Goal: Transaction & Acquisition: Purchase product/service

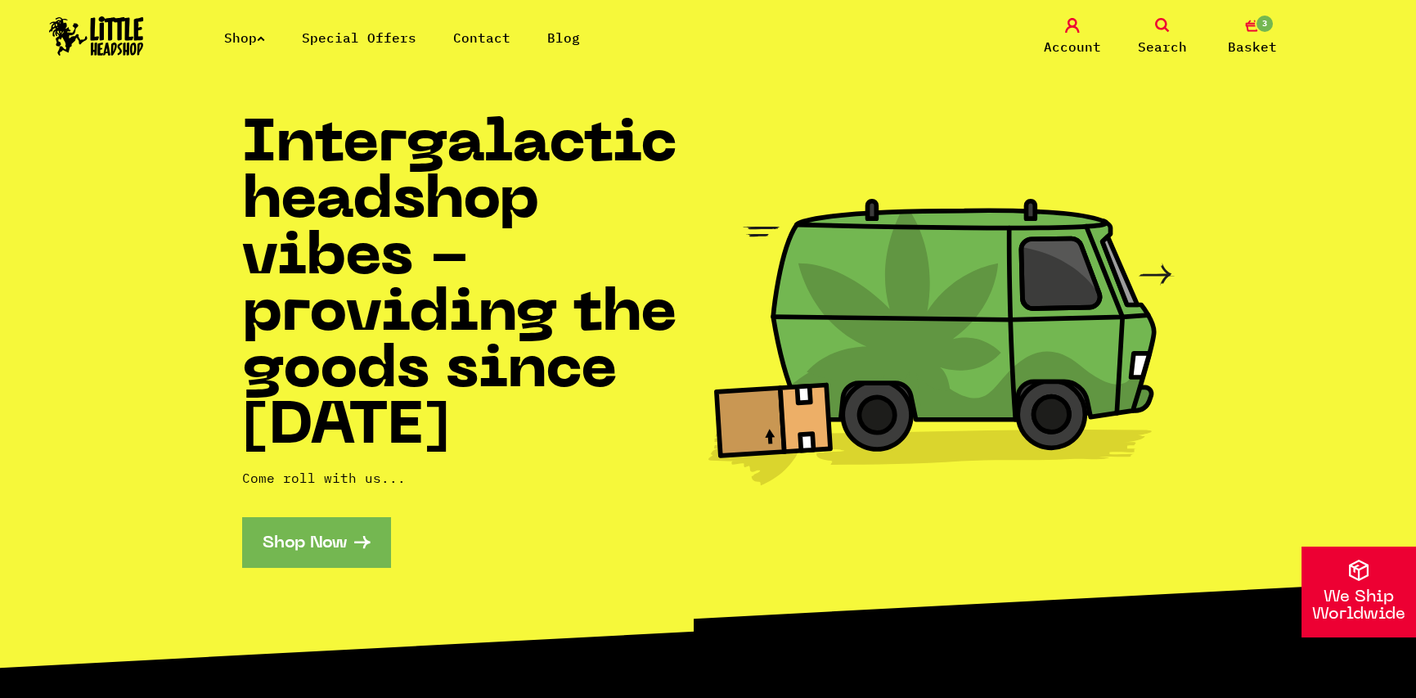
click at [1145, 38] on span "Search" at bounding box center [1162, 47] width 49 height 20
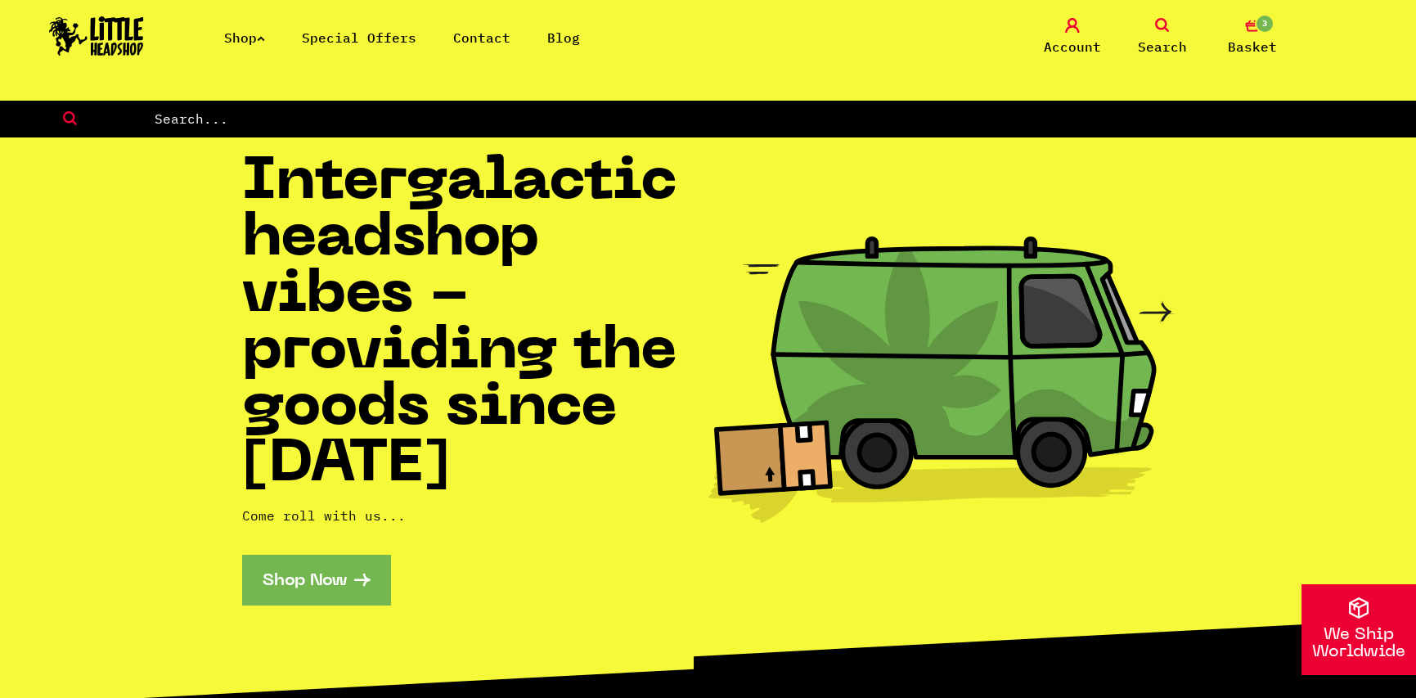
click at [554, 111] on form at bounding box center [708, 119] width 1416 height 38
click at [549, 115] on input "text" at bounding box center [784, 118] width 1263 height 21
type input "boveda"
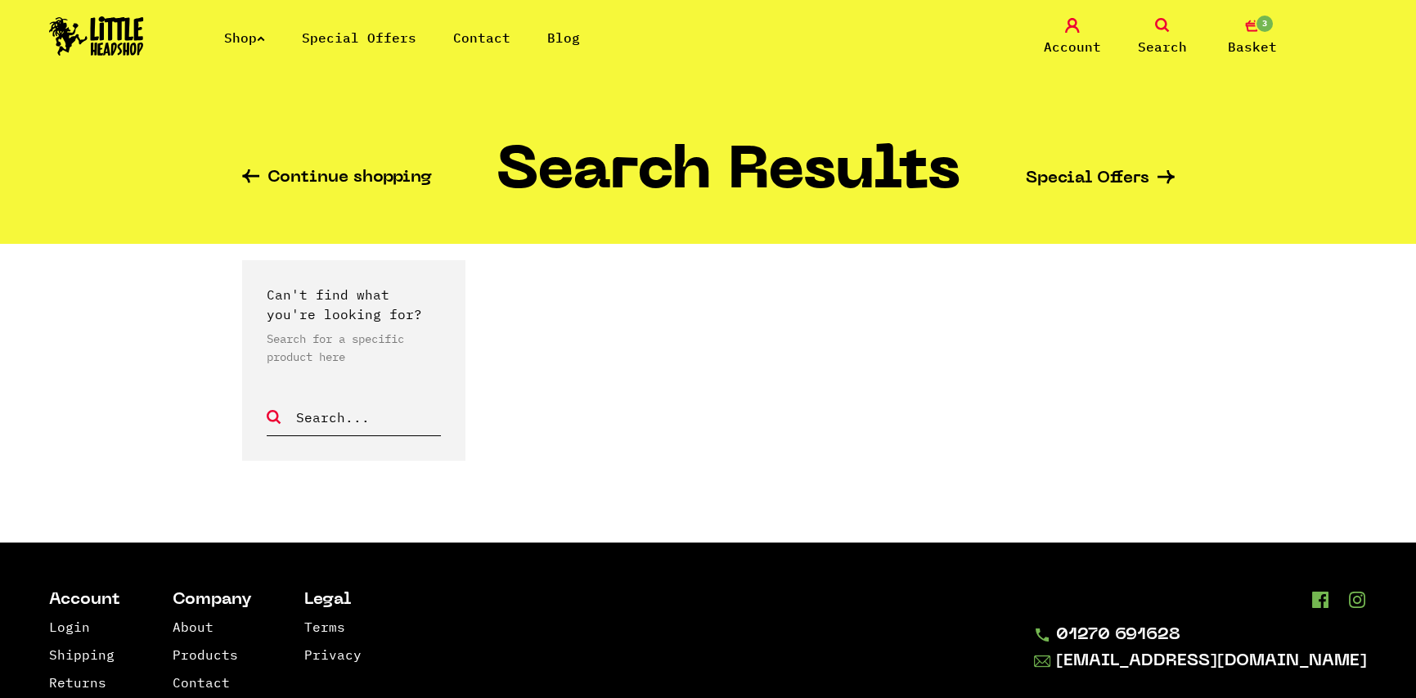
click at [265, 39] on icon at bounding box center [261, 38] width 8 height 7
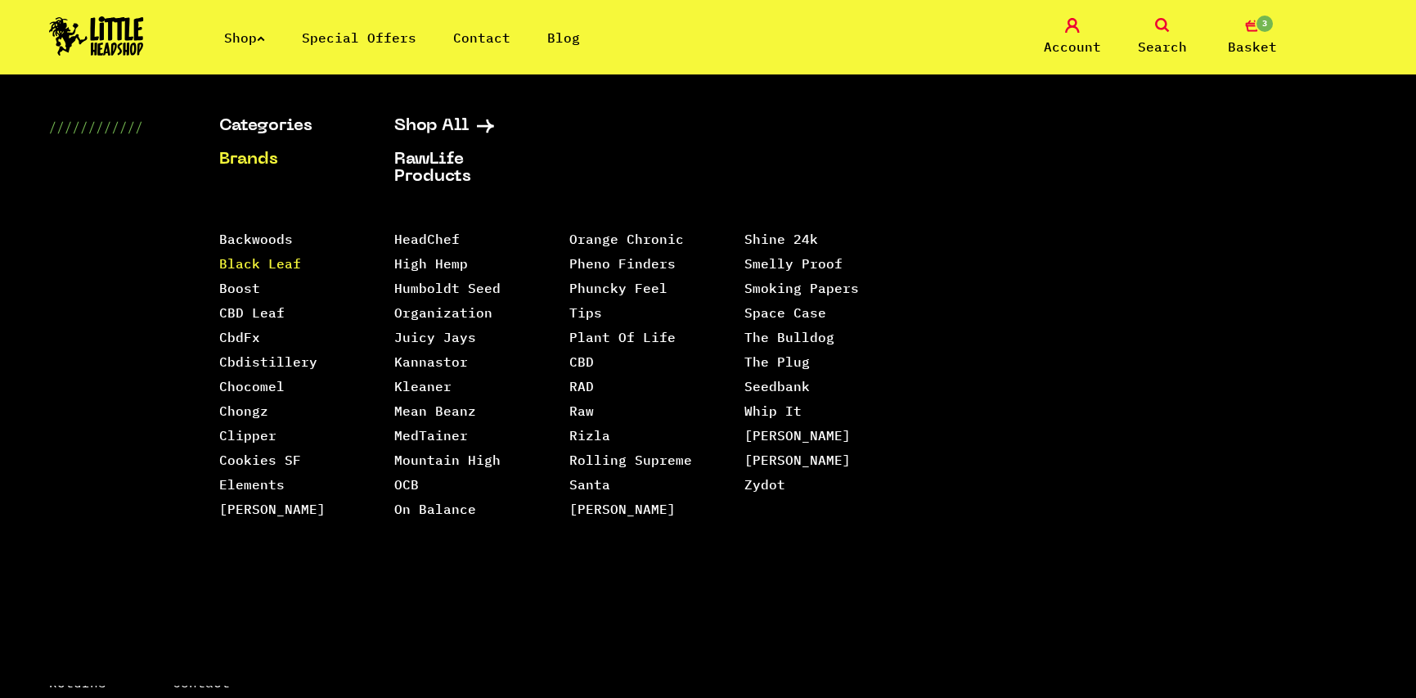
click at [265, 259] on link "Black Leaf" at bounding box center [260, 263] width 82 height 16
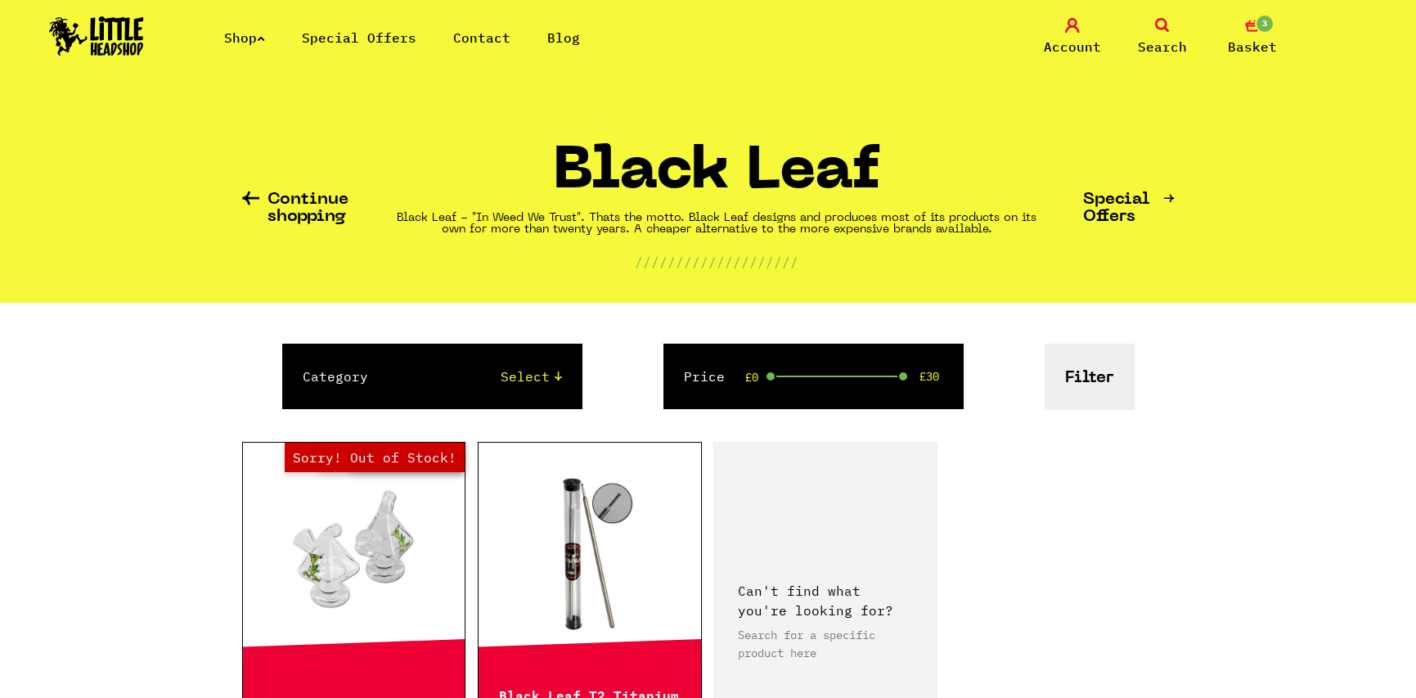
click at [265, 40] on icon at bounding box center [261, 38] width 8 height 7
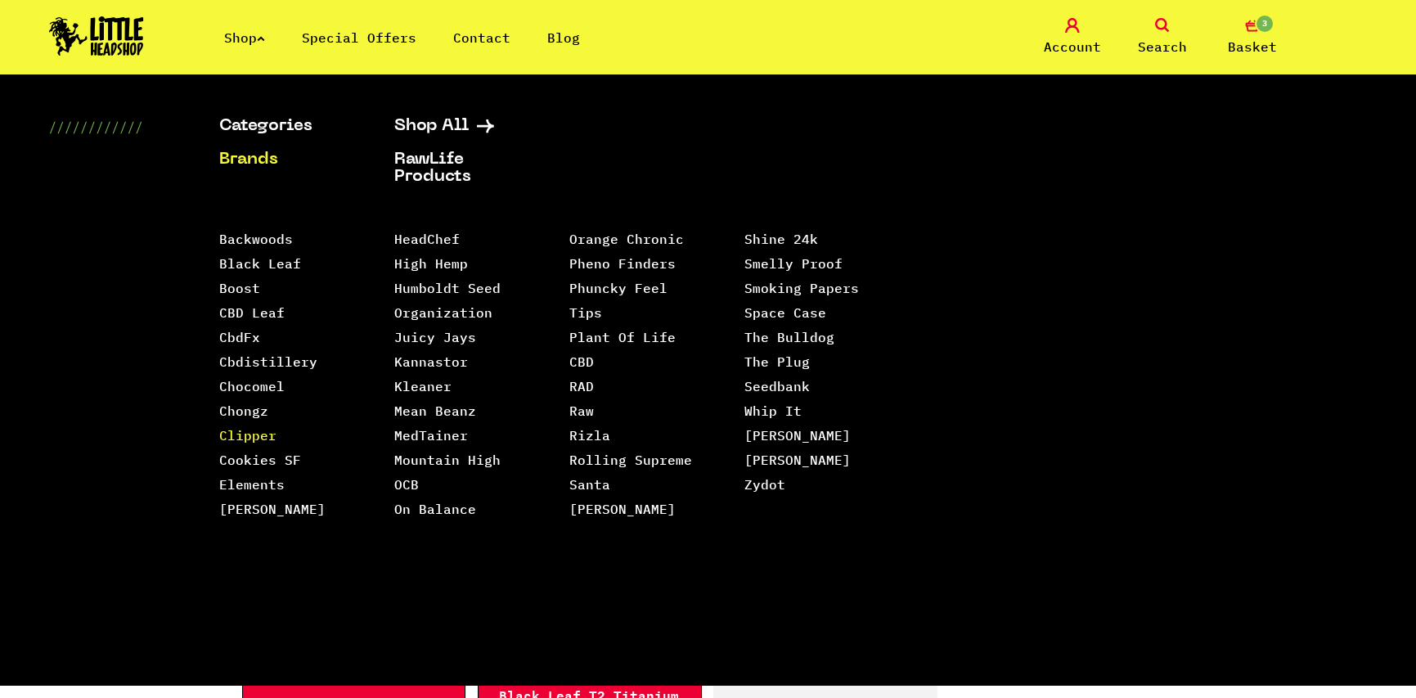
click at [247, 434] on link "Clipper" at bounding box center [247, 435] width 57 height 16
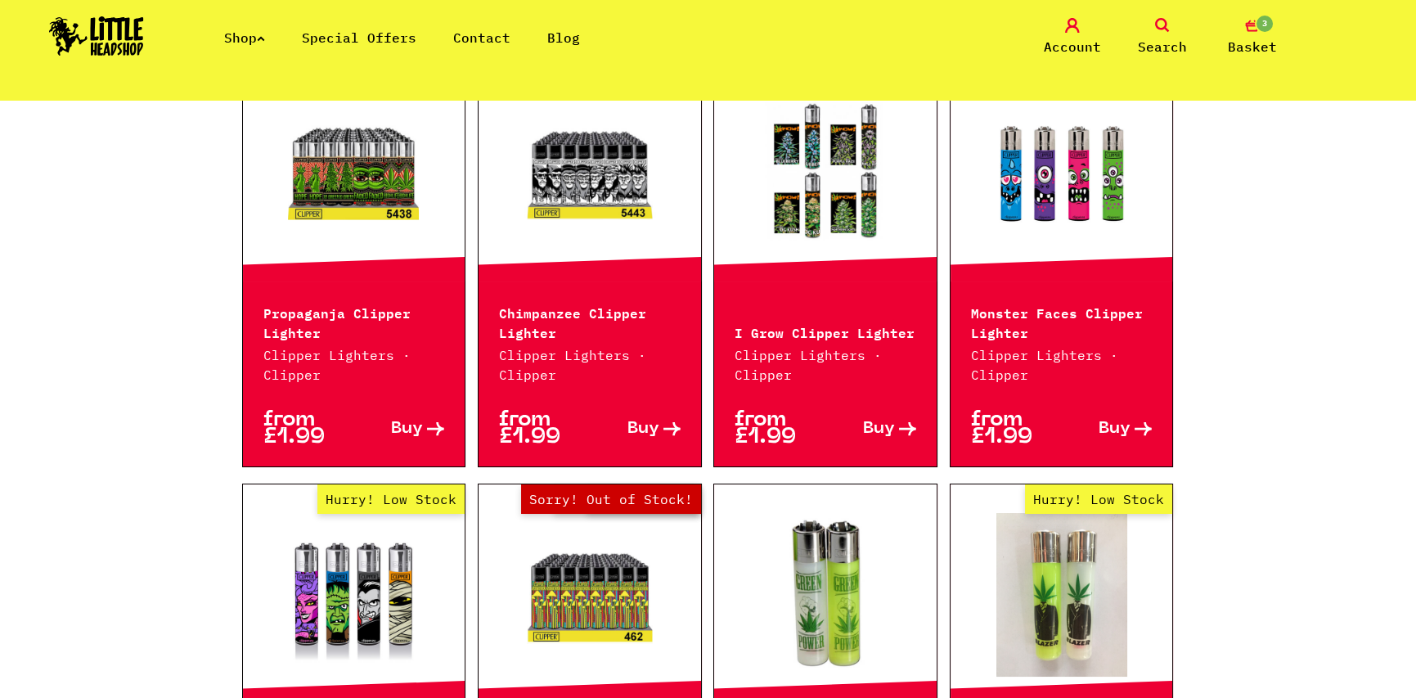
scroll to position [2127, 0]
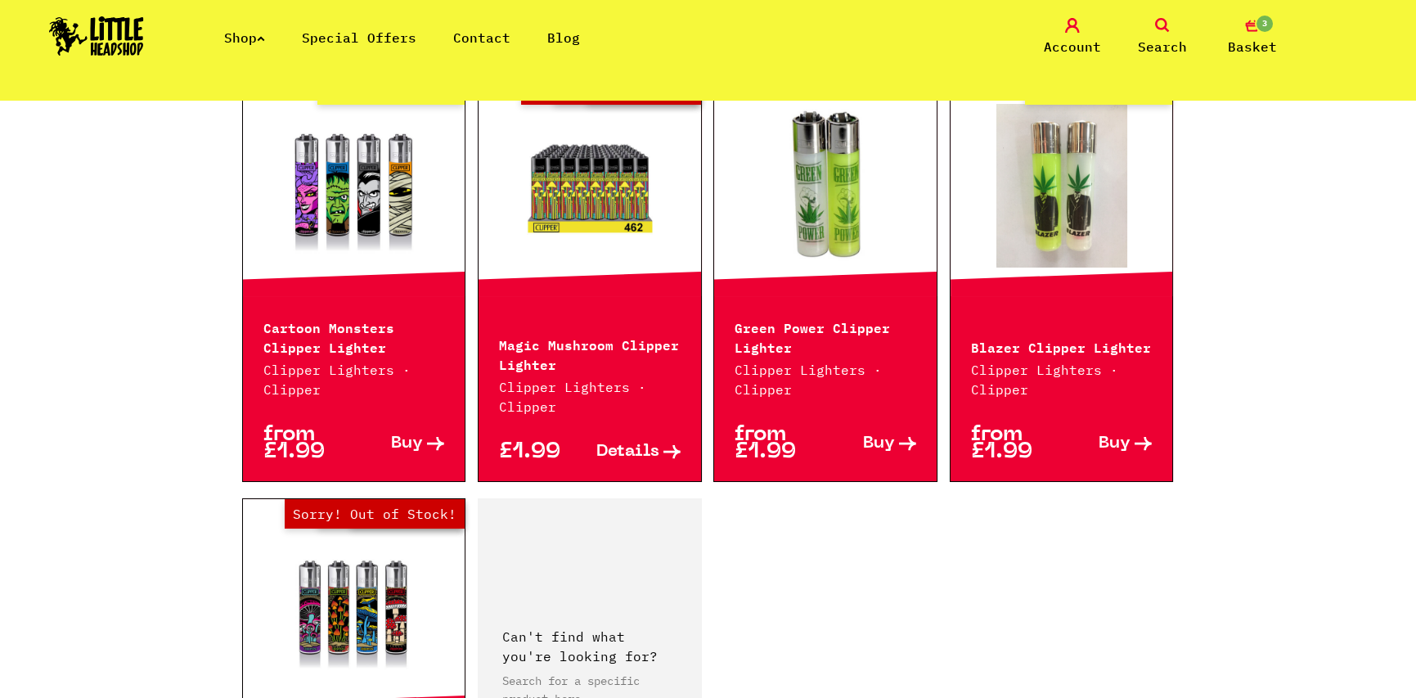
click at [265, 38] on icon at bounding box center [261, 38] width 8 height 7
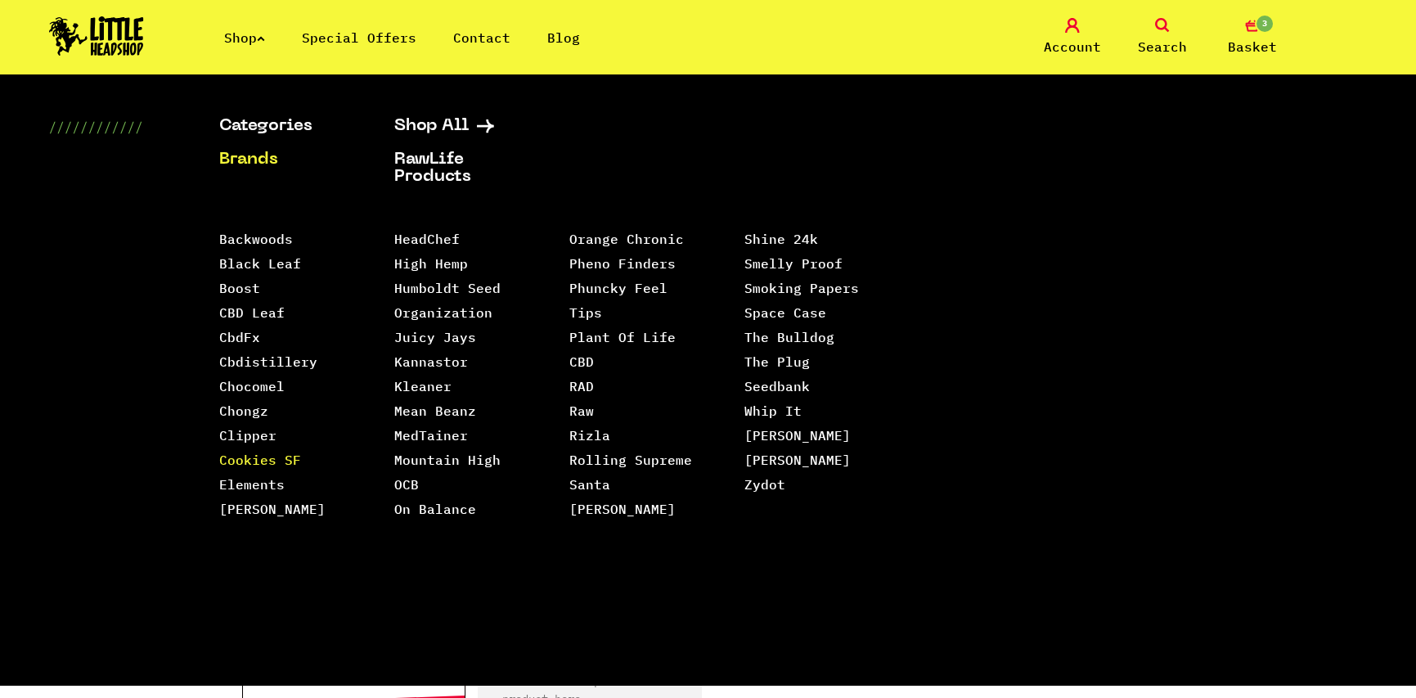
click at [245, 461] on link "Cookies SF" at bounding box center [260, 460] width 82 height 16
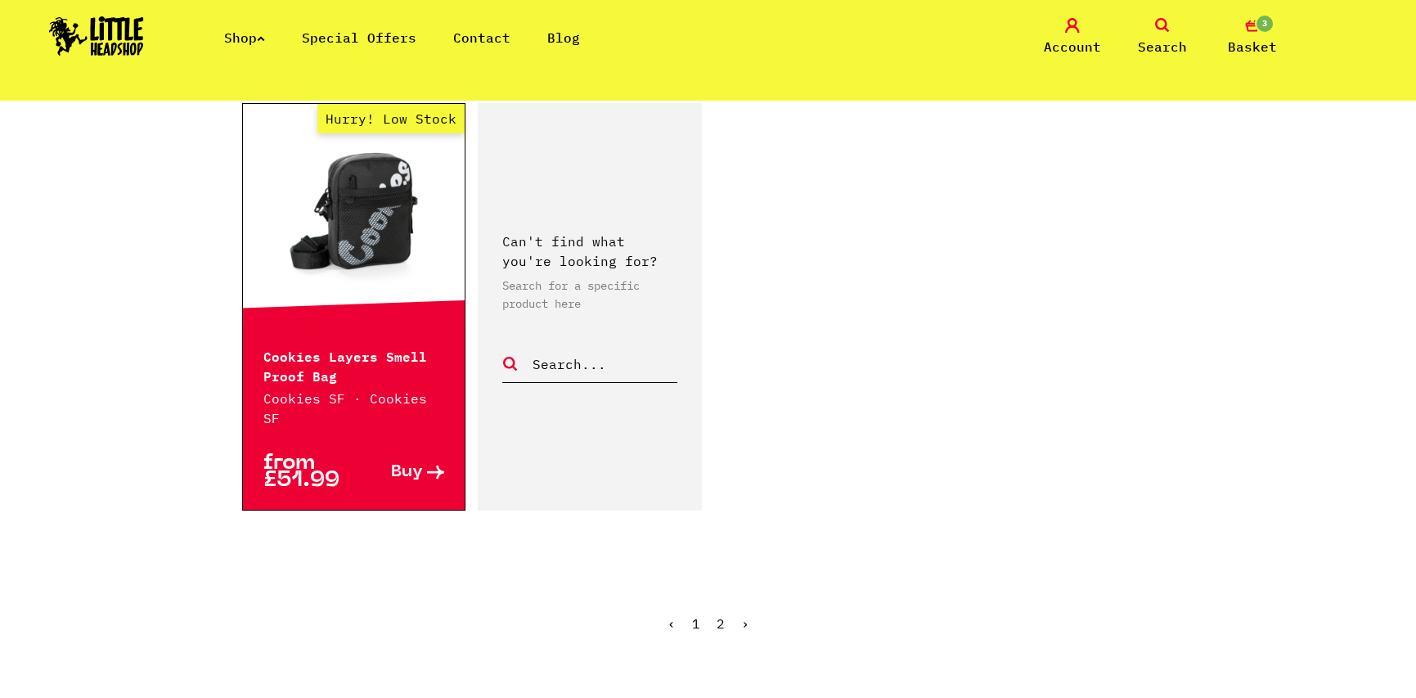
scroll to position [2454, 0]
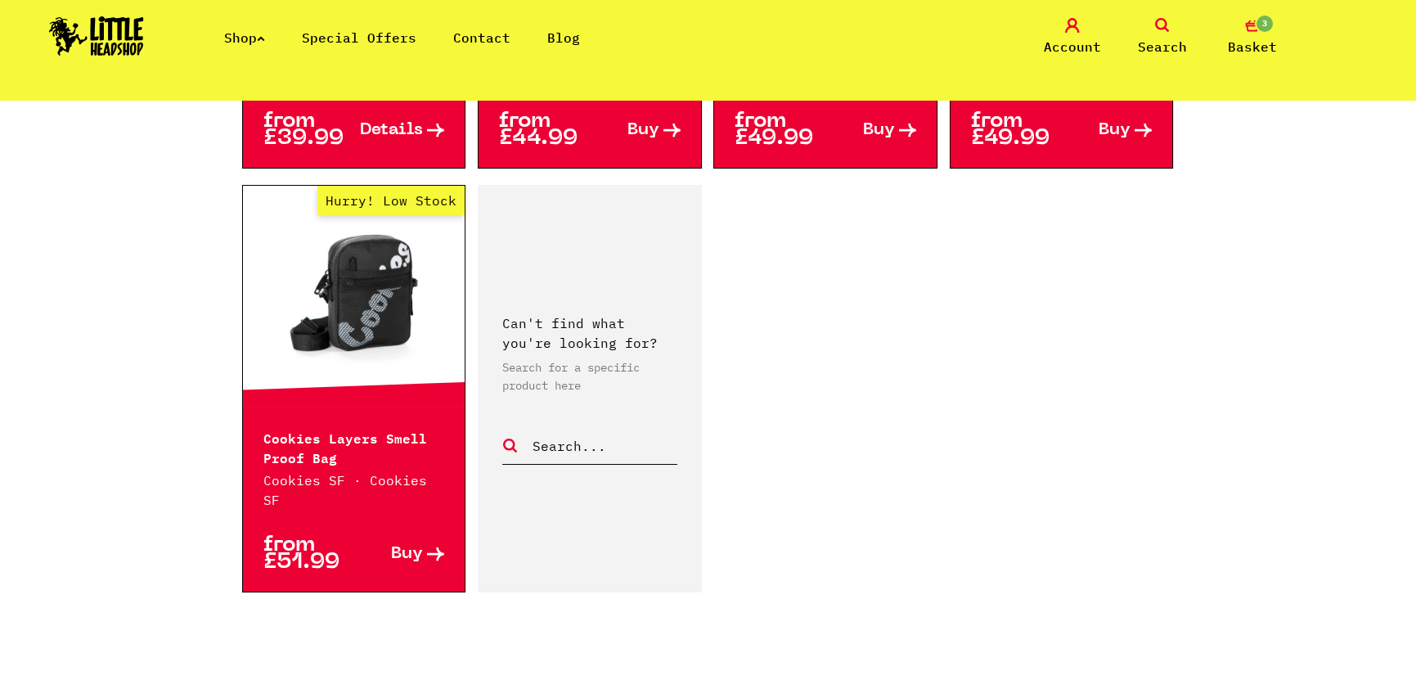
click at [719, 697] on link "2" at bounding box center [721, 705] width 8 height 16
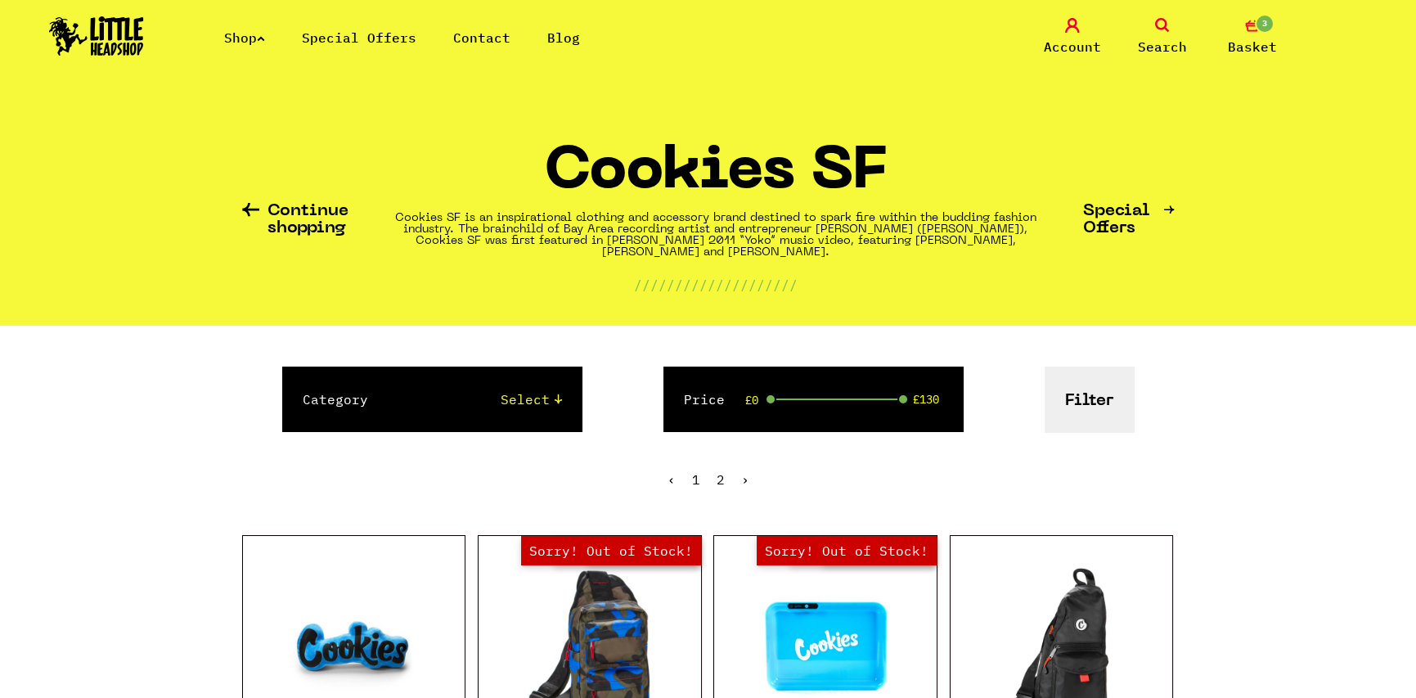
click at [265, 38] on icon at bounding box center [261, 38] width 8 height 7
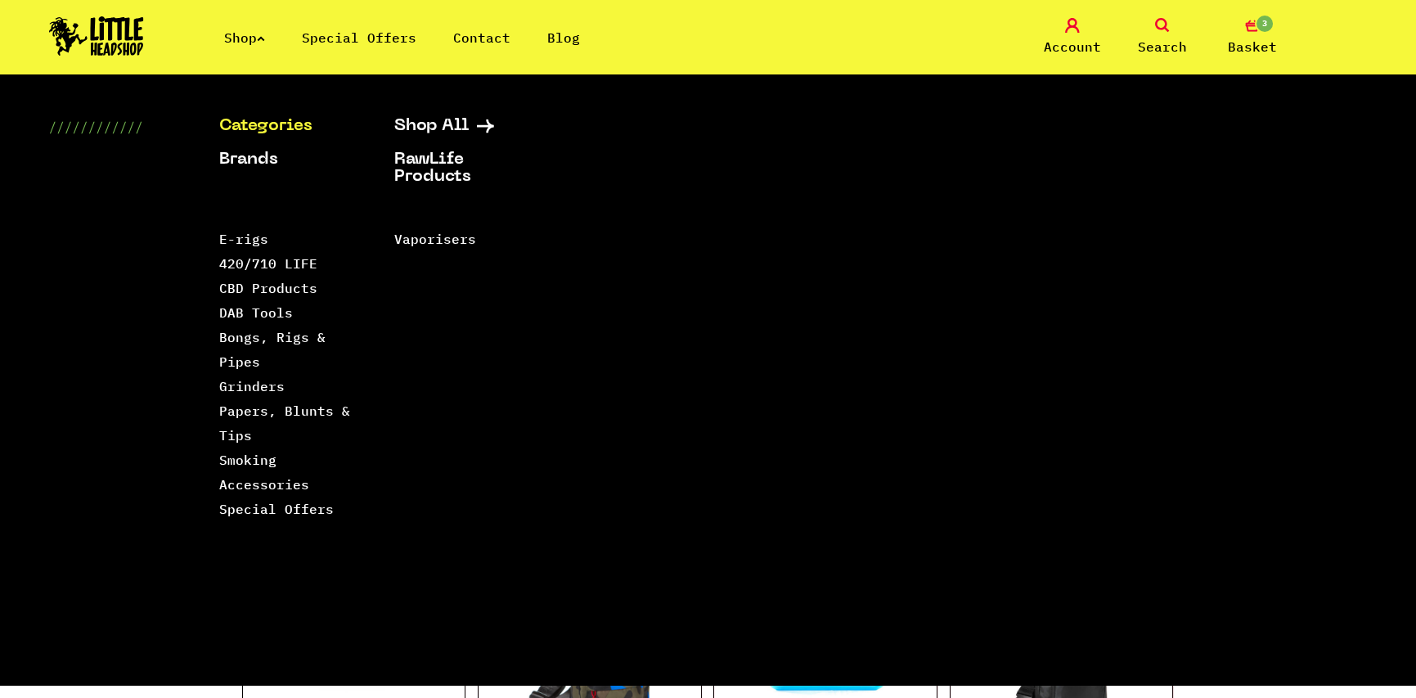
click at [327, 40] on link "Special Offers" at bounding box center [359, 37] width 115 height 16
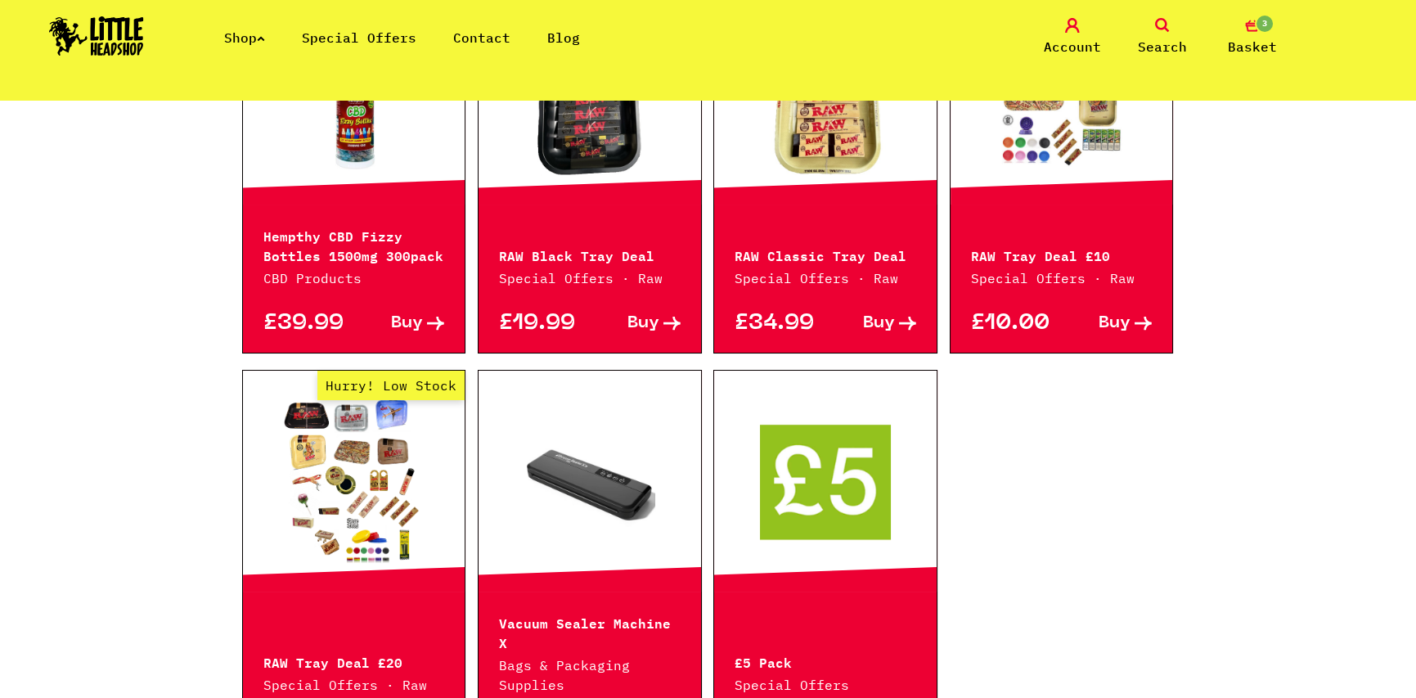
scroll to position [900, 0]
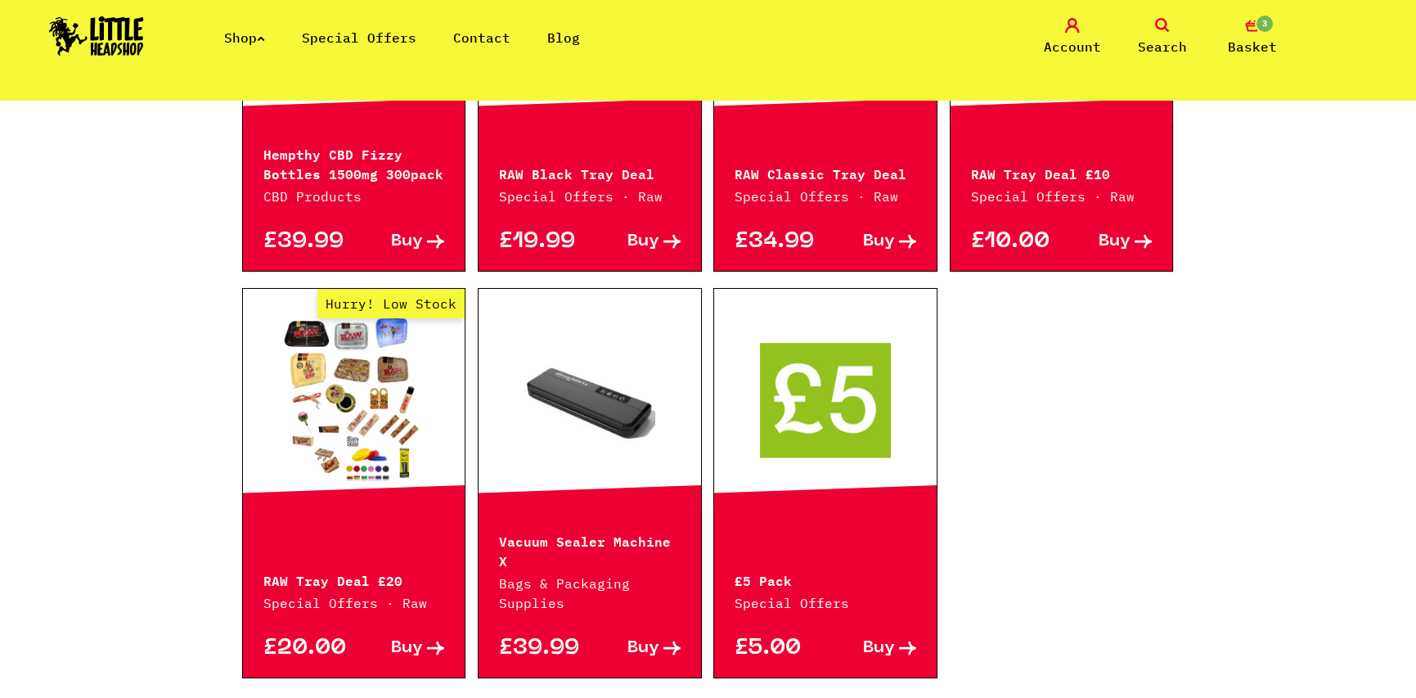
click at [1247, 42] on span "Basket" at bounding box center [1252, 47] width 49 height 20
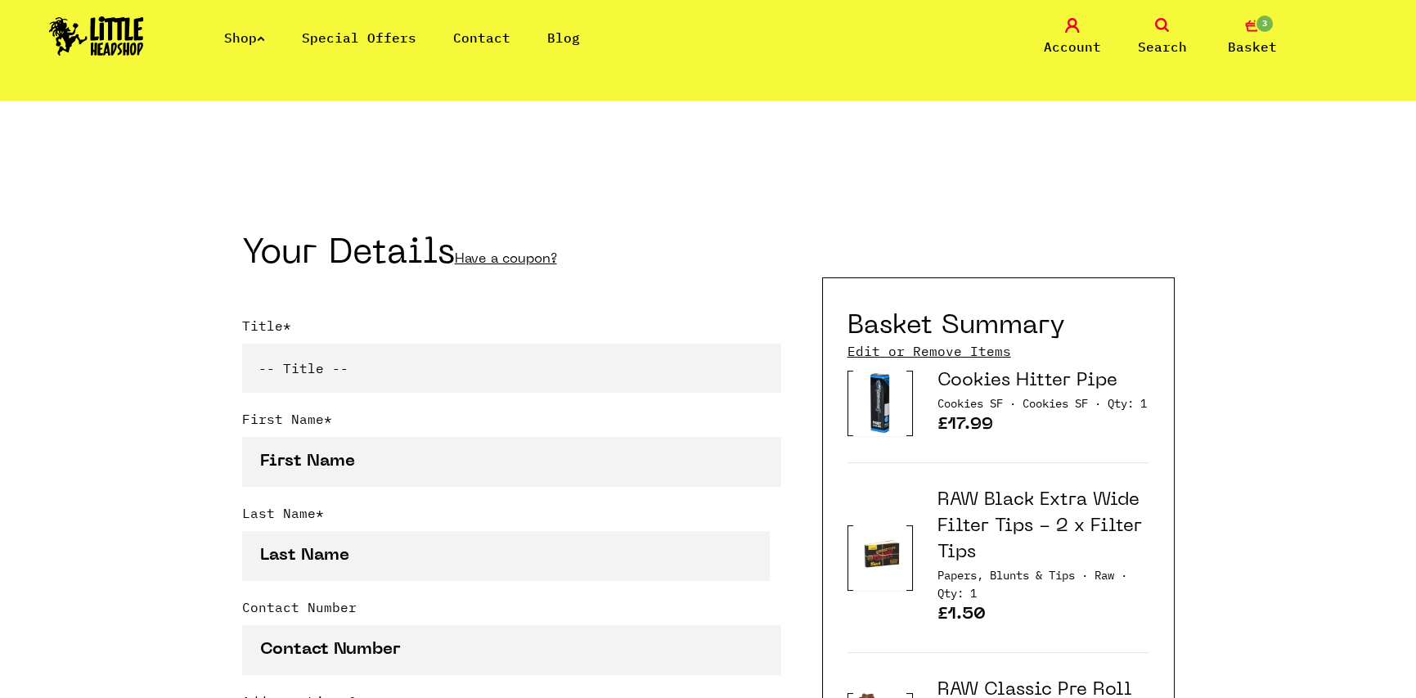
scroll to position [164, 0]
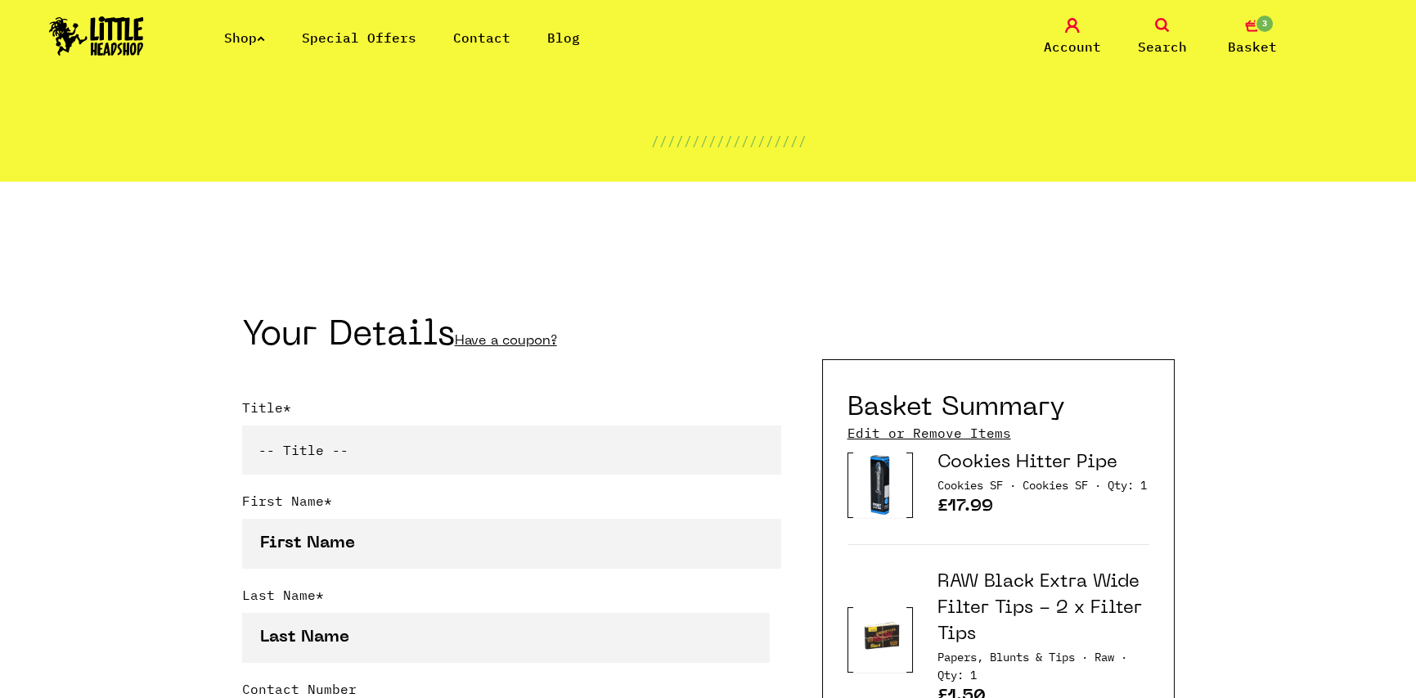
type input "quni11@wp.pl"
click at [276, 44] on ul "Shop Special Offers Contact Blog" at bounding box center [420, 38] width 393 height 20
click at [265, 40] on icon at bounding box center [261, 38] width 8 height 7
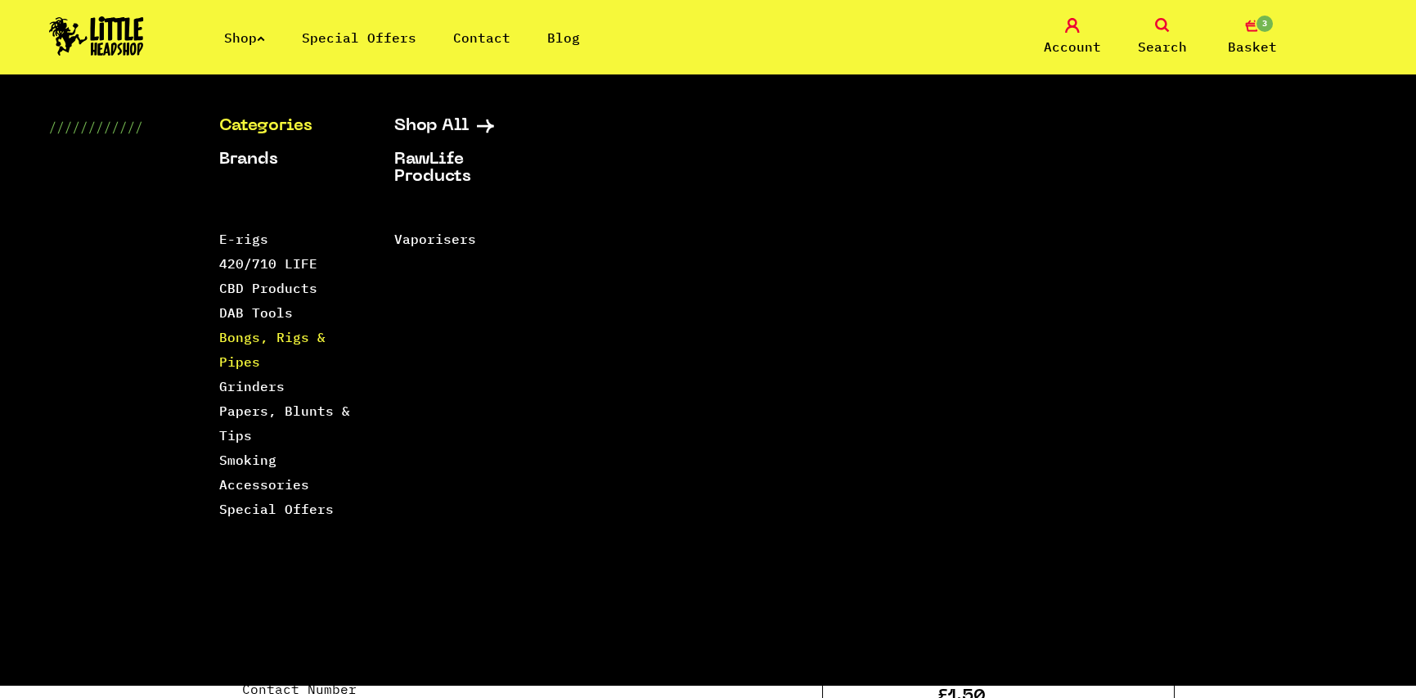
click at [239, 340] on link "Bongs, Rigs & Pipes" at bounding box center [272, 349] width 106 height 41
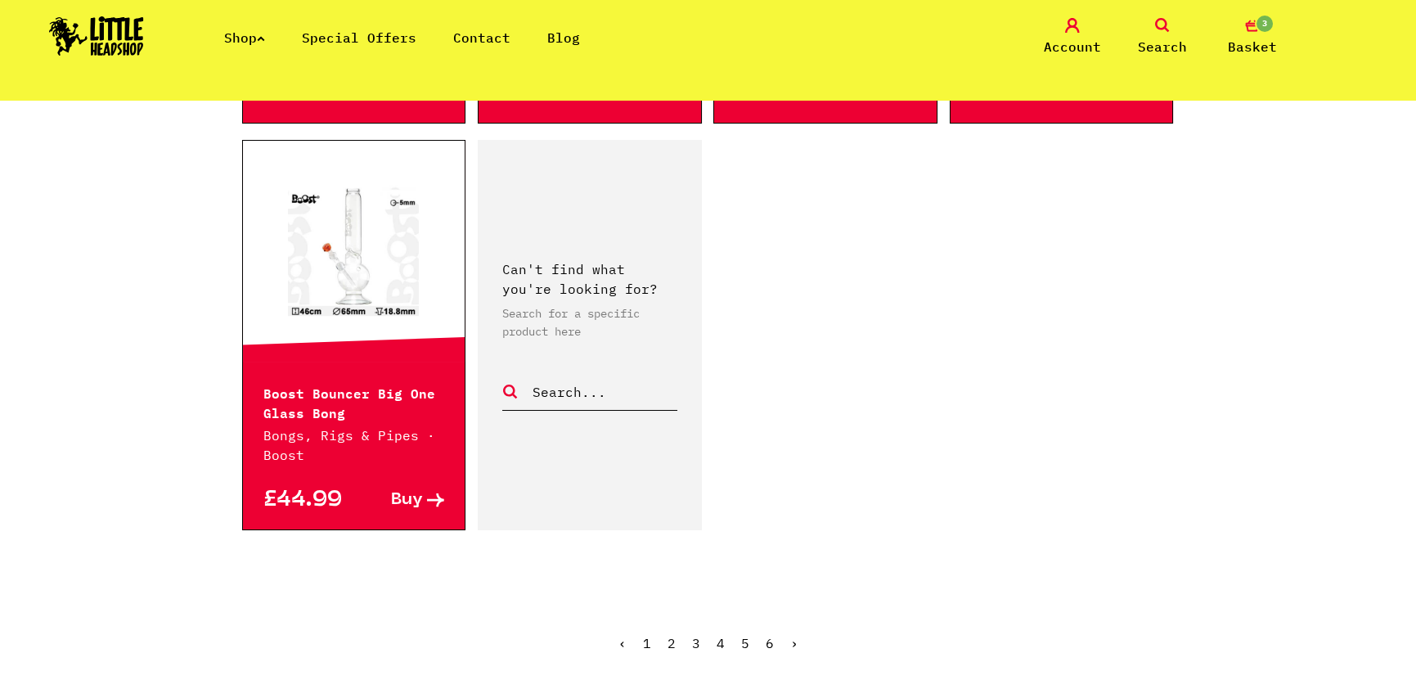
scroll to position [2863, 0]
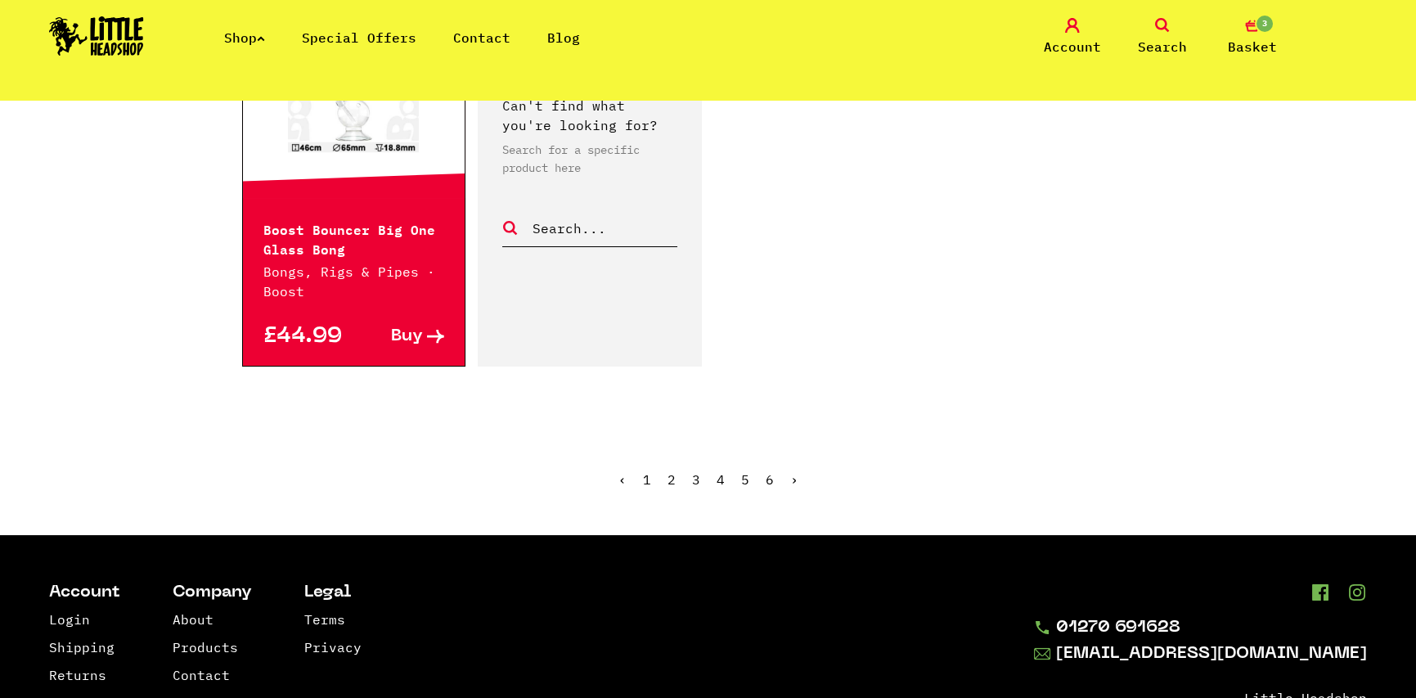
click at [672, 471] on link "2" at bounding box center [672, 479] width 8 height 16
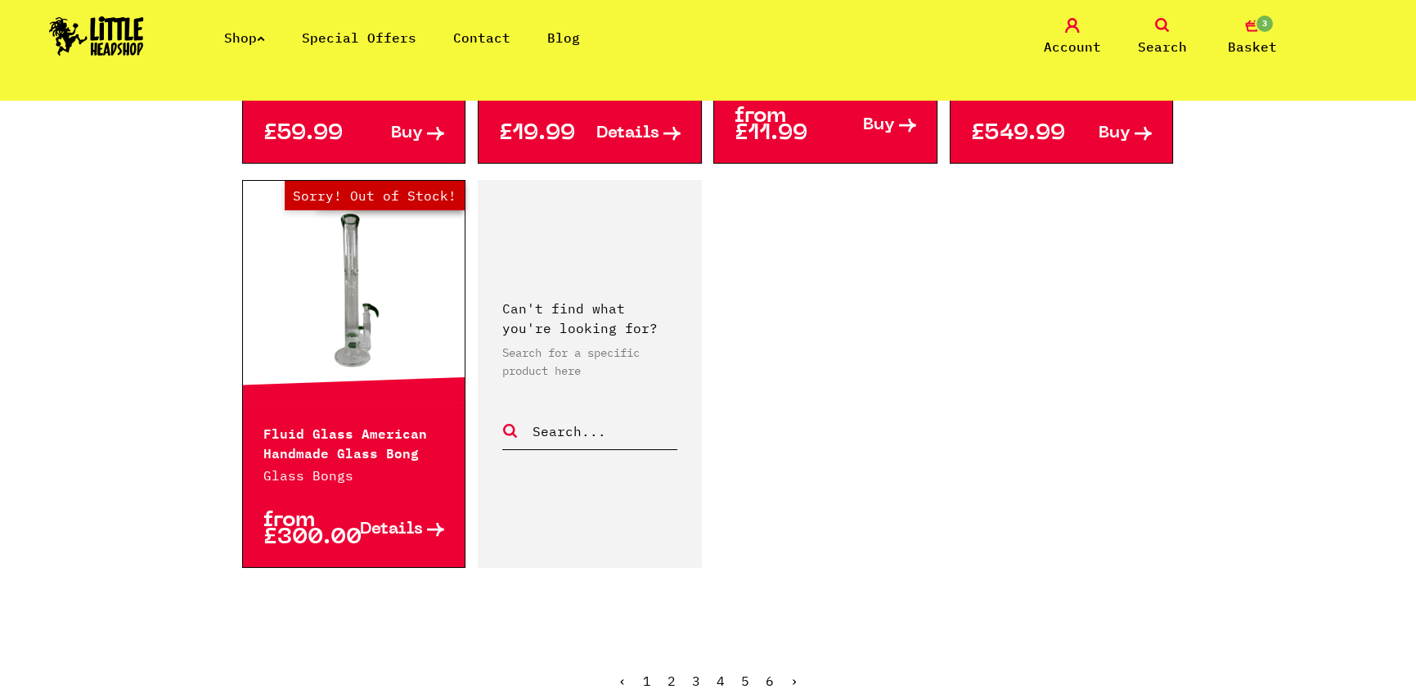
scroll to position [2781, 0]
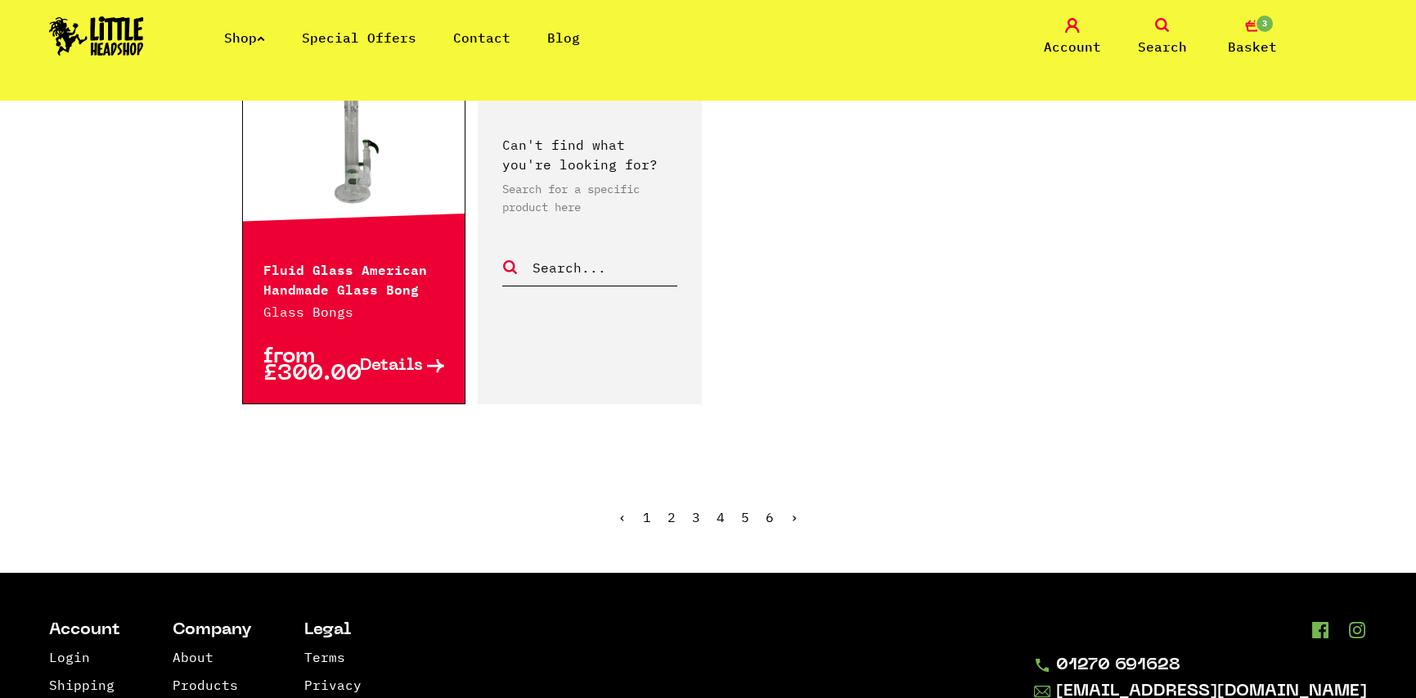
click at [693, 509] on link "3" at bounding box center [696, 517] width 8 height 16
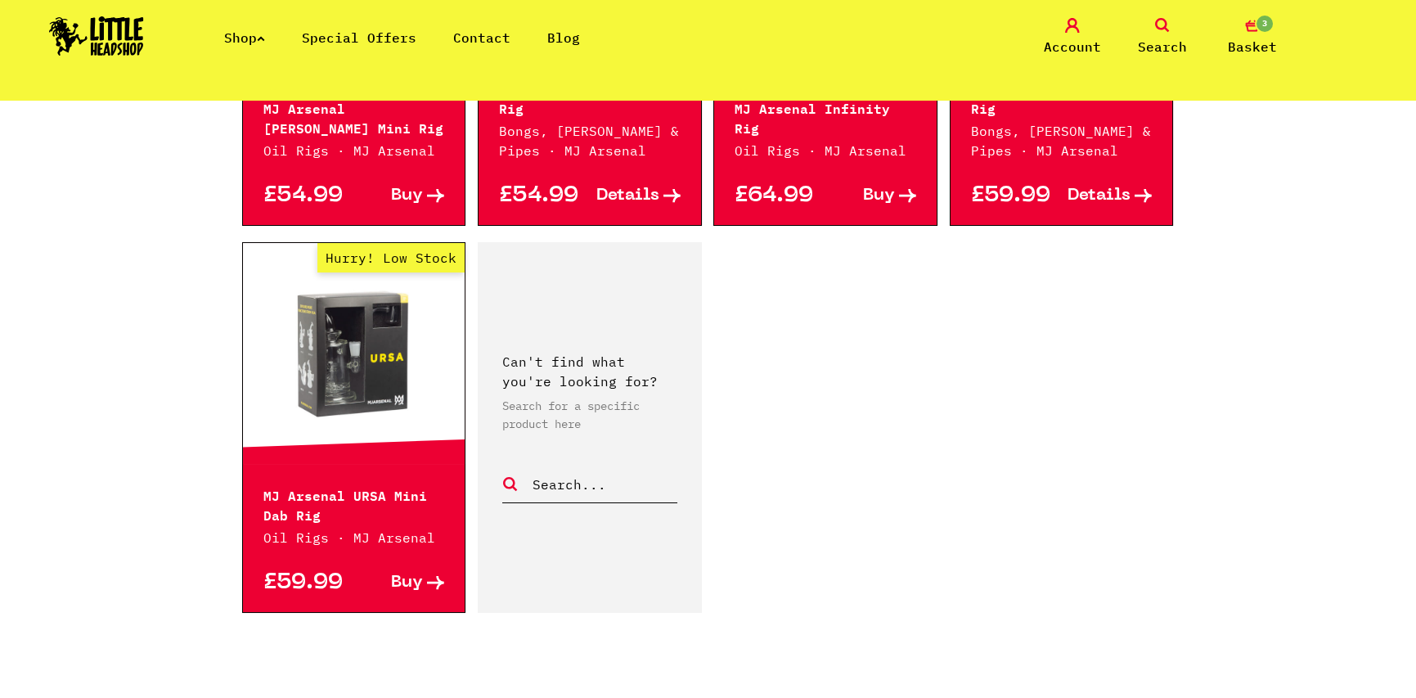
scroll to position [2781, 0]
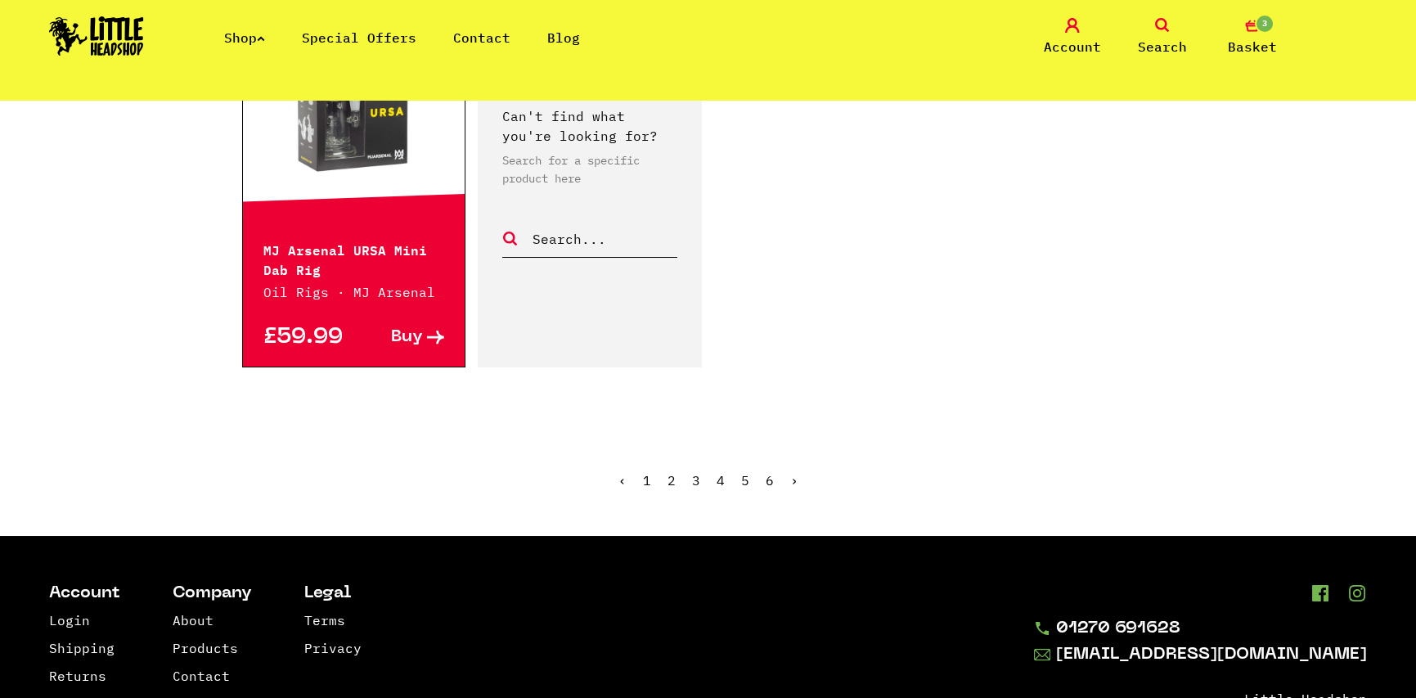
click at [791, 481] on link "›" at bounding box center [794, 480] width 8 height 16
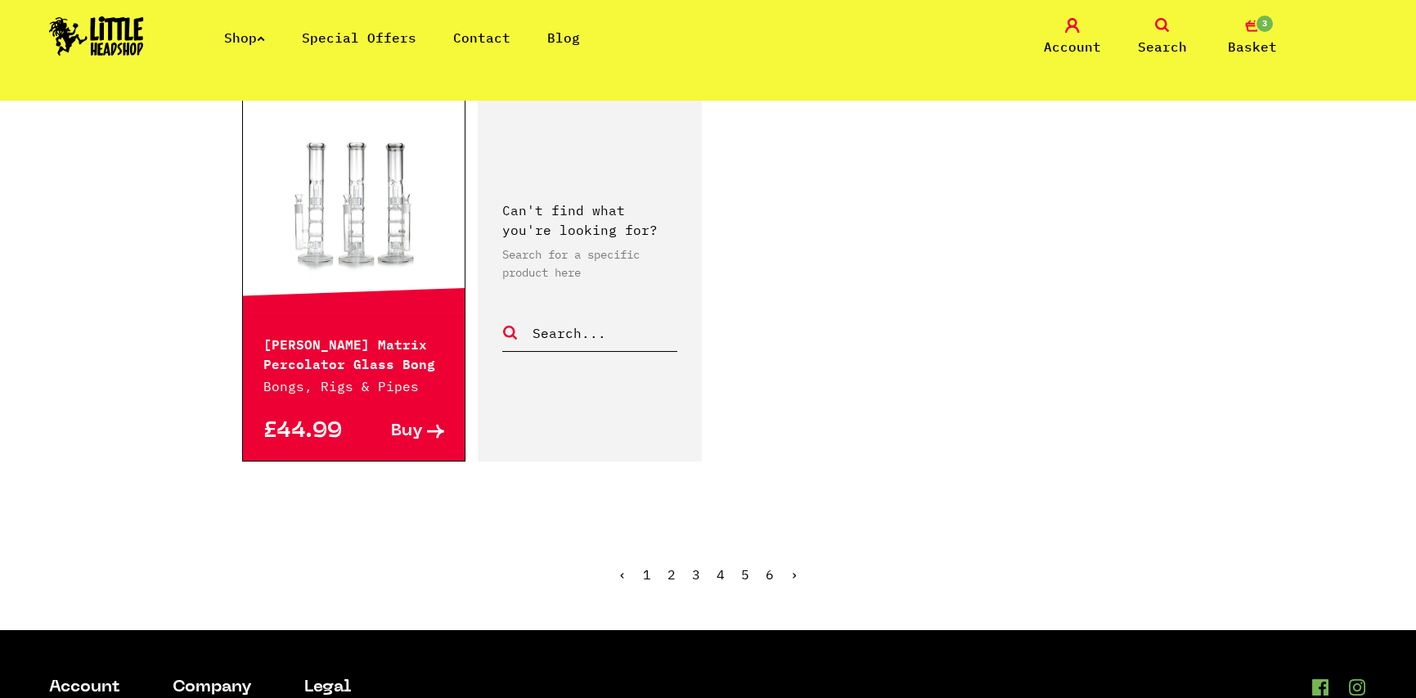
scroll to position [2781, 0]
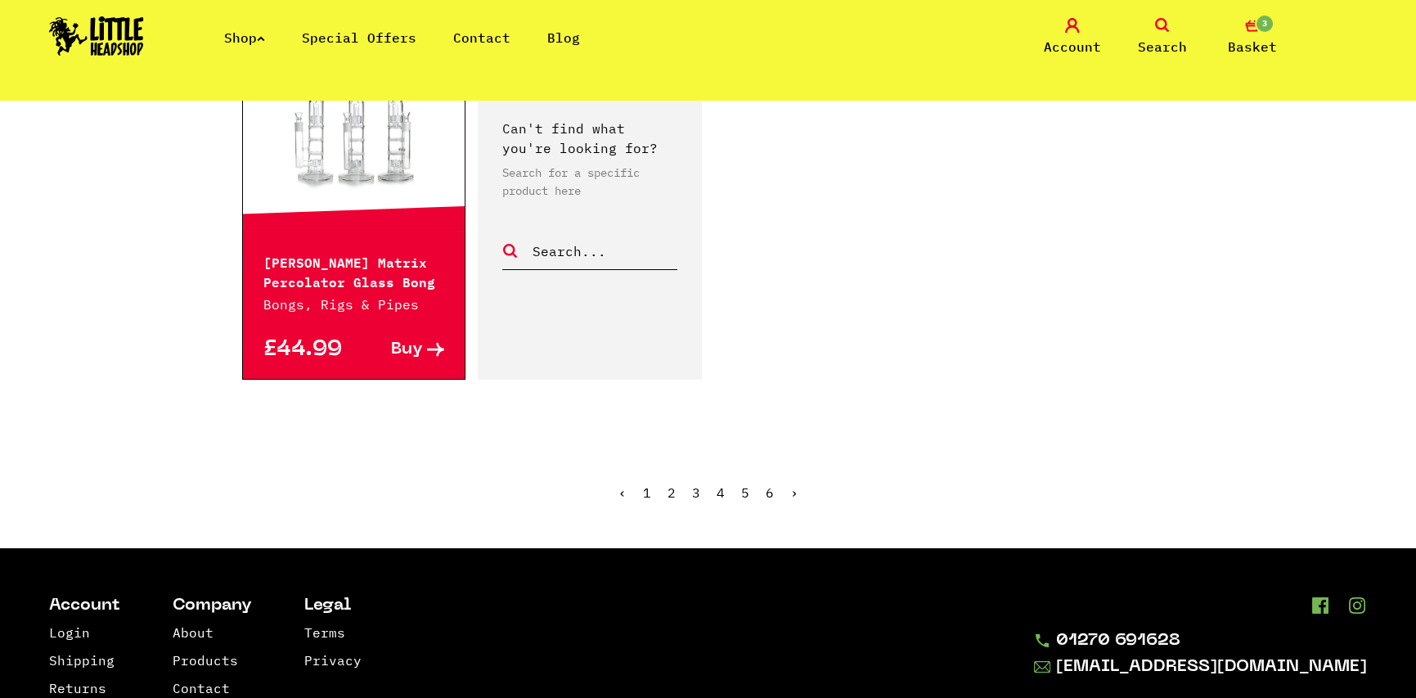
click at [797, 470] on ul "‹ 1 2 3 4 5 6 ›" at bounding box center [708, 505] width 933 height 70
click at [793, 484] on link "›" at bounding box center [794, 492] width 8 height 16
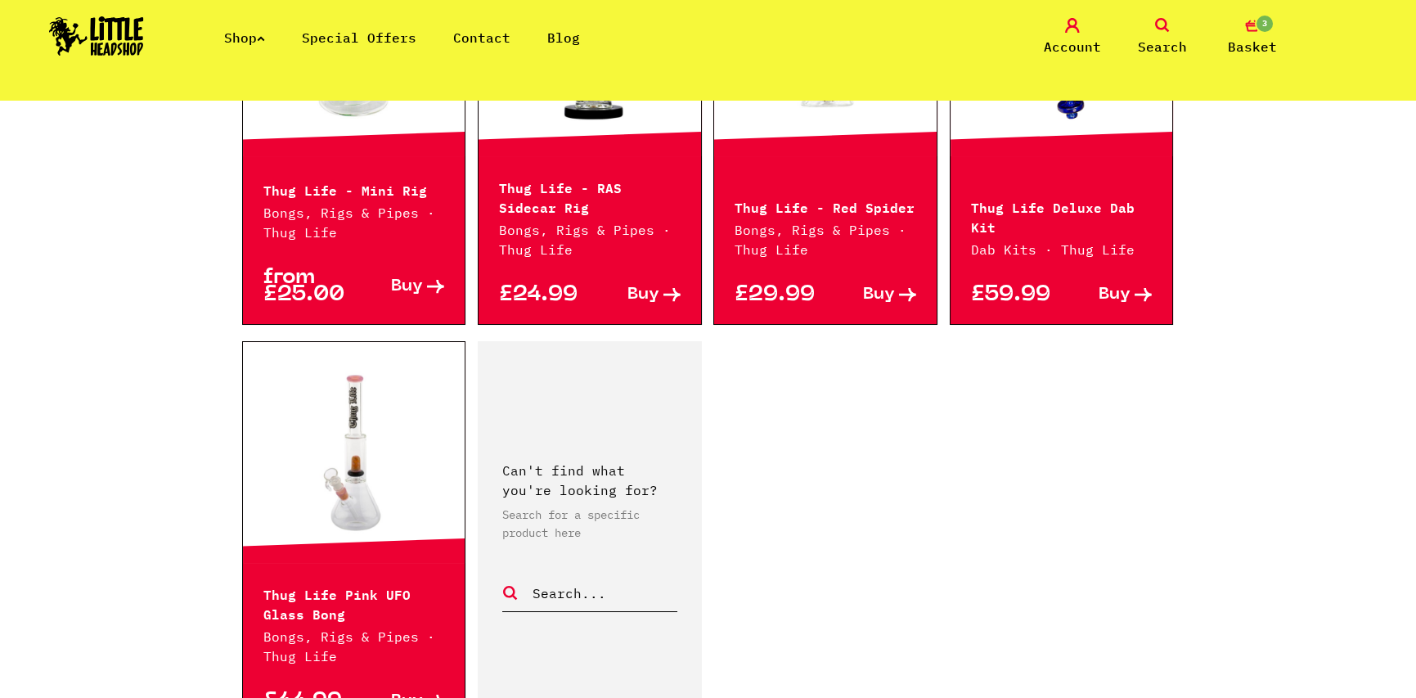
scroll to position [2781, 0]
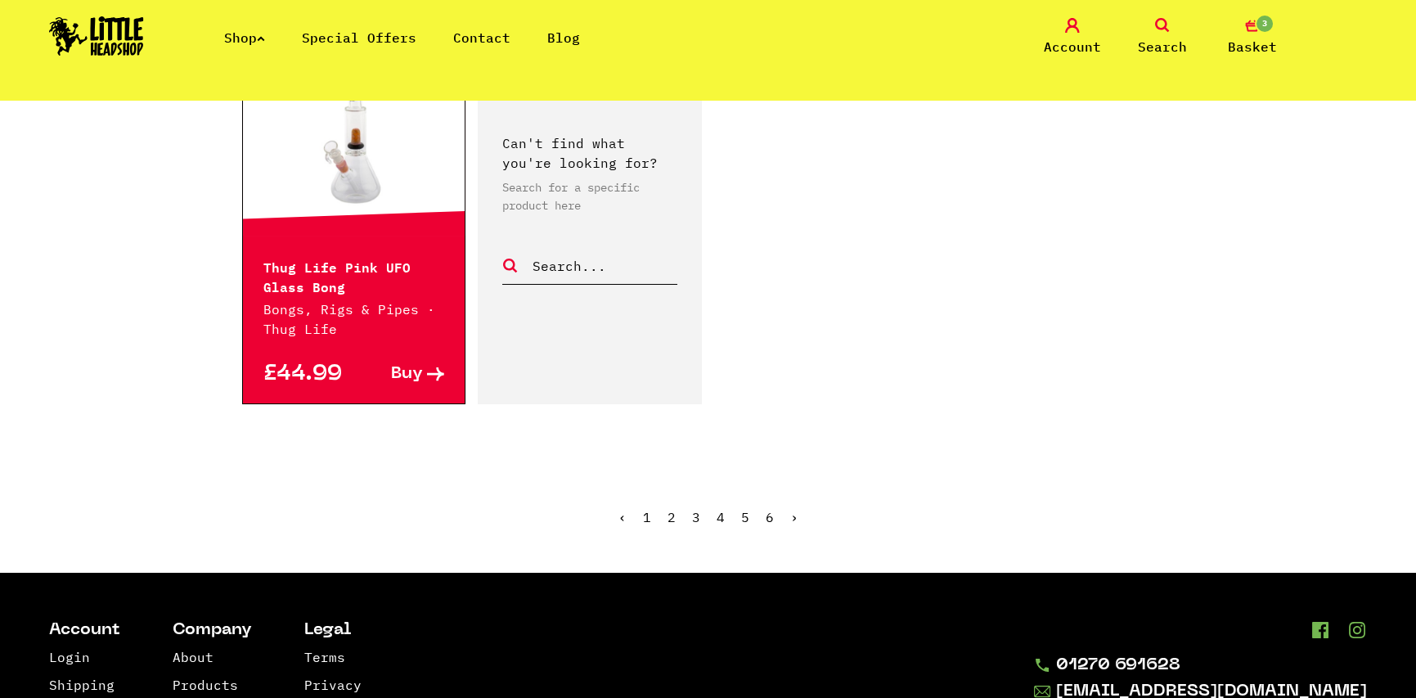
click at [787, 497] on ul "‹ 1 2 3 4 5 6 ›" at bounding box center [708, 529] width 933 height 70
click at [793, 509] on link "›" at bounding box center [794, 517] width 8 height 16
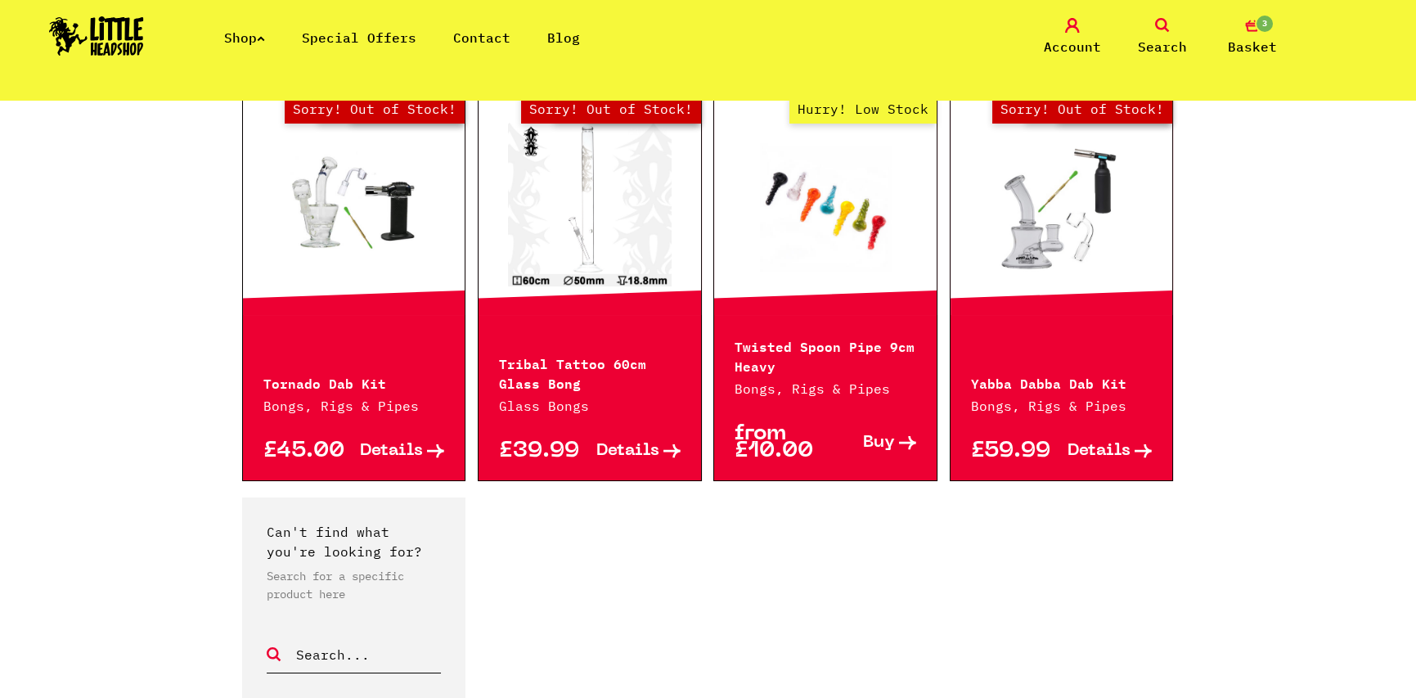
scroll to position [573, 0]
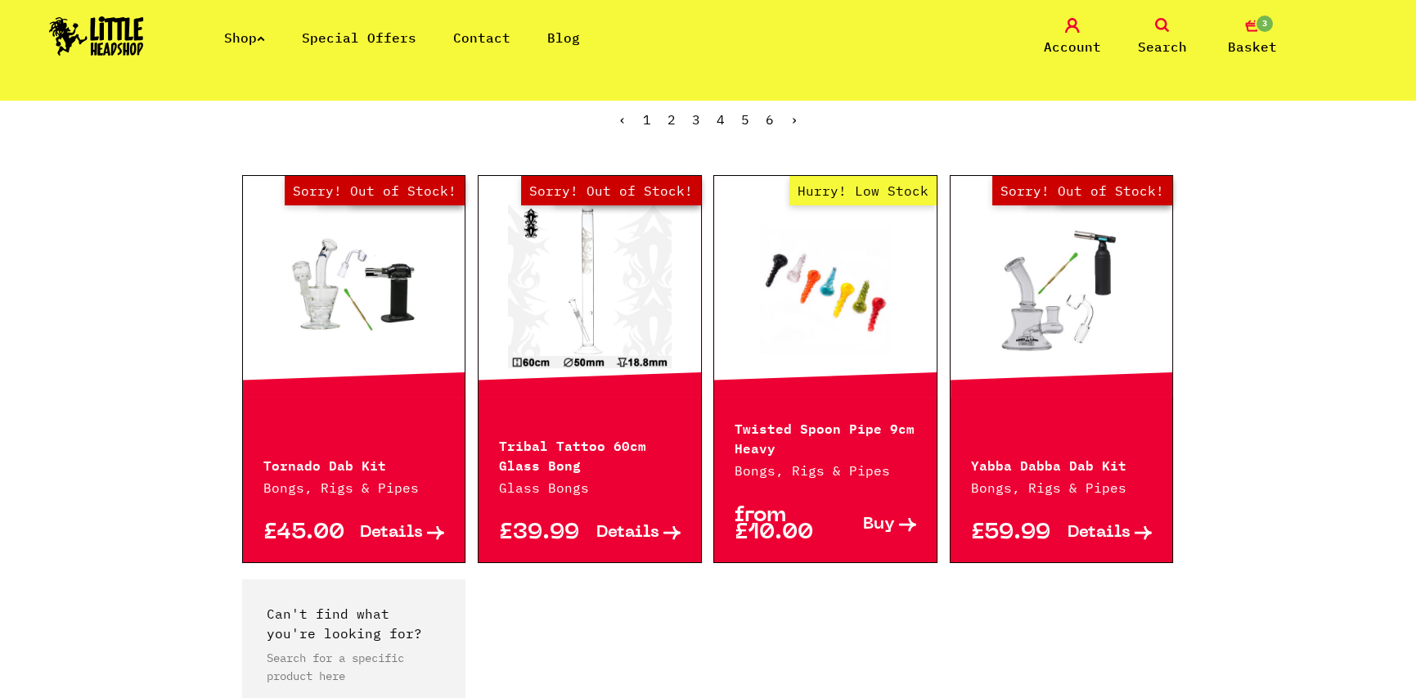
click at [263, 38] on icon at bounding box center [261, 38] width 8 height 7
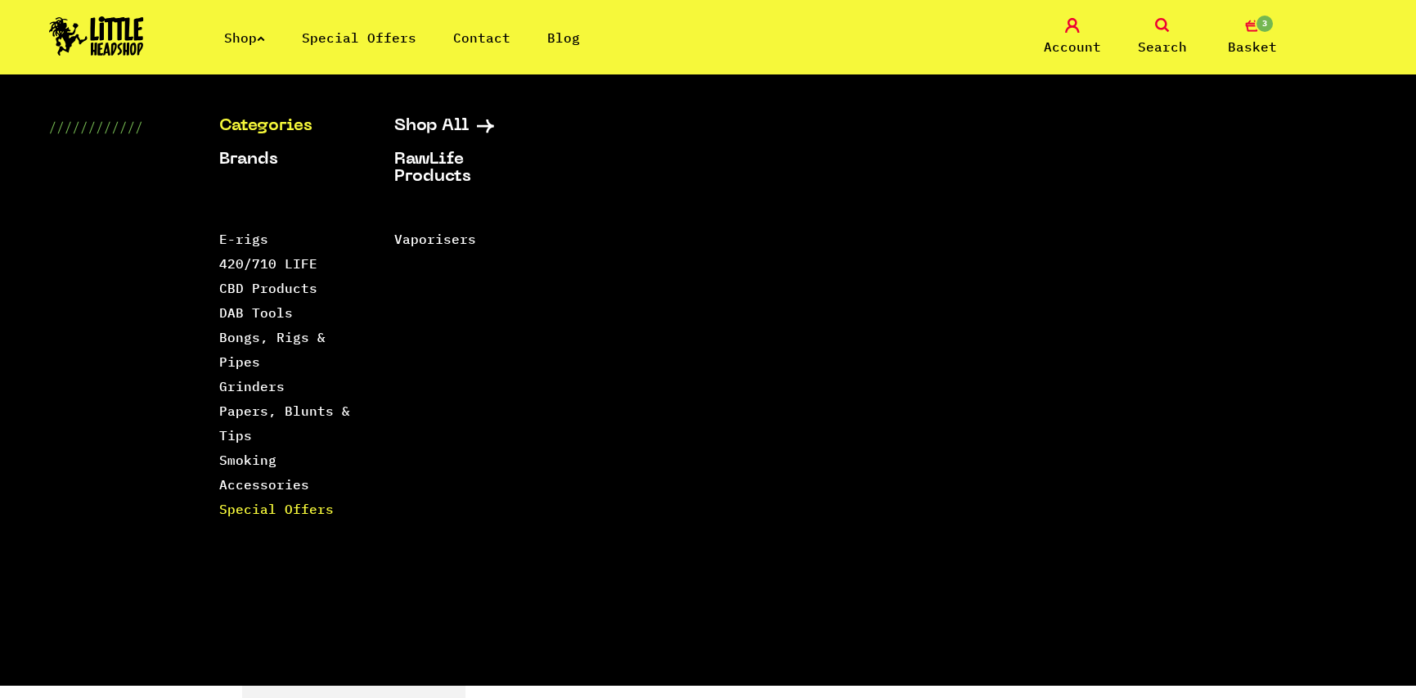
click at [262, 511] on link "Special Offers" at bounding box center [276, 509] width 115 height 16
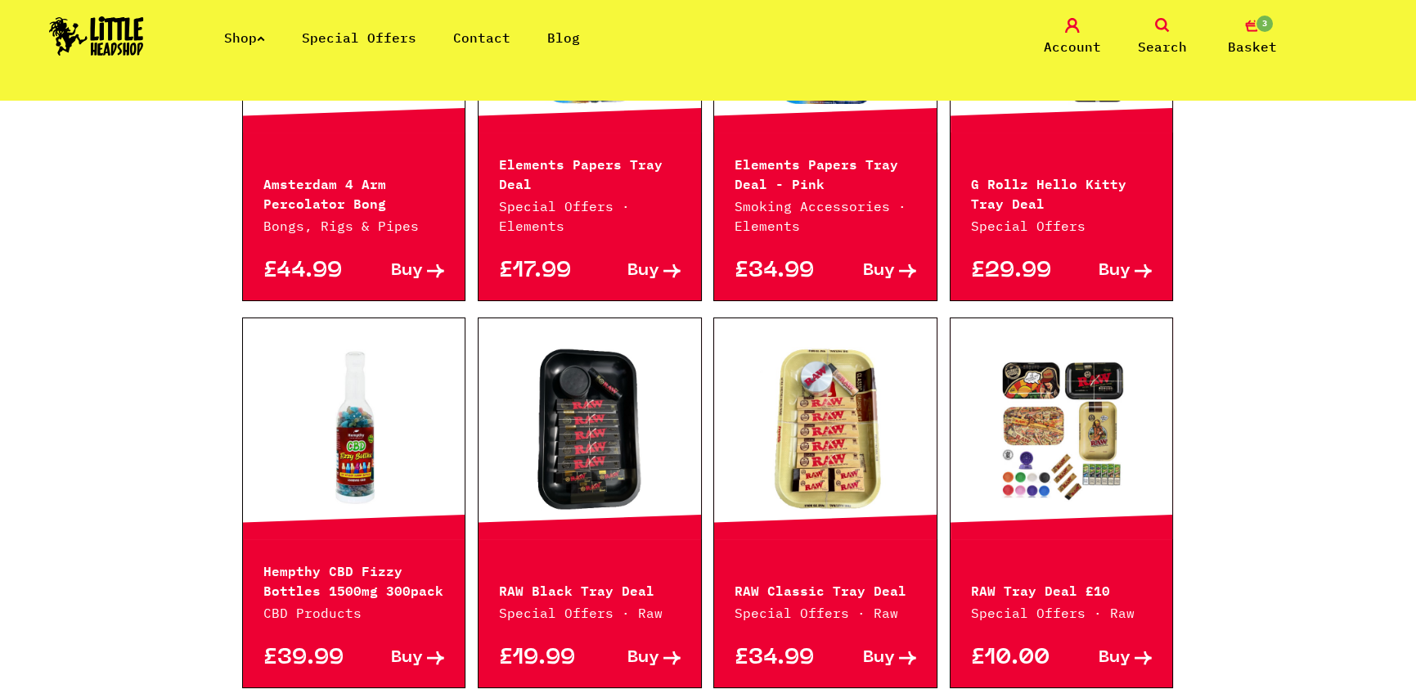
scroll to position [736, 0]
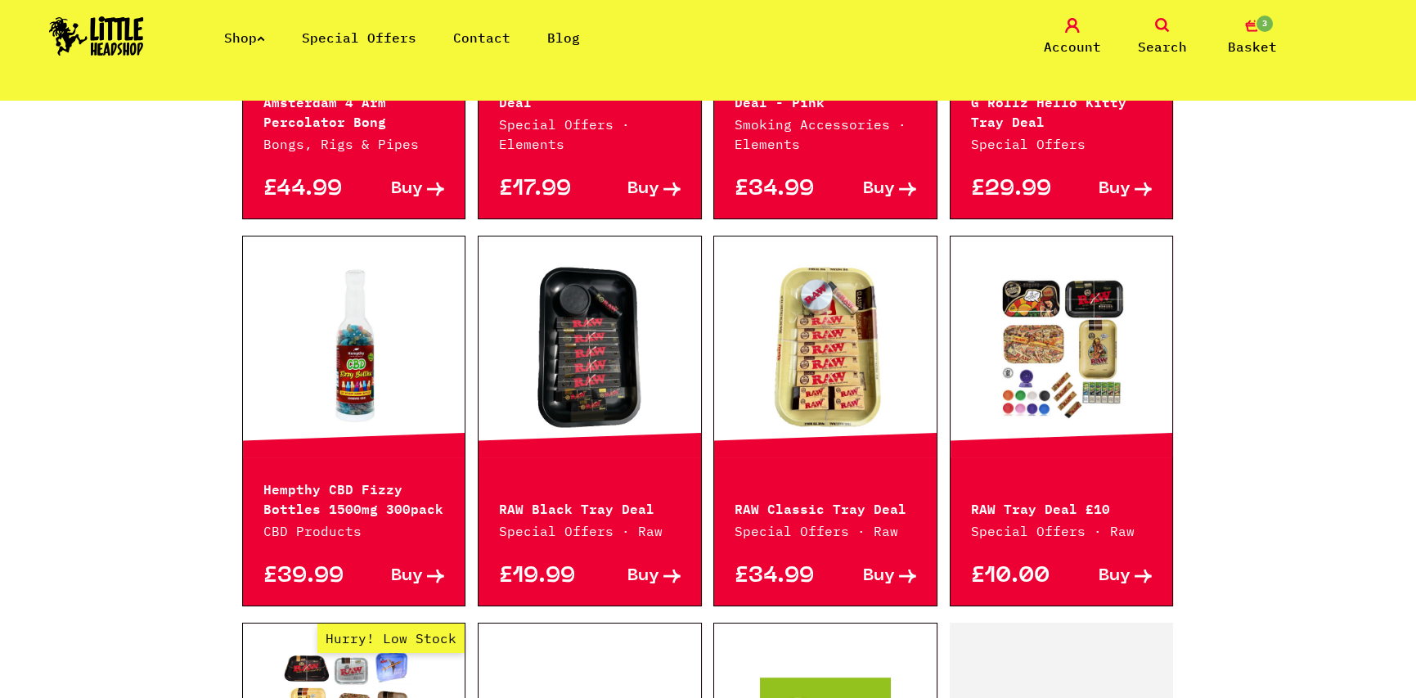
click at [102, 44] on img at bounding box center [96, 35] width 95 height 39
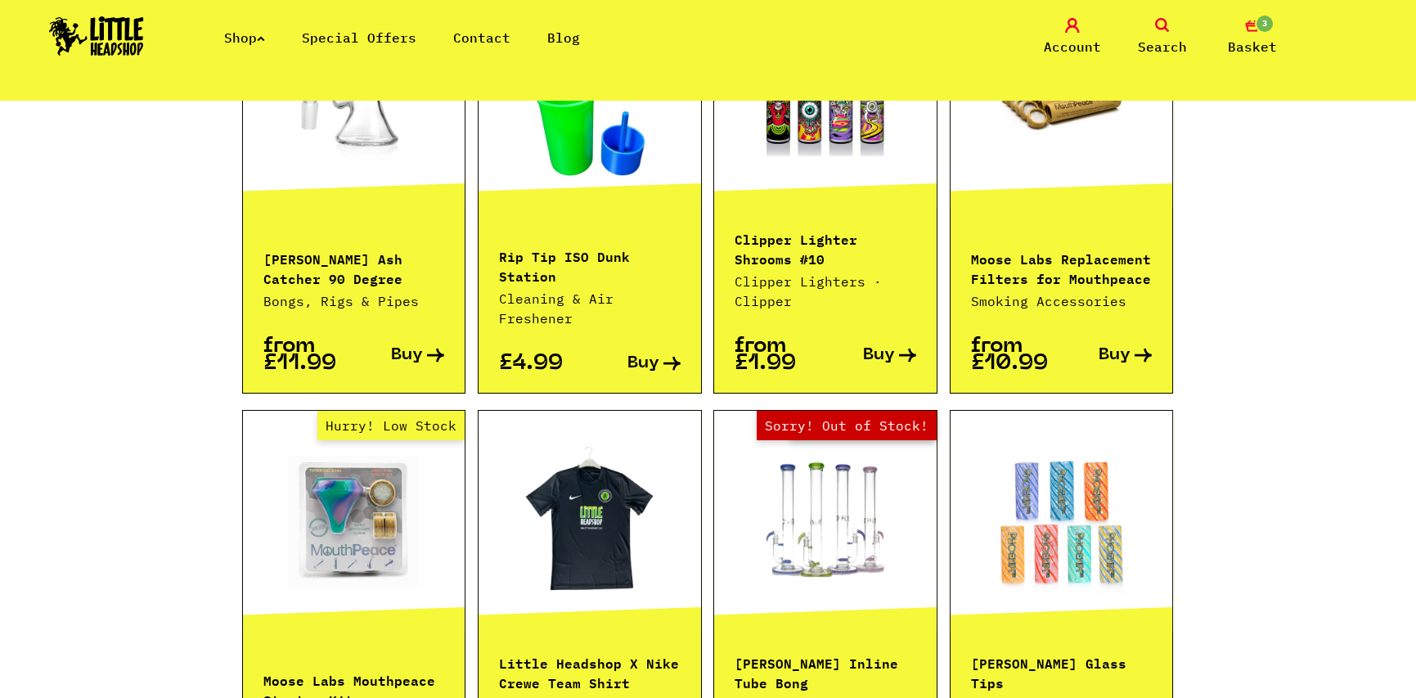
scroll to position [1472, 0]
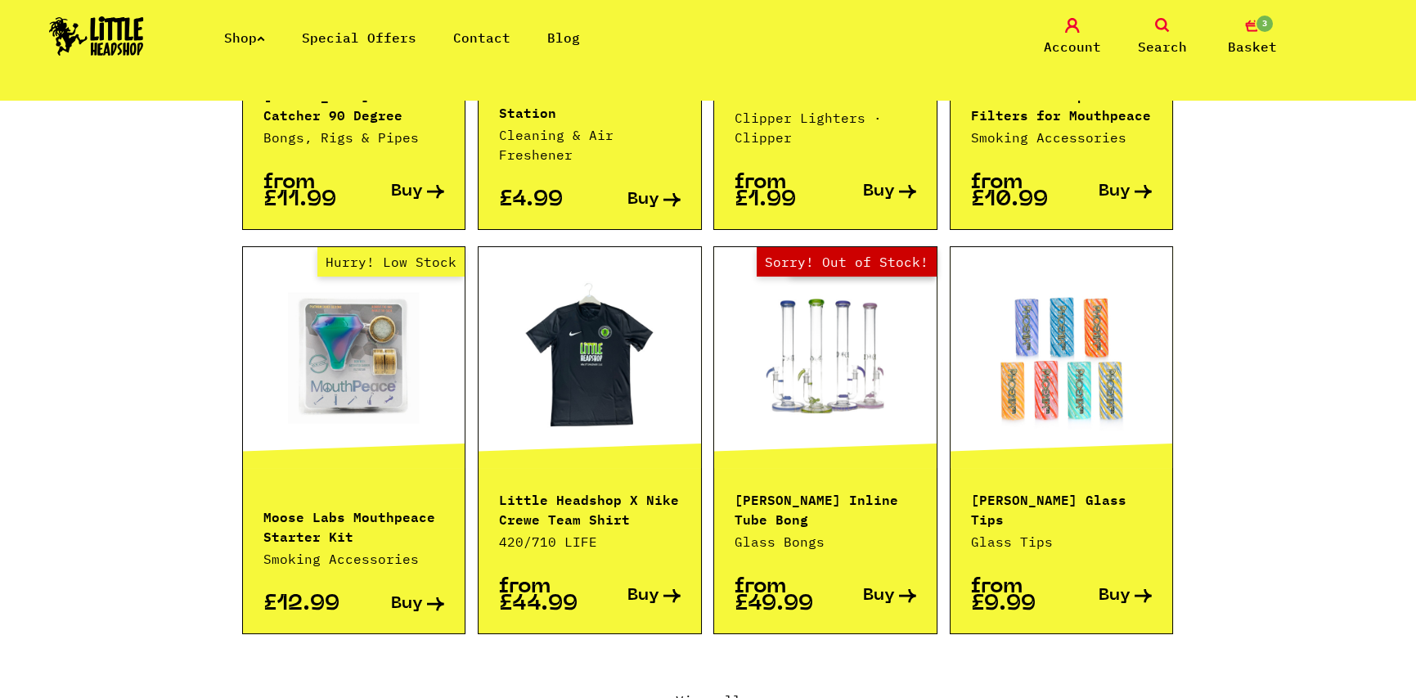
click at [591, 336] on link at bounding box center [590, 358] width 223 height 164
click at [1040, 329] on link at bounding box center [1062, 358] width 223 height 164
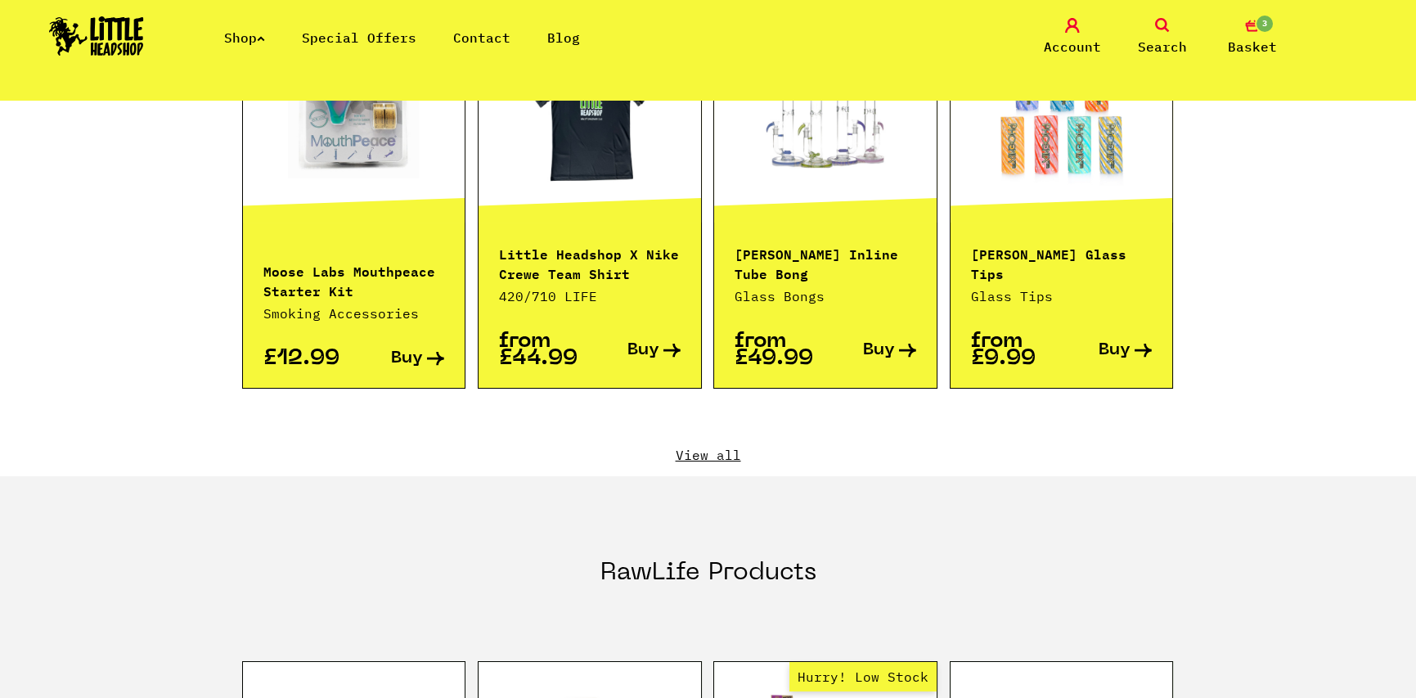
click at [712, 446] on link "View all" at bounding box center [708, 455] width 933 height 18
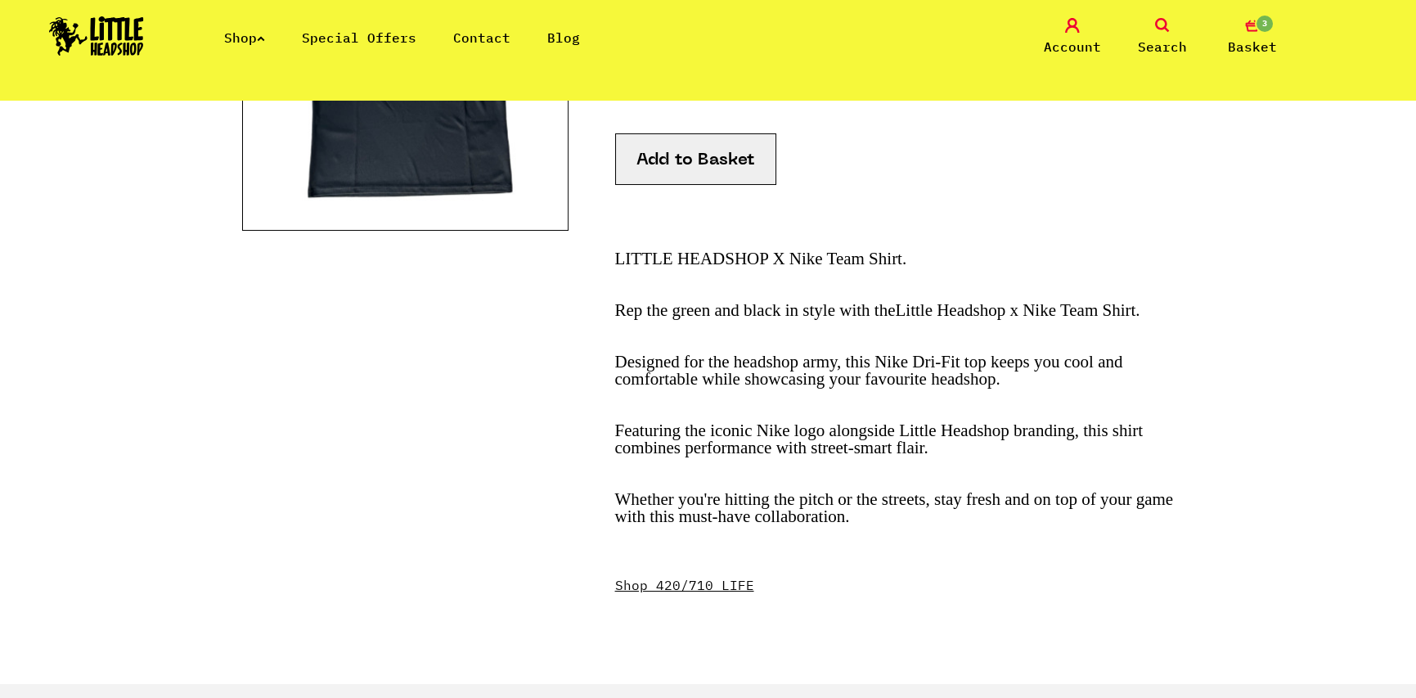
scroll to position [164, 0]
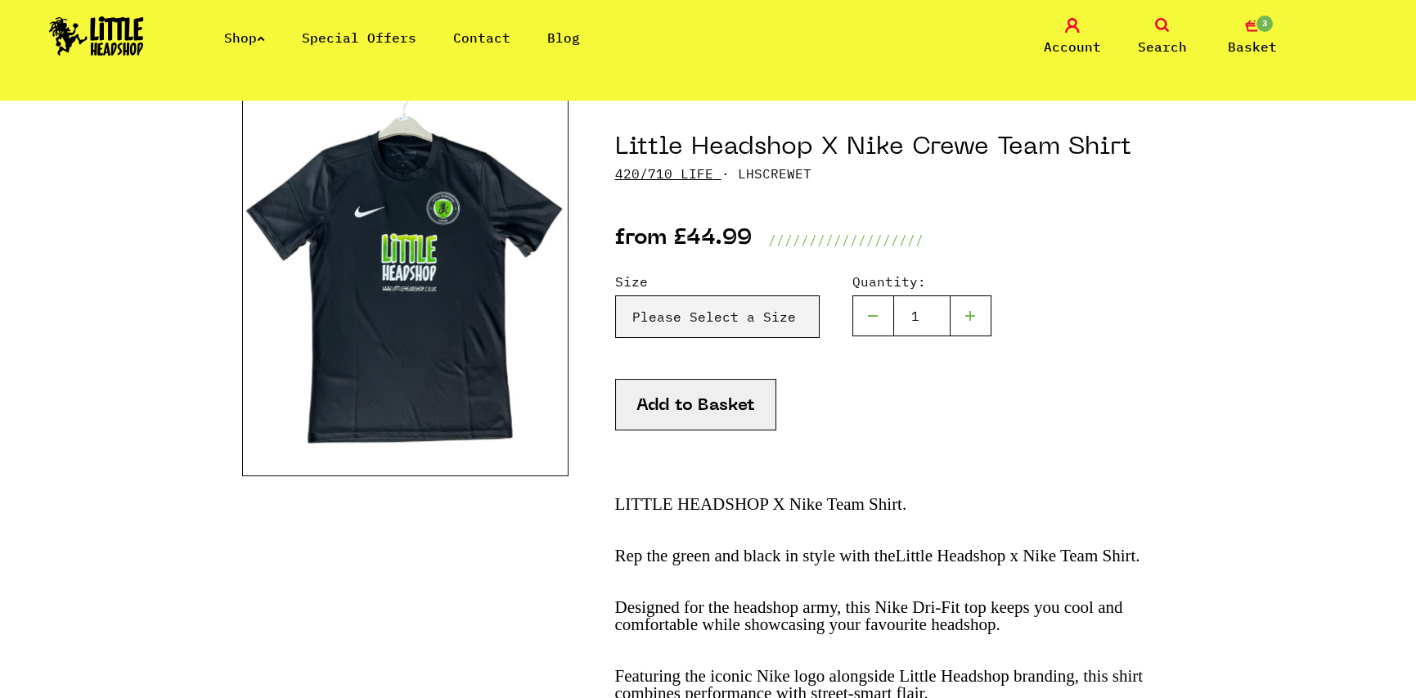
click at [425, 240] on img at bounding box center [405, 271] width 326 height 409
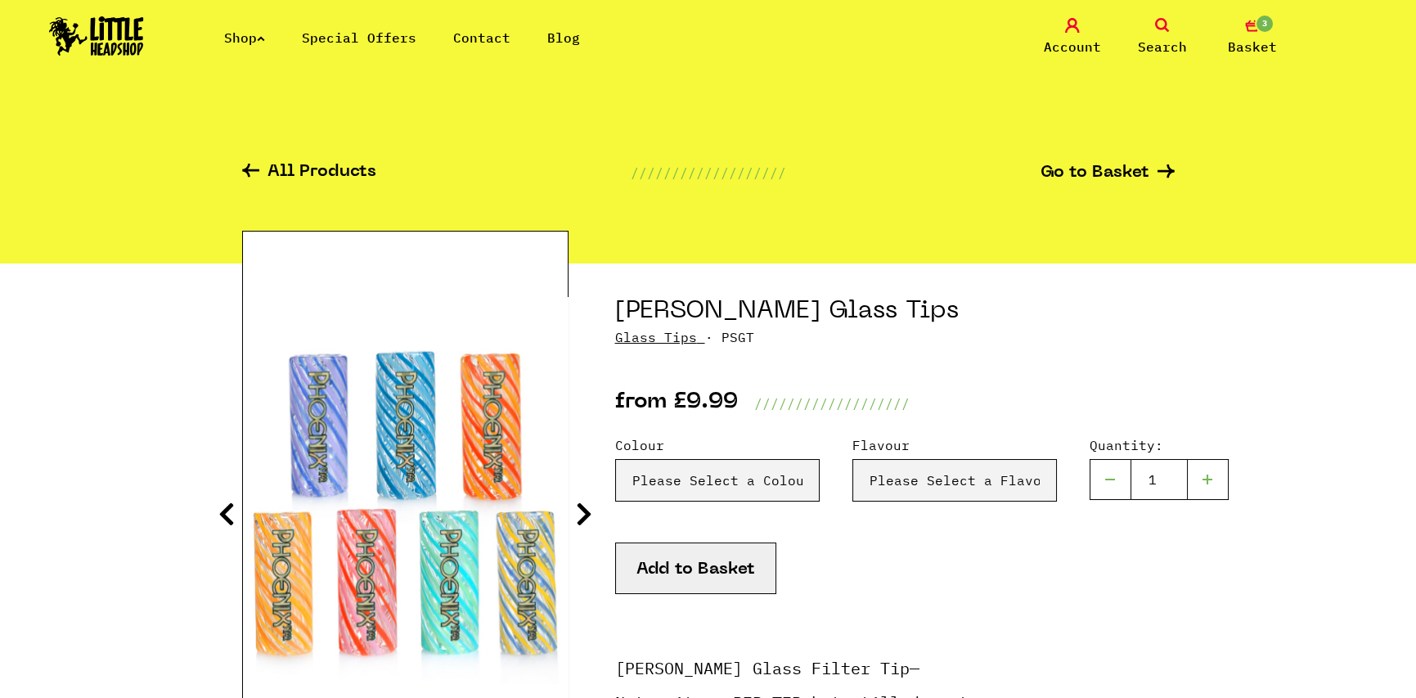
scroll to position [82, 0]
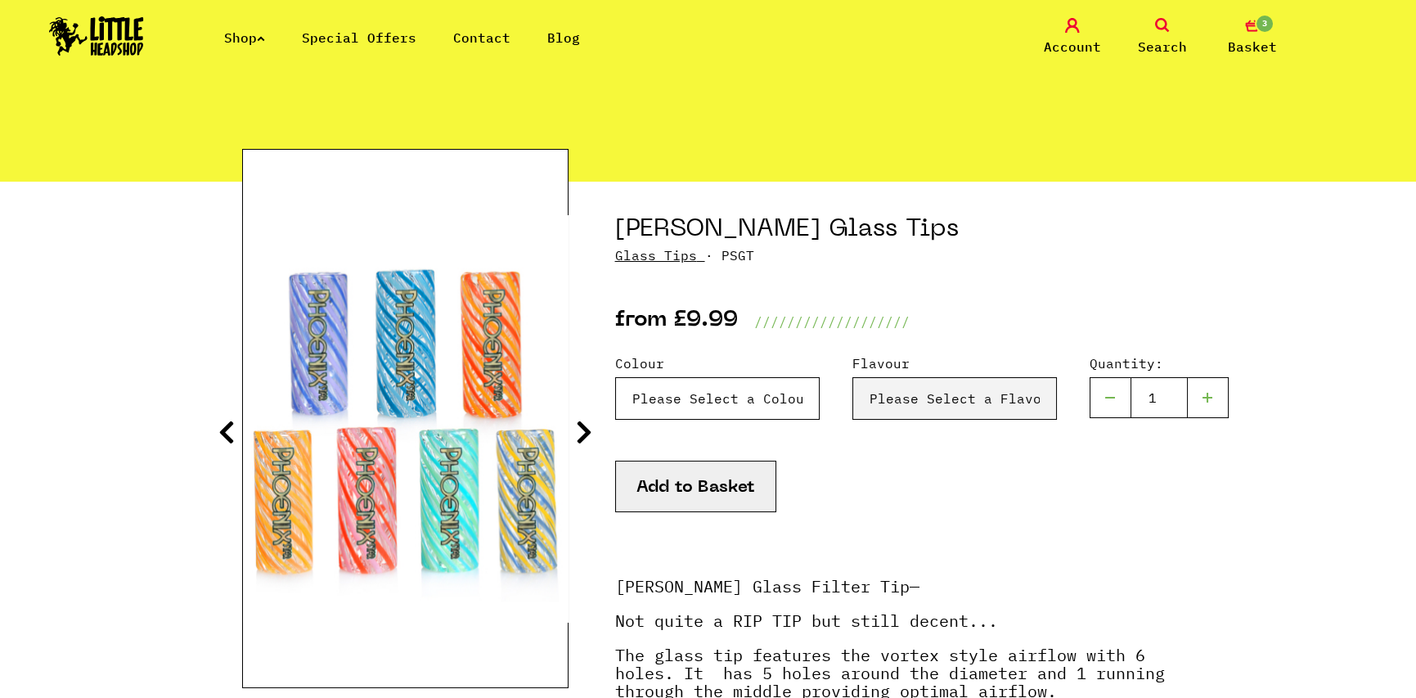
click at [715, 382] on select "Please Select a Colour Blue & Lilac - £9.99 Blue - £9.99 Orange & Red - £9.99 Y…" at bounding box center [717, 398] width 205 height 43
click at [715, 385] on select "Please Select a Colour Blue & Lilac - £9.99 Blue - £9.99 Orange & Red - £9.99 Y…" at bounding box center [717, 398] width 205 height 43
click at [615, 377] on select "Please Select a Colour Blue & Lilac - £9.99 Blue - £9.99 Orange & Red - £9.99 Y…" at bounding box center [717, 398] width 205 height 43
click at [906, 394] on select "Please Select a Flavour Turqouise - £9.99" at bounding box center [954, 398] width 205 height 43
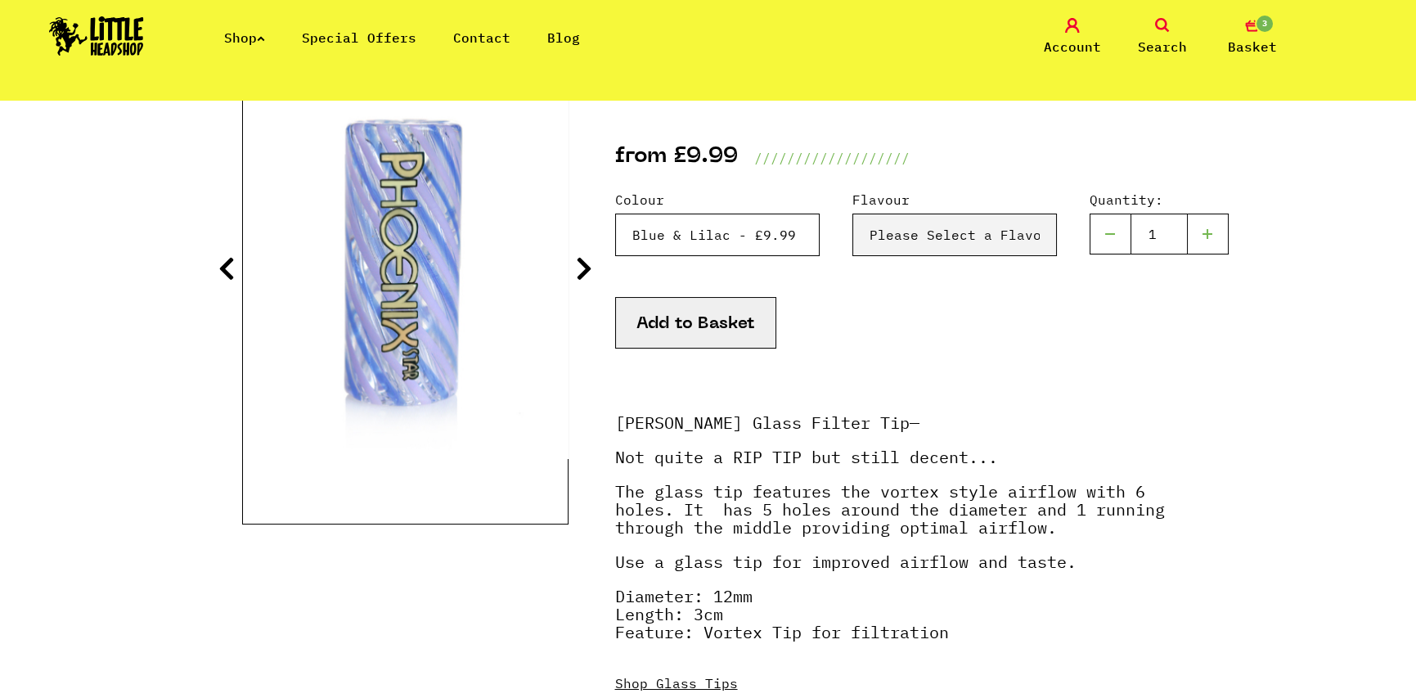
click at [726, 236] on select "Please Select a Colour Blue & Lilac - £9.99 Blue - £9.99 Orange & Red - £9.99 Y…" at bounding box center [717, 235] width 205 height 43
click at [615, 214] on select "Please Select a Colour Blue & Lilac - £9.99 Blue - £9.99 Orange & Red - £9.99 Y…" at bounding box center [717, 235] width 205 height 43
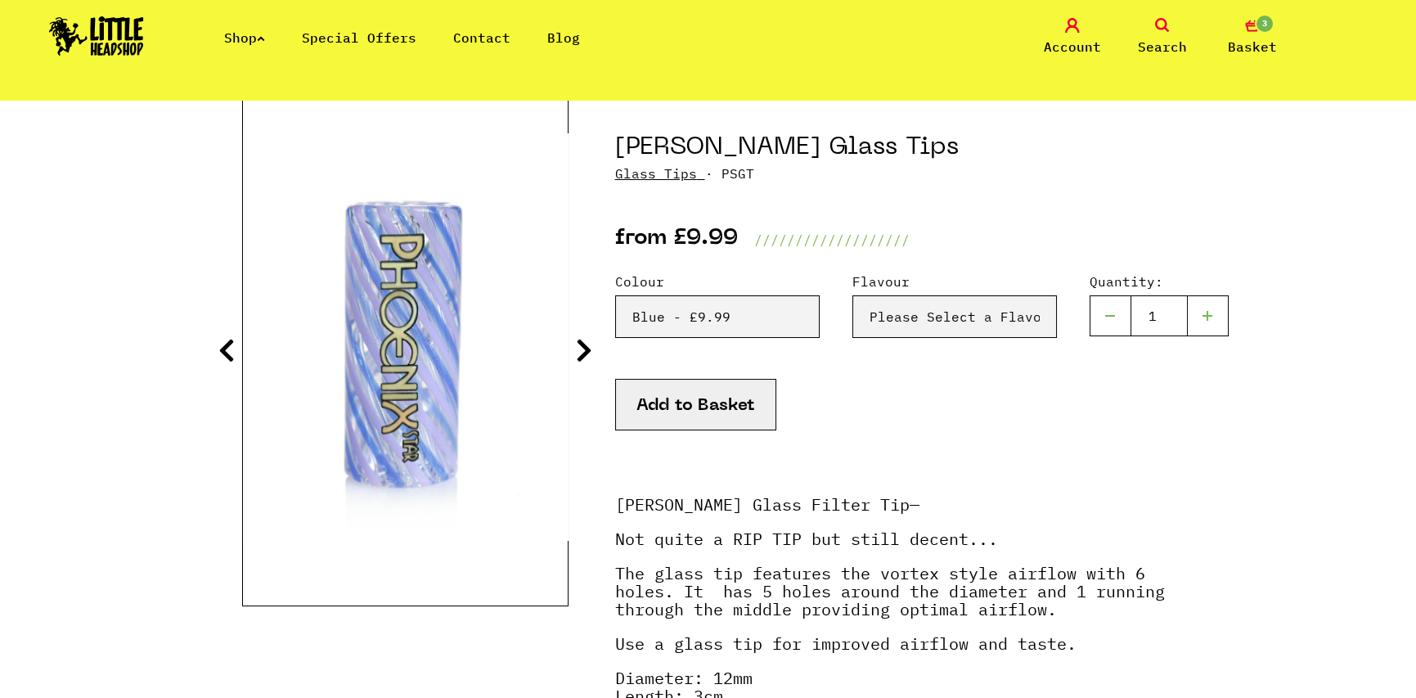
click at [451, 300] on img at bounding box center [406, 336] width 326 height 407
click at [567, 337] on div at bounding box center [405, 336] width 326 height 539
click at [582, 344] on icon at bounding box center [584, 350] width 16 height 26
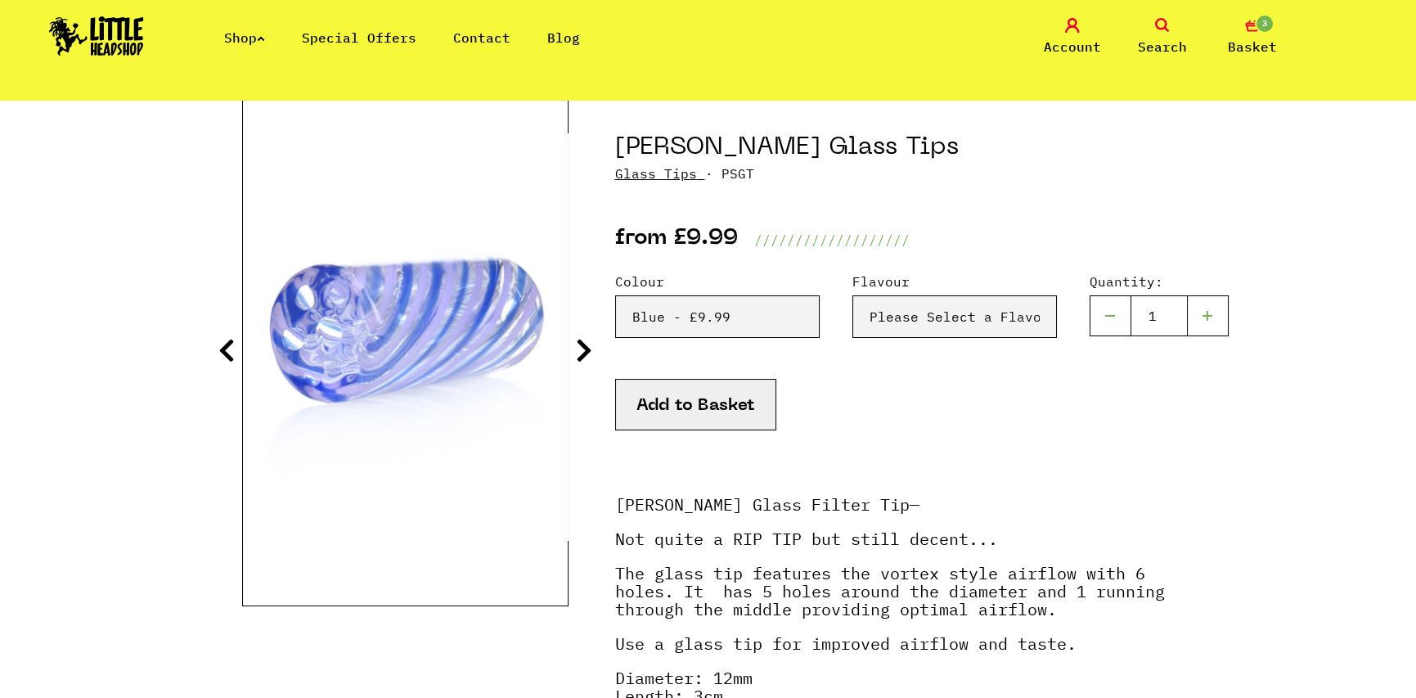
click at [587, 344] on icon at bounding box center [584, 350] width 16 height 26
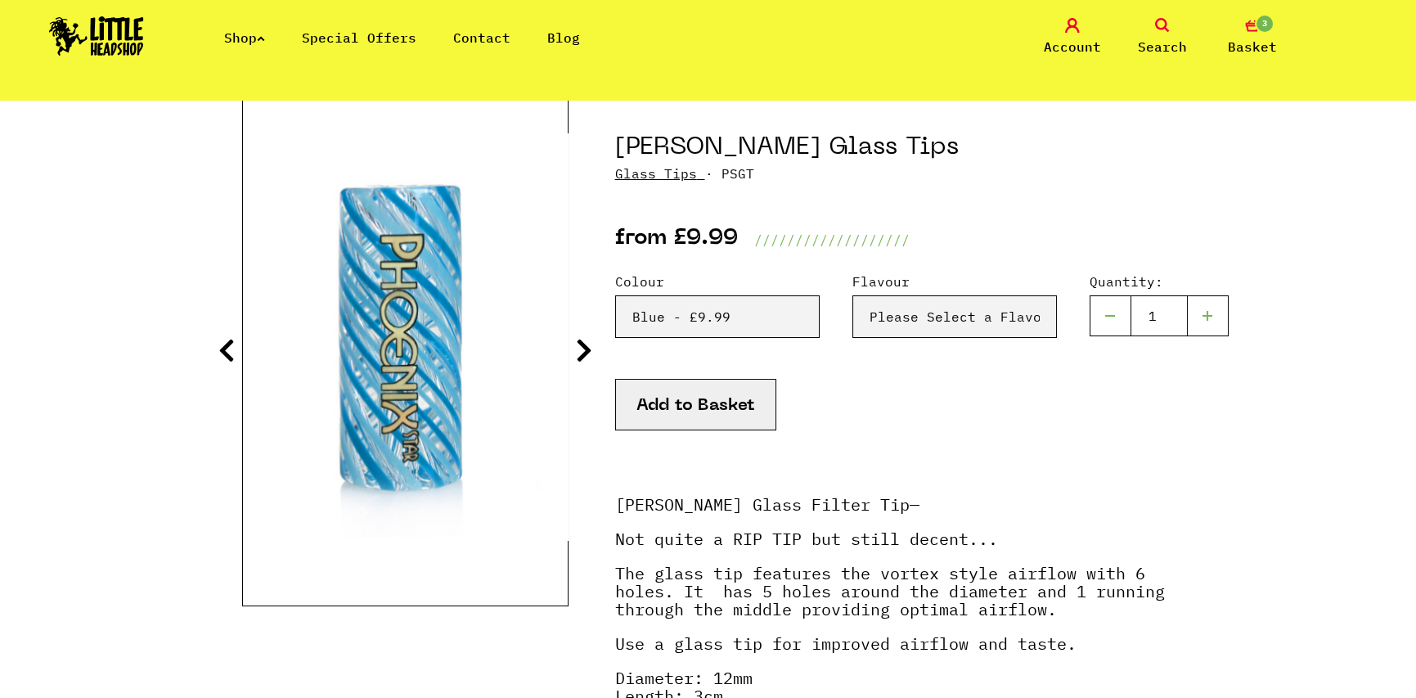
click at [587, 346] on icon at bounding box center [584, 350] width 16 height 26
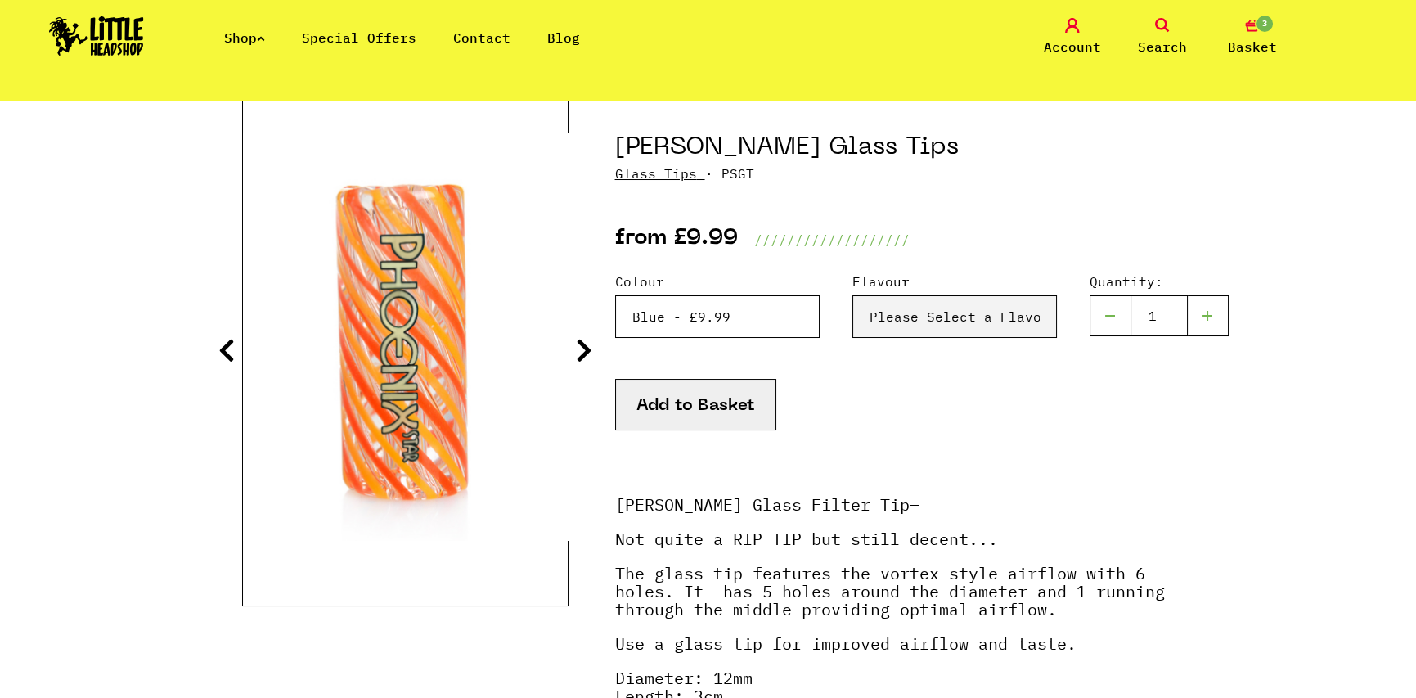
click at [667, 304] on select "Please Select a Colour Blue & Lilac - £9.99 Blue - £9.99 Orange & Red - £9.99 Y…" at bounding box center [717, 316] width 205 height 43
click at [580, 352] on icon at bounding box center [584, 350] width 16 height 26
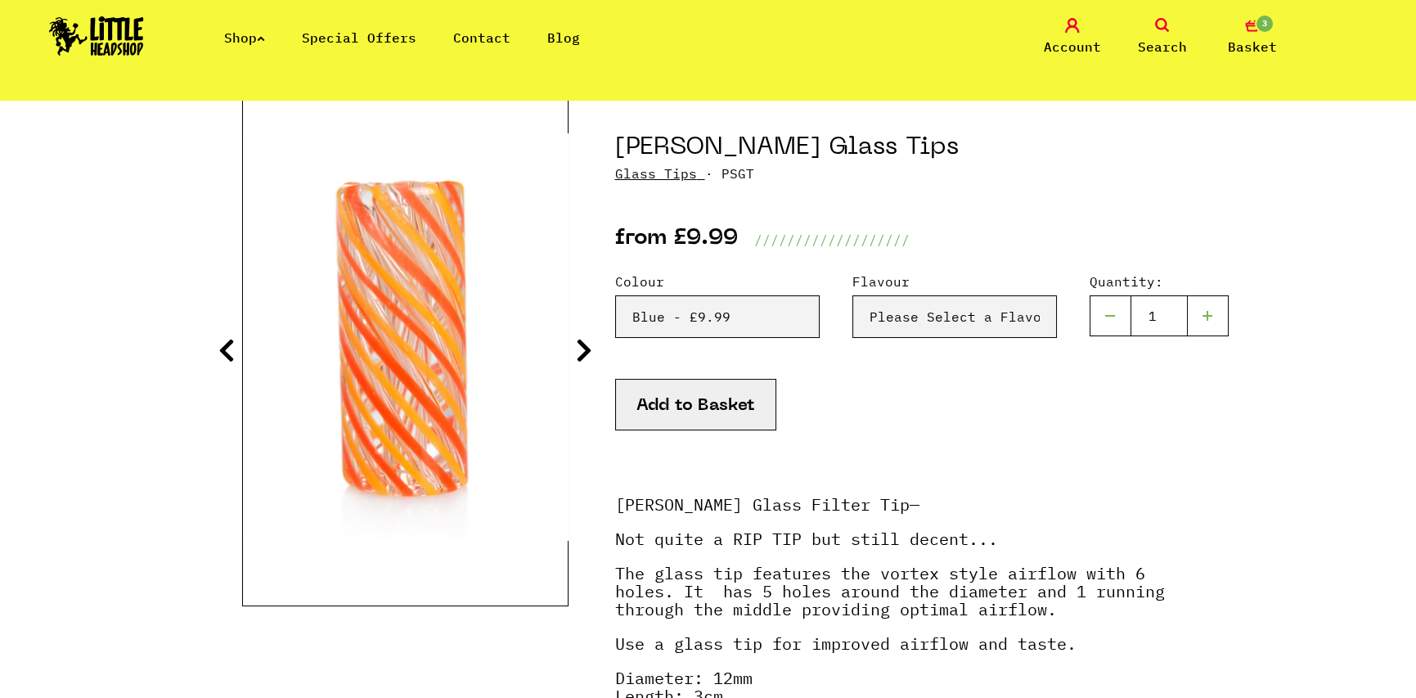
click at [580, 352] on icon at bounding box center [584, 350] width 16 height 26
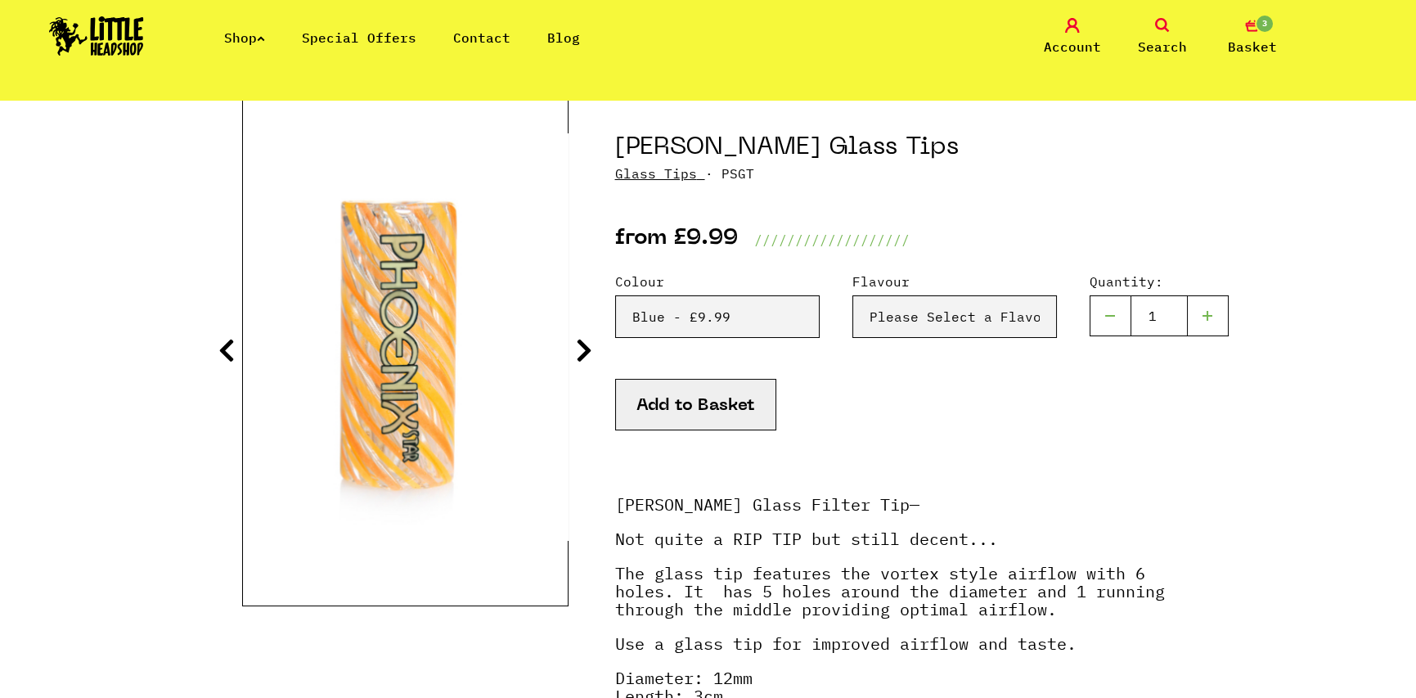
click at [580, 352] on icon at bounding box center [584, 350] width 16 height 26
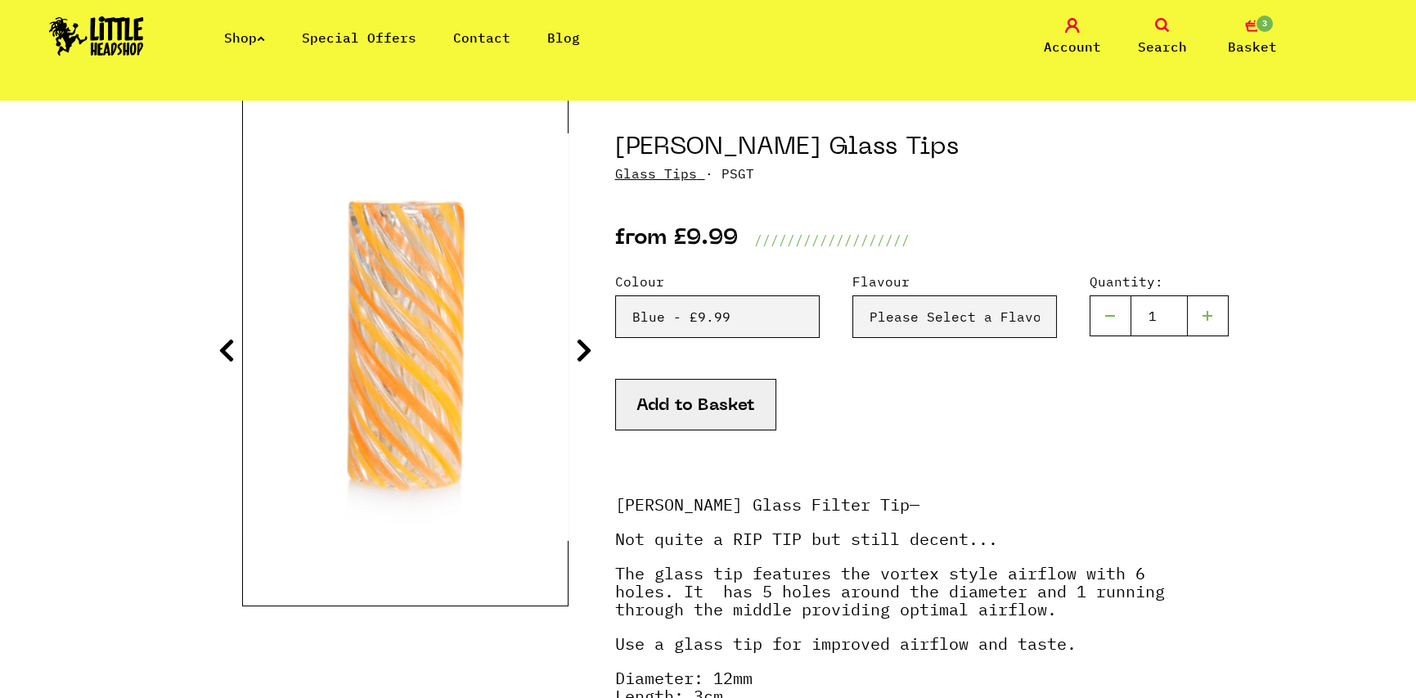
click at [580, 352] on icon at bounding box center [584, 350] width 16 height 26
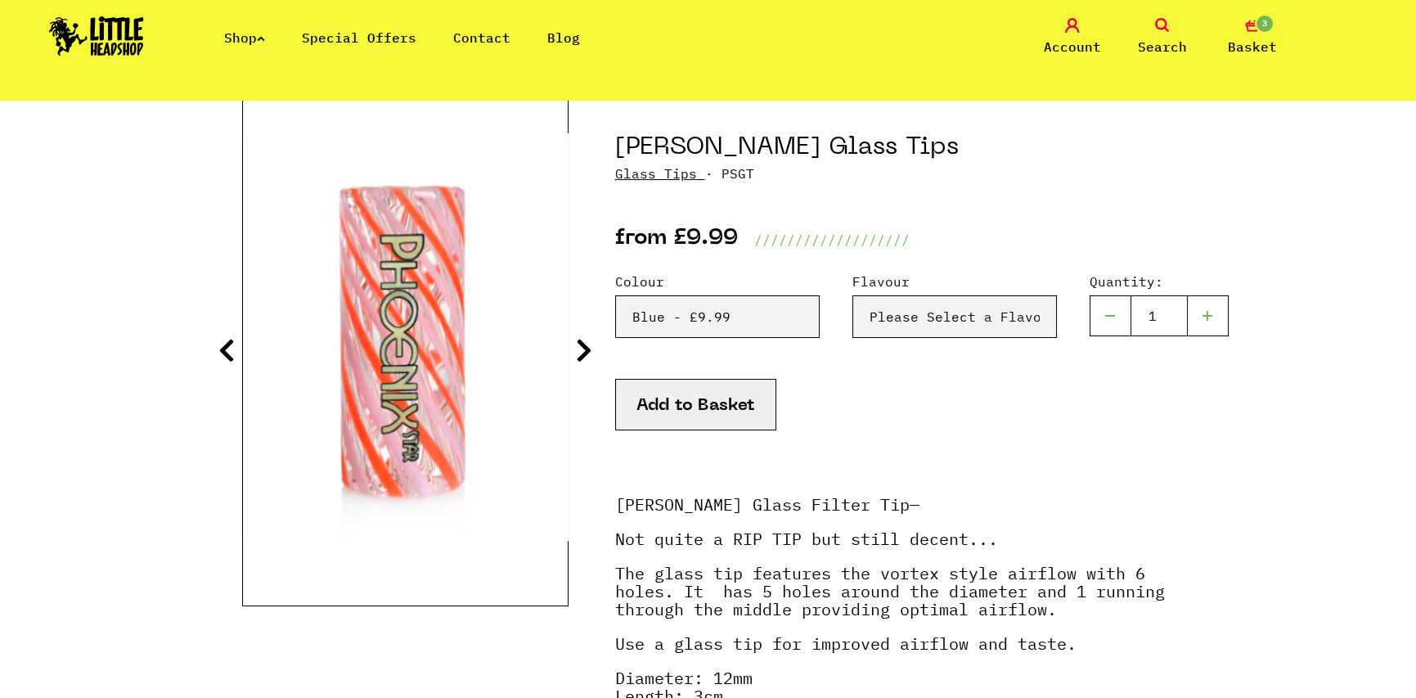
click at [580, 352] on icon at bounding box center [584, 350] width 16 height 26
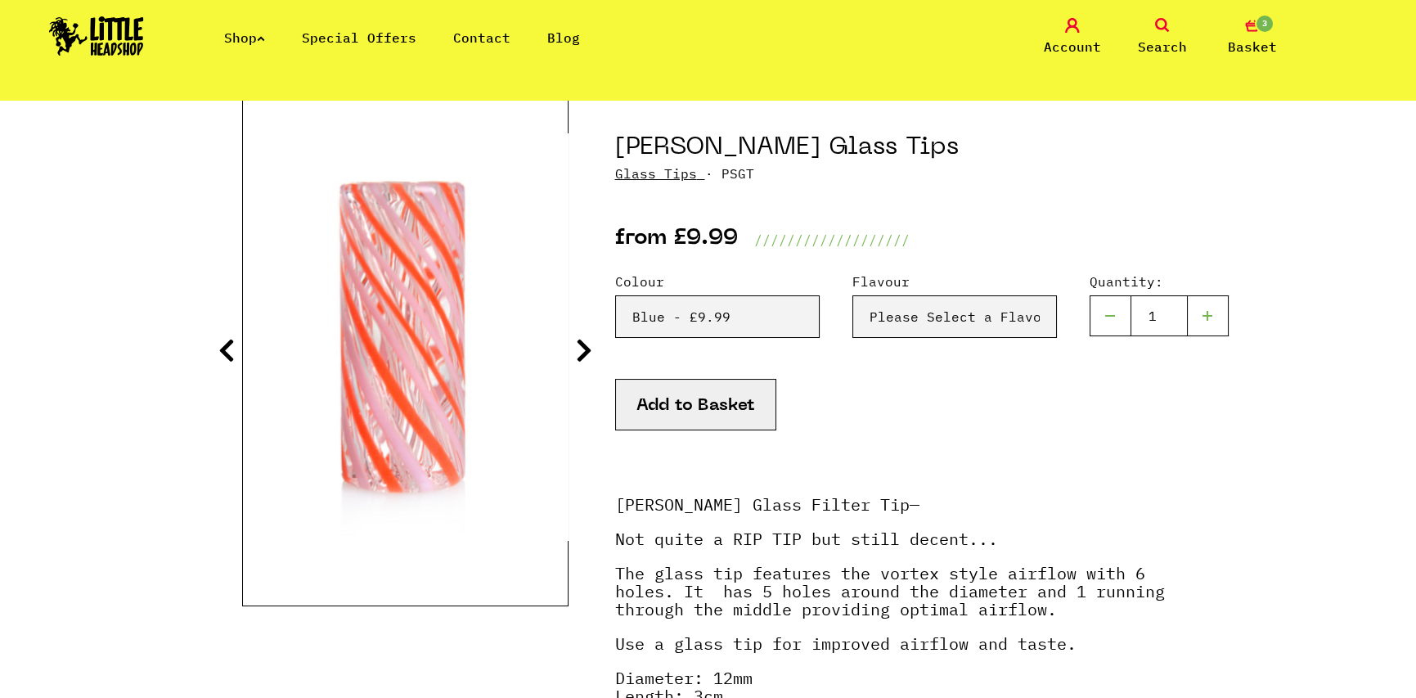
click at [580, 352] on icon at bounding box center [584, 350] width 16 height 26
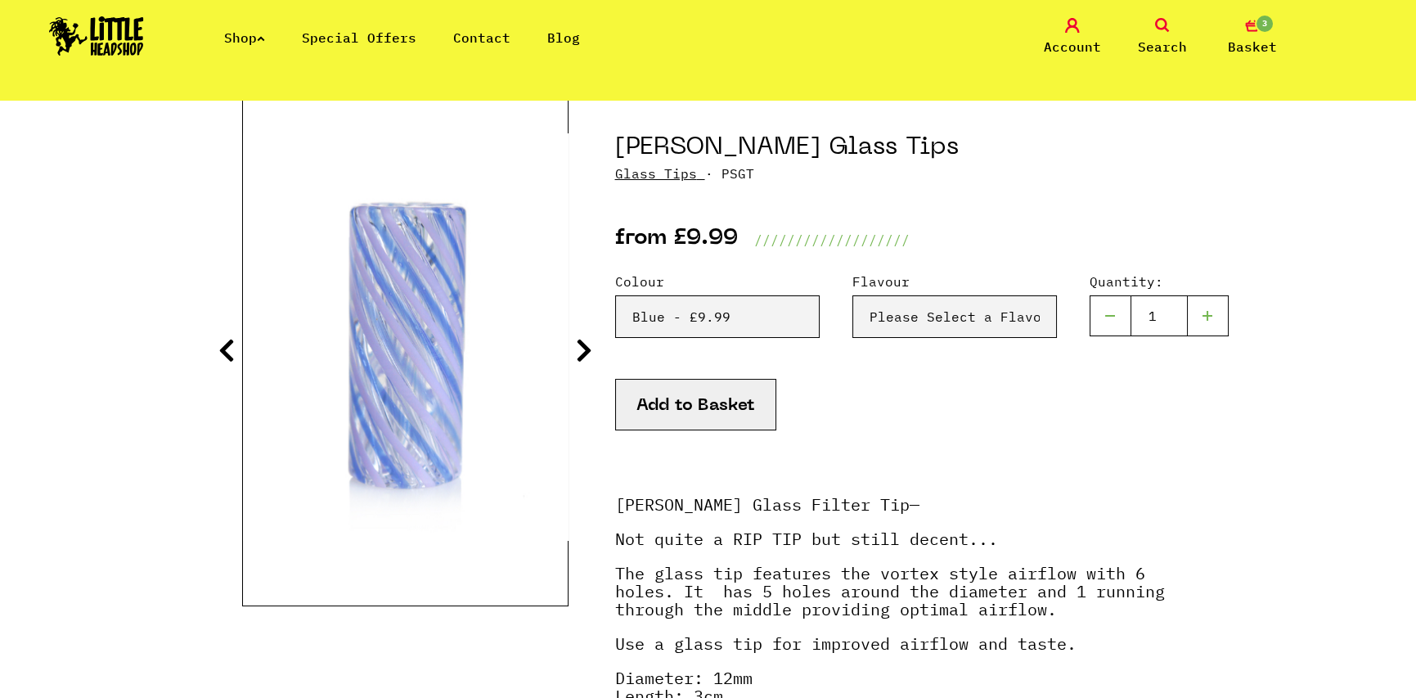
click at [231, 344] on icon at bounding box center [226, 350] width 16 height 26
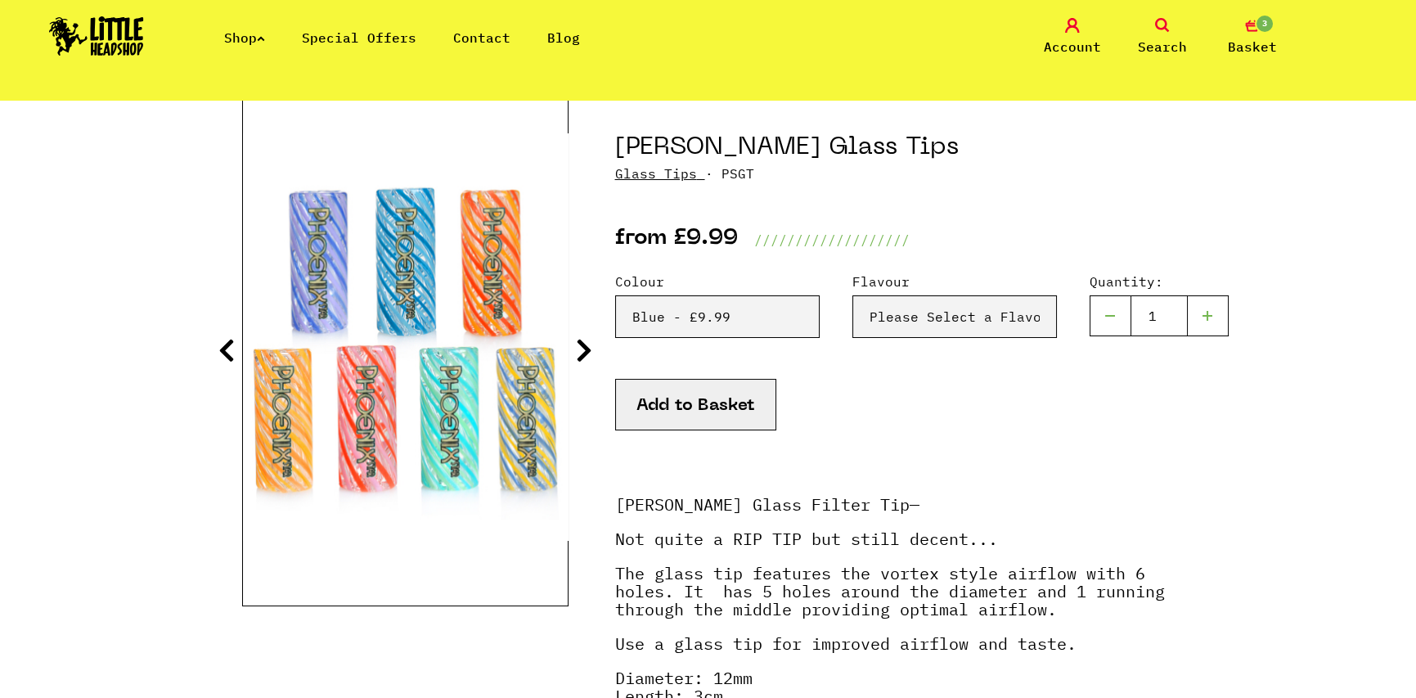
scroll to position [82, 0]
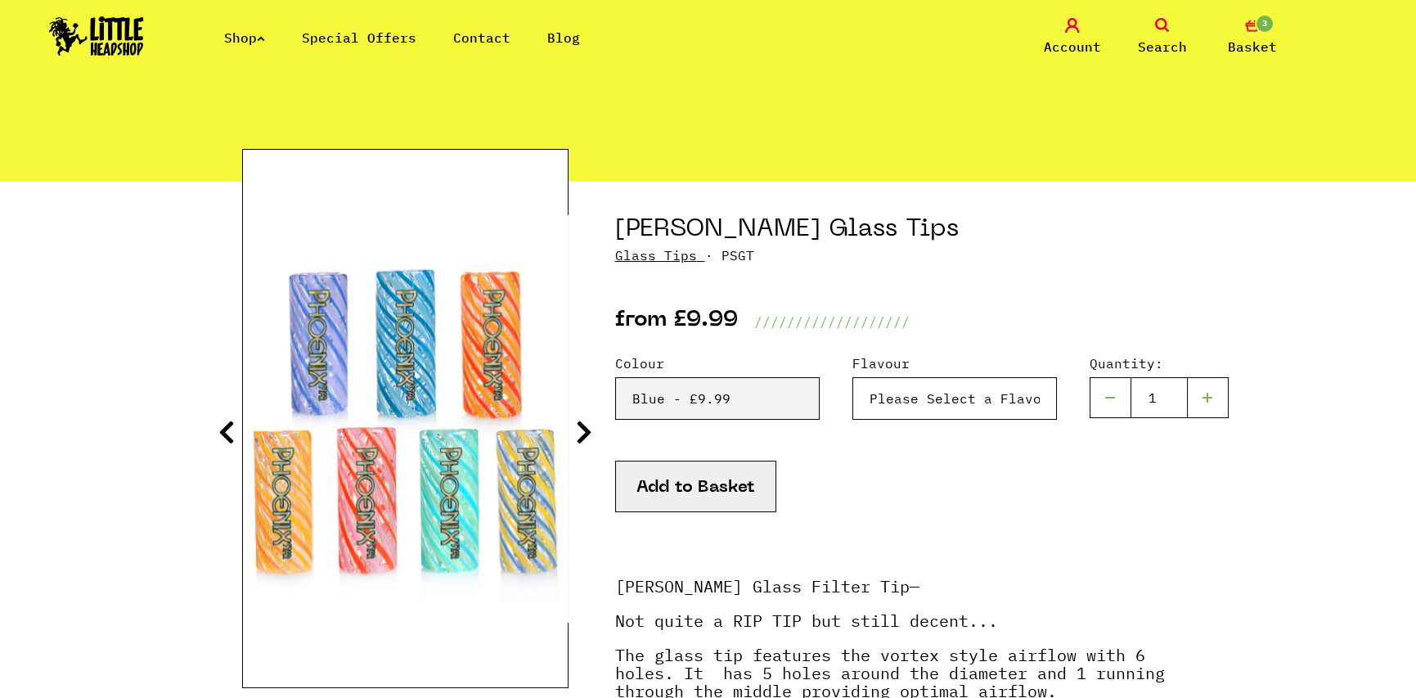
click at [941, 404] on select "Please Select a Flavour Turqouise - £9.99" at bounding box center [954, 398] width 205 height 43
click at [938, 402] on select "Please Select a Flavour Turqouise - £9.99" at bounding box center [954, 398] width 205 height 43
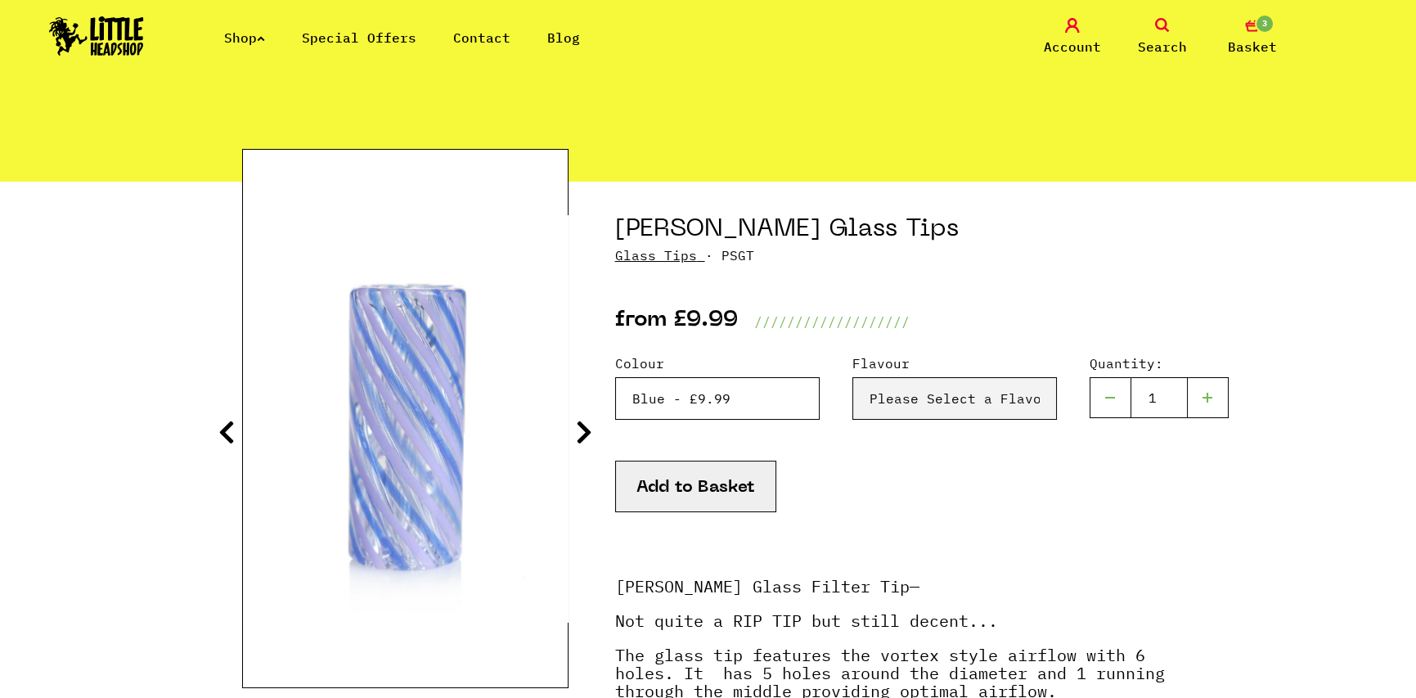
click at [749, 397] on select "Please Select a Colour Blue & Lilac - £9.99 Blue - £9.99 Orange & Red - £9.99 Y…" at bounding box center [717, 398] width 205 height 43
click at [615, 377] on select "Please Select a Colour Blue & Lilac - £9.99 Blue - £9.99 Orange & Red - £9.99 Y…" at bounding box center [717, 398] width 205 height 43
click at [867, 411] on select "Please Select a Flavour Turqouise - £9.99" at bounding box center [954, 398] width 205 height 43
click at [761, 419] on select "Please Select a Colour Blue & Lilac - £9.99 Blue - £9.99 Orange & Red - £9.99 Y…" at bounding box center [717, 398] width 205 height 43
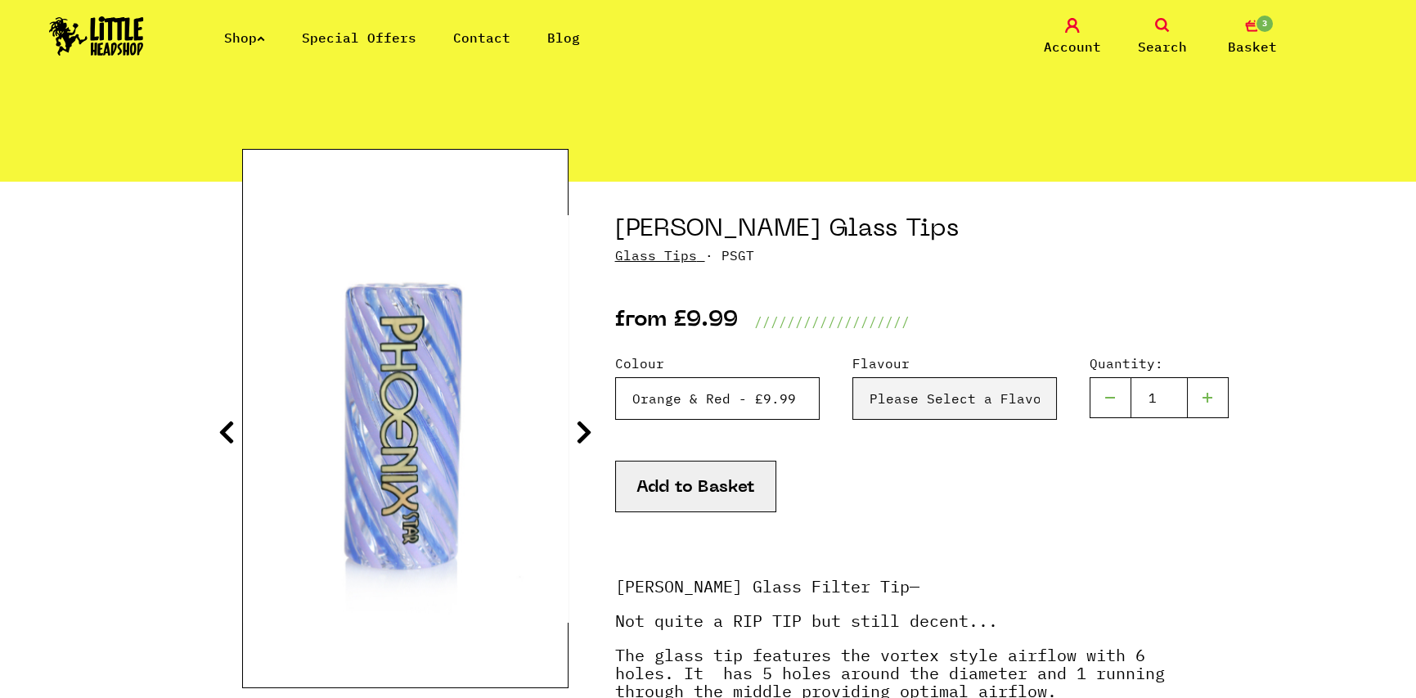
click at [615, 377] on select "Please Select a Colour Blue & Lilac - £9.99 Blue - £9.99 Orange & Red - £9.99 Y…" at bounding box center [717, 398] width 205 height 43
click at [874, 393] on select "Please Select a Flavour Turqouise - £9.99" at bounding box center [954, 398] width 205 height 43
click at [747, 400] on select "Please Select a Colour Blue & Lilac - £9.99 Blue - £9.99 Orange & Red - £9.99 Y…" at bounding box center [717, 398] width 205 height 43
select select "2013"
click at [615, 377] on select "Please Select a Colour Blue & Lilac - £9.99 Blue - £9.99 Orange & Red - £9.99 Y…" at bounding box center [717, 398] width 205 height 43
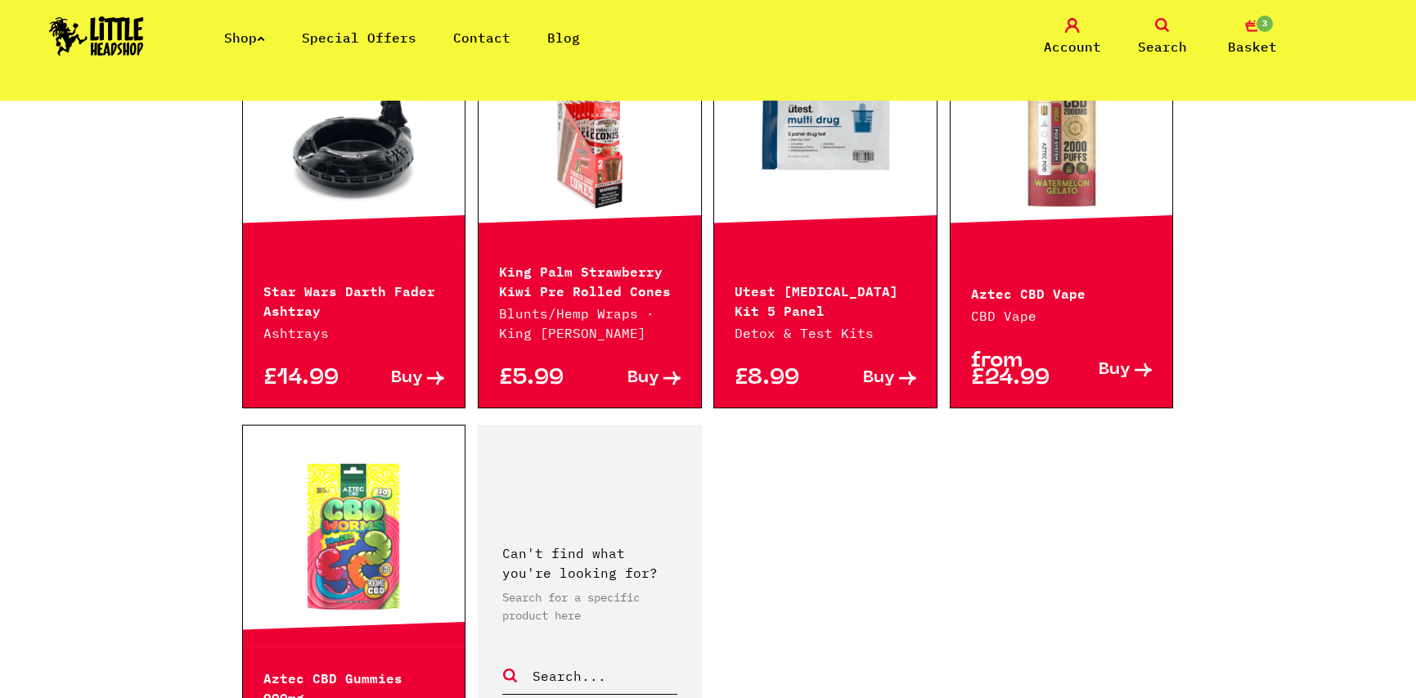
scroll to position [2536, 0]
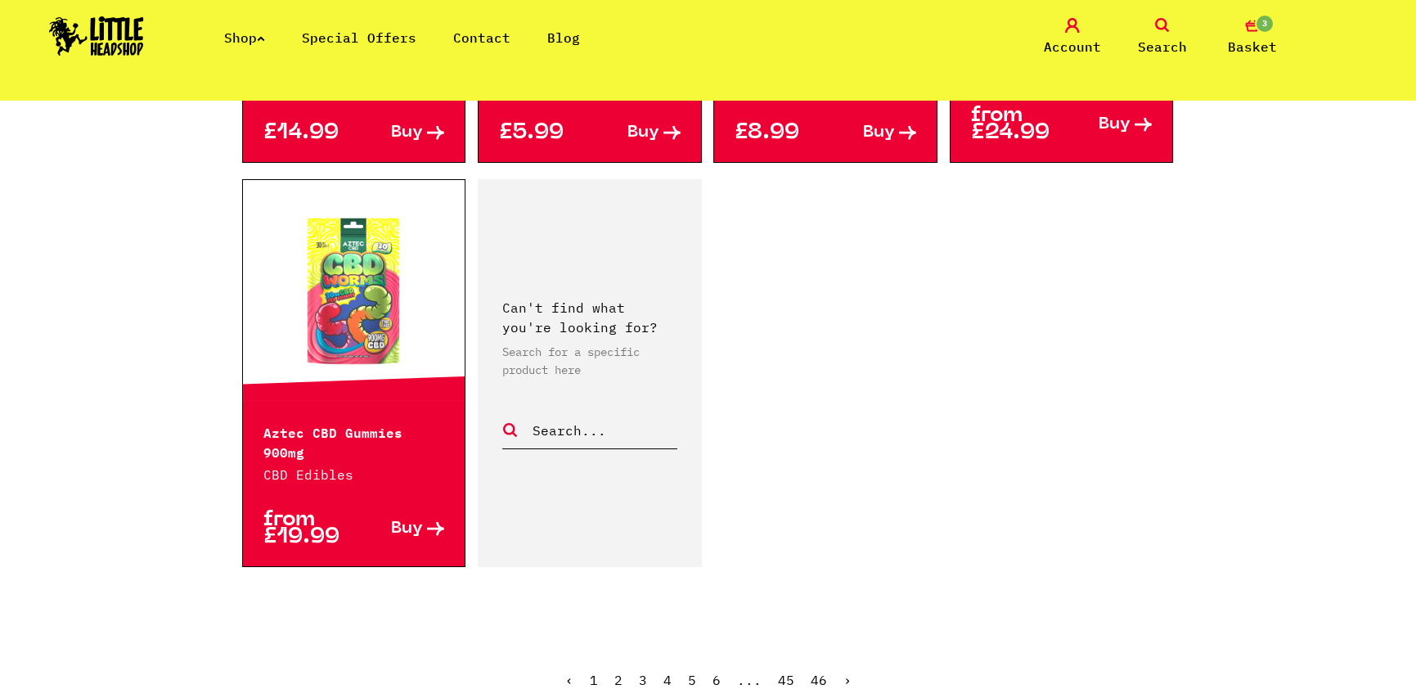
click at [843, 672] on link "›" at bounding box center [847, 680] width 8 height 16
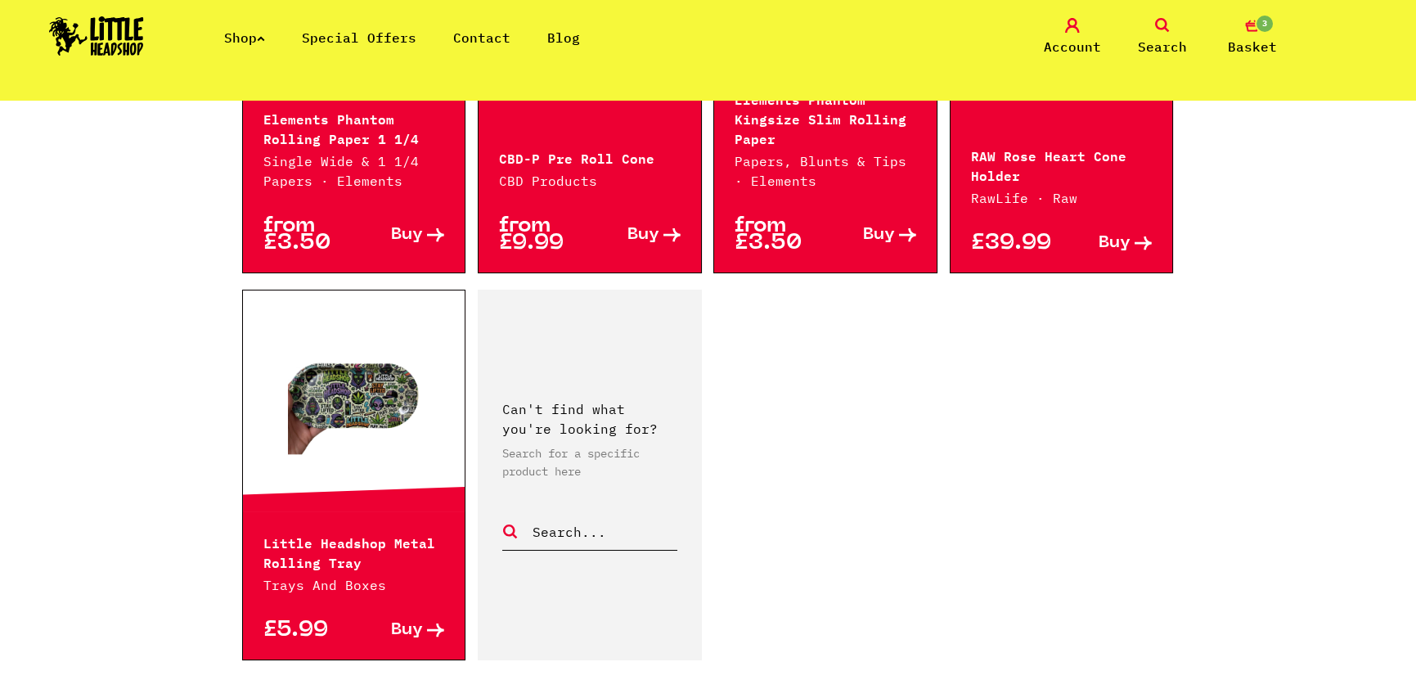
scroll to position [2454, 0]
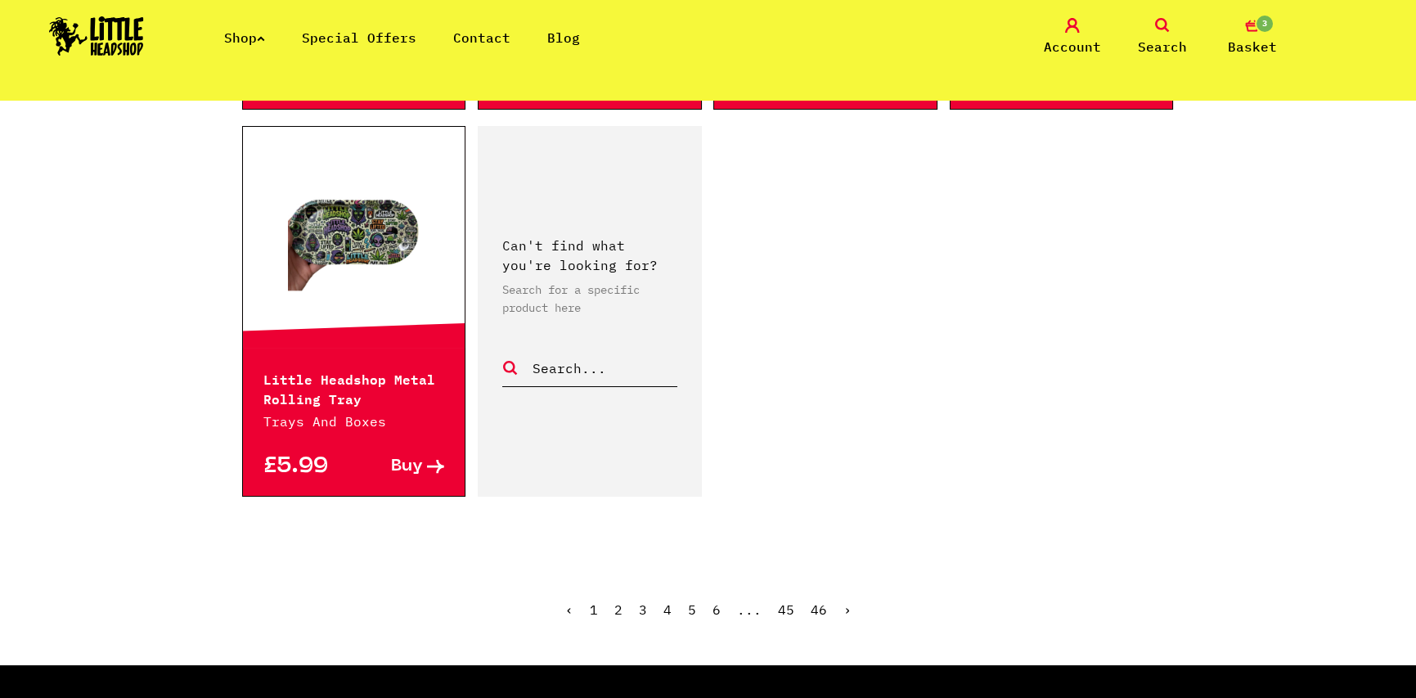
click at [843, 605] on link "›" at bounding box center [847, 609] width 8 height 16
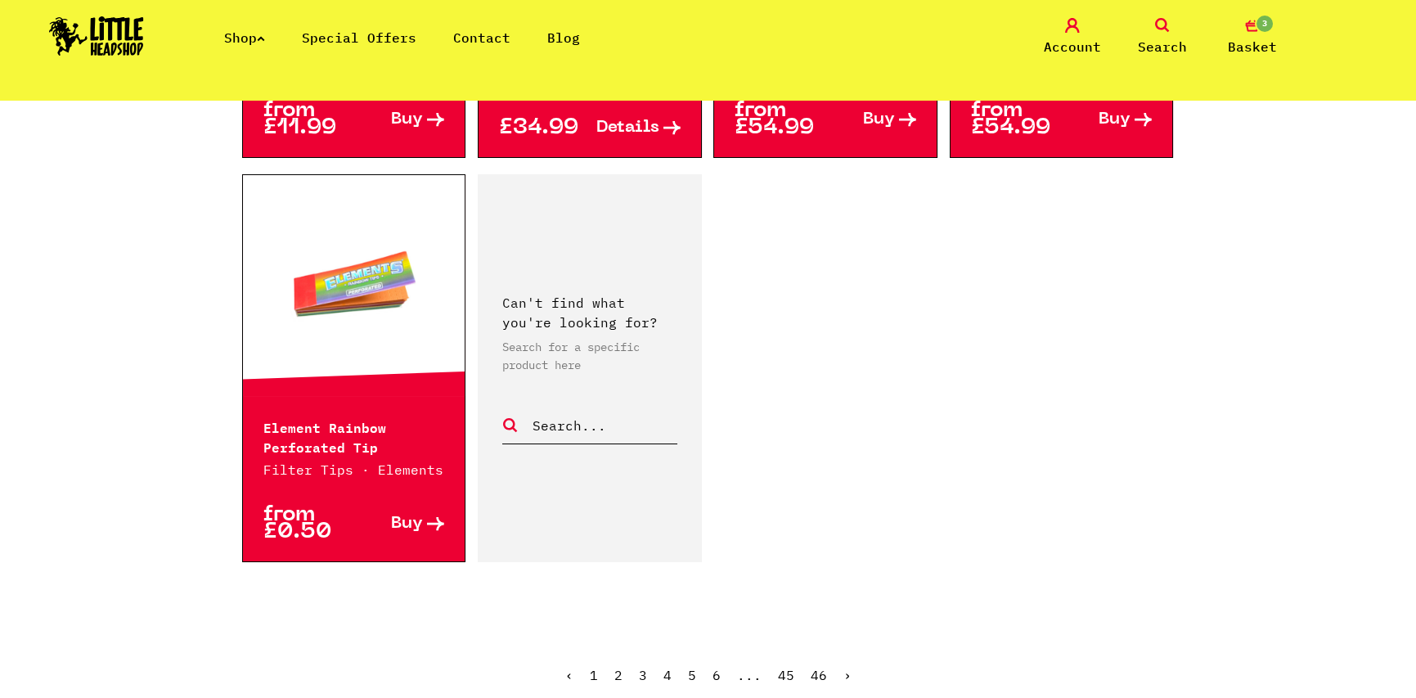
scroll to position [2781, 0]
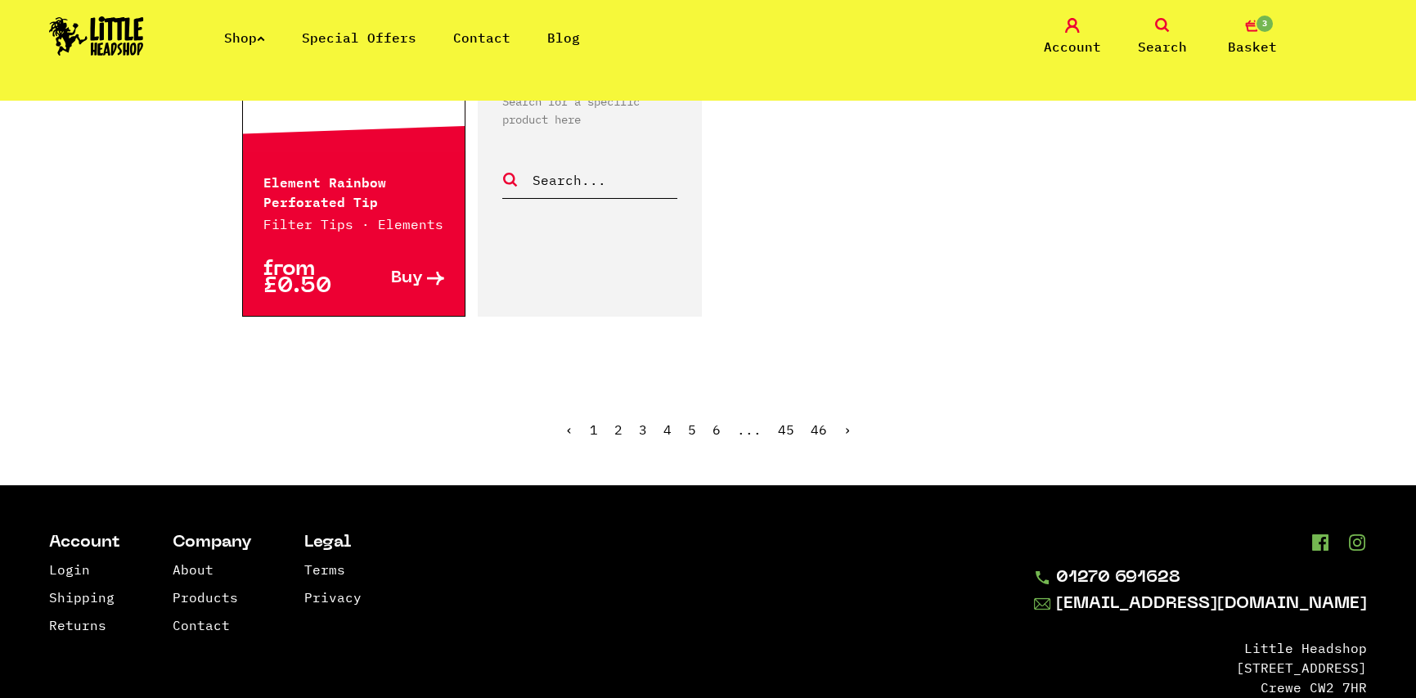
click at [845, 421] on link "›" at bounding box center [847, 429] width 8 height 16
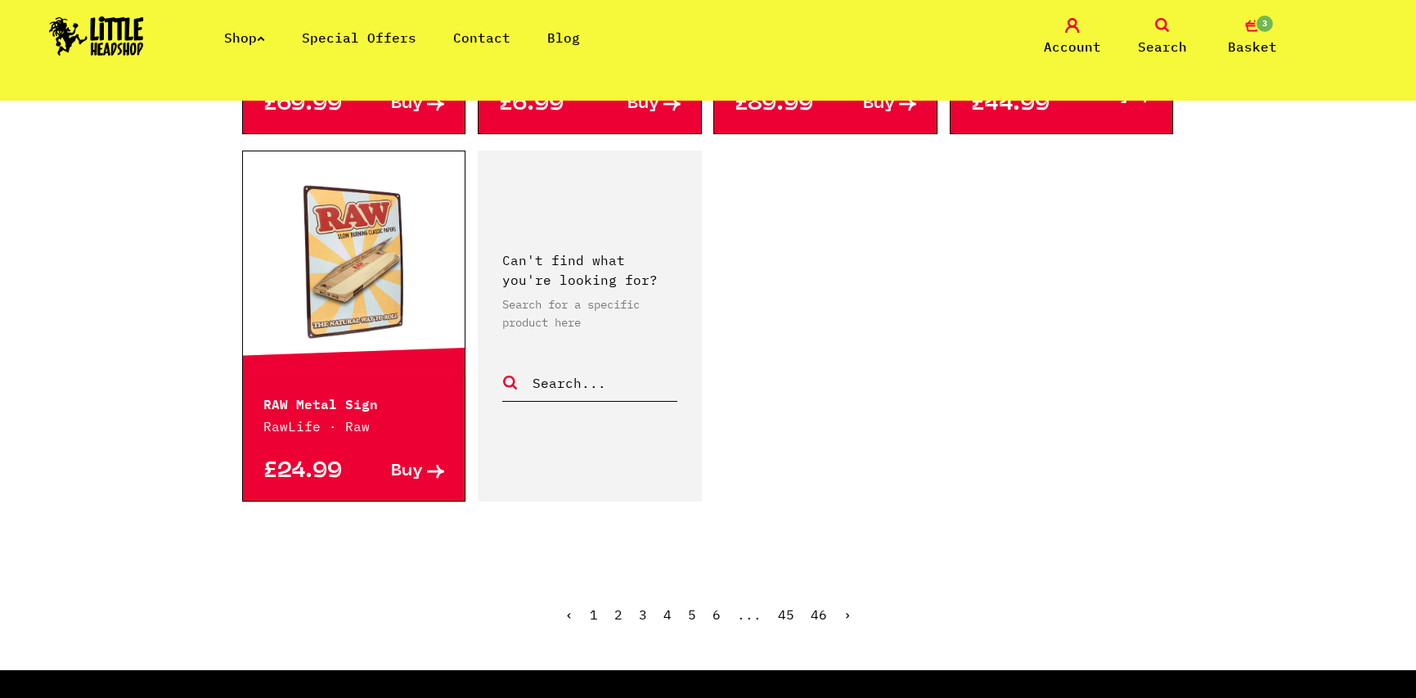
scroll to position [2536, 0]
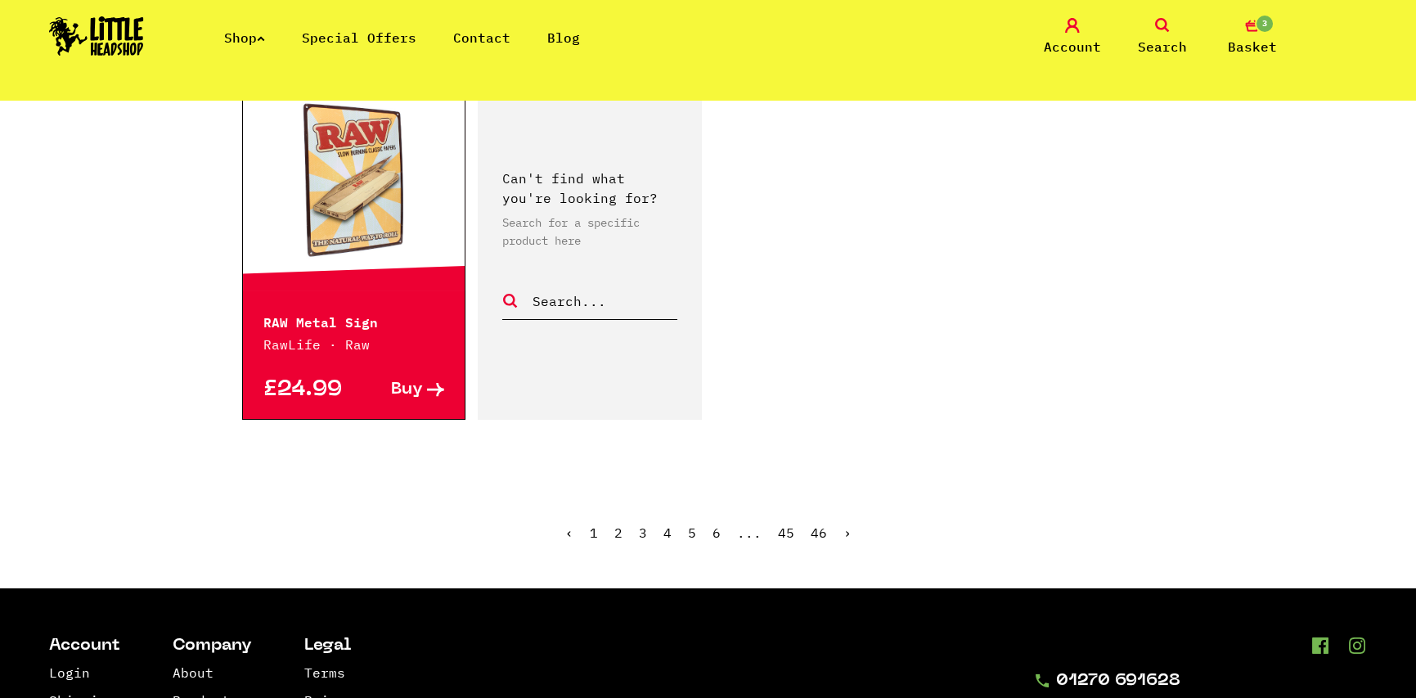
click at [846, 524] on link "›" at bounding box center [847, 532] width 8 height 16
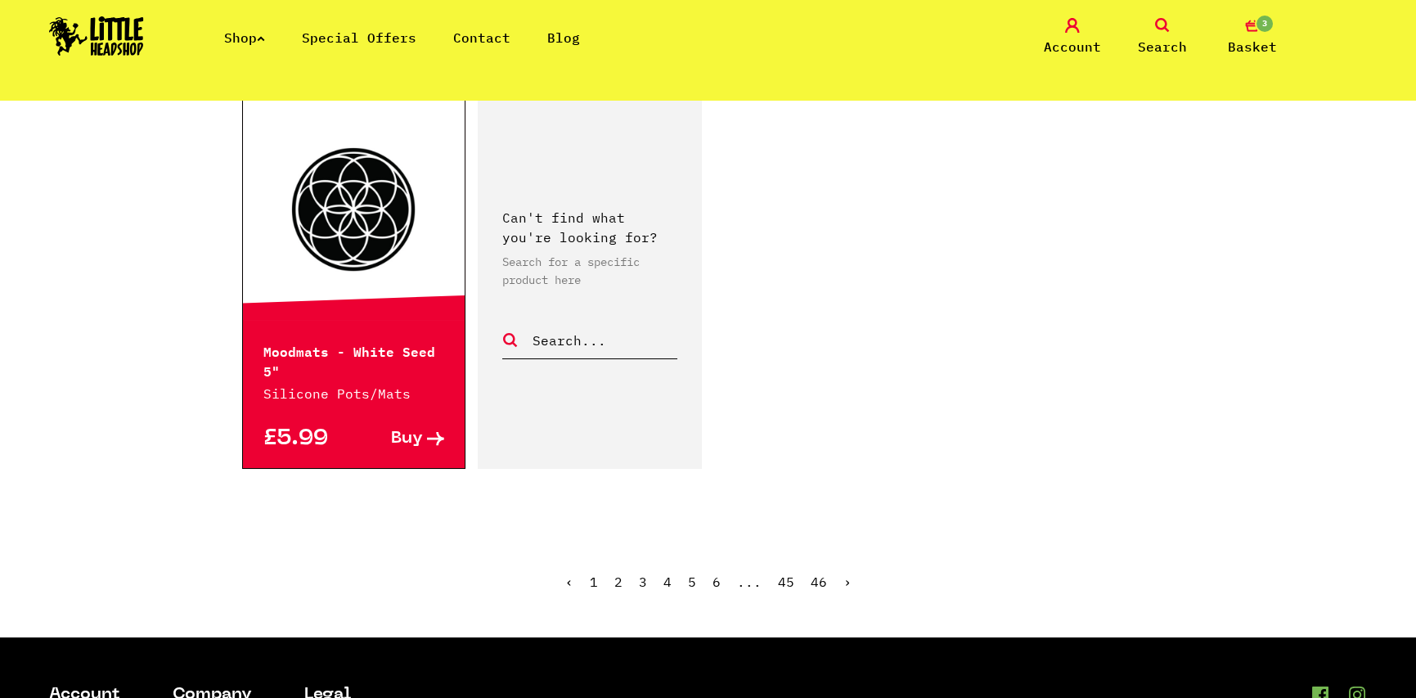
scroll to position [2618, 0]
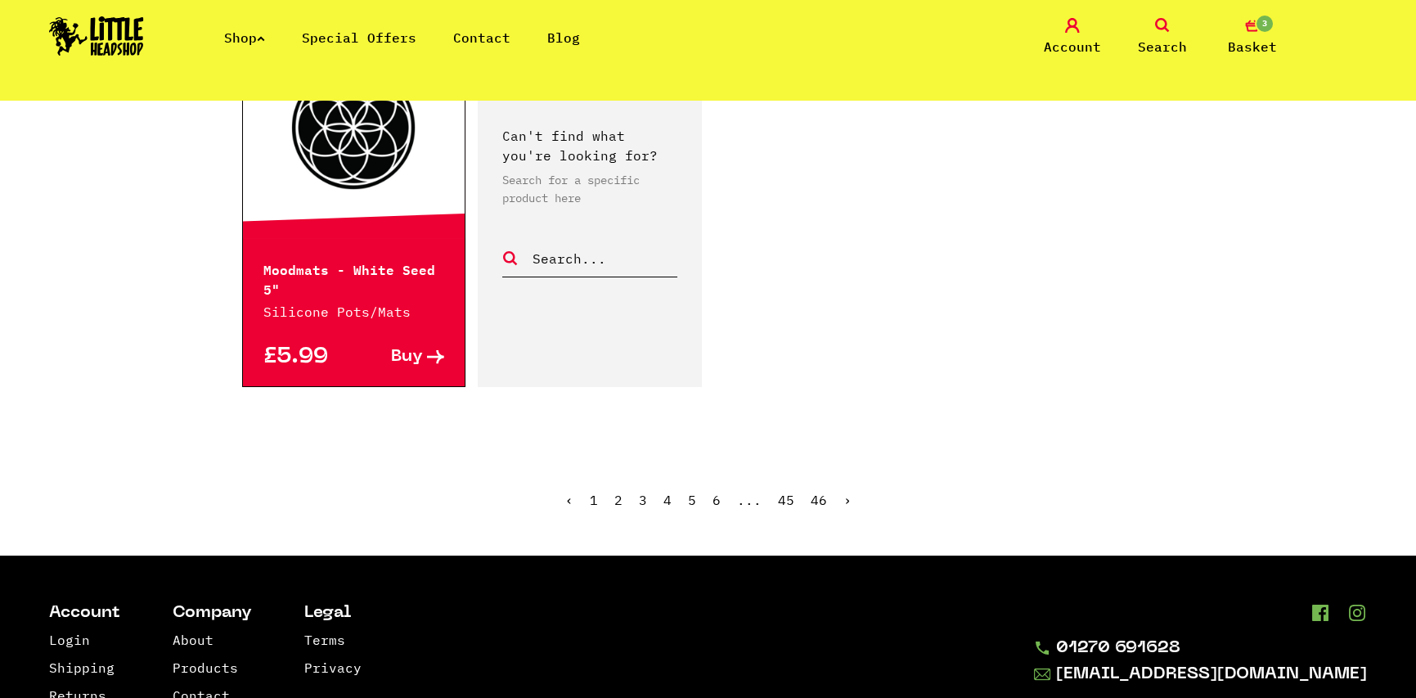
click at [845, 492] on link "›" at bounding box center [847, 500] width 8 height 16
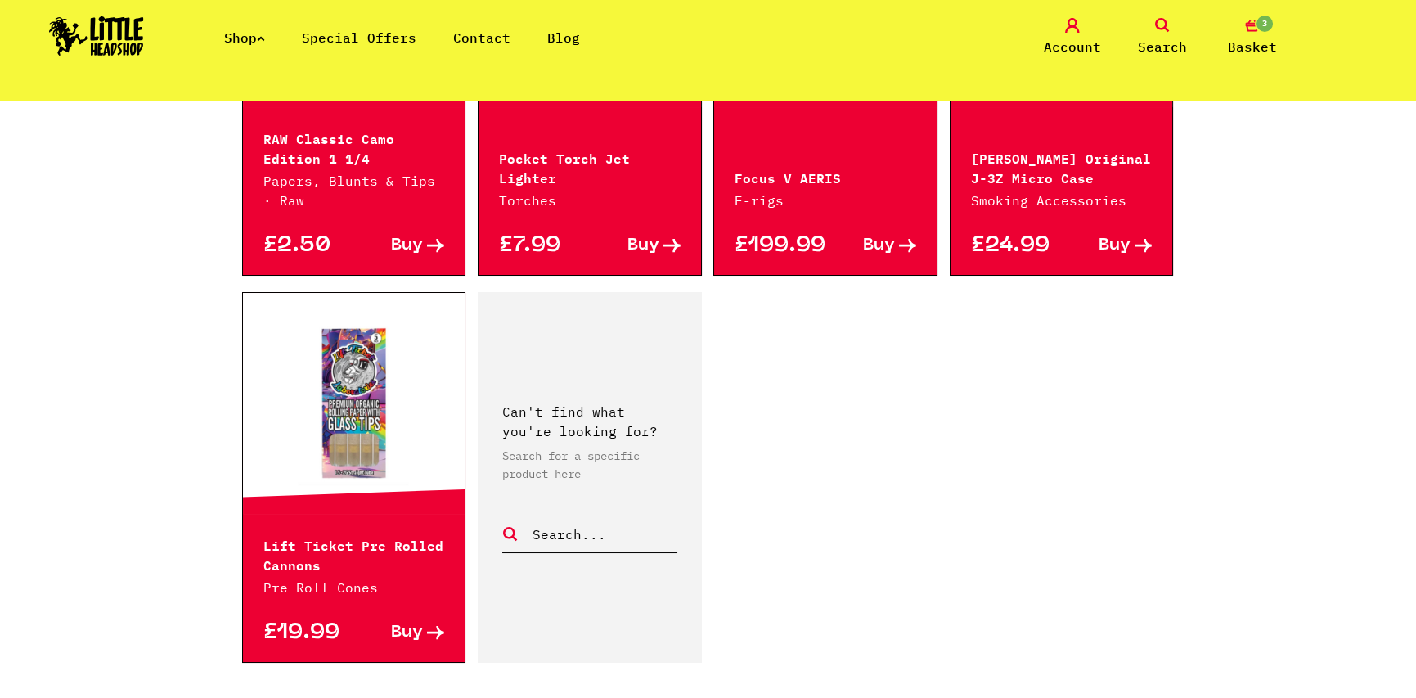
scroll to position [2536, 0]
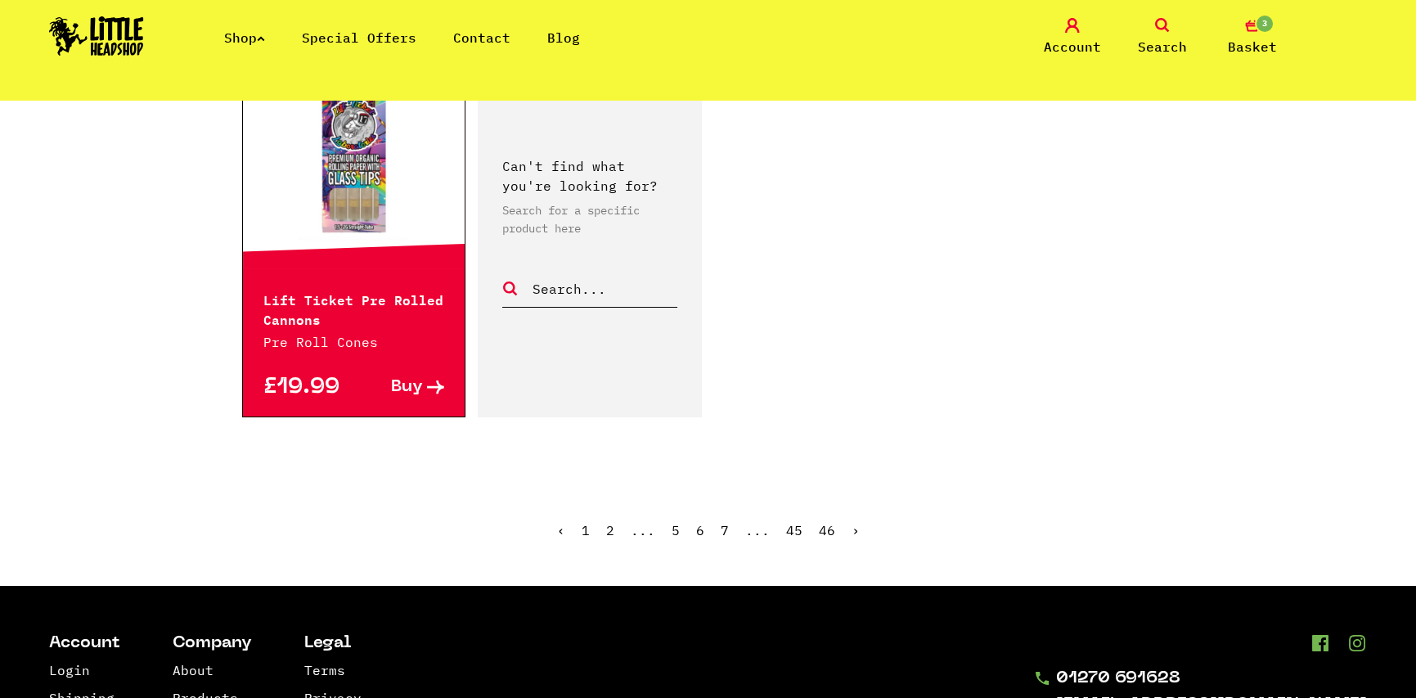
click at [852, 524] on link "›" at bounding box center [856, 530] width 8 height 16
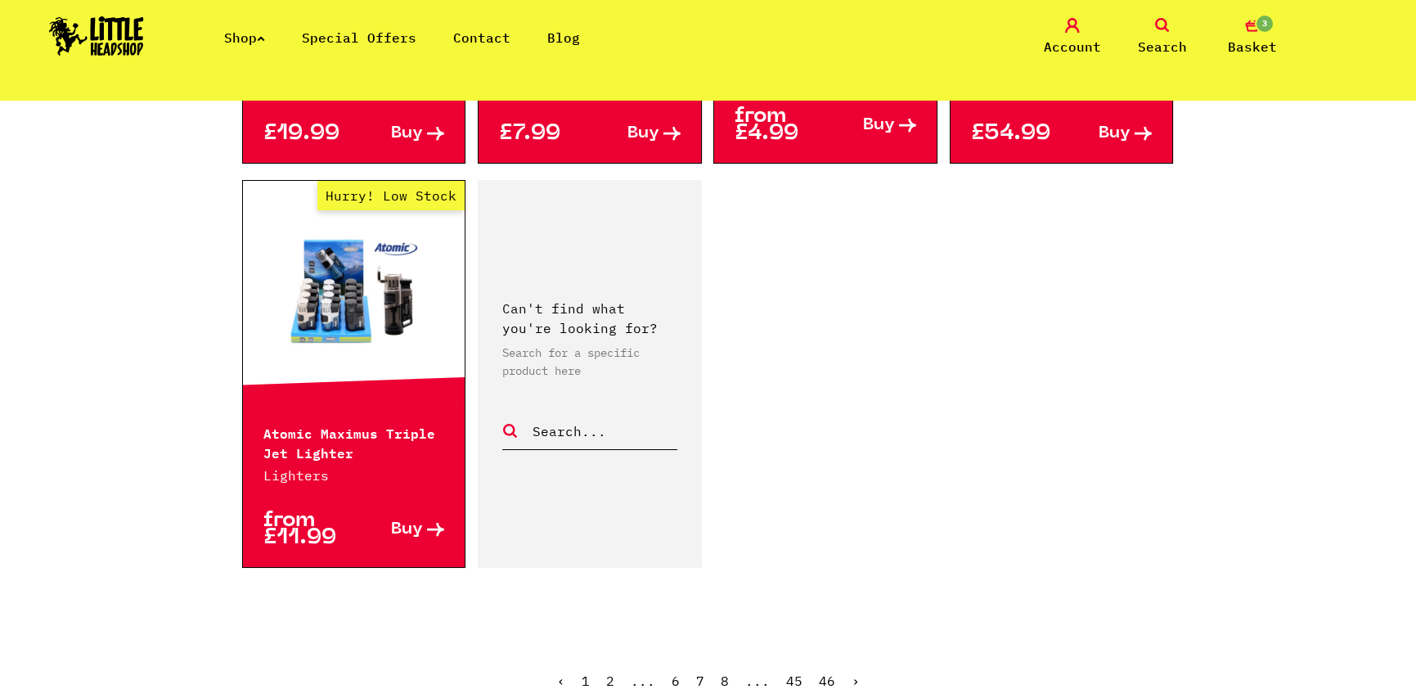
scroll to position [2699, 0]
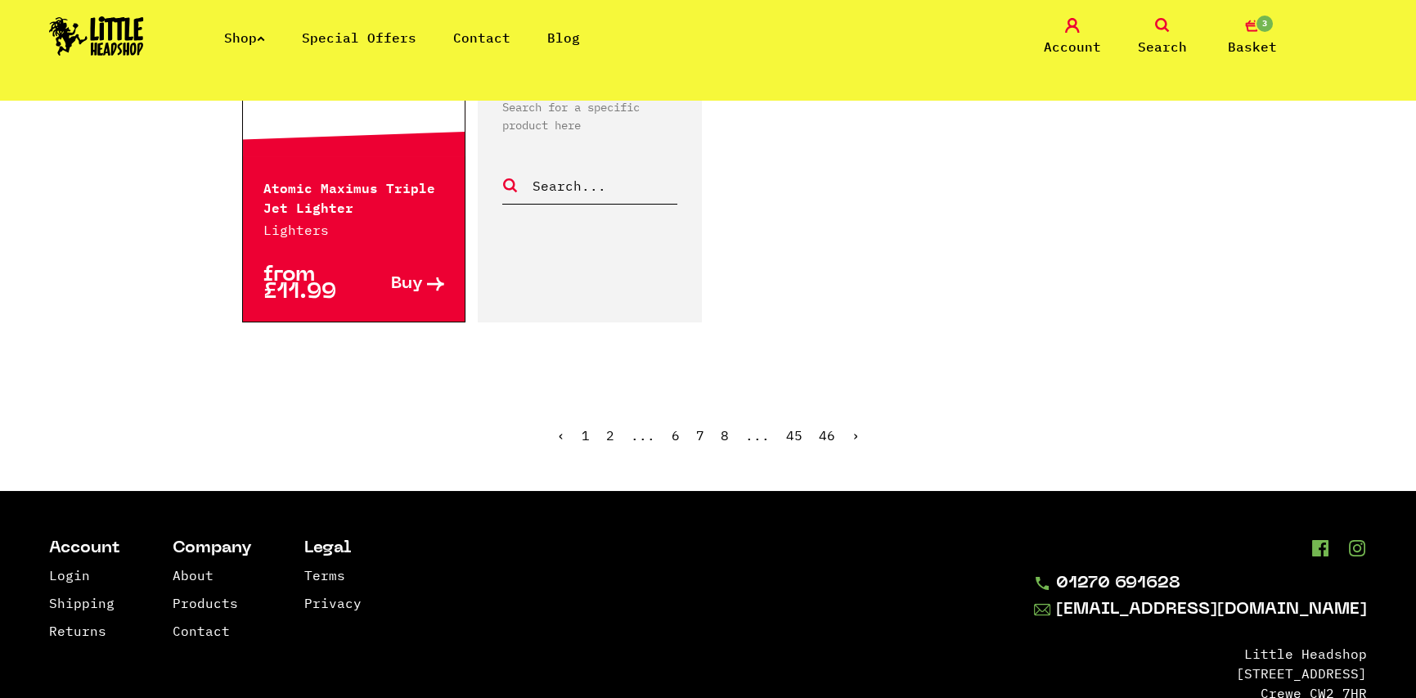
click at [852, 434] on link "›" at bounding box center [856, 435] width 8 height 16
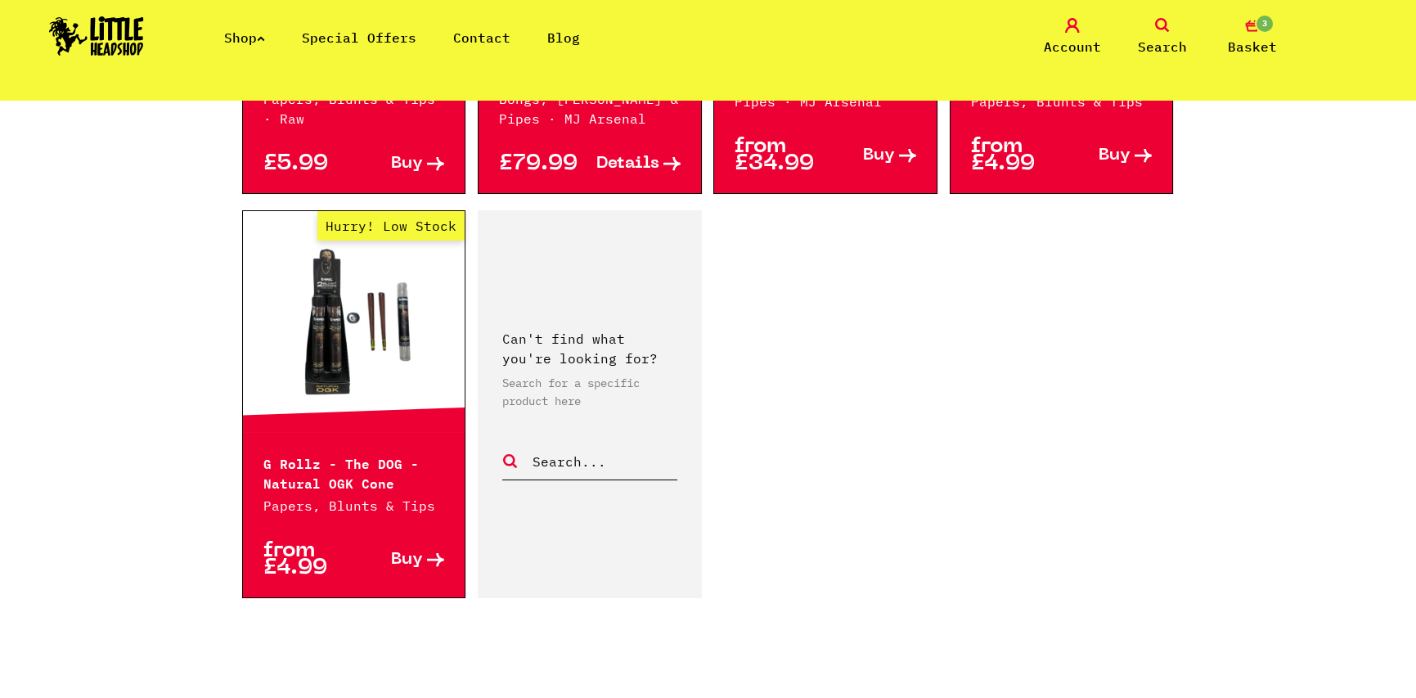
scroll to position [2454, 0]
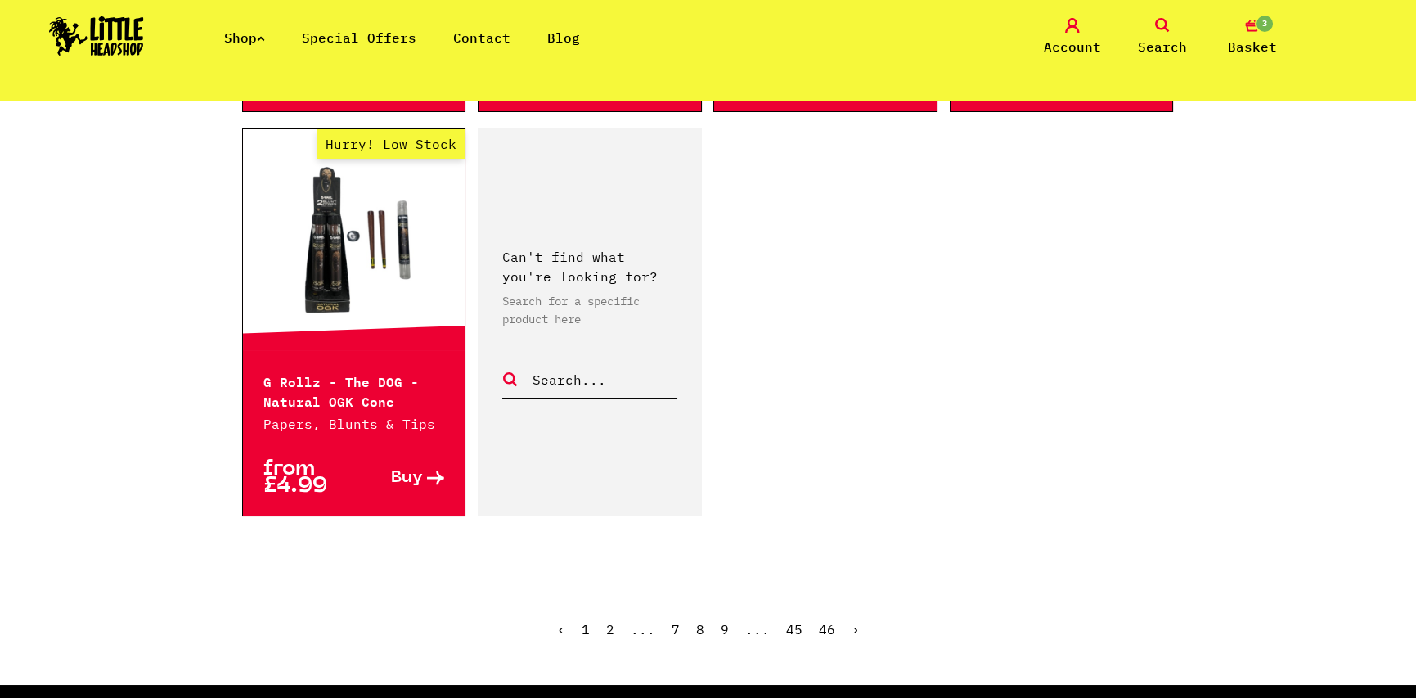
click at [852, 632] on link "›" at bounding box center [856, 629] width 8 height 16
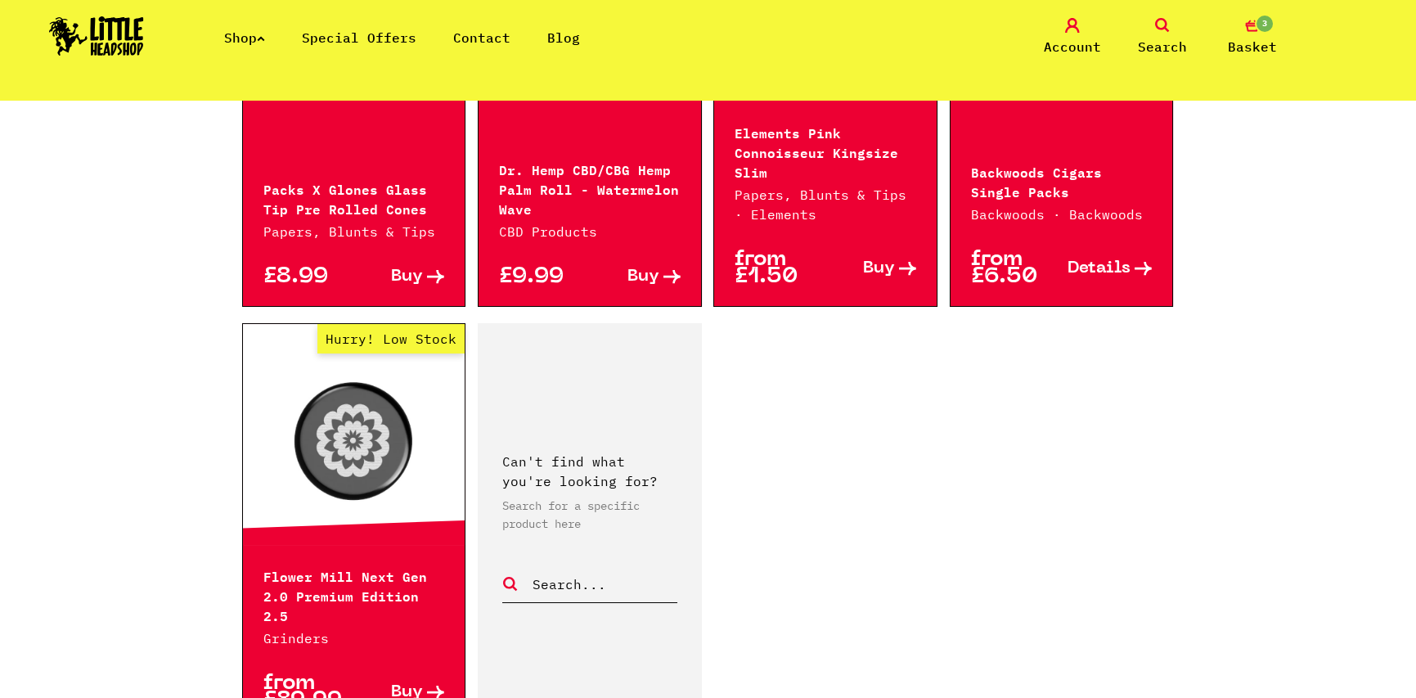
scroll to position [2618, 0]
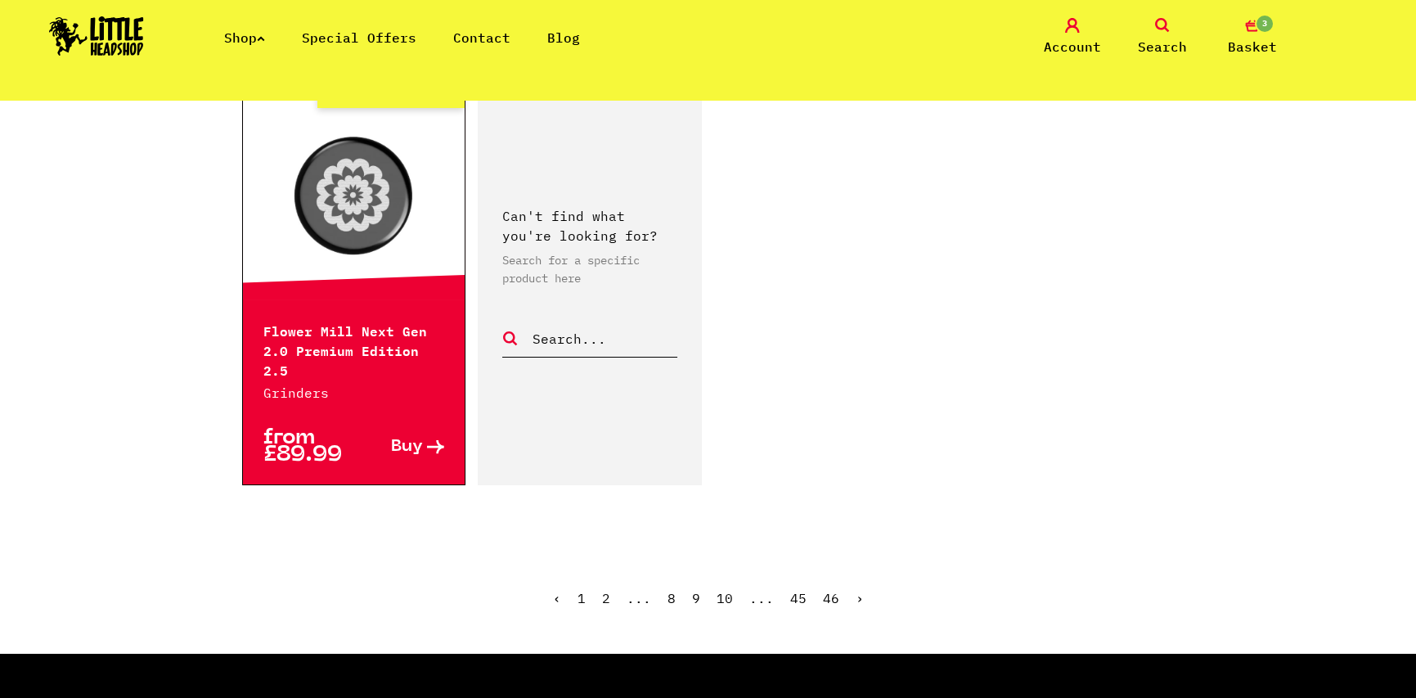
click at [857, 590] on link "›" at bounding box center [860, 598] width 8 height 16
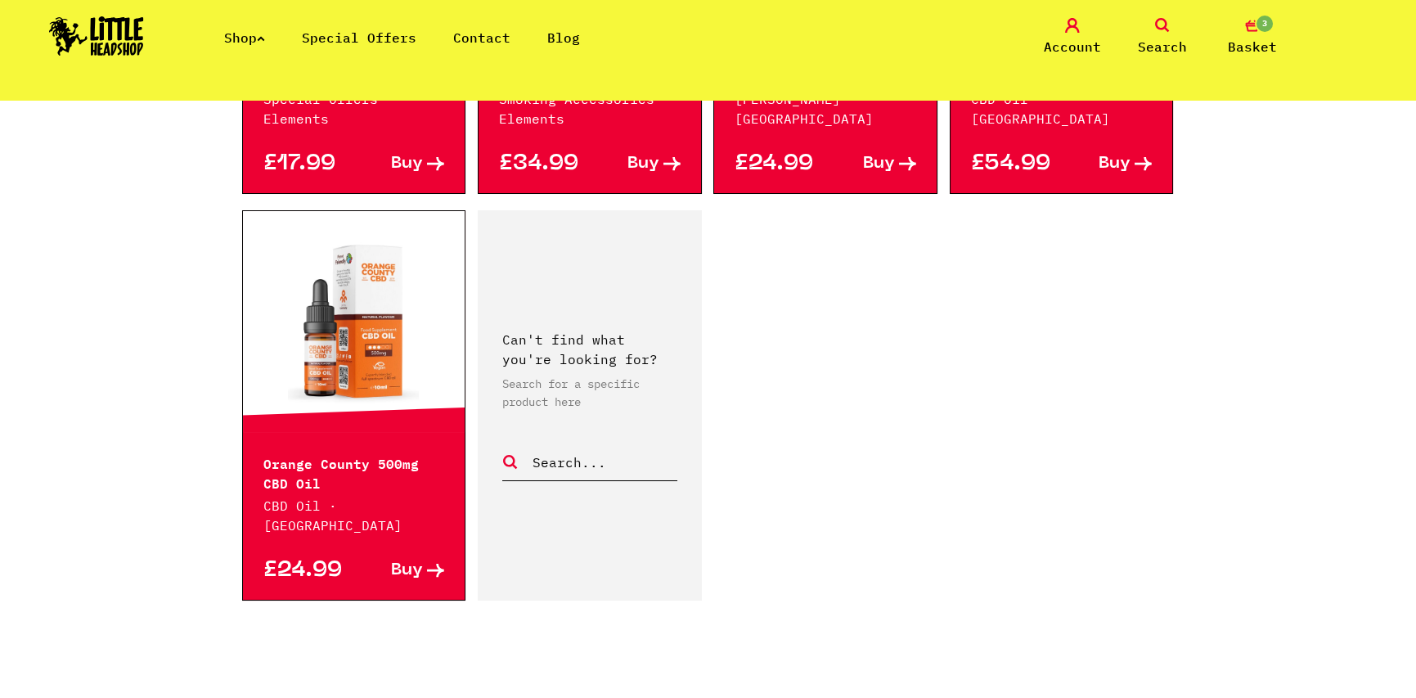
scroll to position [2699, 0]
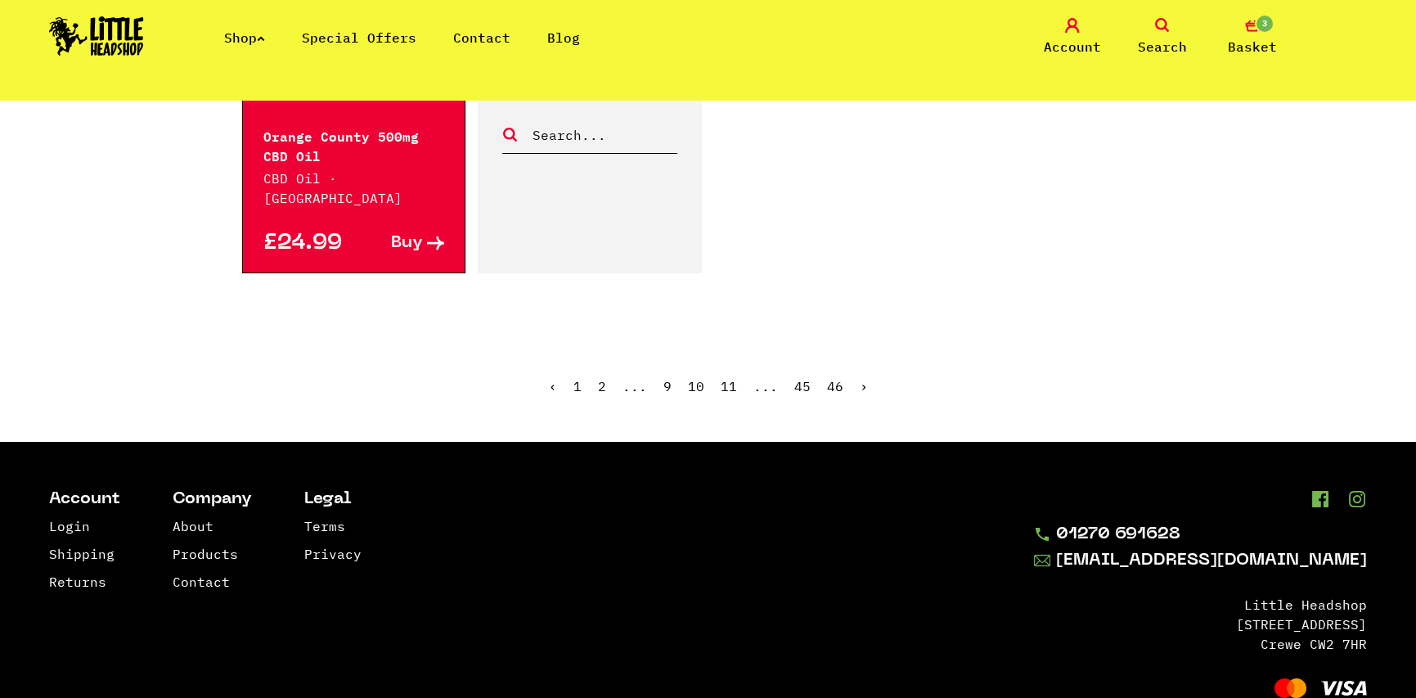
click at [867, 393] on ul "‹ 1 2 ... 9 10 11 ... 45 46 ›" at bounding box center [708, 398] width 933 height 70
click at [860, 387] on link "›" at bounding box center [864, 386] width 8 height 16
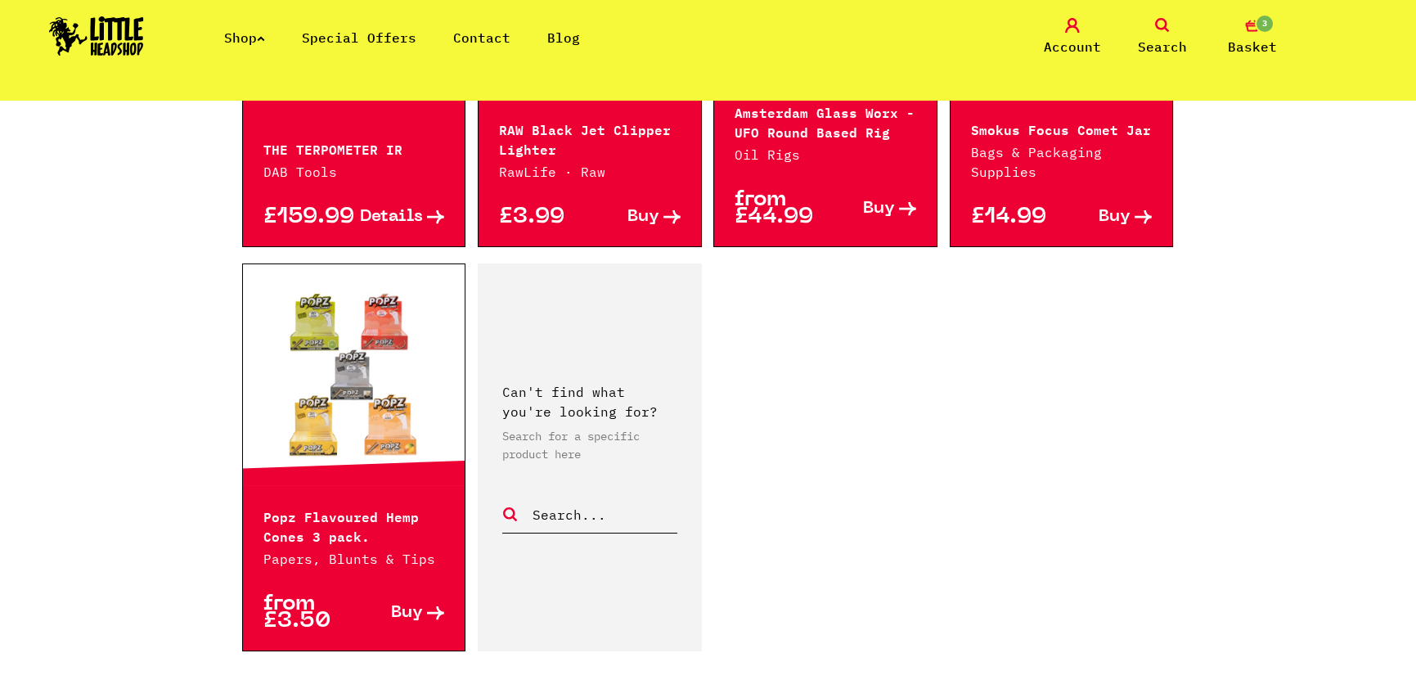
scroll to position [2781, 0]
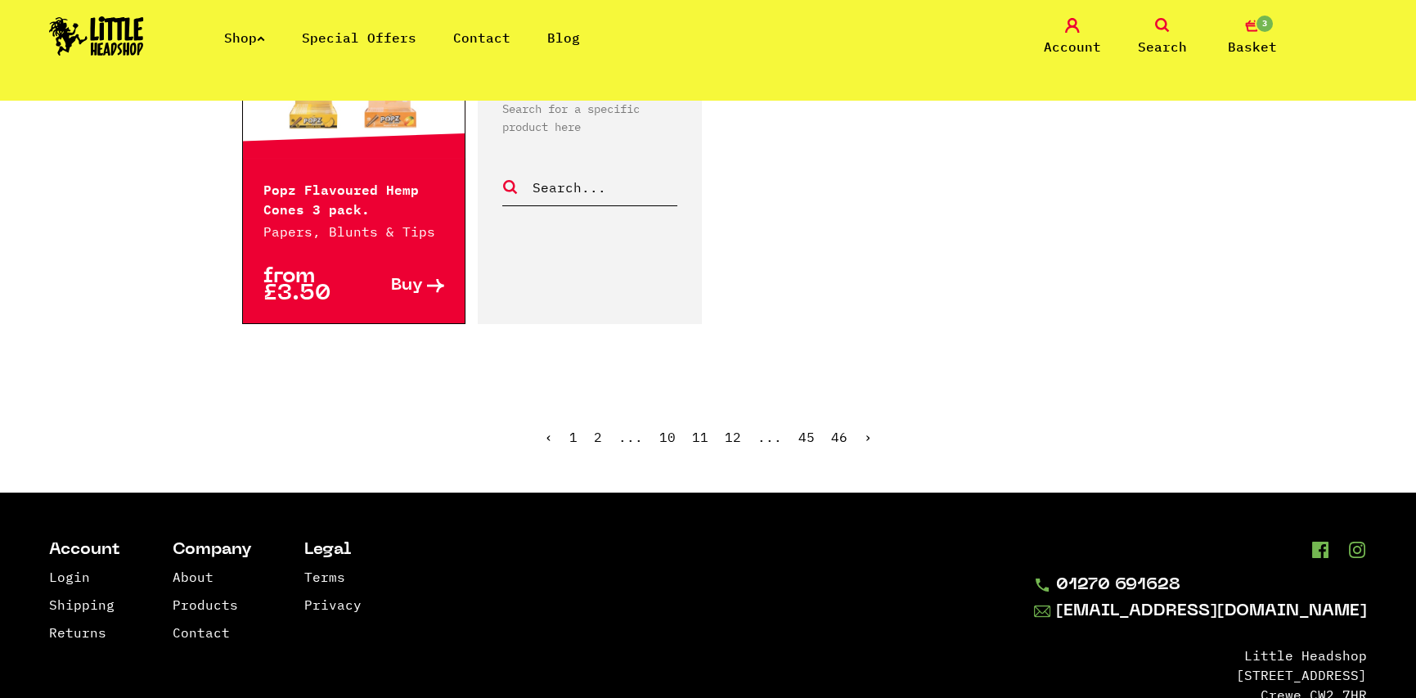
click at [865, 429] on link "›" at bounding box center [868, 437] width 8 height 16
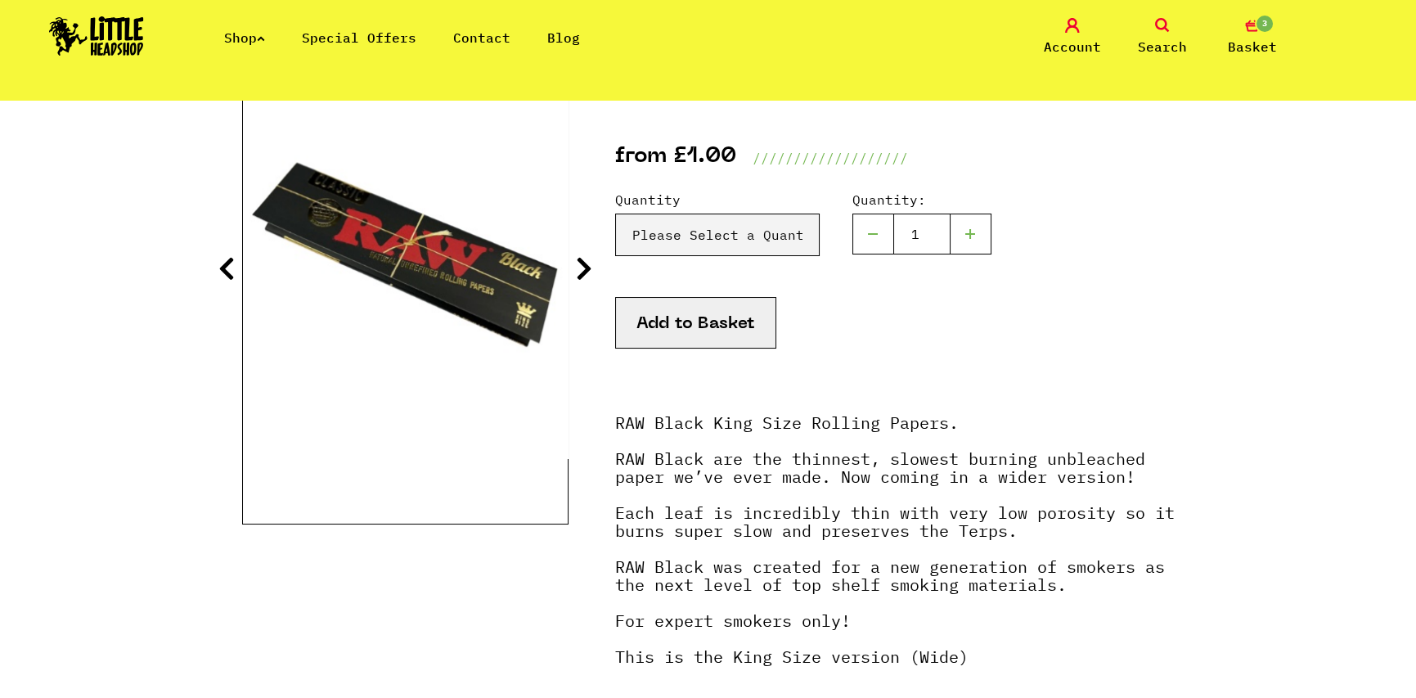
scroll to position [164, 0]
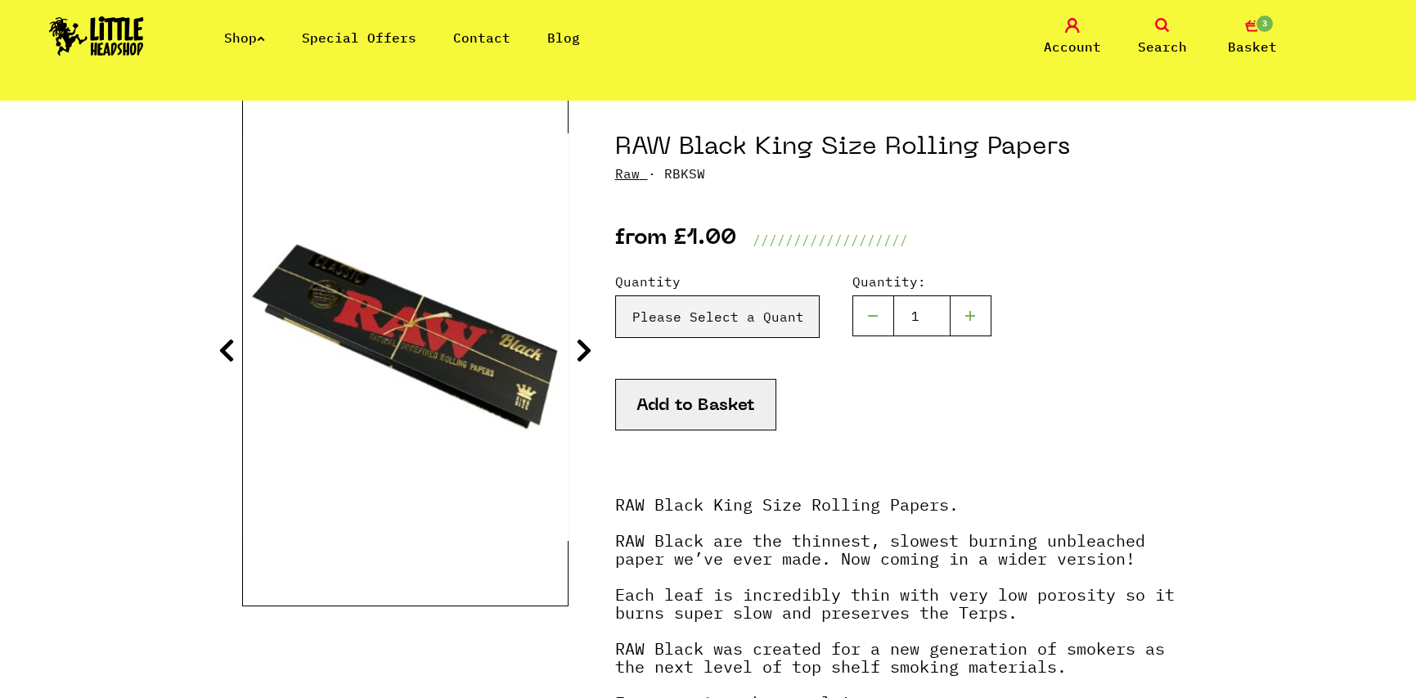
click at [585, 346] on icon at bounding box center [584, 350] width 16 height 26
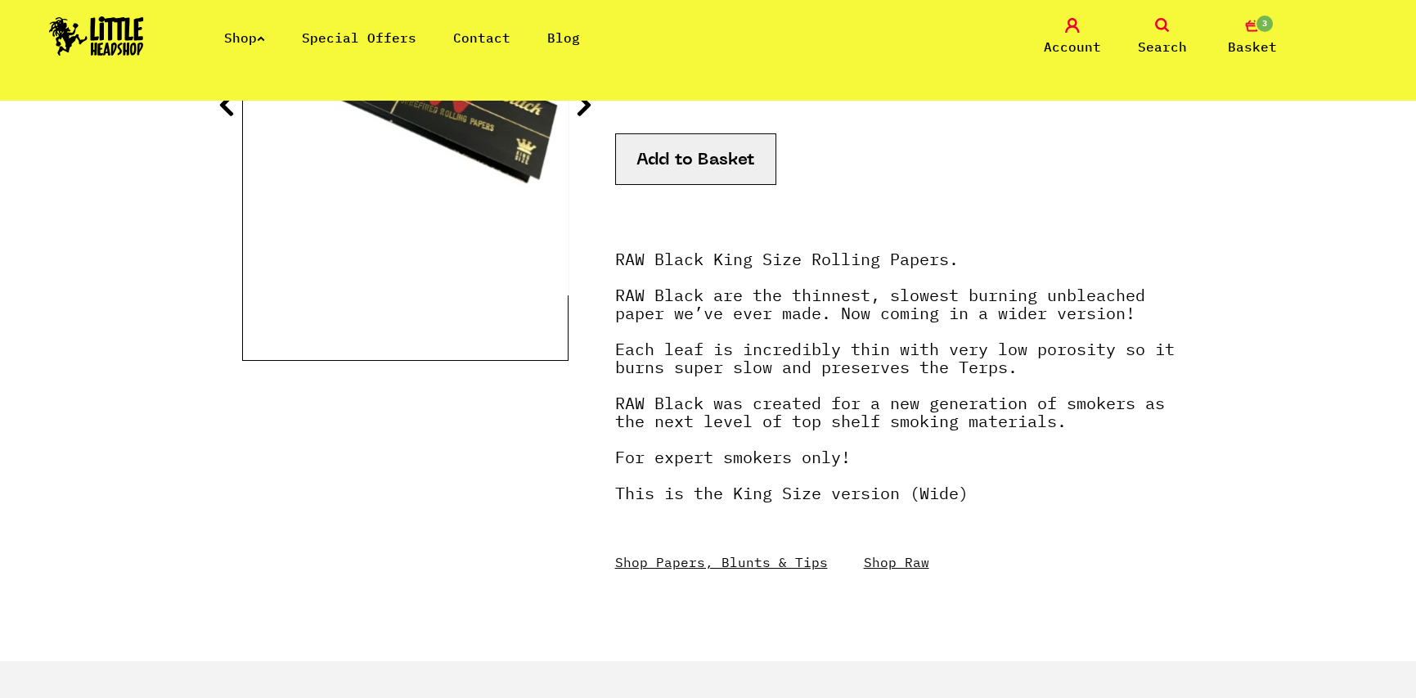
scroll to position [327, 0]
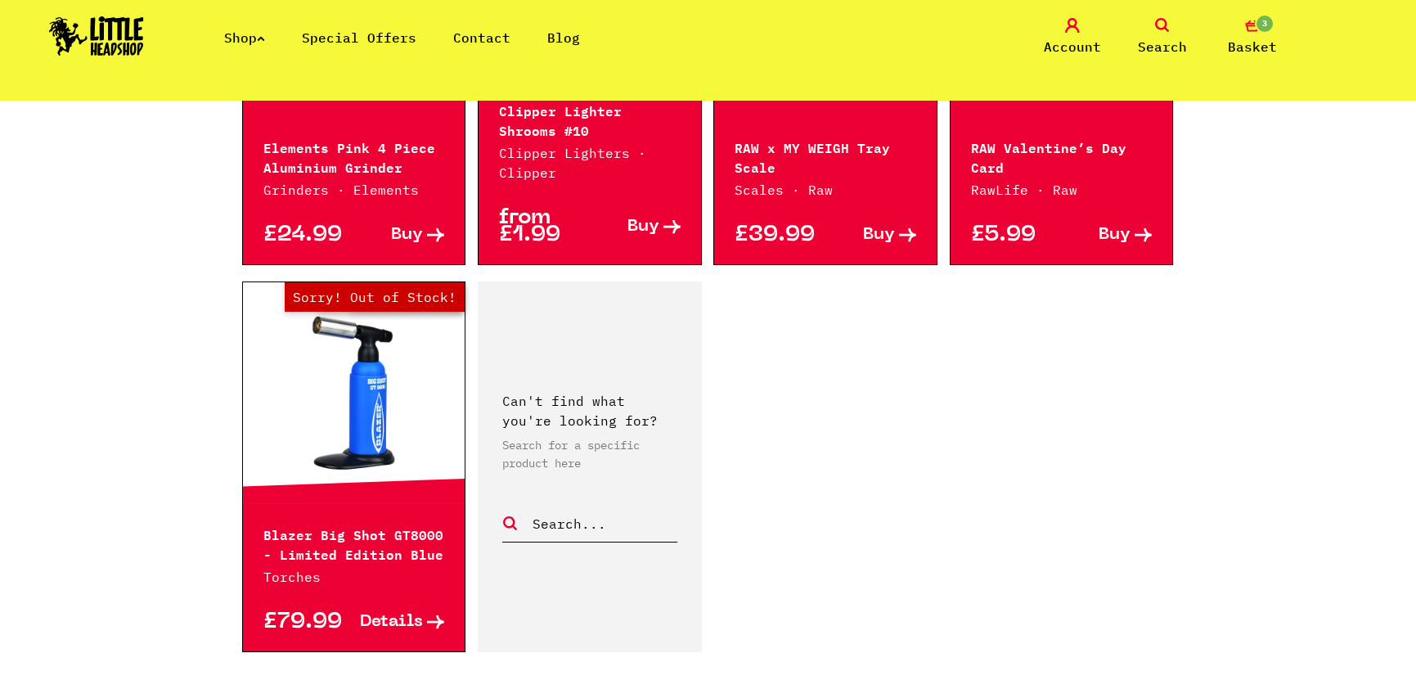
scroll to position [2781, 0]
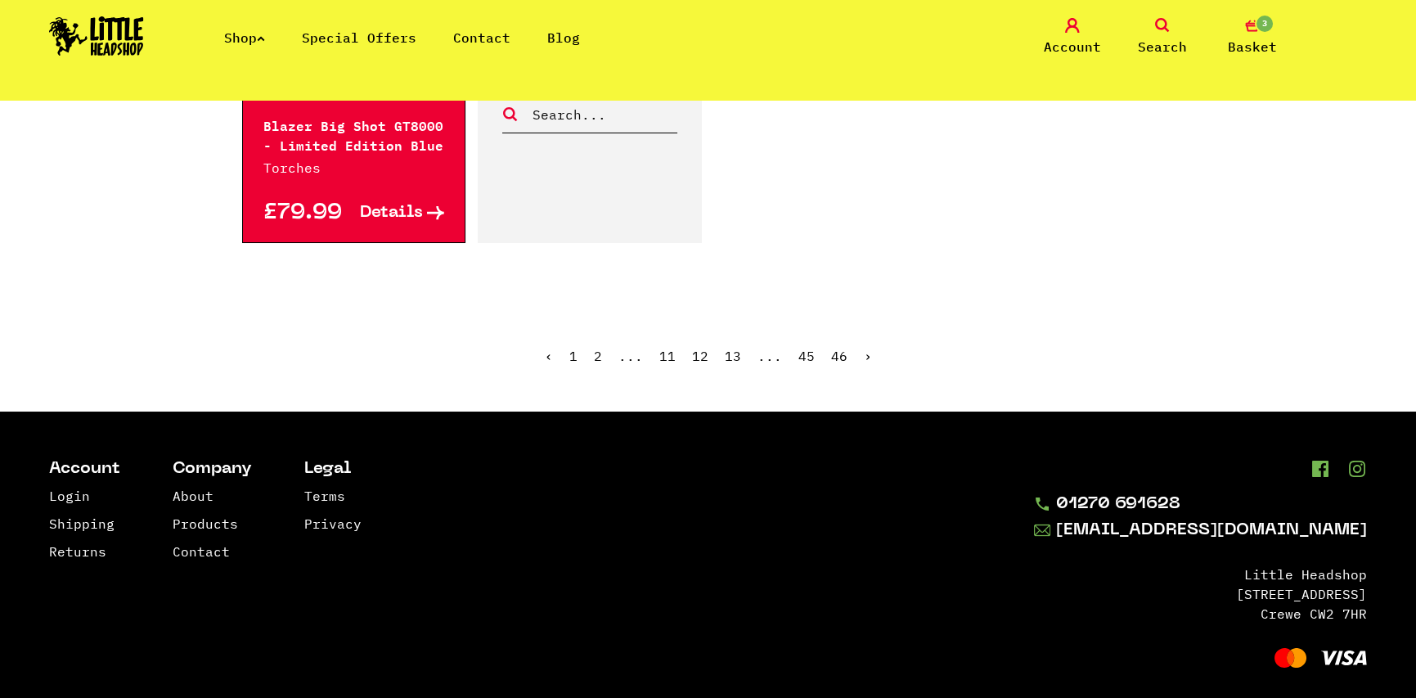
click at [864, 353] on link "›" at bounding box center [868, 356] width 8 height 16
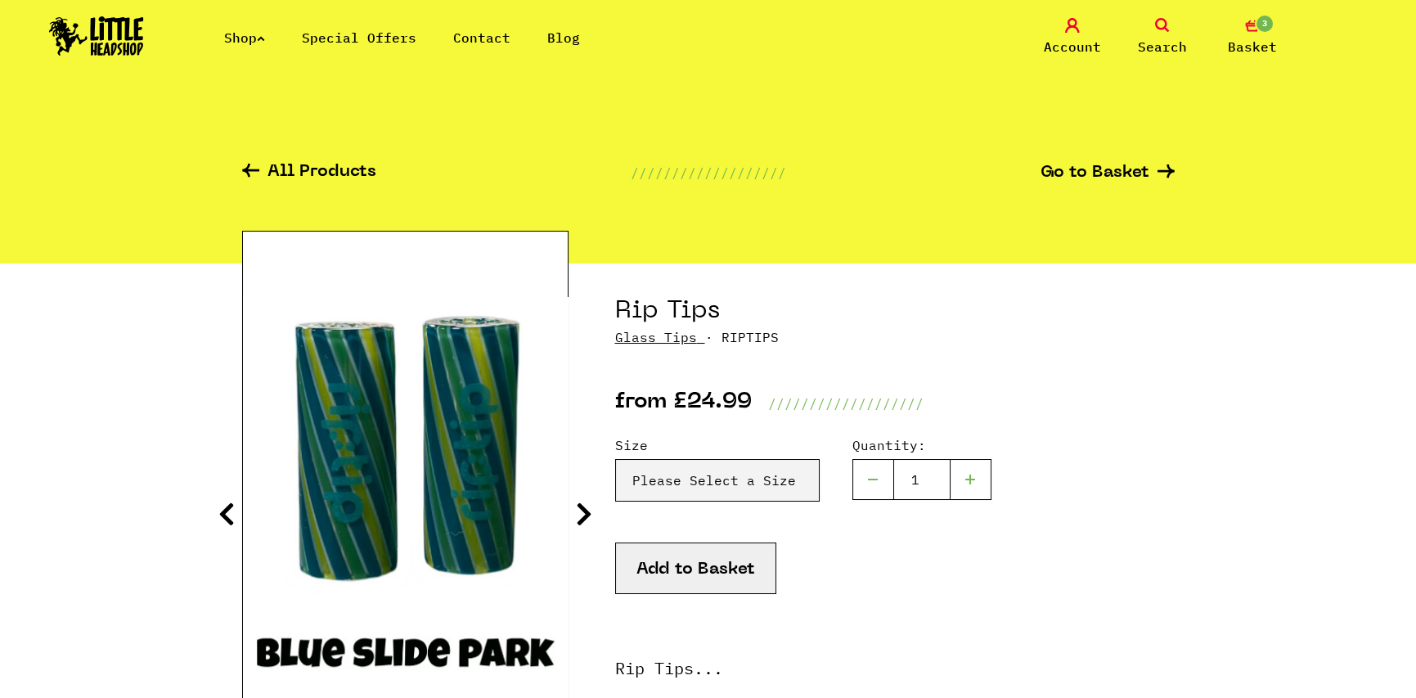
scroll to position [245, 0]
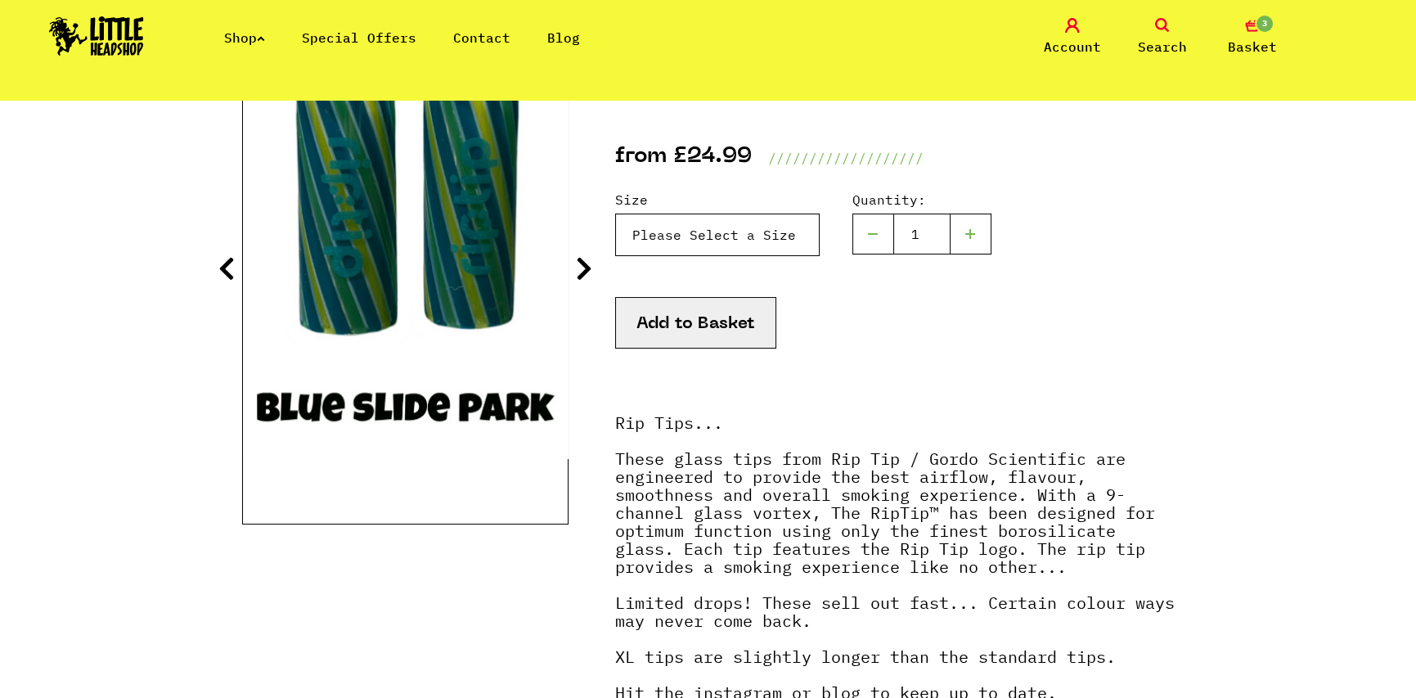
click at [695, 221] on select "Please Select a Size Rip Tips - Size 7 - Clear - £24.99 (Out of Stock) Rip Tips…" at bounding box center [717, 235] width 205 height 43
click at [694, 221] on select "Please Select a Size Rip Tips - Size 7 - Clear - £24.99 (Out of Stock) Rip Tips…" at bounding box center [717, 235] width 205 height 43
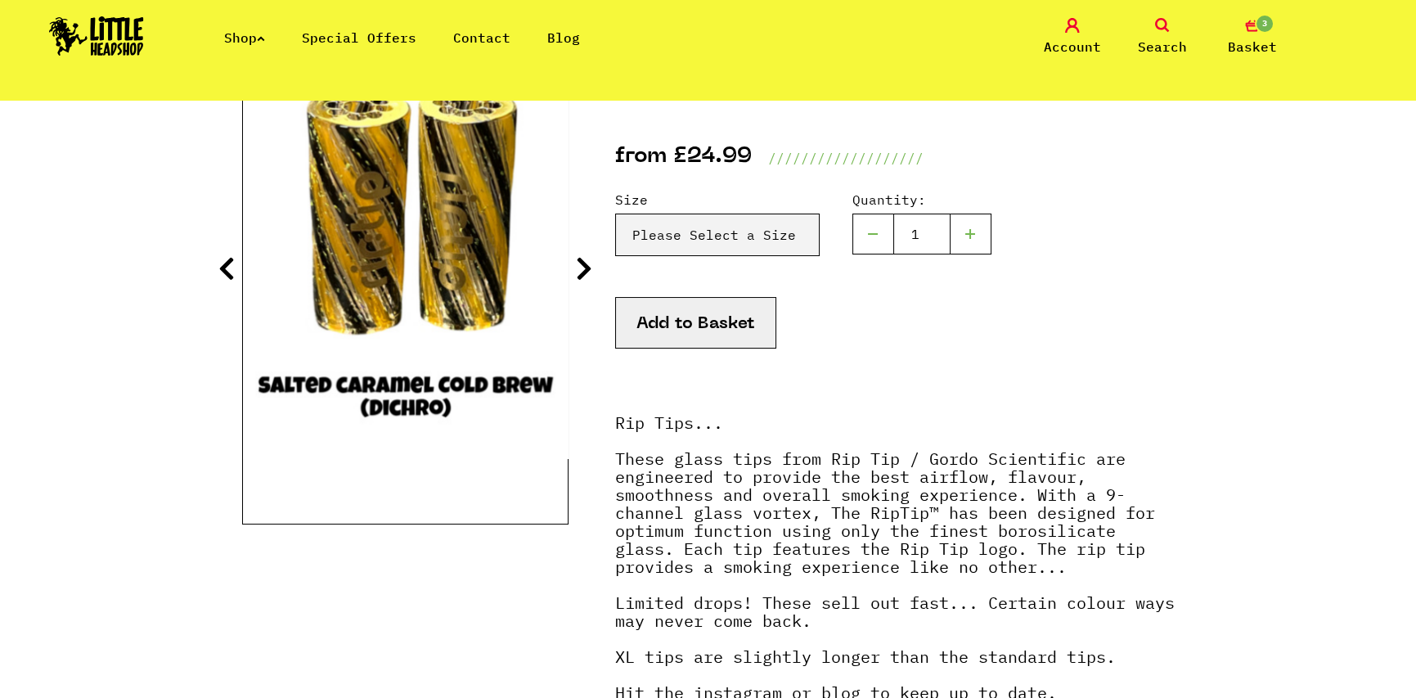
click at [1145, 194] on div "Size Please Select a Size Rip Tips - Size 7 - Clear - £24.99 (Out of Stock) Rip…" at bounding box center [895, 243] width 560 height 107
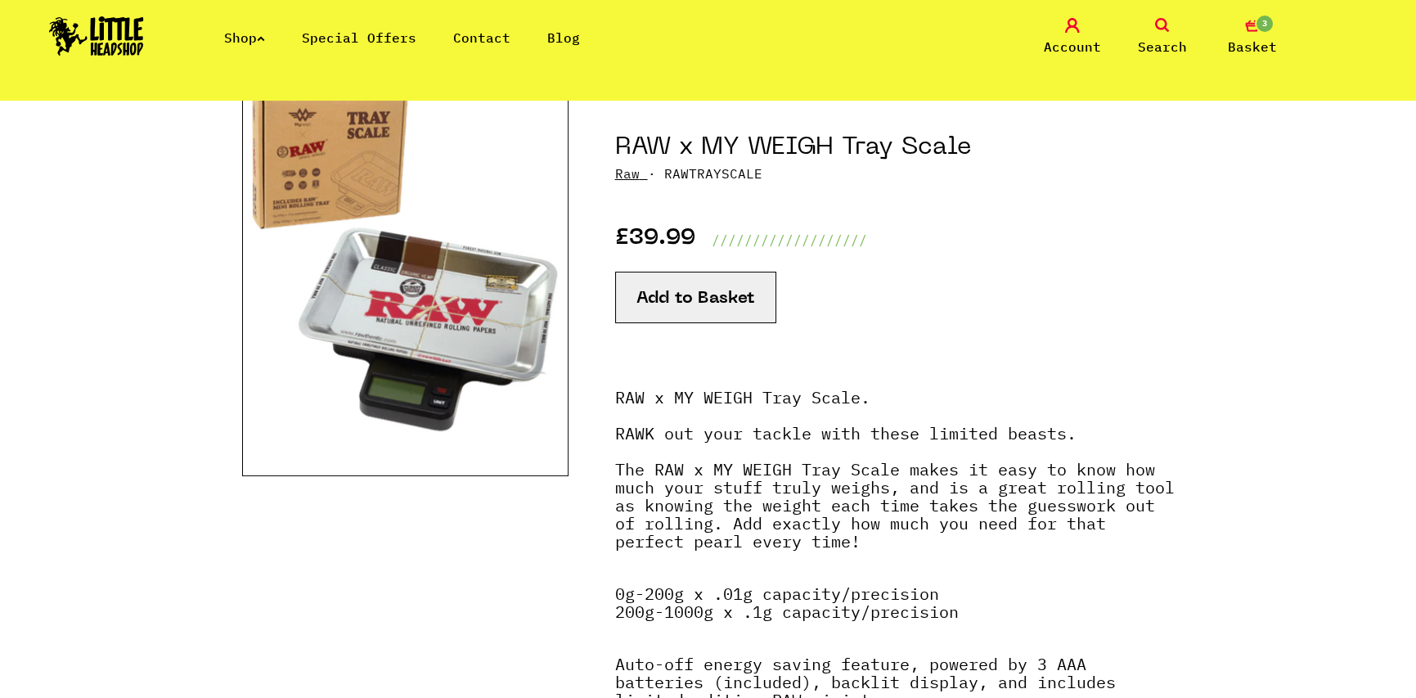
scroll to position [245, 0]
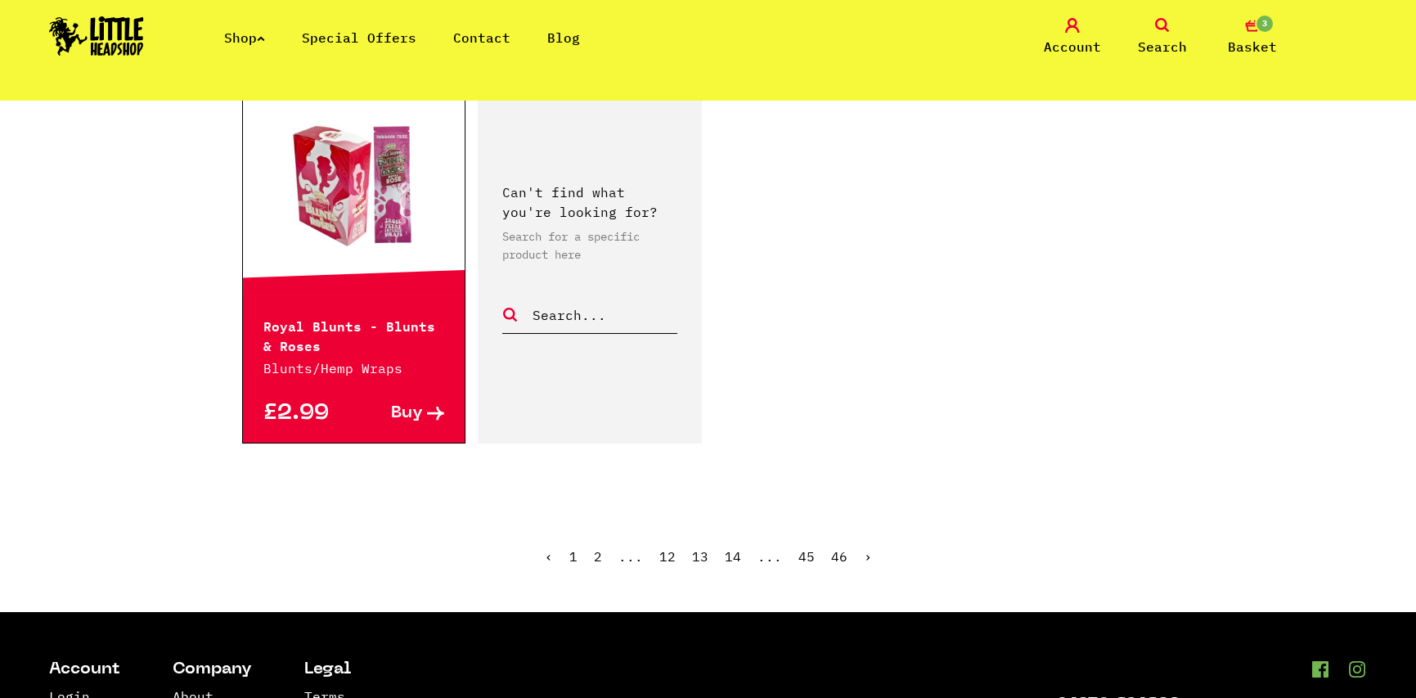
scroll to position [2699, 0]
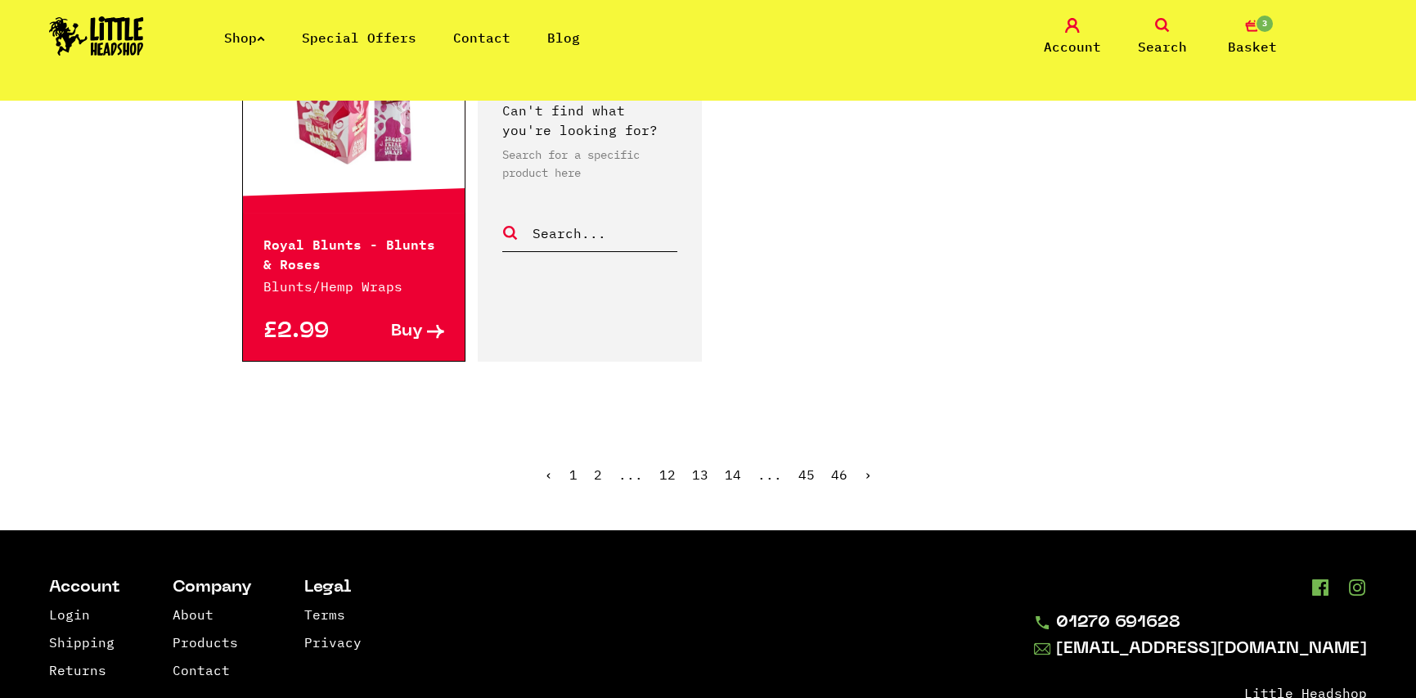
click at [859, 452] on ul "‹ 1 2 ... 12 13 14 ... 45 46 ›" at bounding box center [708, 487] width 933 height 70
click at [860, 452] on ul "‹ 1 2 ... 12 13 14 ... 45 46 ›" at bounding box center [708, 487] width 933 height 70
click at [864, 466] on link "›" at bounding box center [868, 474] width 8 height 16
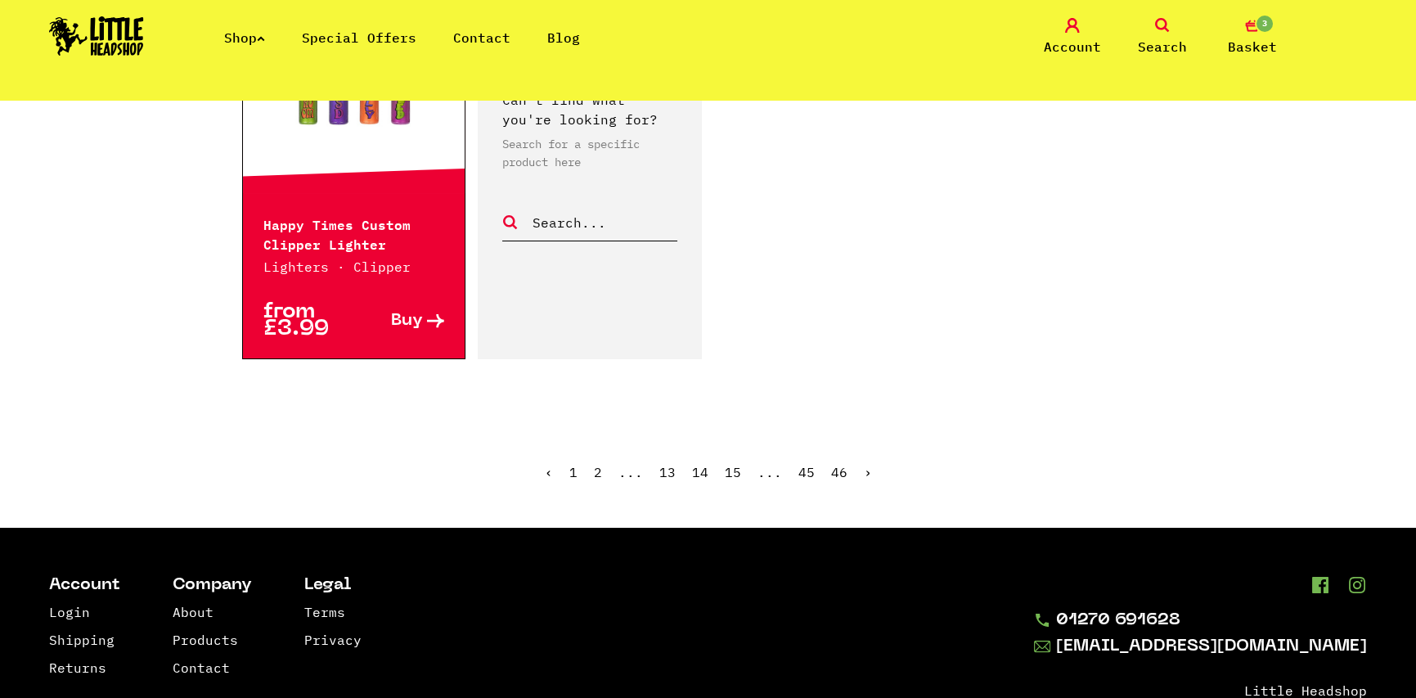
scroll to position [2781, 0]
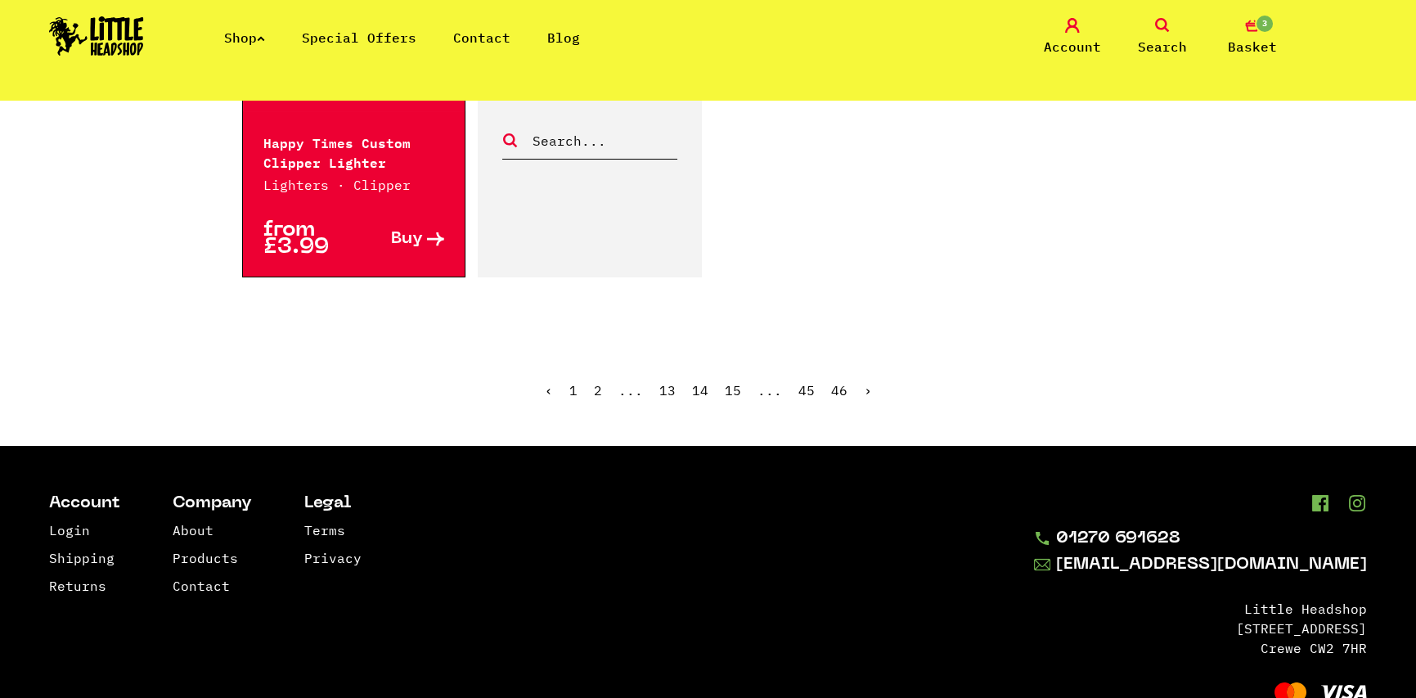
click at [859, 389] on ul "‹ 1 2 ... 13 14 15 ... 45 46 ›" at bounding box center [708, 402] width 933 height 70
click at [864, 389] on link "›" at bounding box center [868, 390] width 8 height 16
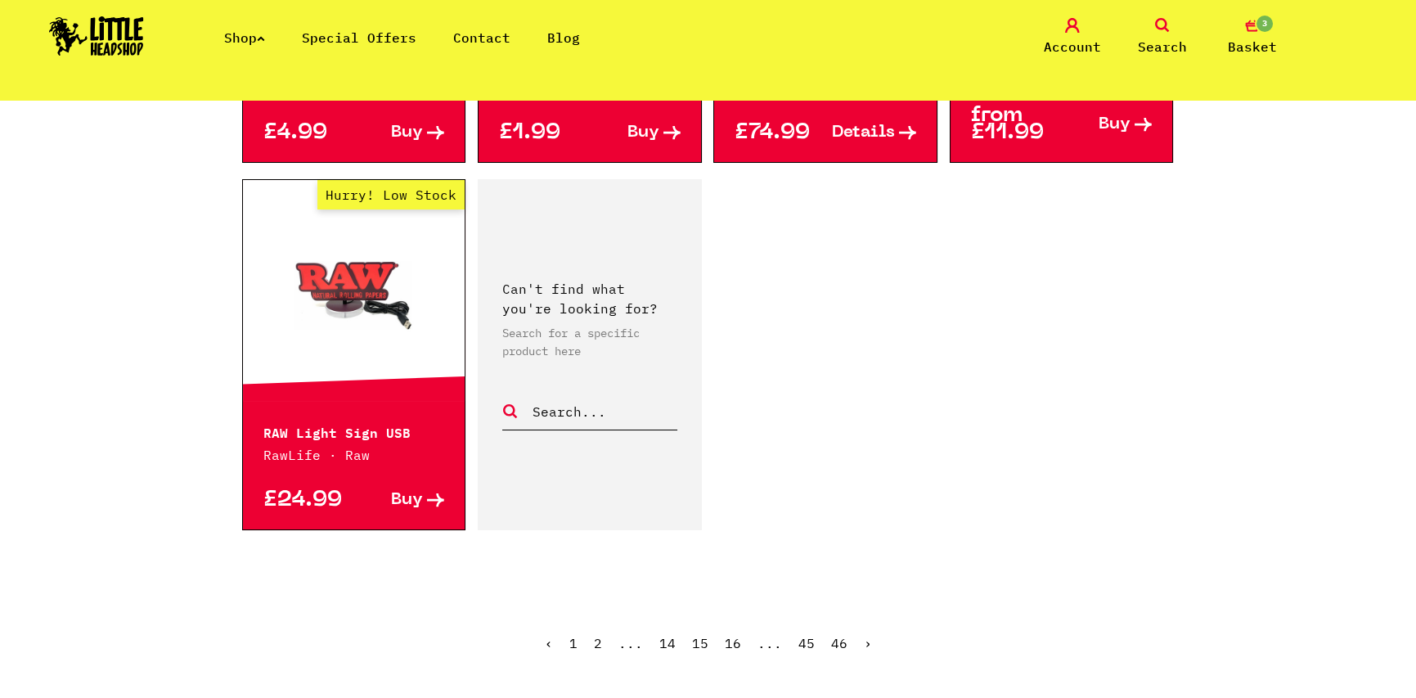
scroll to position [2781, 0]
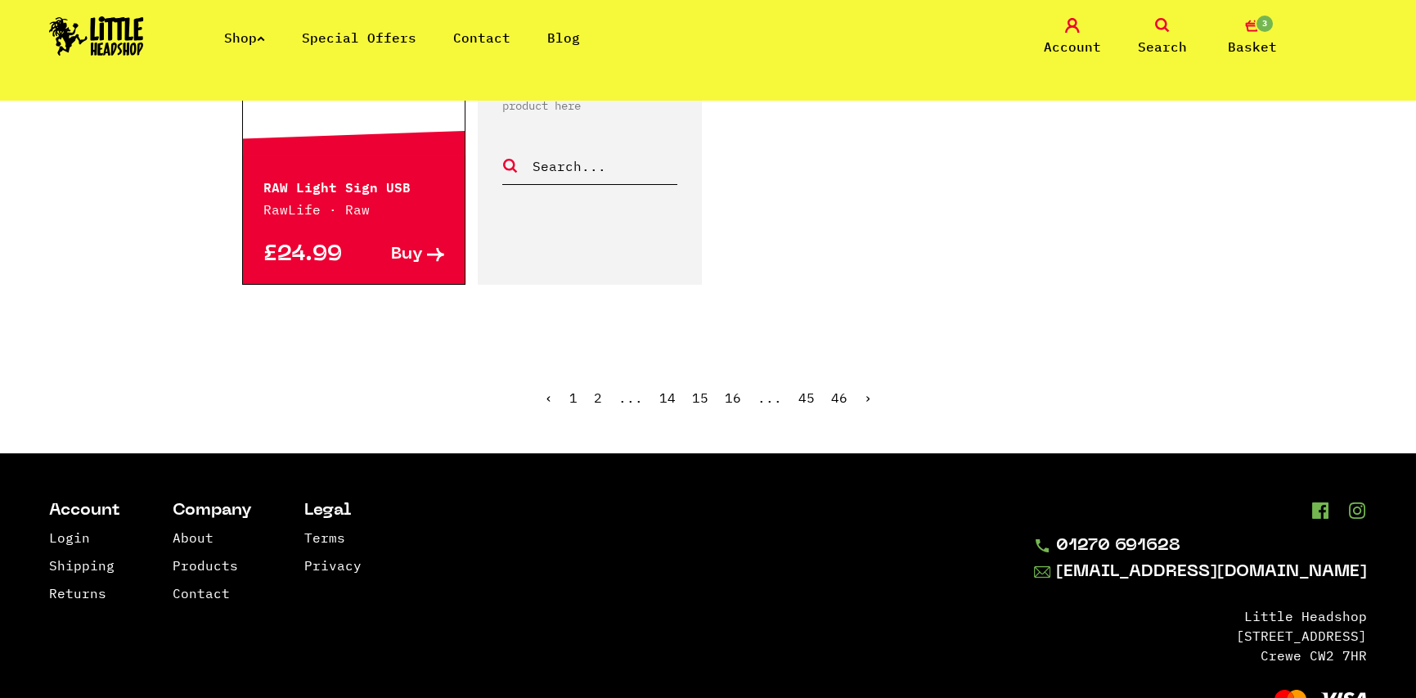
click at [864, 389] on link "›" at bounding box center [868, 397] width 8 height 16
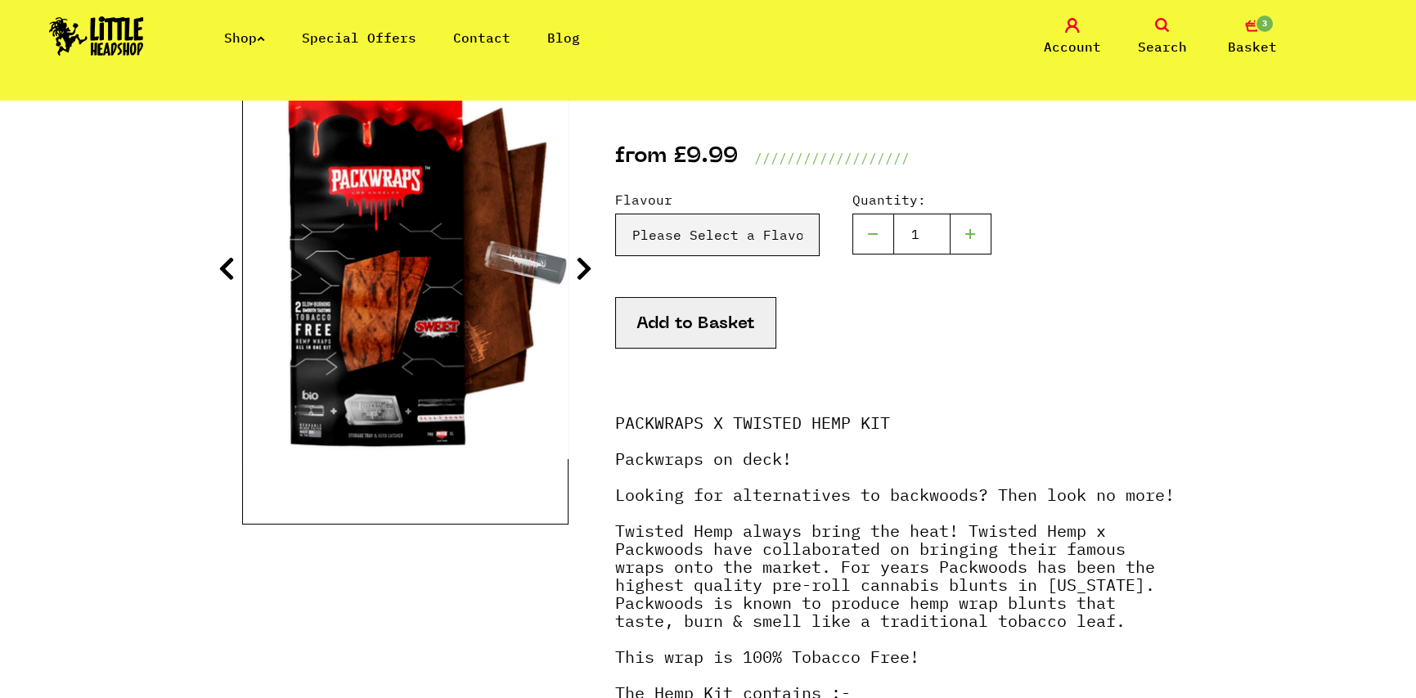
scroll to position [164, 0]
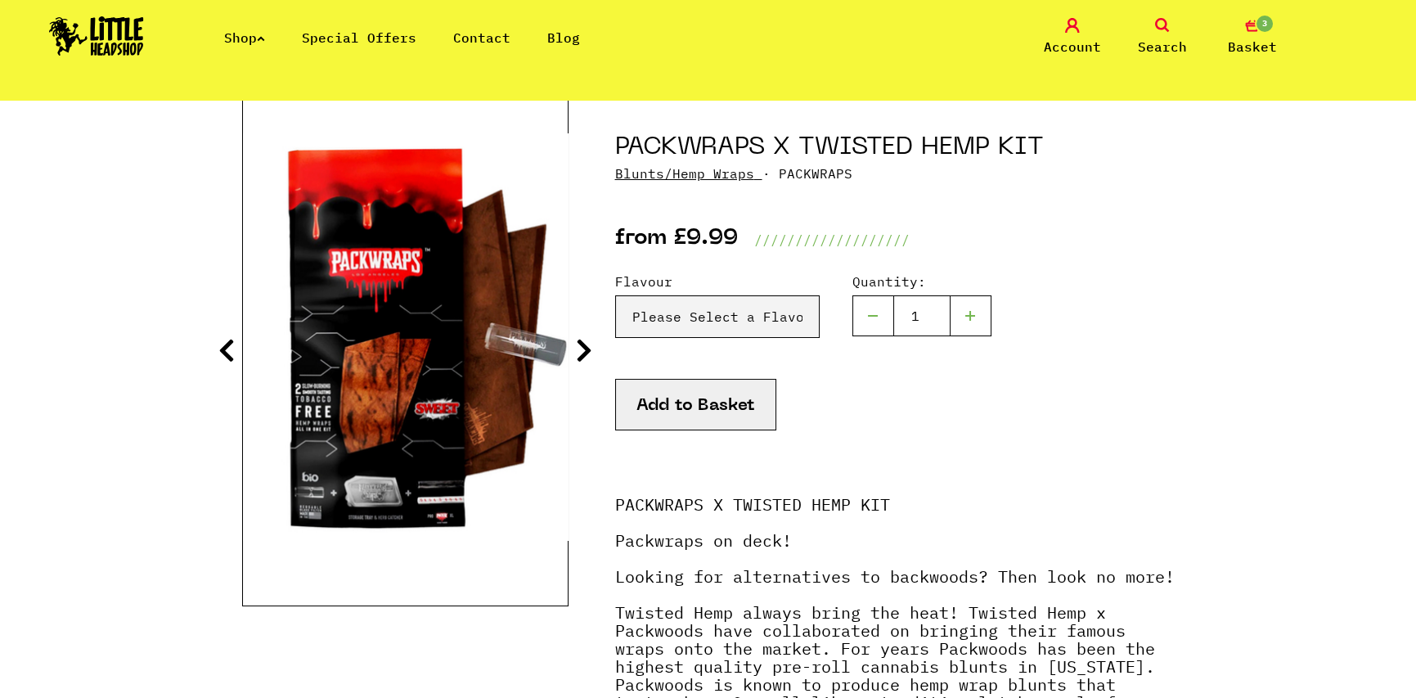
click at [586, 352] on icon at bounding box center [584, 350] width 16 height 26
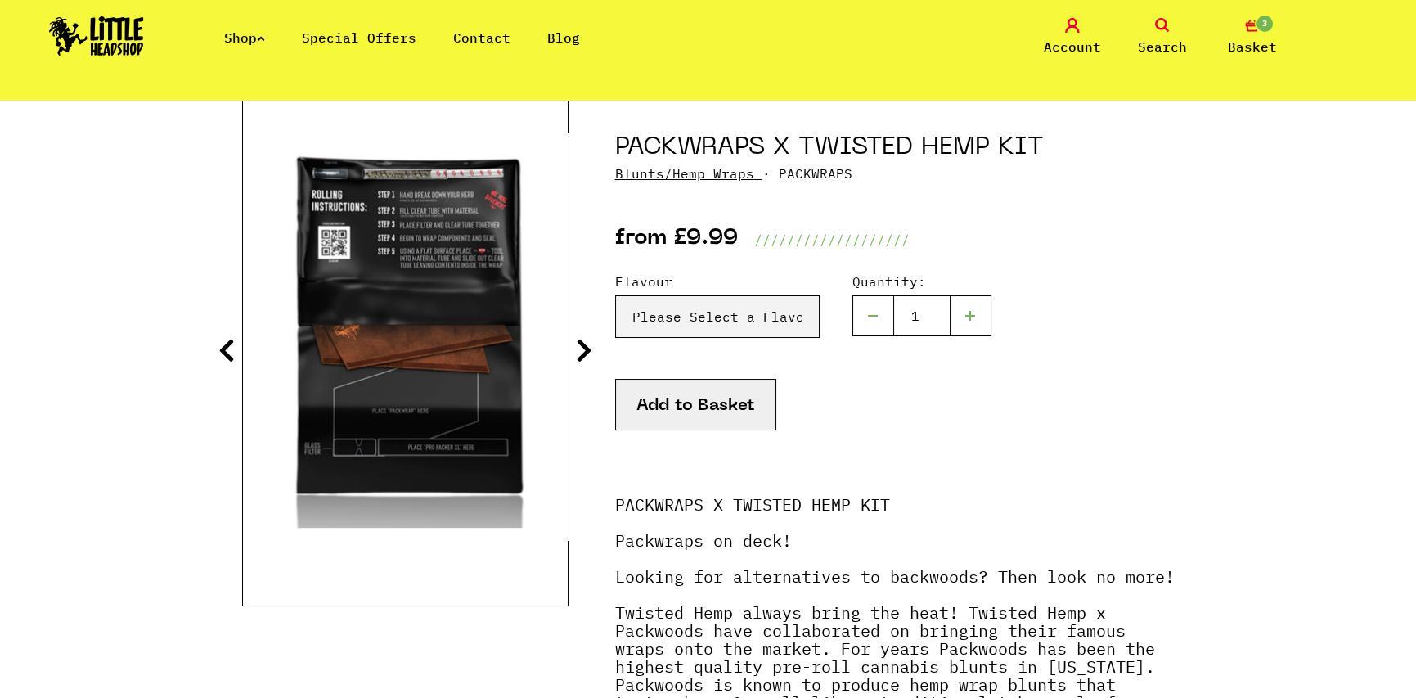
click at [586, 352] on icon at bounding box center [584, 350] width 16 height 26
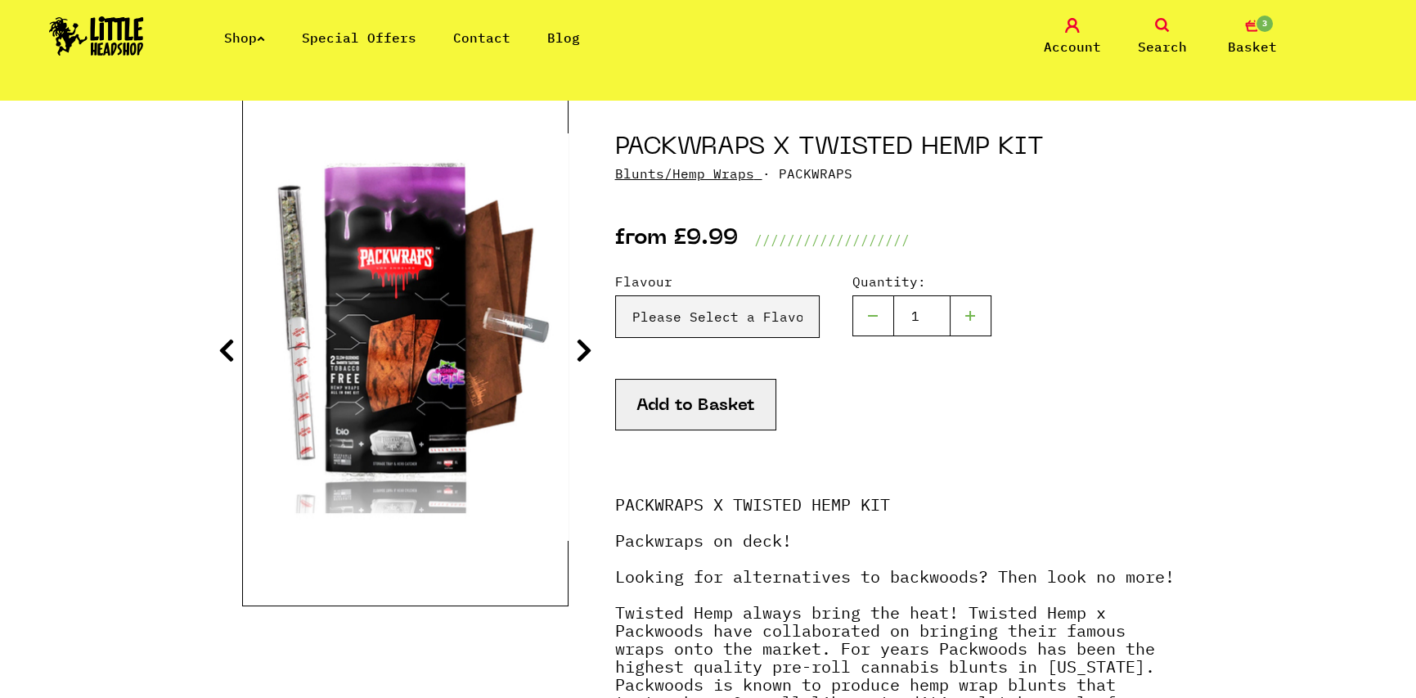
click at [586, 352] on icon at bounding box center [584, 350] width 16 height 26
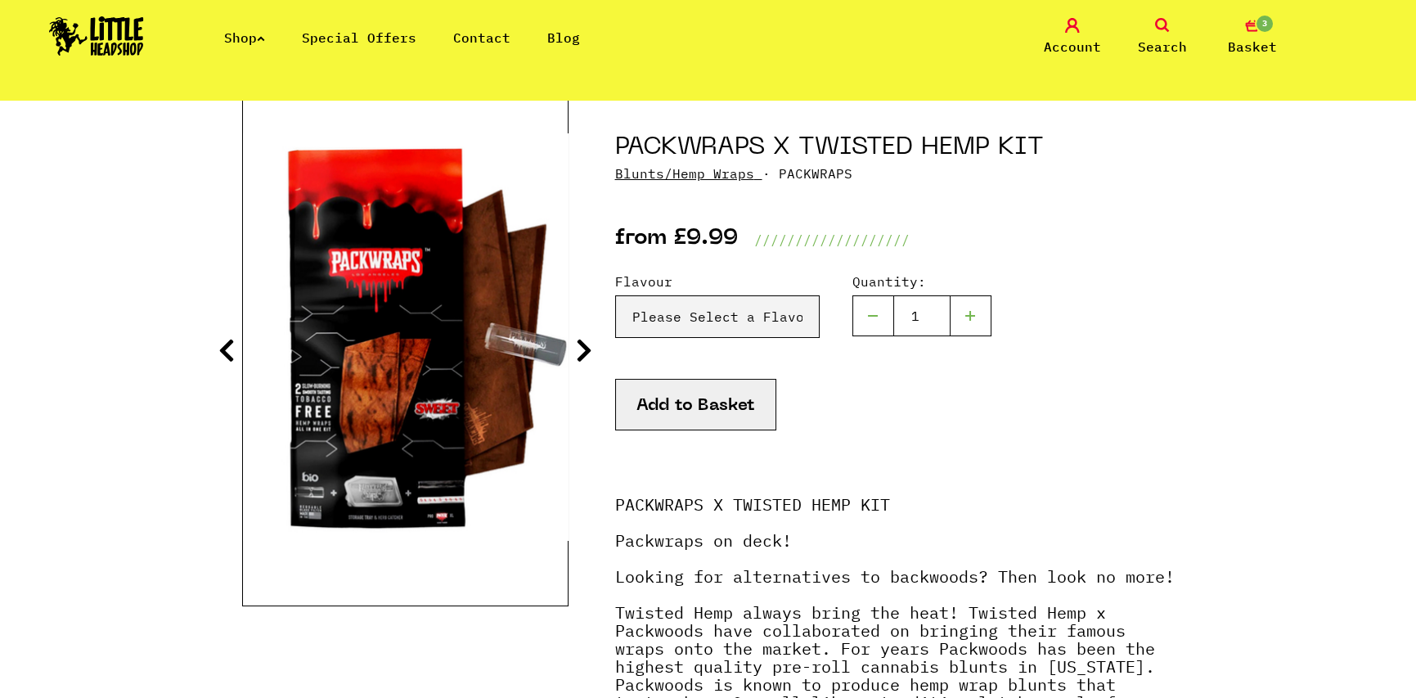
click at [586, 352] on icon at bounding box center [584, 350] width 16 height 26
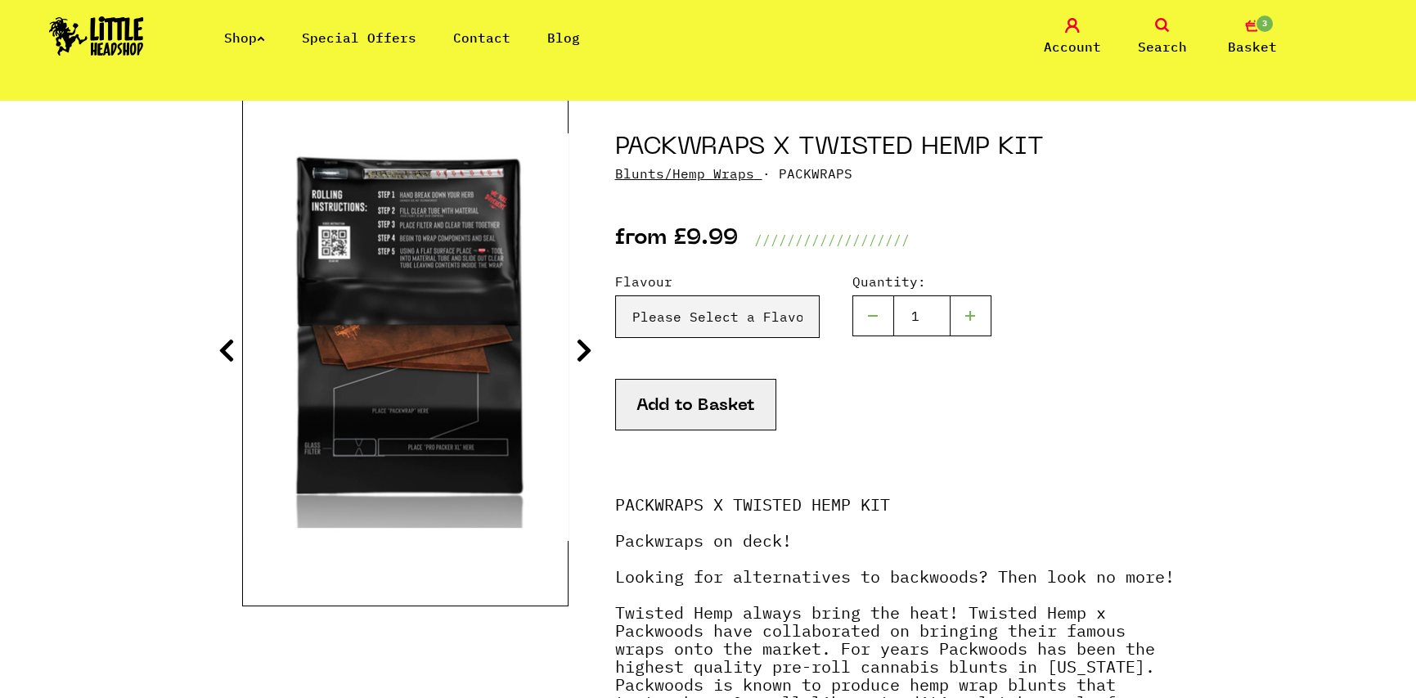
click at [221, 341] on icon at bounding box center [226, 350] width 16 height 26
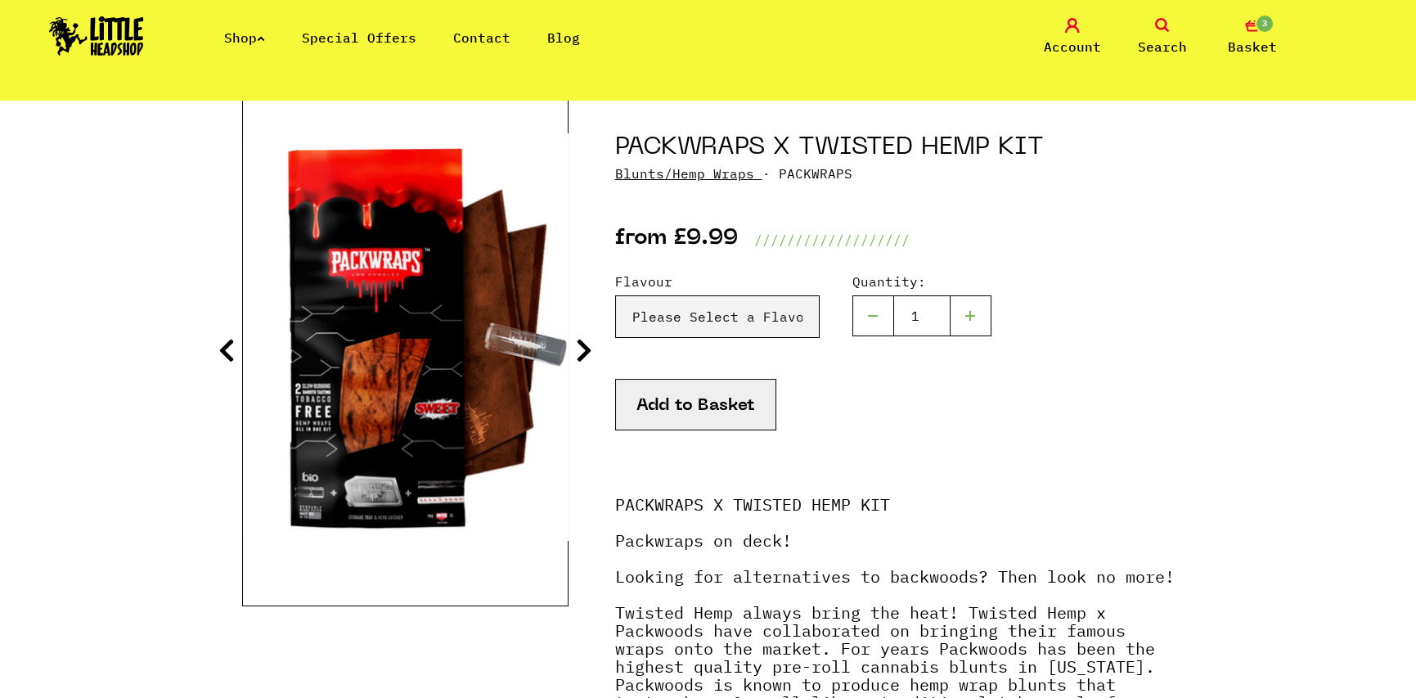
click at [398, 436] on img at bounding box center [406, 336] width 326 height 407
click at [595, 348] on section "PACKWRAPS X TWISTED HEMP KIT Blunts/Hemp Wraps · PACKWRAPS from £9.99 /////////…" at bounding box center [708, 592] width 933 height 985
click at [579, 348] on icon at bounding box center [584, 350] width 16 height 26
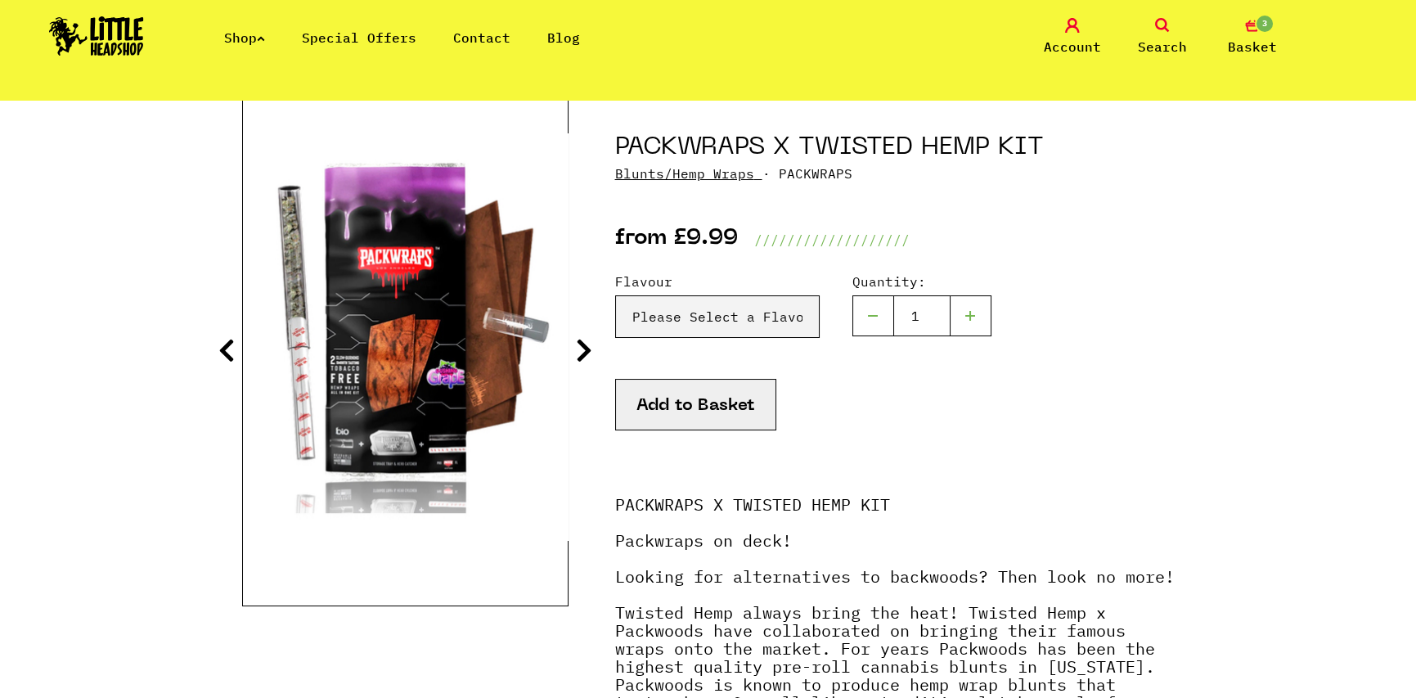
click at [579, 348] on icon at bounding box center [584, 350] width 16 height 26
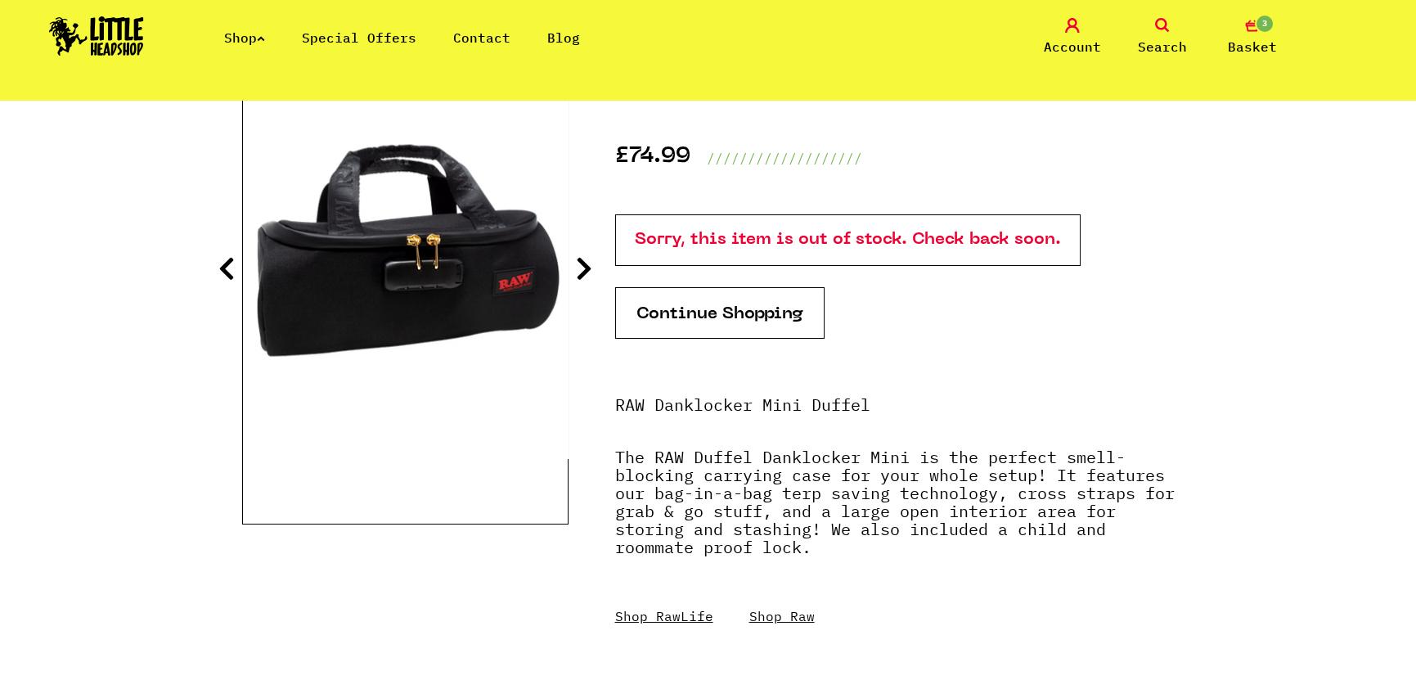
scroll to position [164, 0]
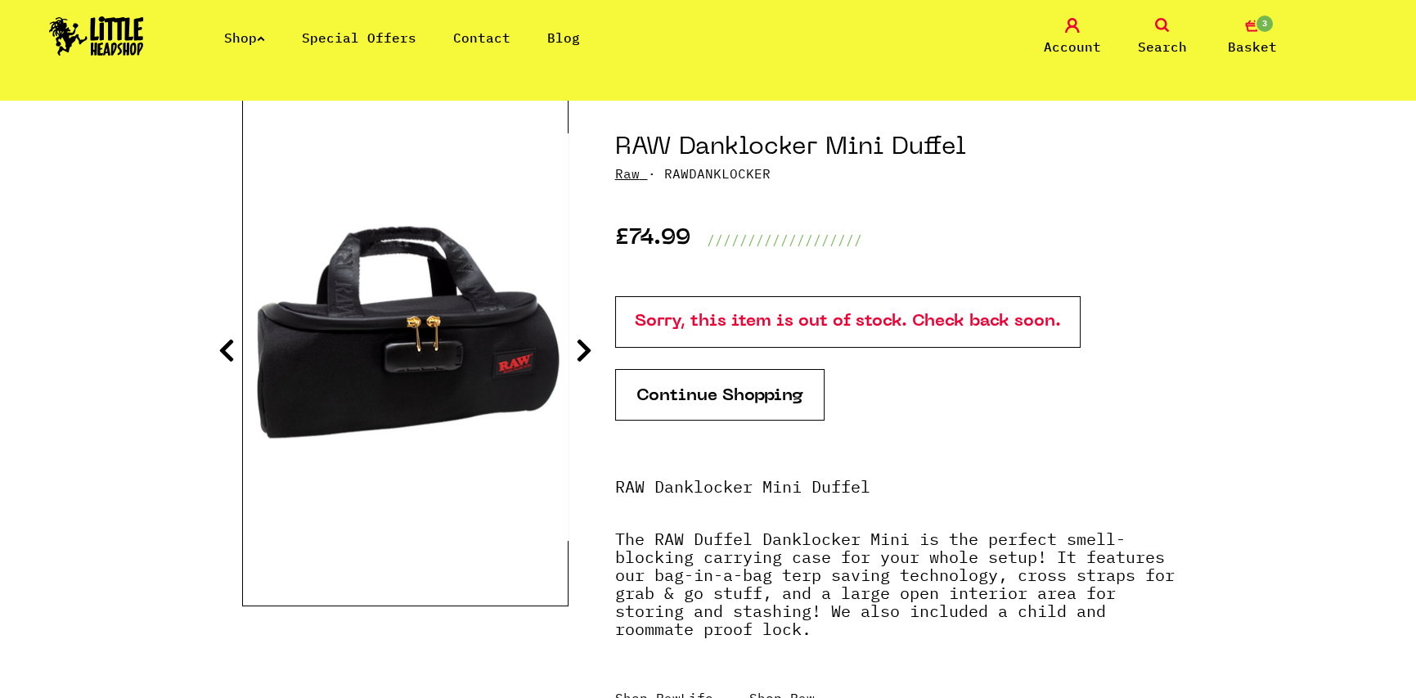
click at [573, 353] on section "RAW Danklocker Mini Duffel Raw · RAWDANKLOCKER £74.99 /////////////////// Sorry…" at bounding box center [708, 448] width 933 height 697
click at [576, 342] on icon at bounding box center [584, 350] width 16 height 26
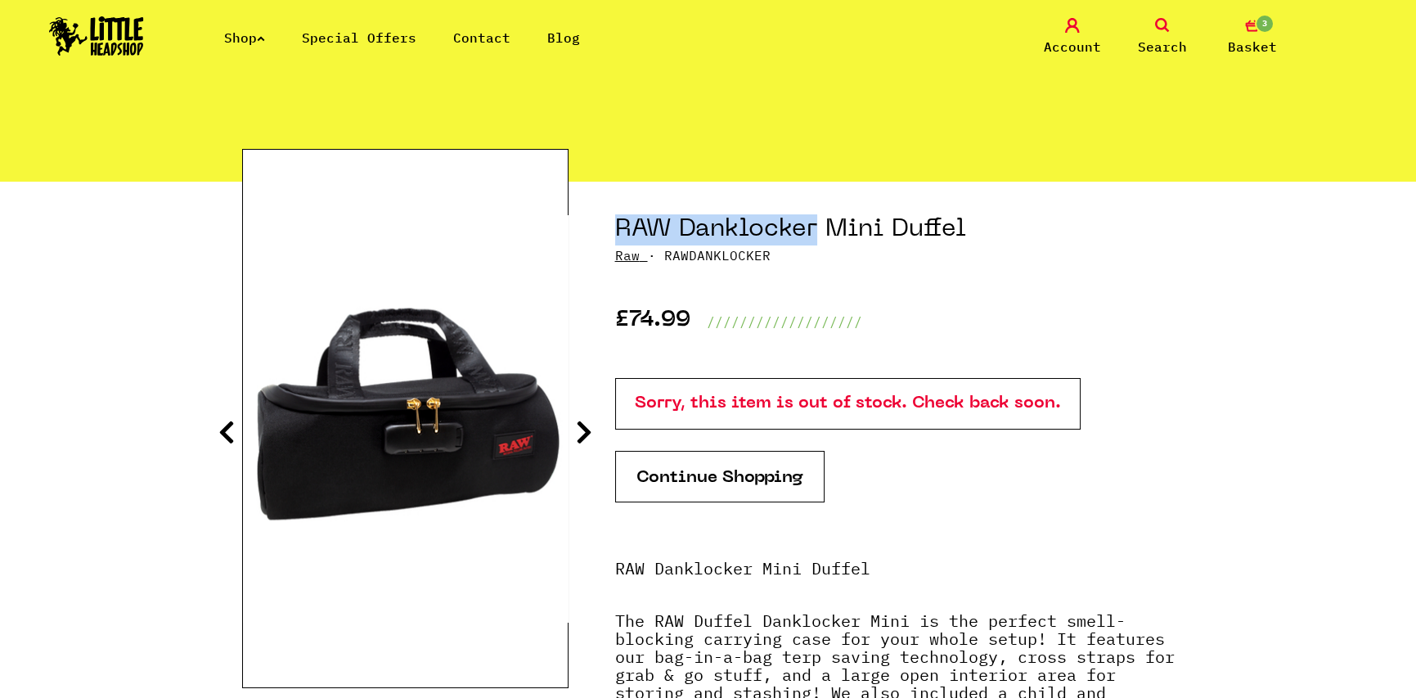
drag, startPoint x: 607, startPoint y: 233, endPoint x: 811, endPoint y: 234, distance: 203.7
click at [811, 234] on section "RAW Danklocker Mini Duffel Raw · RAWDANKLOCKER £74.99 /////////////////// Sorry…" at bounding box center [708, 530] width 933 height 697
click at [919, 256] on p "Raw · RAWDANKLOCKER" at bounding box center [895, 255] width 560 height 20
drag, startPoint x: 967, startPoint y: 225, endPoint x: 614, endPoint y: 221, distance: 352.6
click at [615, 221] on h1 "RAW Danklocker Mini Duffel" at bounding box center [895, 229] width 560 height 31
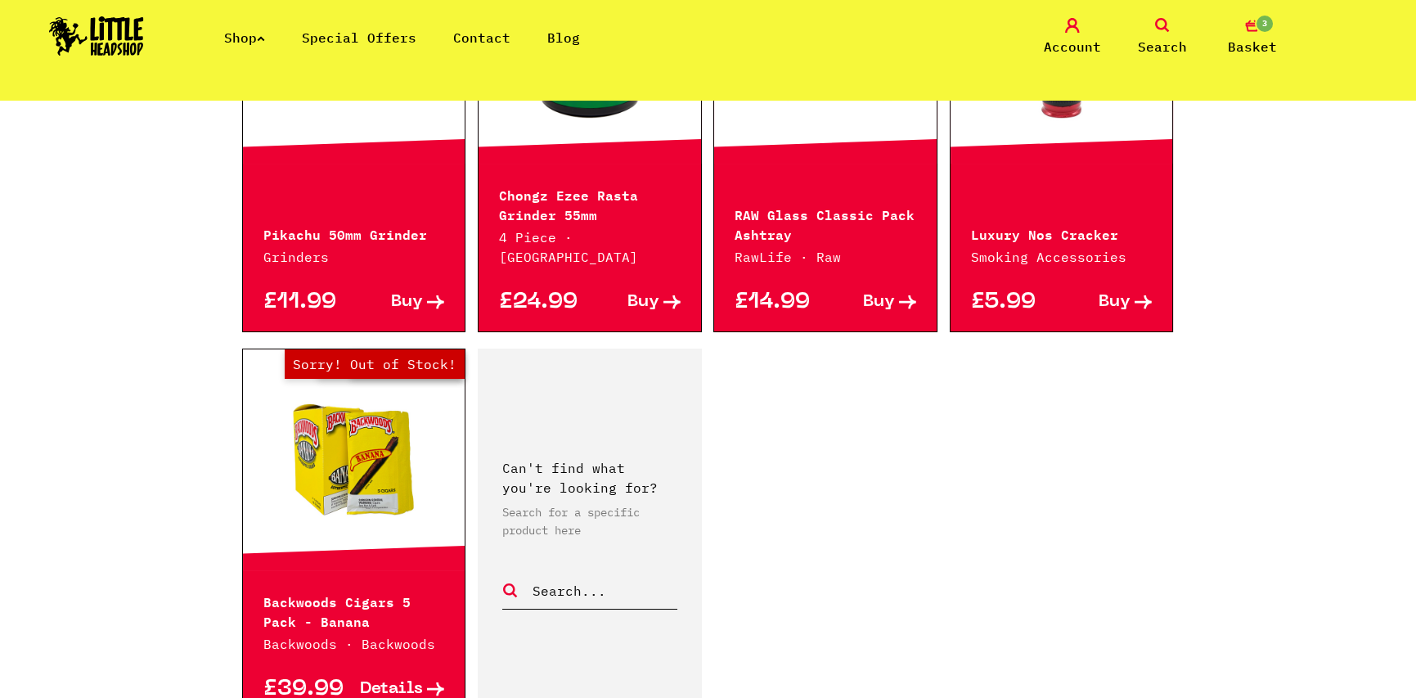
scroll to position [2618, 0]
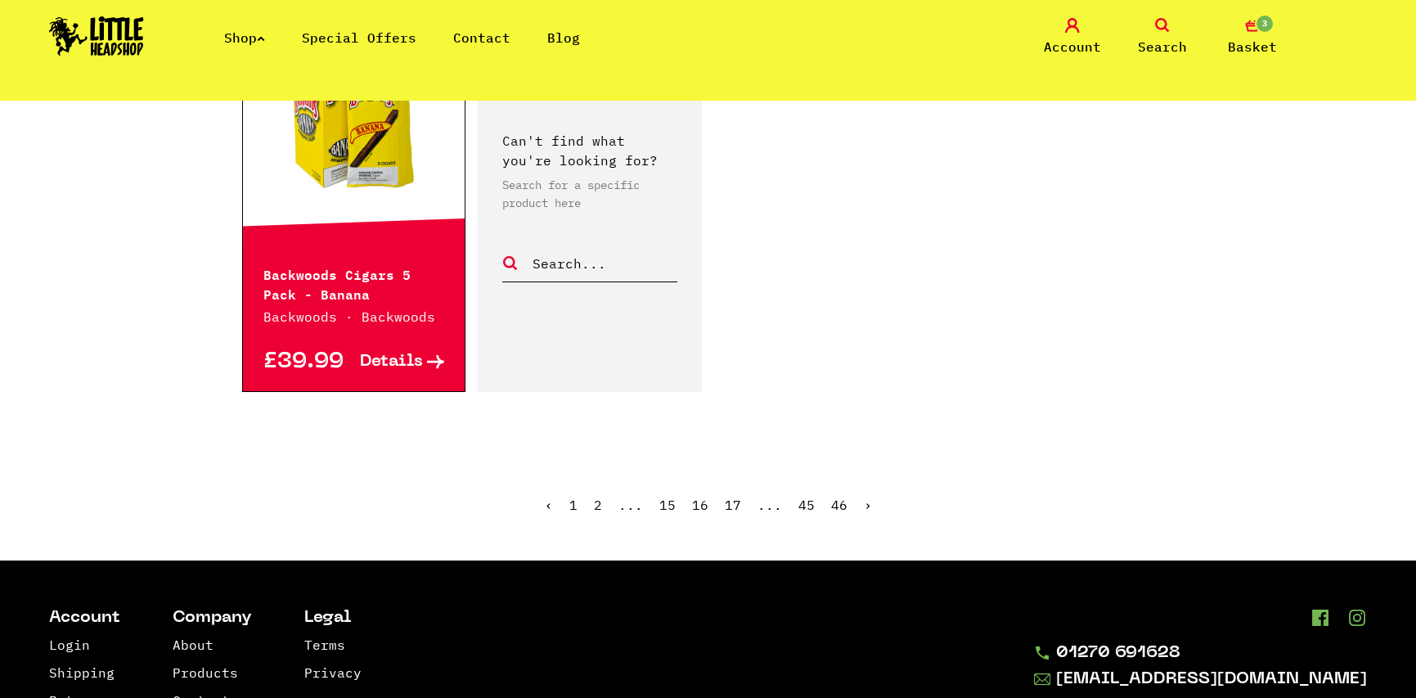
click at [864, 497] on link "›" at bounding box center [868, 505] width 8 height 16
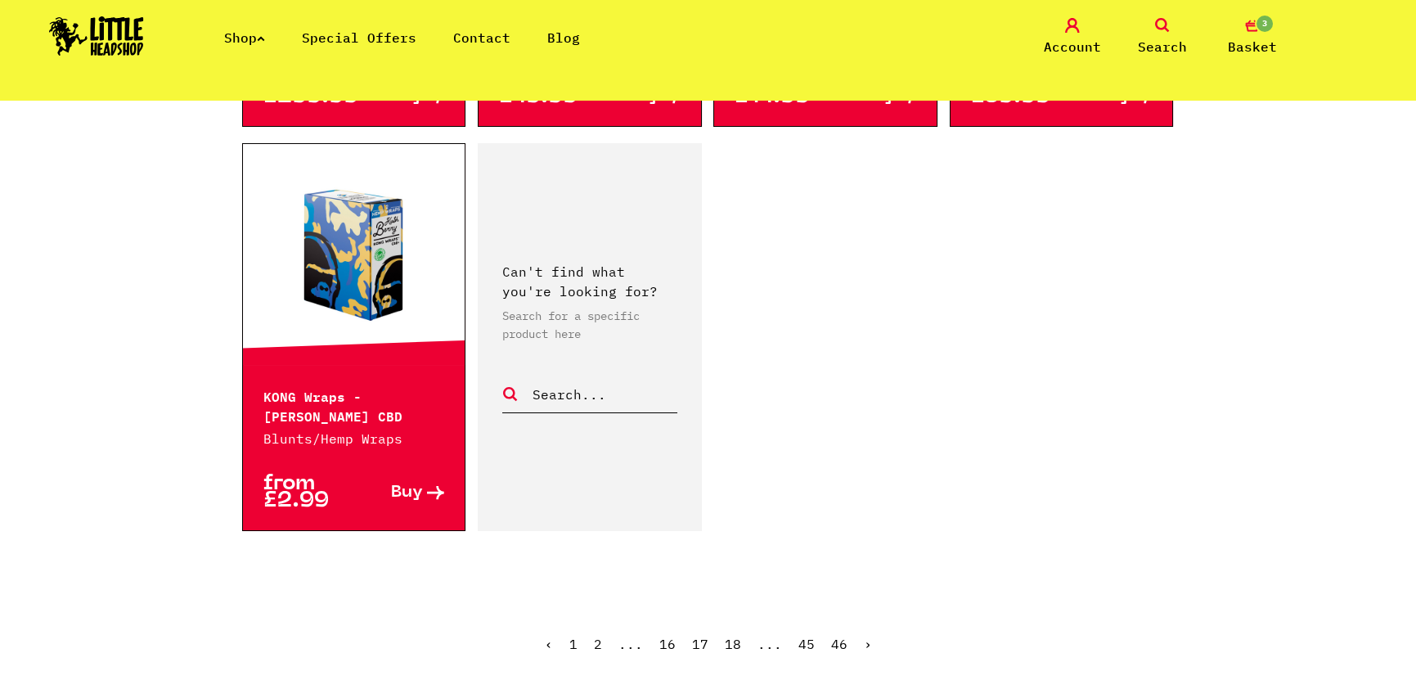
scroll to position [2618, 0]
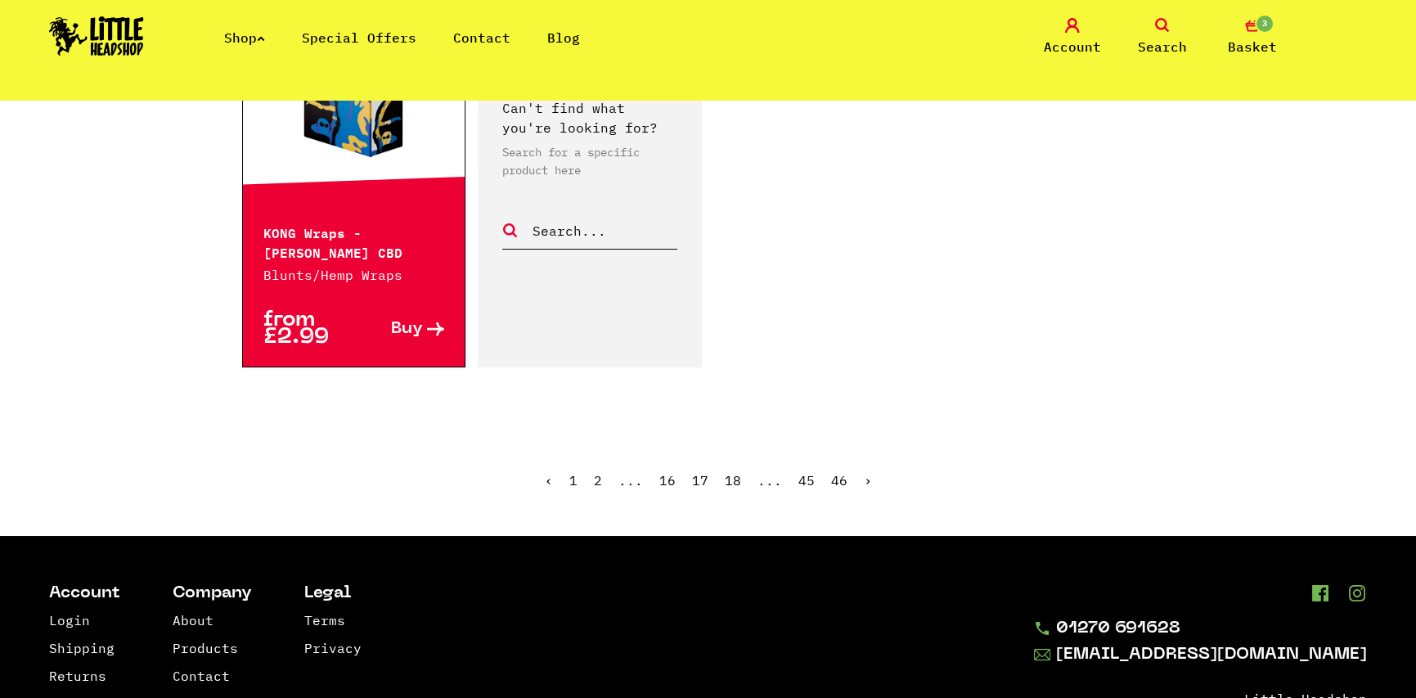
click at [868, 457] on ul "‹ 1 2 ... 16 17 18 ... 45 46 ›" at bounding box center [708, 492] width 933 height 70
click at [866, 472] on link "›" at bounding box center [868, 480] width 8 height 16
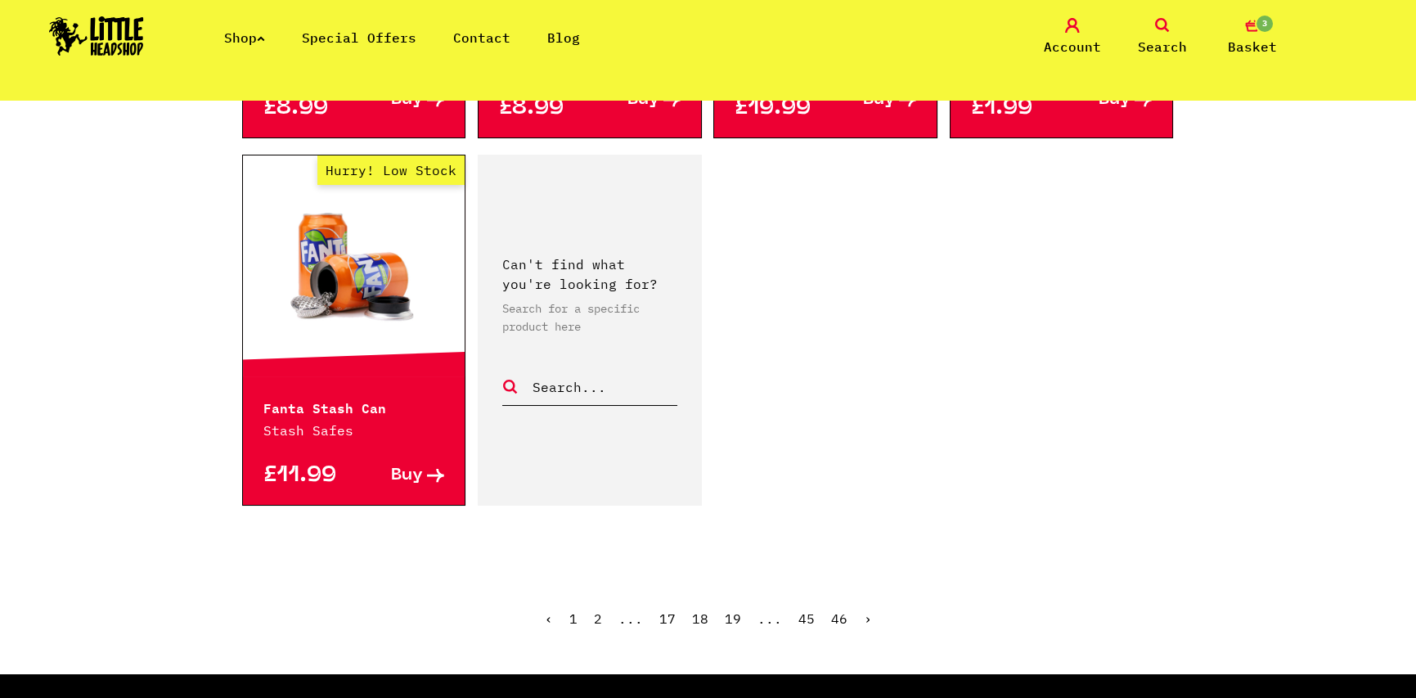
scroll to position [2618, 0]
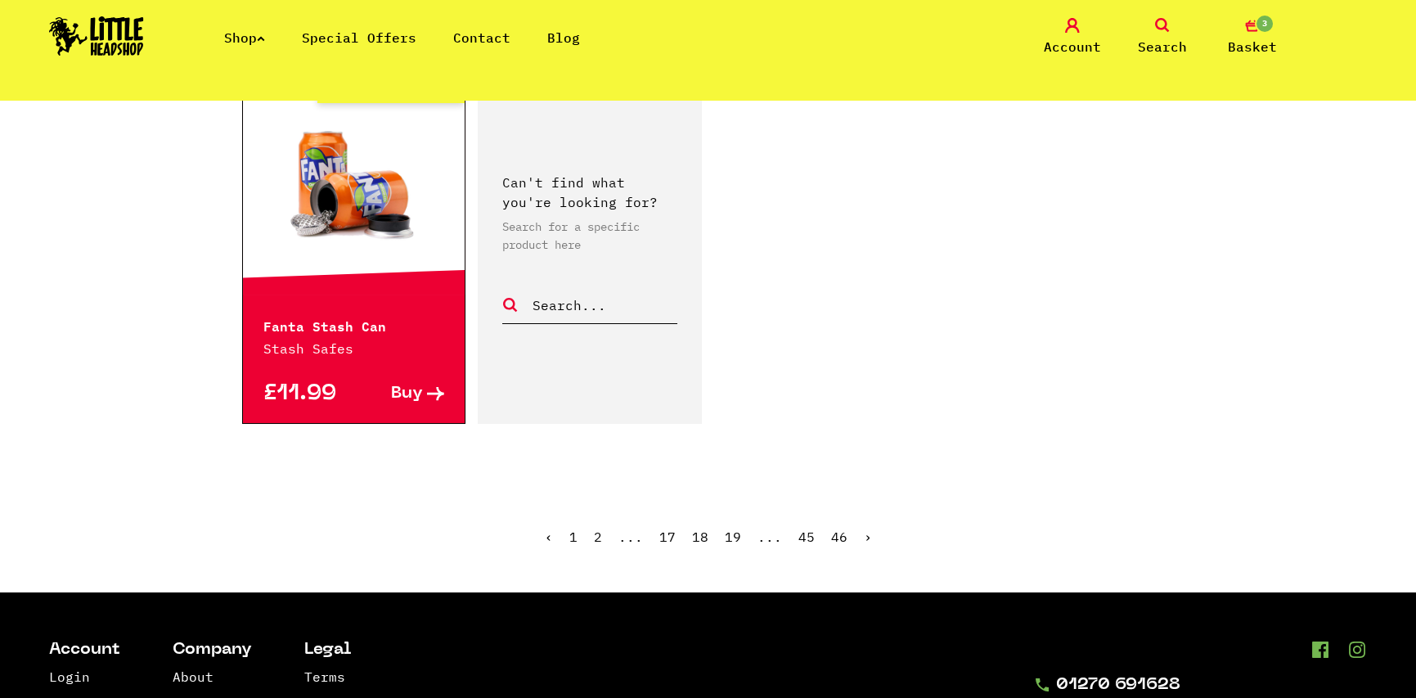
click at [864, 528] on link "›" at bounding box center [868, 536] width 8 height 16
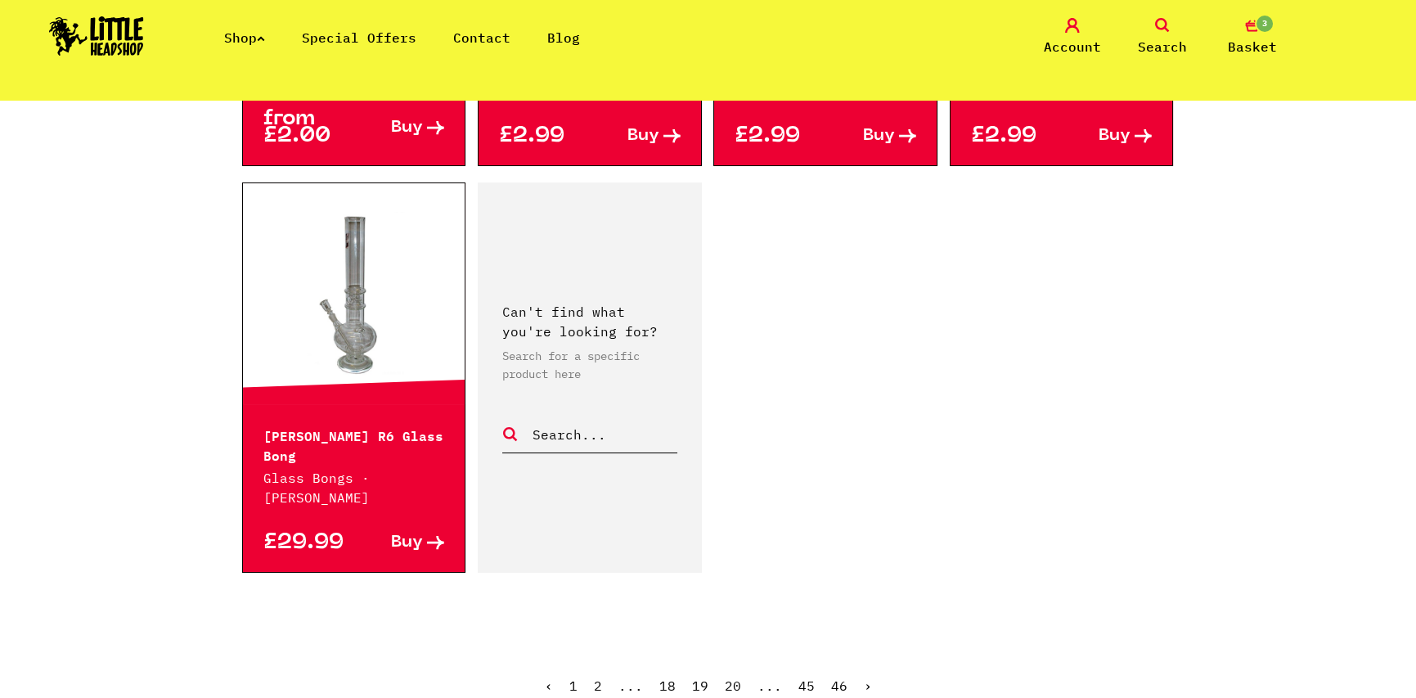
scroll to position [2781, 0]
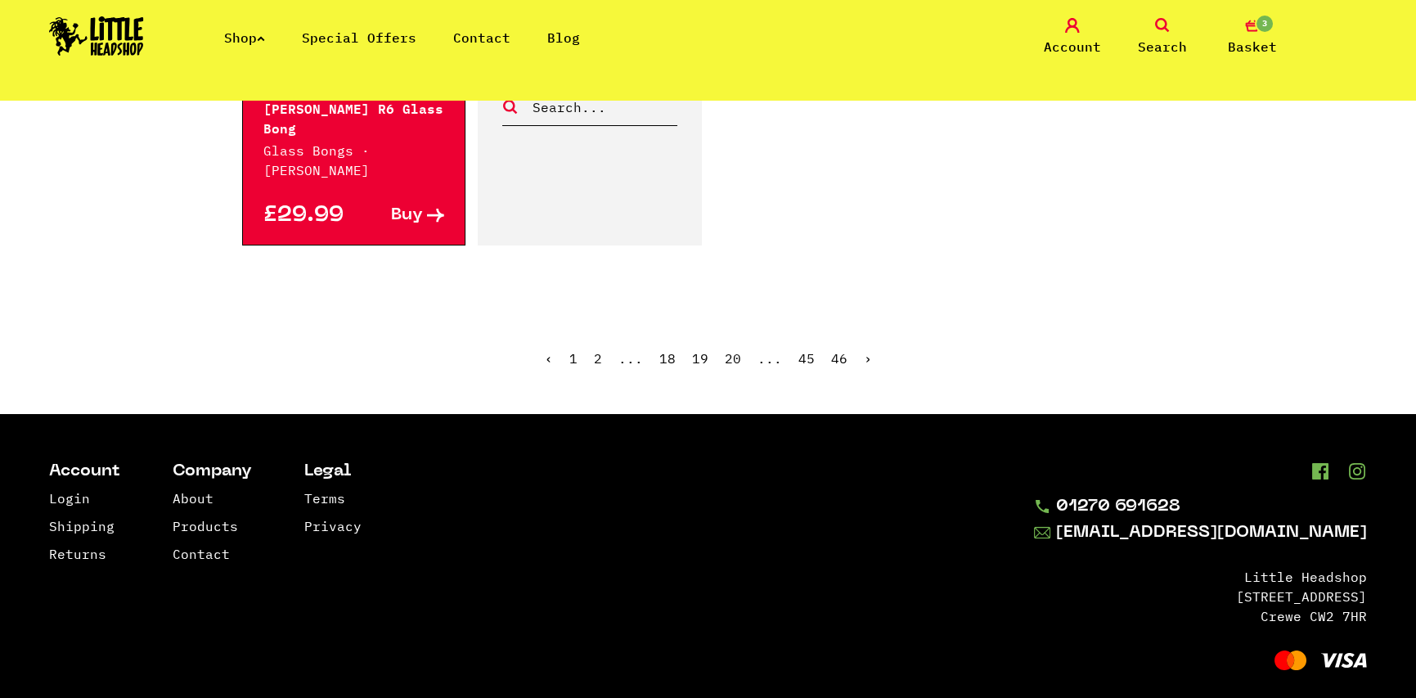
click at [861, 340] on ul "‹ 1 2 ... 18 19 20 ... 45 46 ›" at bounding box center [708, 370] width 933 height 70
click at [864, 350] on link "›" at bounding box center [868, 358] width 8 height 16
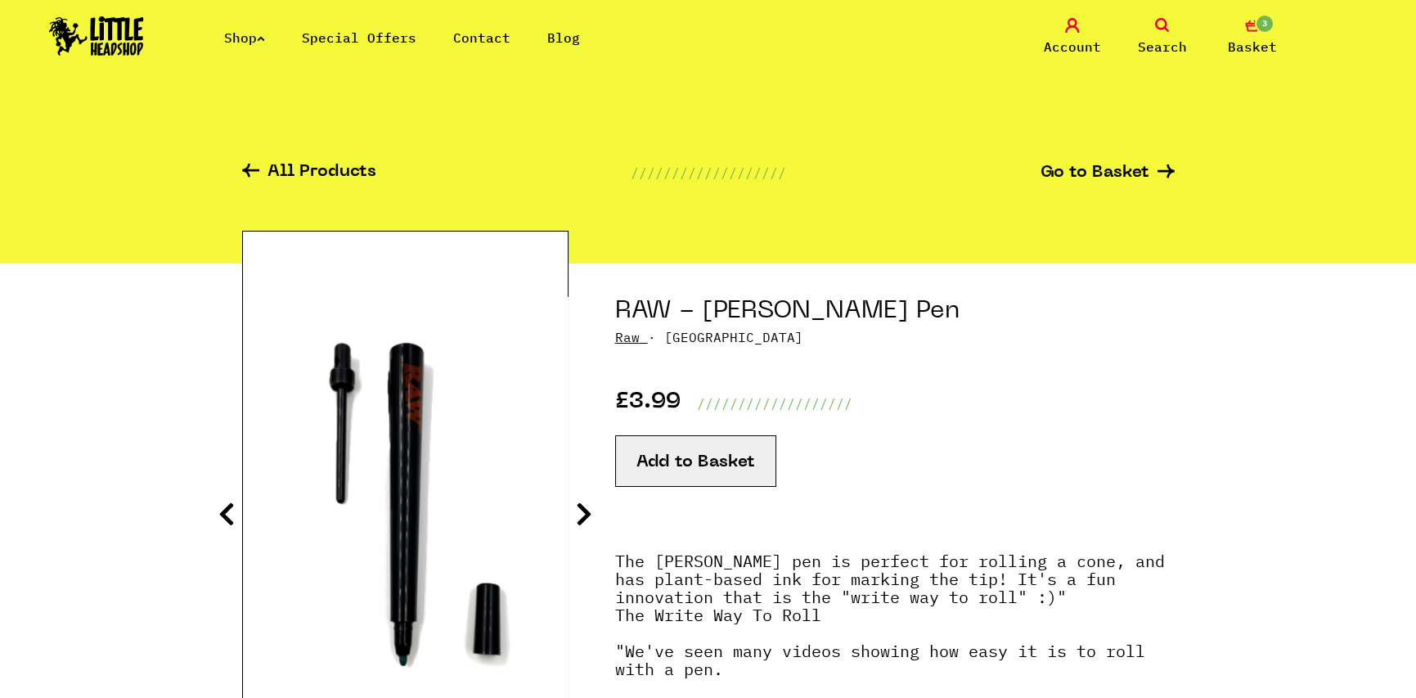
scroll to position [164, 0]
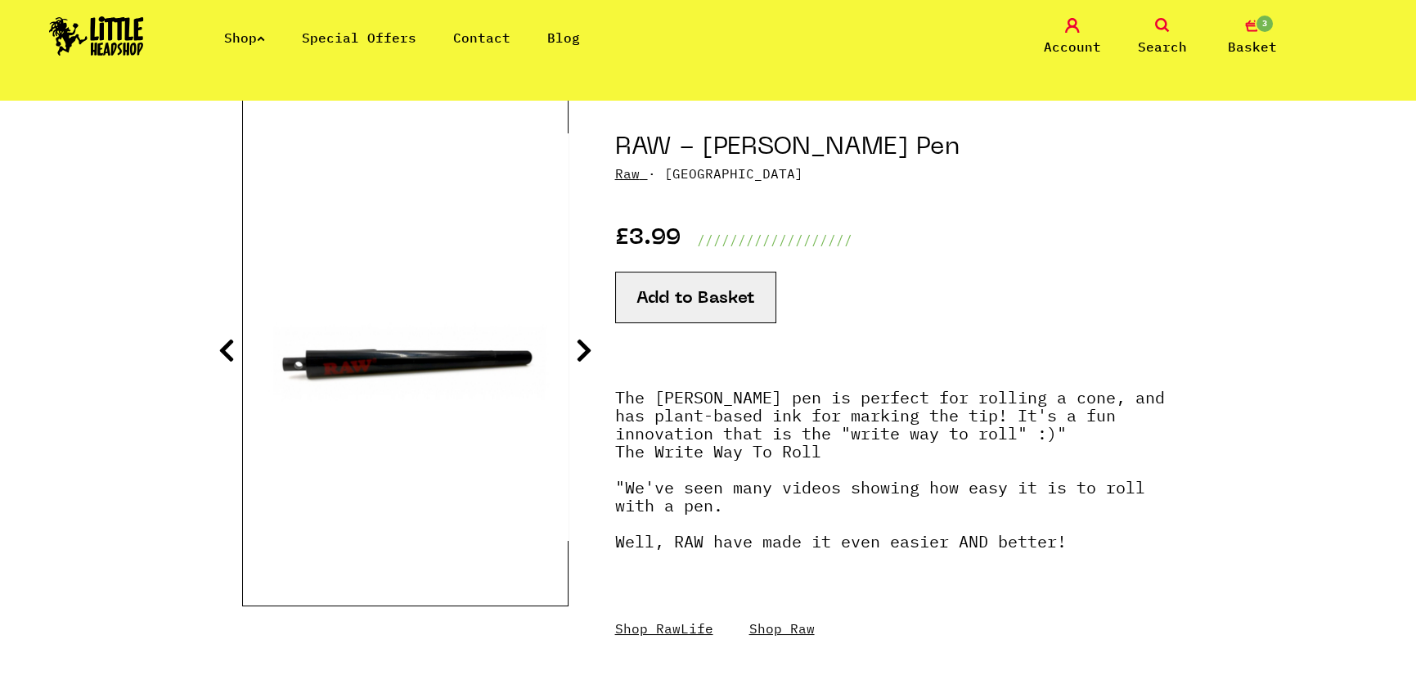
click at [581, 349] on icon at bounding box center [584, 350] width 16 height 26
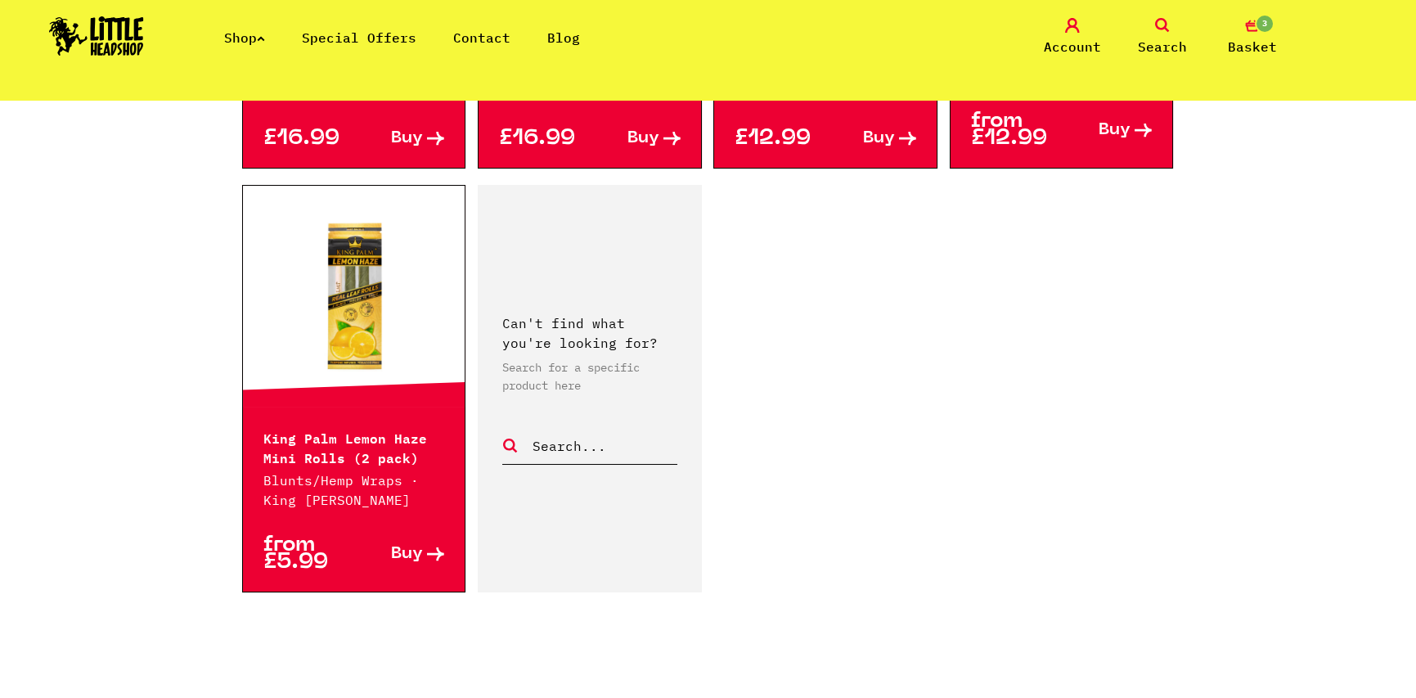
scroll to position [2781, 0]
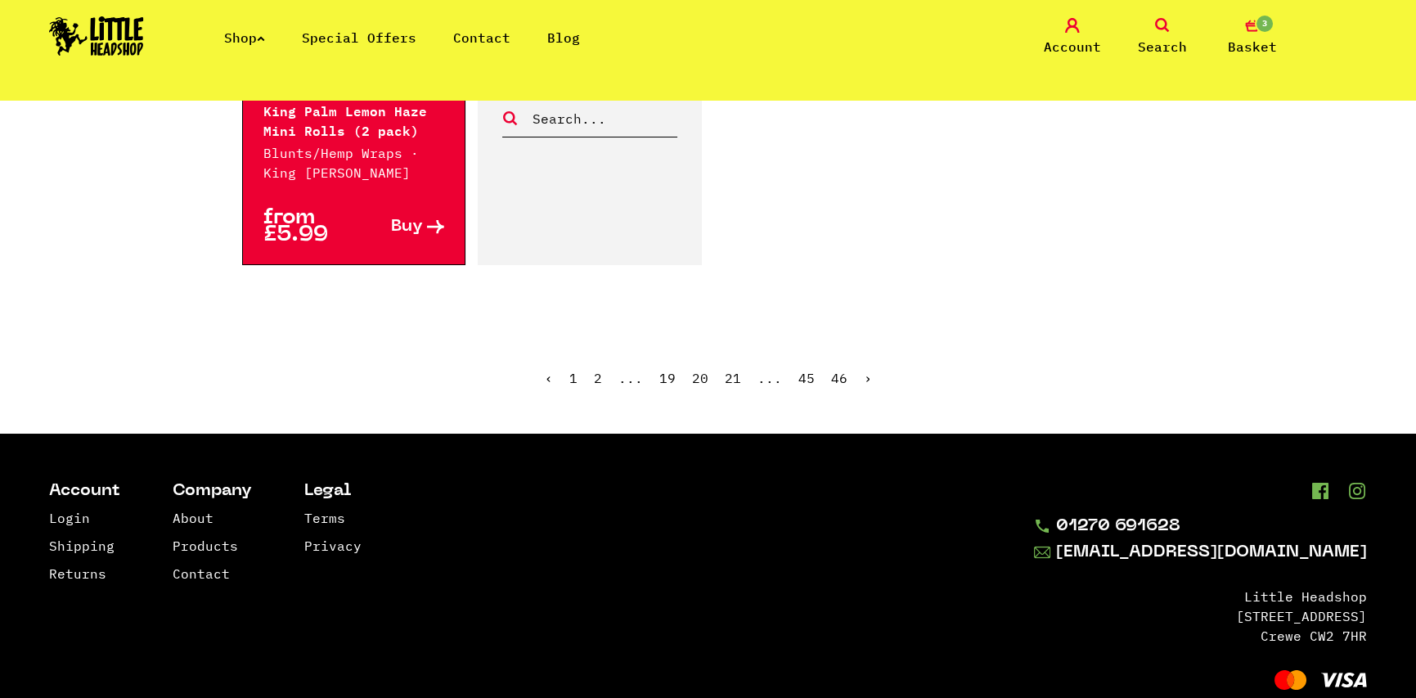
click at [859, 355] on ul "‹ 1 2 ... 19 20 21 ... 45 46 ›" at bounding box center [708, 390] width 933 height 70
click at [864, 370] on link "›" at bounding box center [868, 378] width 8 height 16
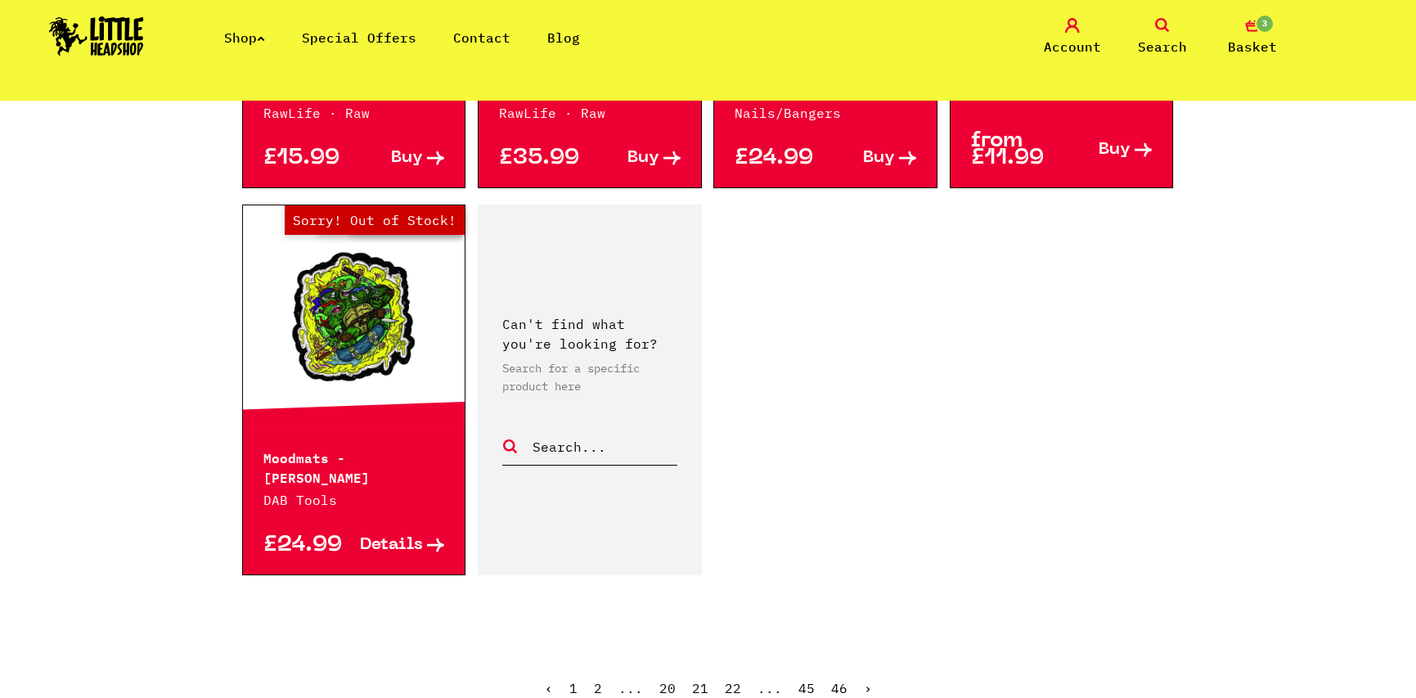
scroll to position [2699, 0]
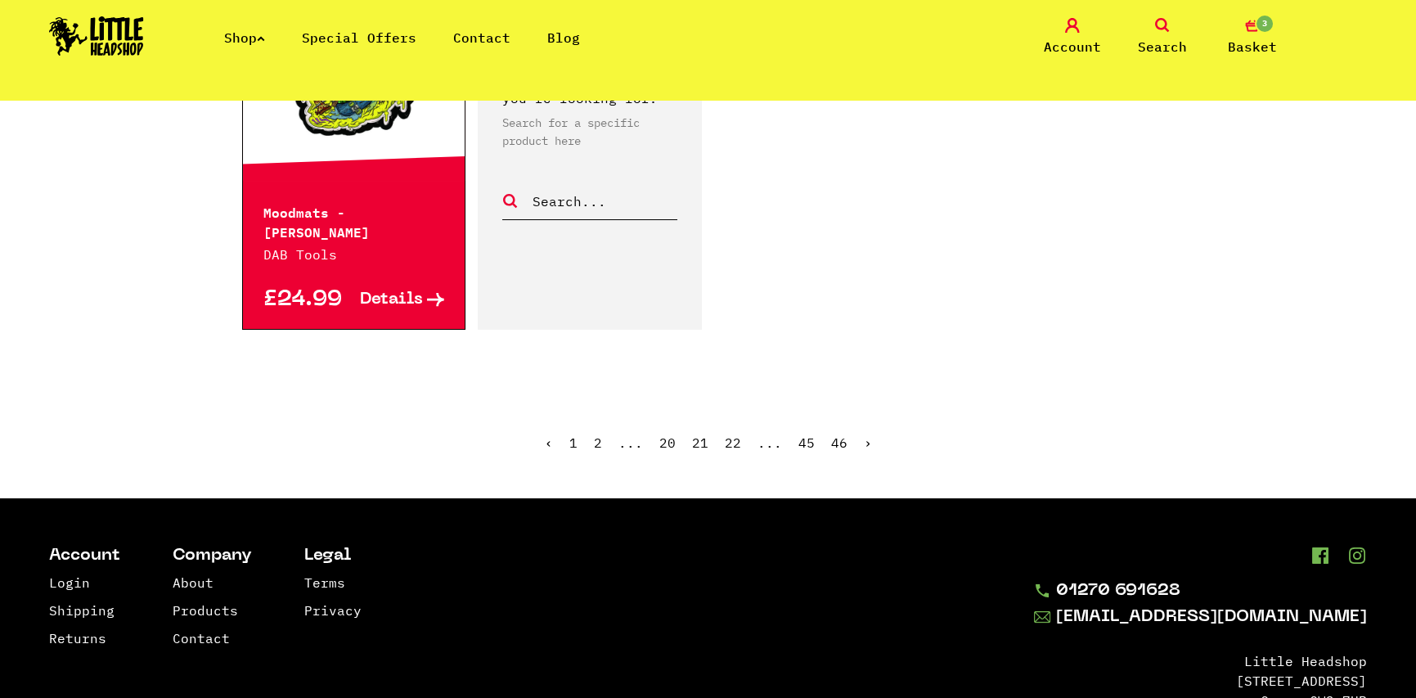
click at [864, 434] on link "›" at bounding box center [868, 442] width 8 height 16
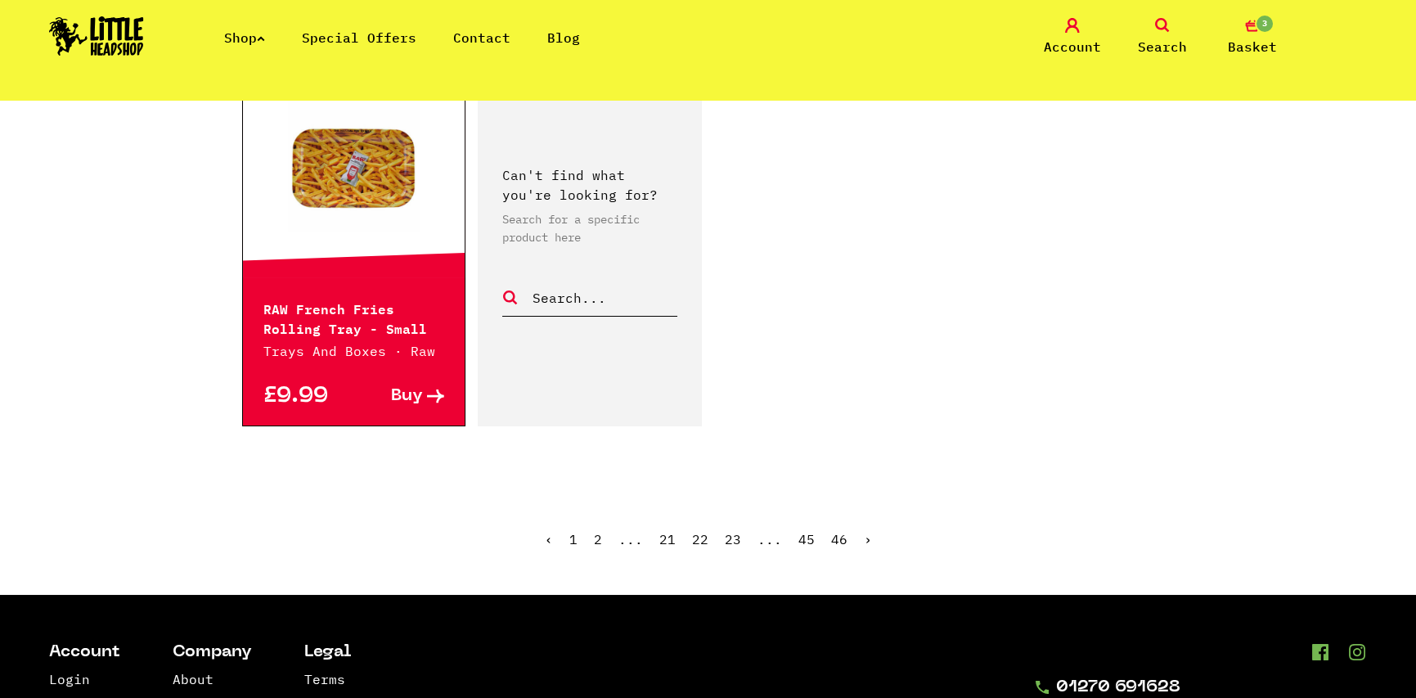
scroll to position [2699, 0]
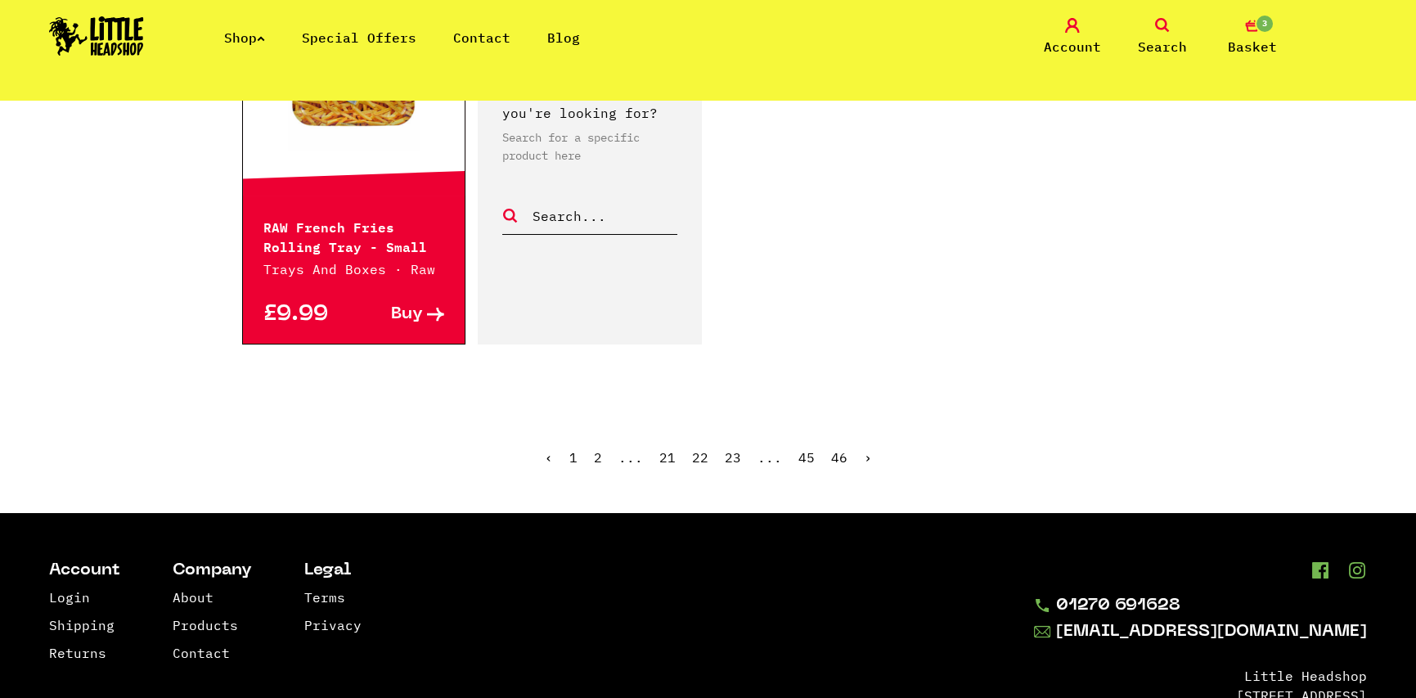
click at [866, 449] on link "›" at bounding box center [868, 457] width 8 height 16
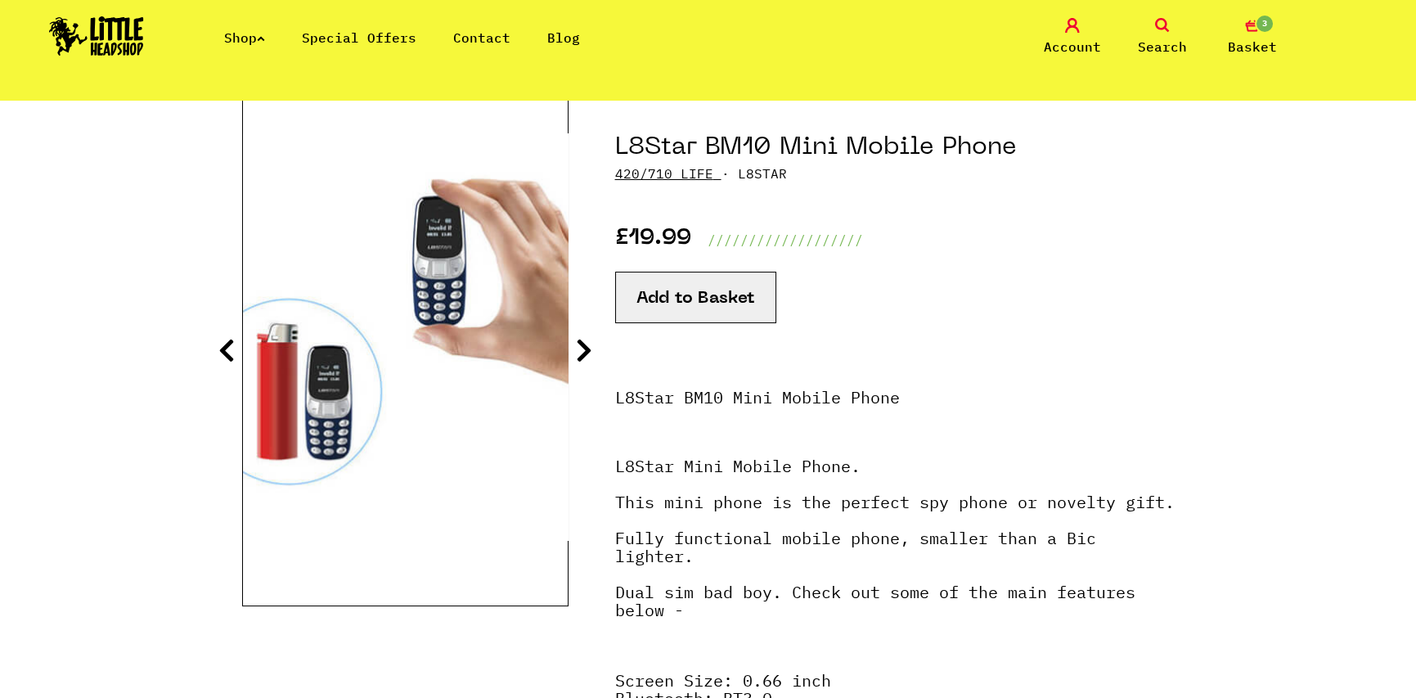
scroll to position [82, 0]
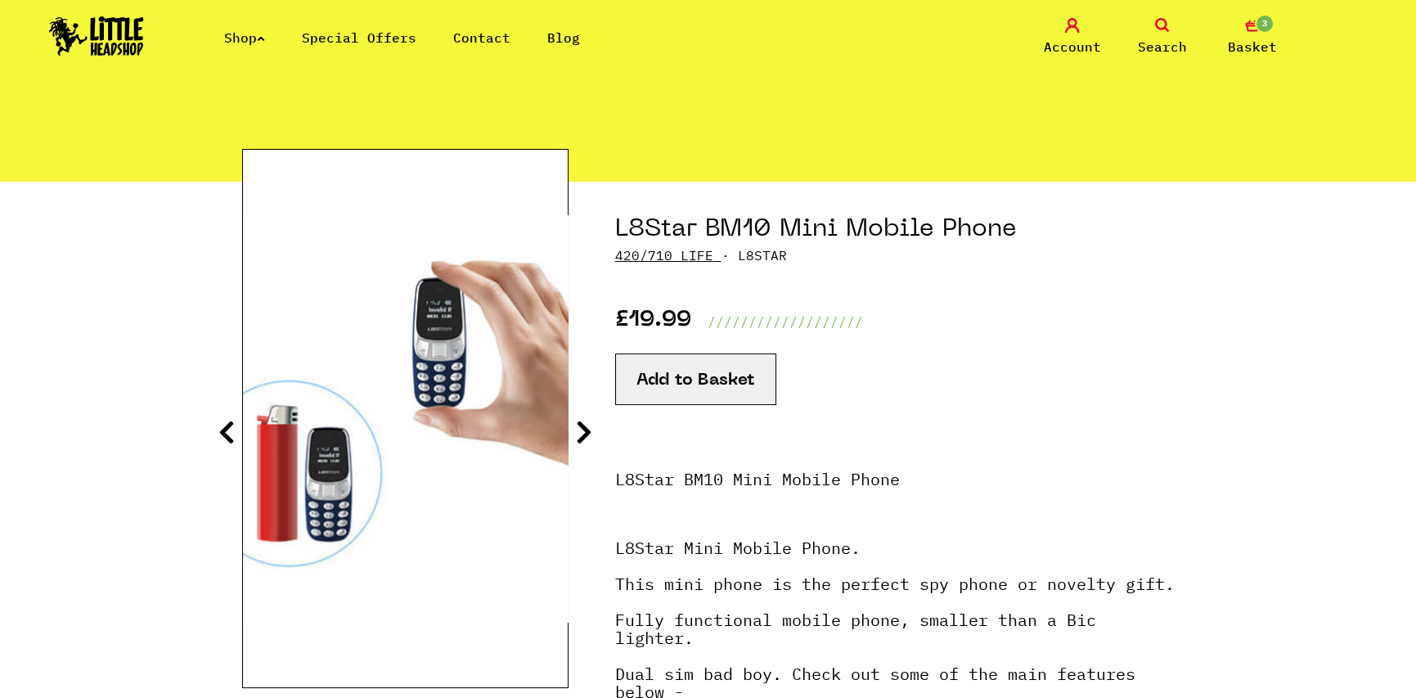
click at [581, 423] on icon at bounding box center [584, 432] width 16 height 26
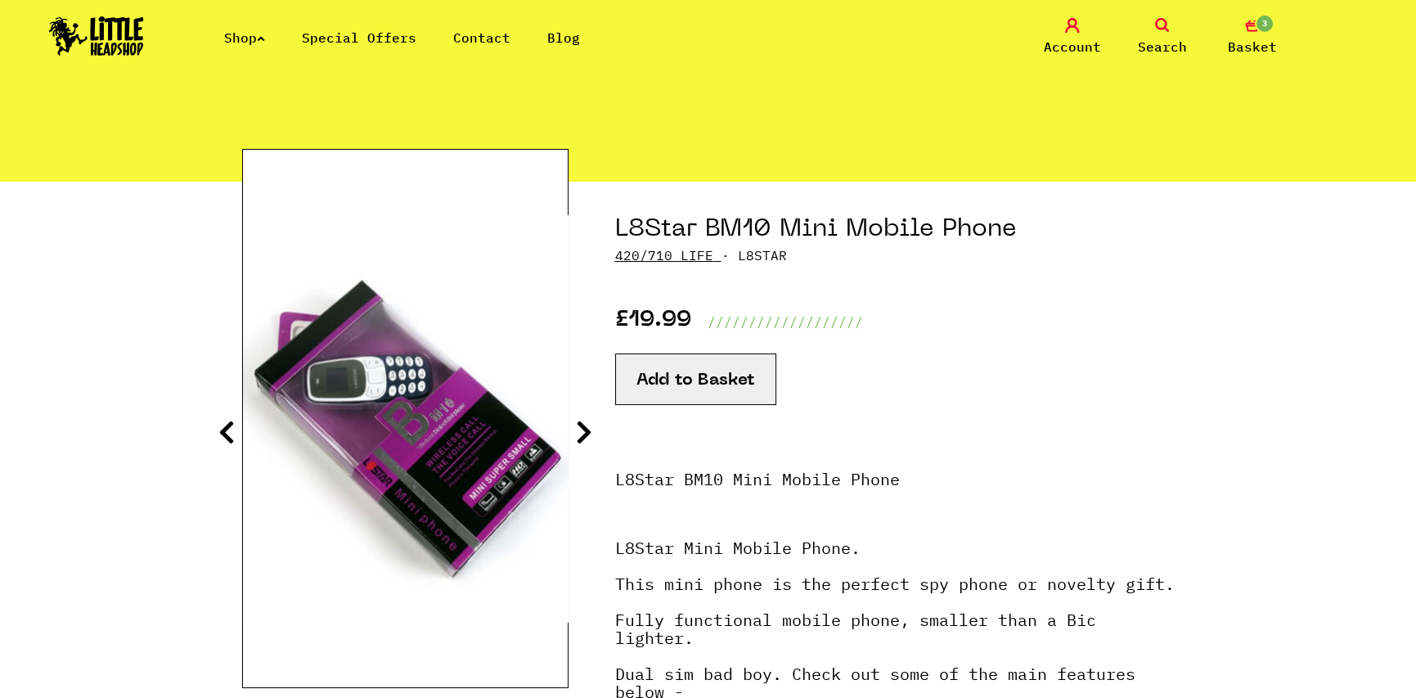
click at [581, 420] on icon at bounding box center [584, 432] width 16 height 26
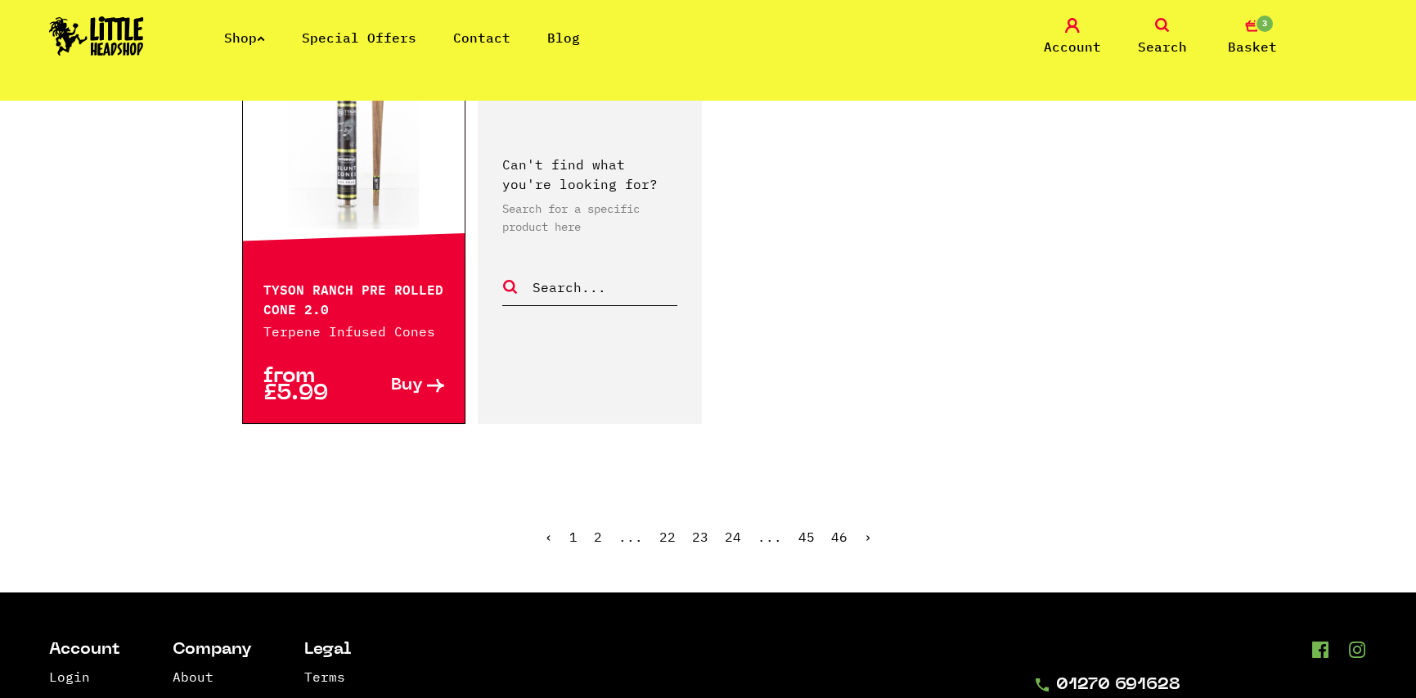
scroll to position [2781, 0]
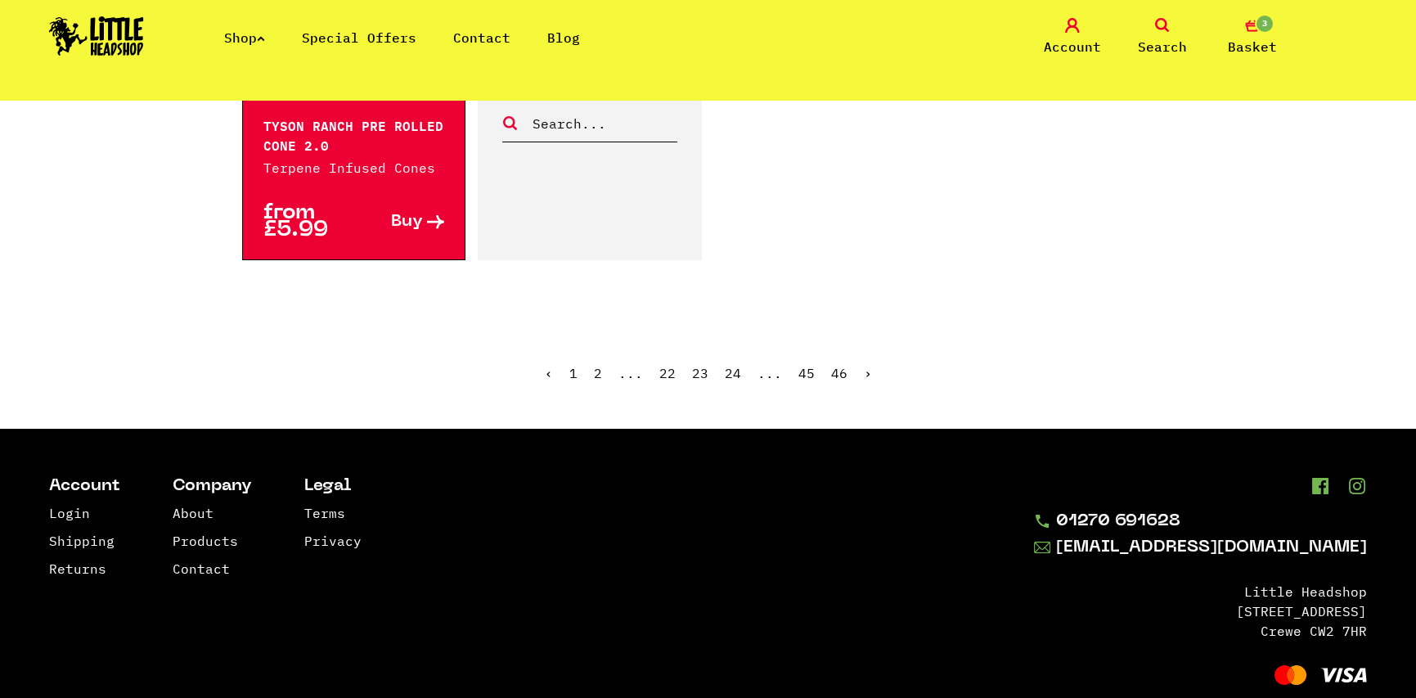
click at [864, 365] on link "›" at bounding box center [868, 373] width 8 height 16
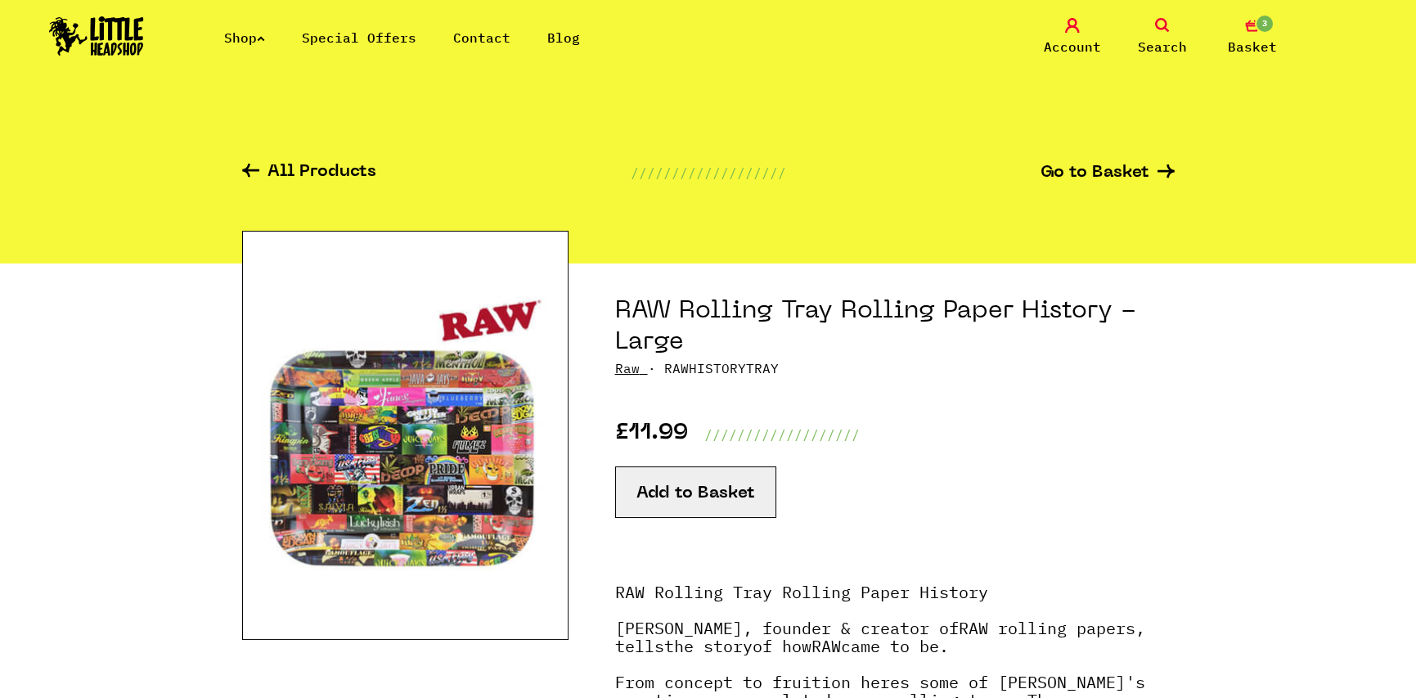
click at [419, 396] on img at bounding box center [405, 435] width 326 height 409
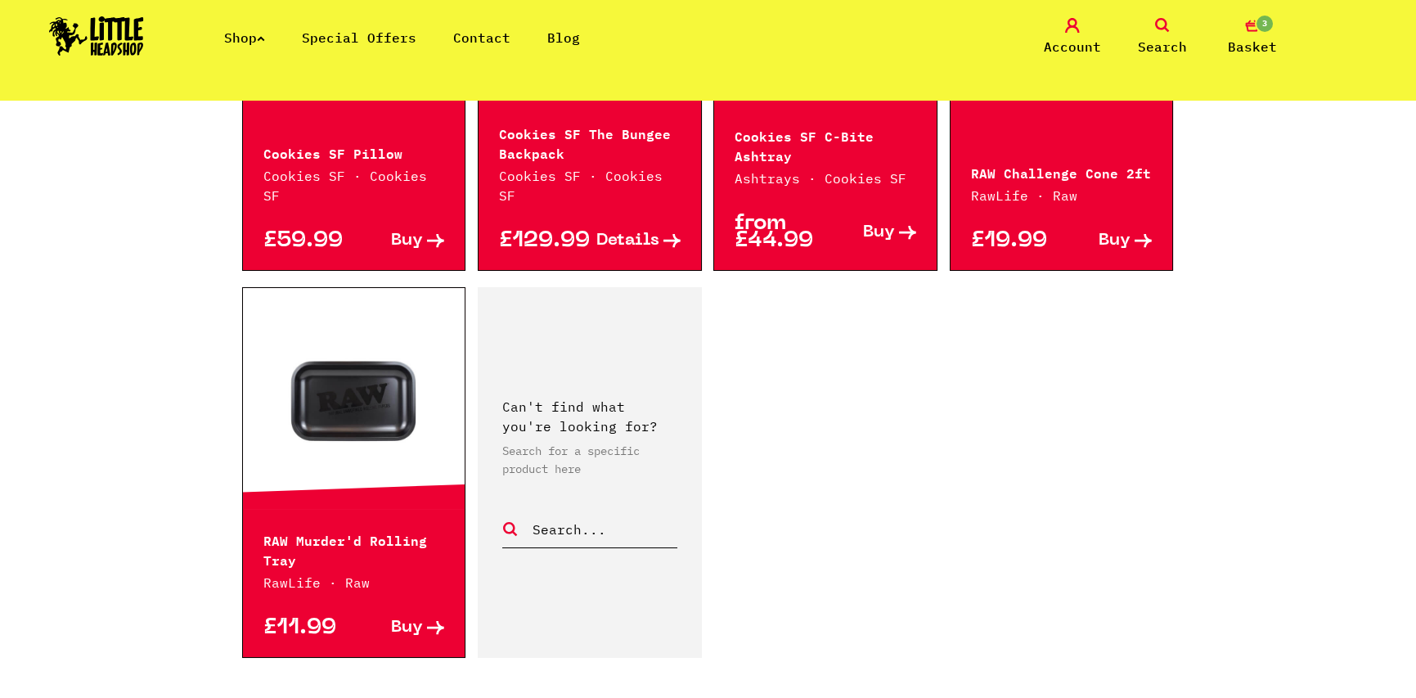
scroll to position [2536, 0]
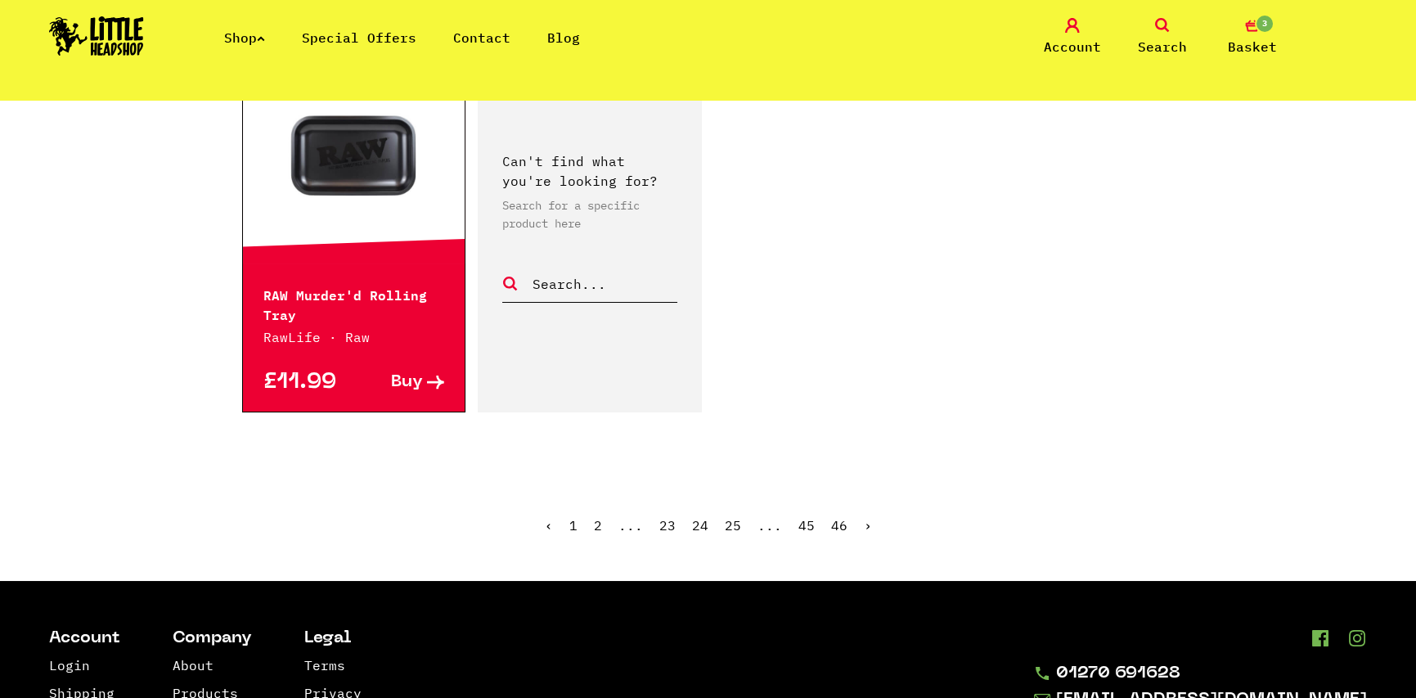
click at [864, 517] on link "›" at bounding box center [868, 525] width 8 height 16
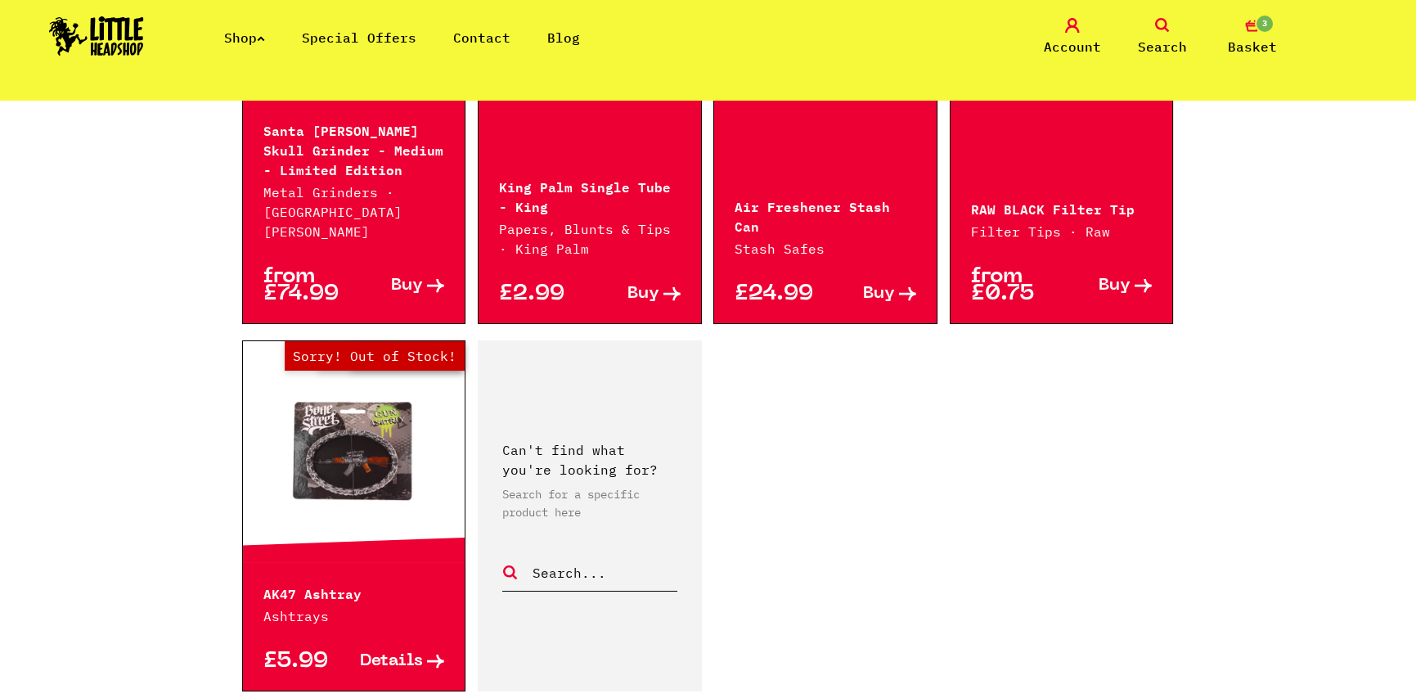
scroll to position [2536, 0]
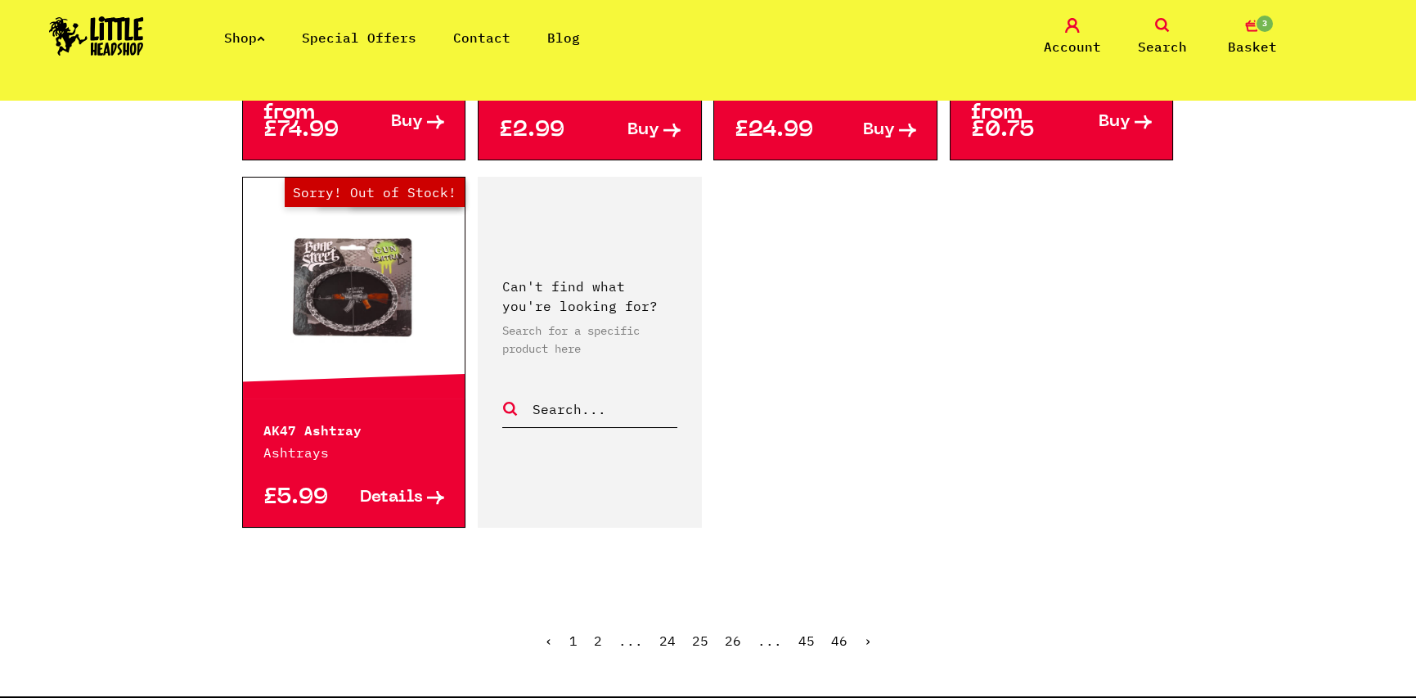
click at [867, 632] on link "›" at bounding box center [868, 640] width 8 height 16
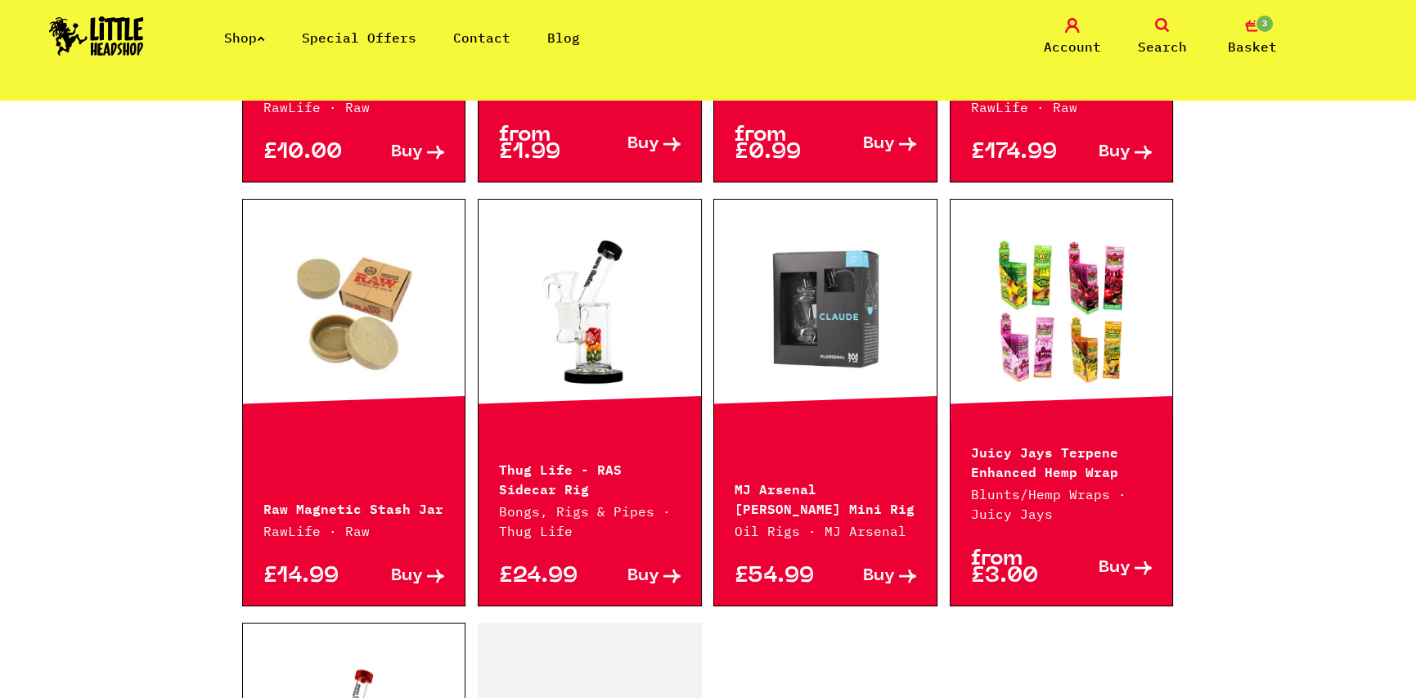
scroll to position [2618, 0]
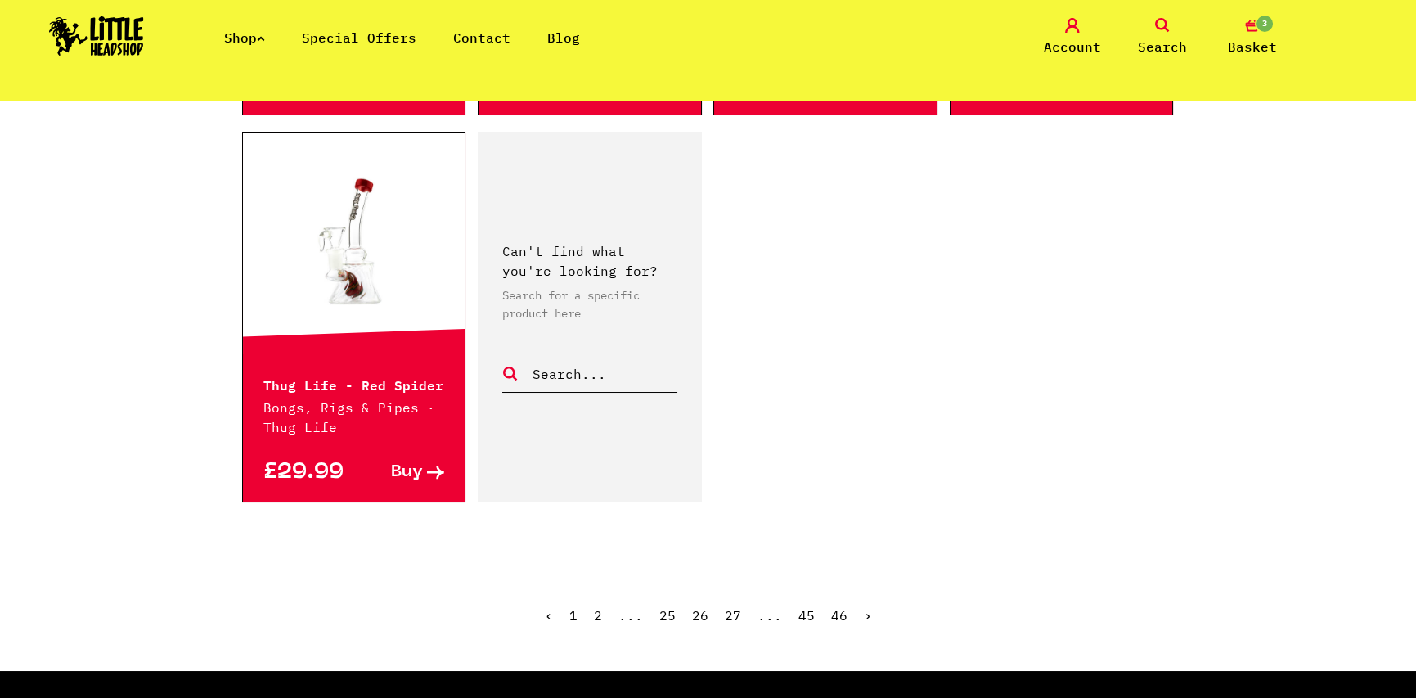
click at [864, 607] on link "›" at bounding box center [868, 615] width 8 height 16
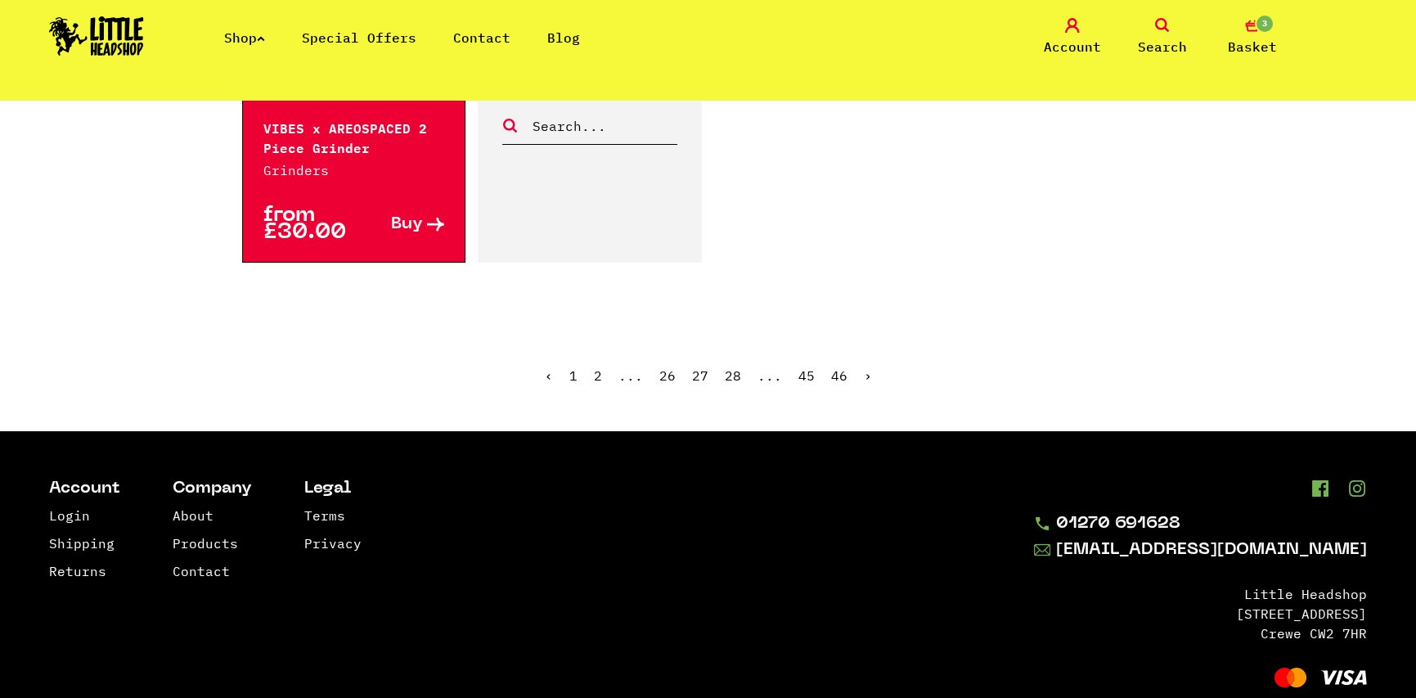
scroll to position [2699, 0]
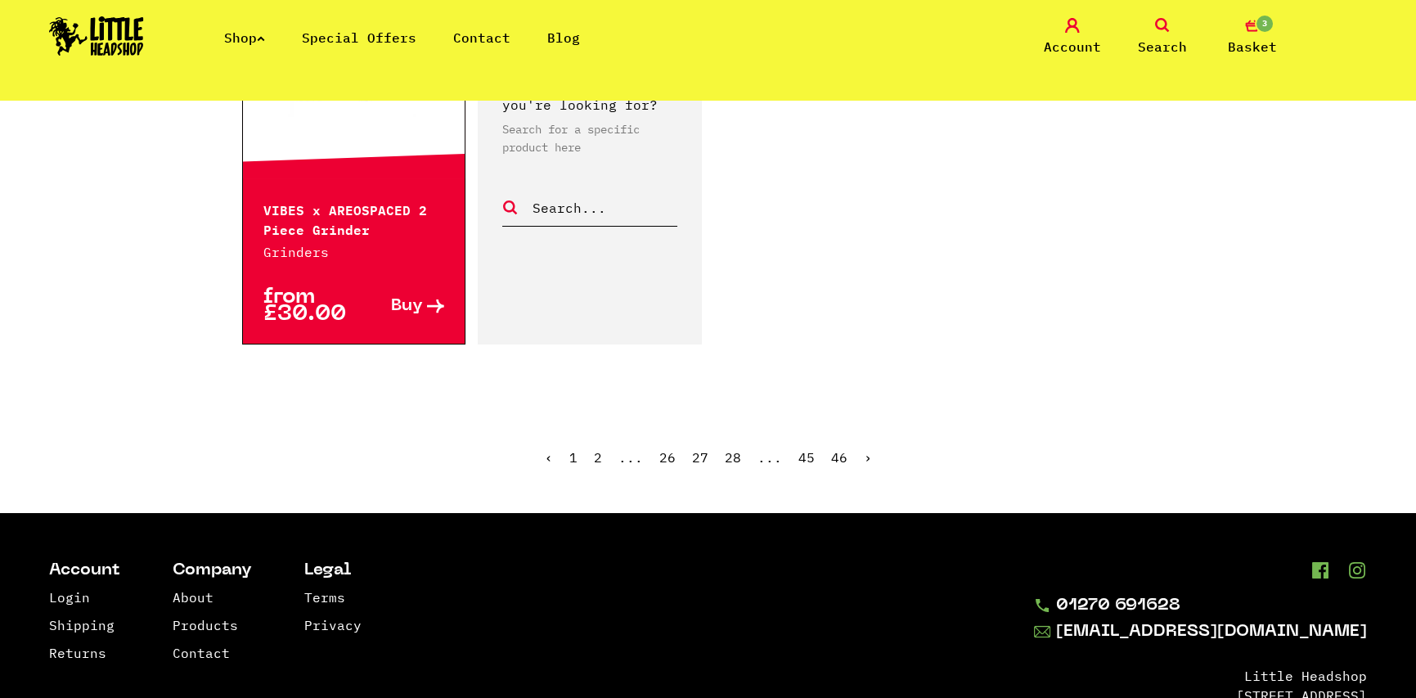
click at [865, 449] on link "›" at bounding box center [868, 457] width 8 height 16
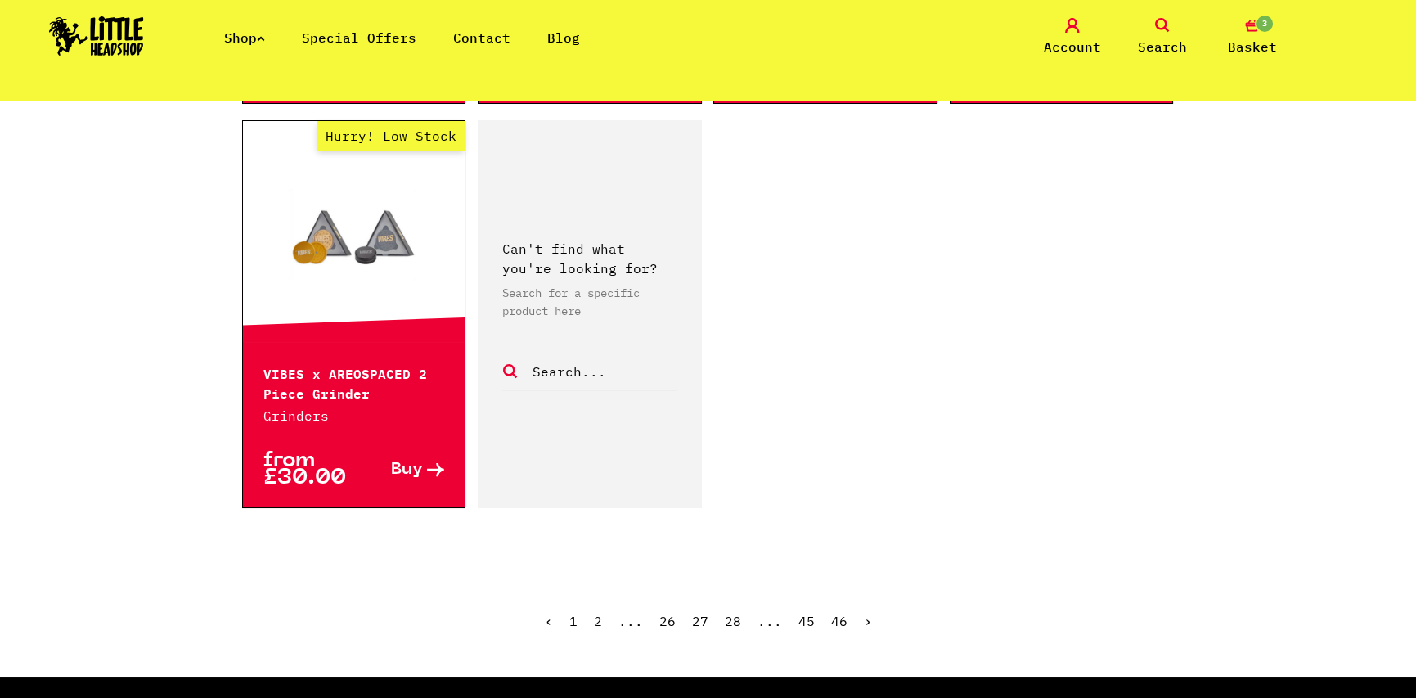
scroll to position [2454, 0]
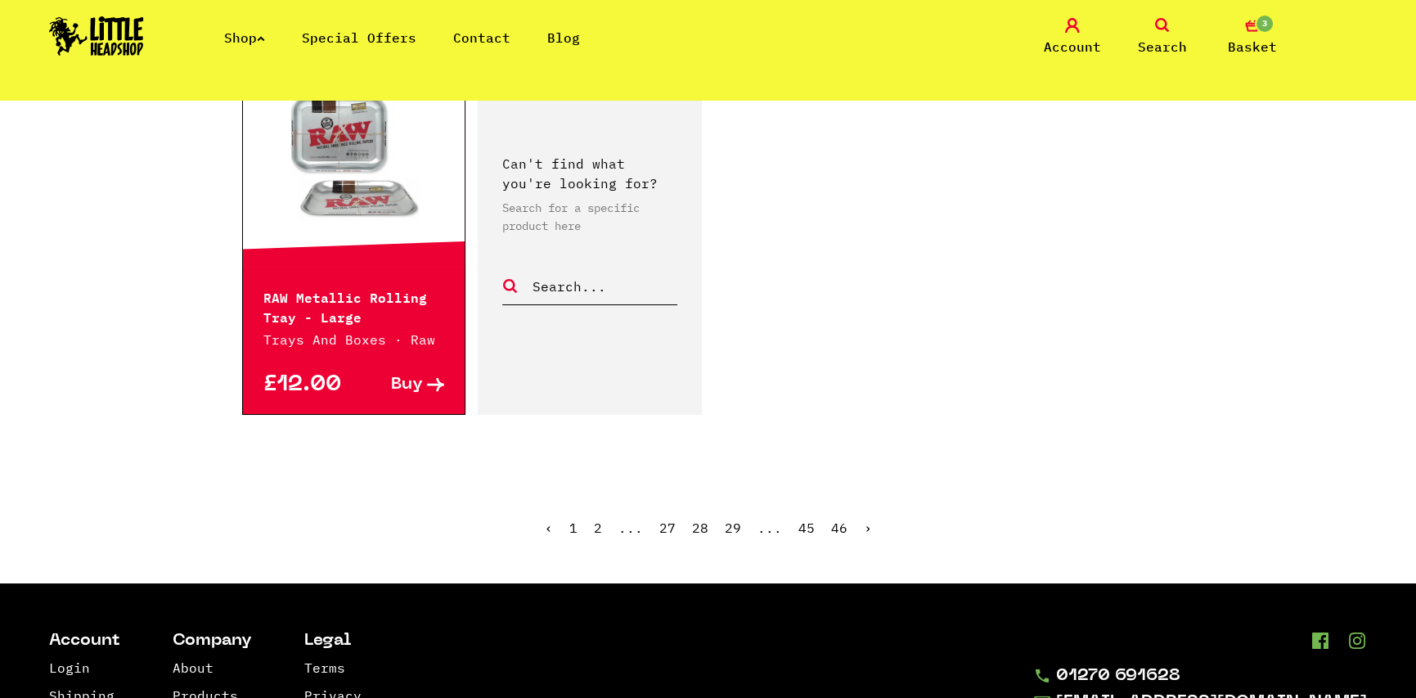
scroll to position [2618, 0]
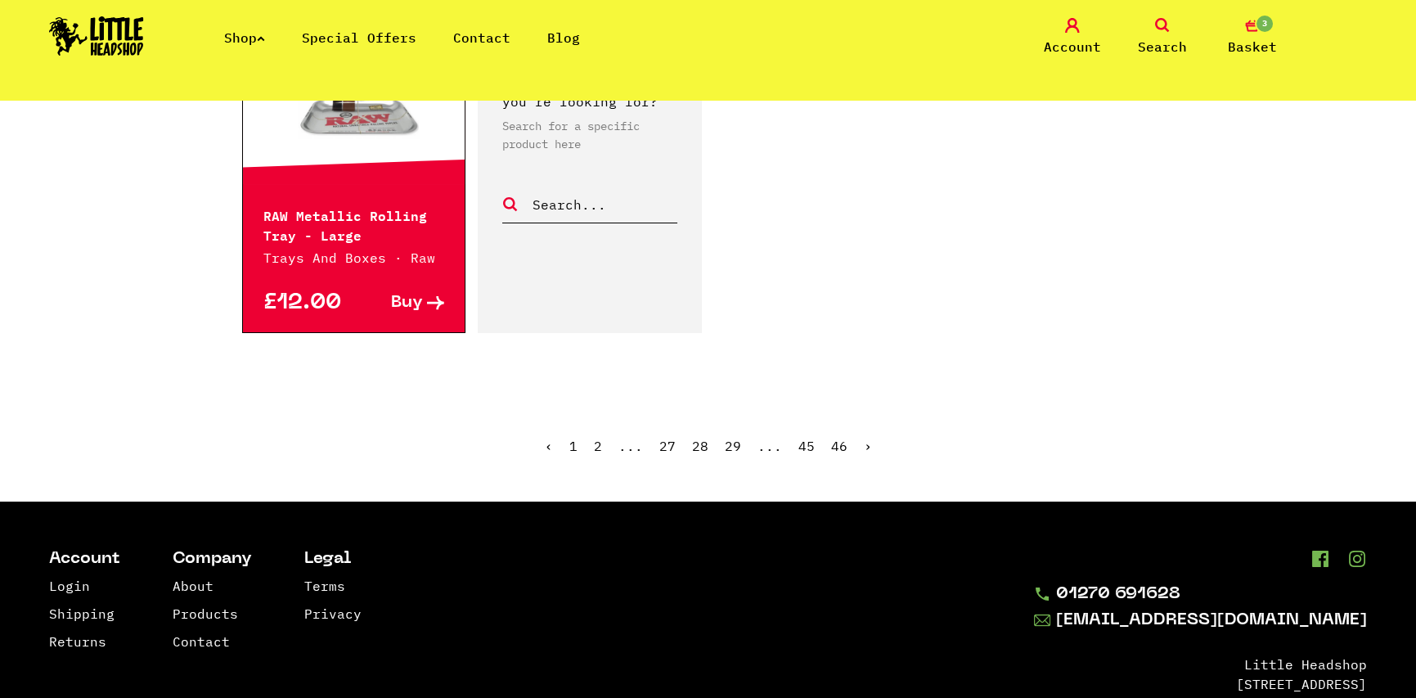
click at [864, 446] on link "›" at bounding box center [868, 446] width 8 height 16
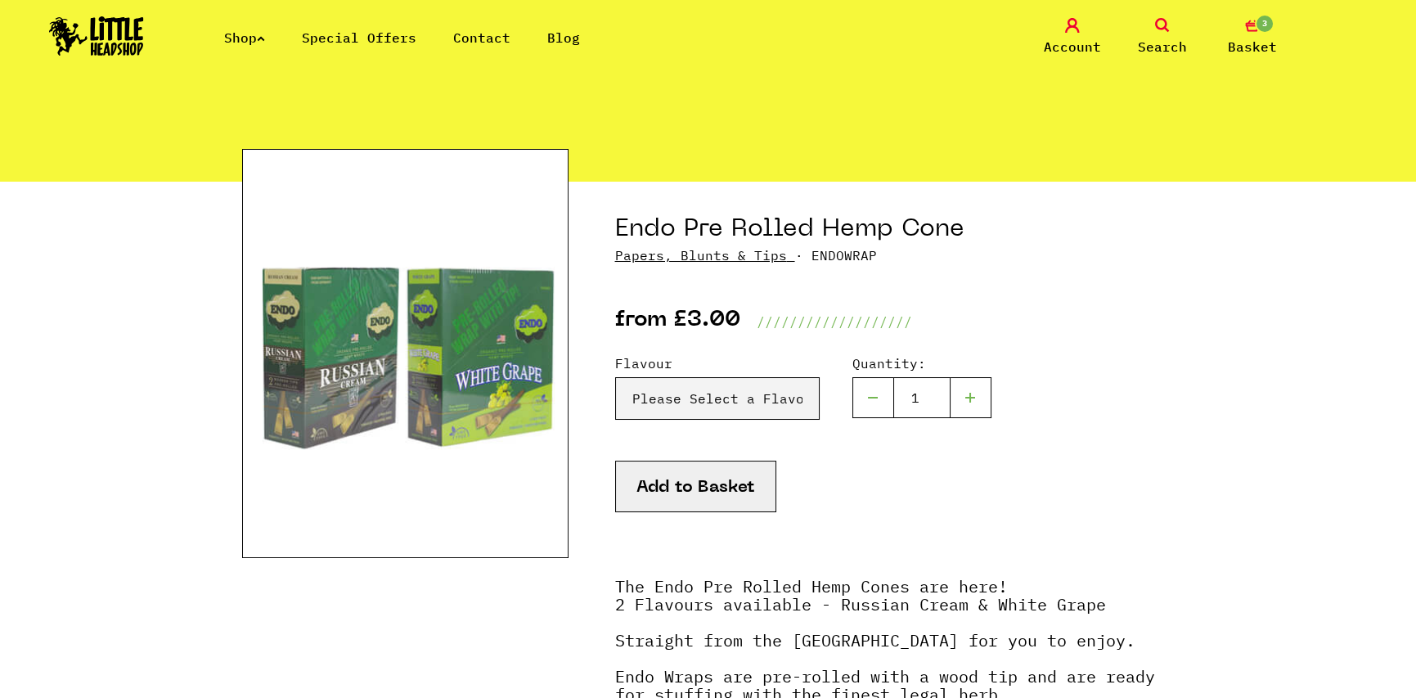
scroll to position [164, 0]
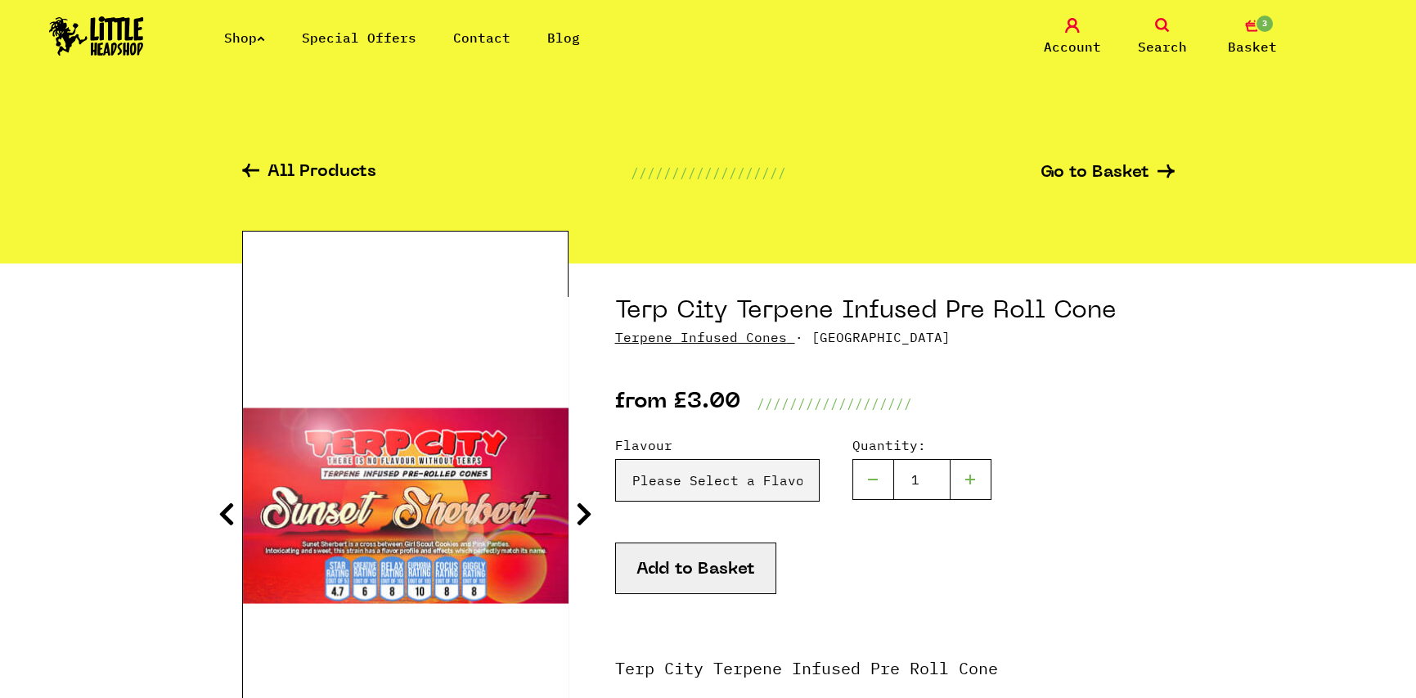
scroll to position [245, 0]
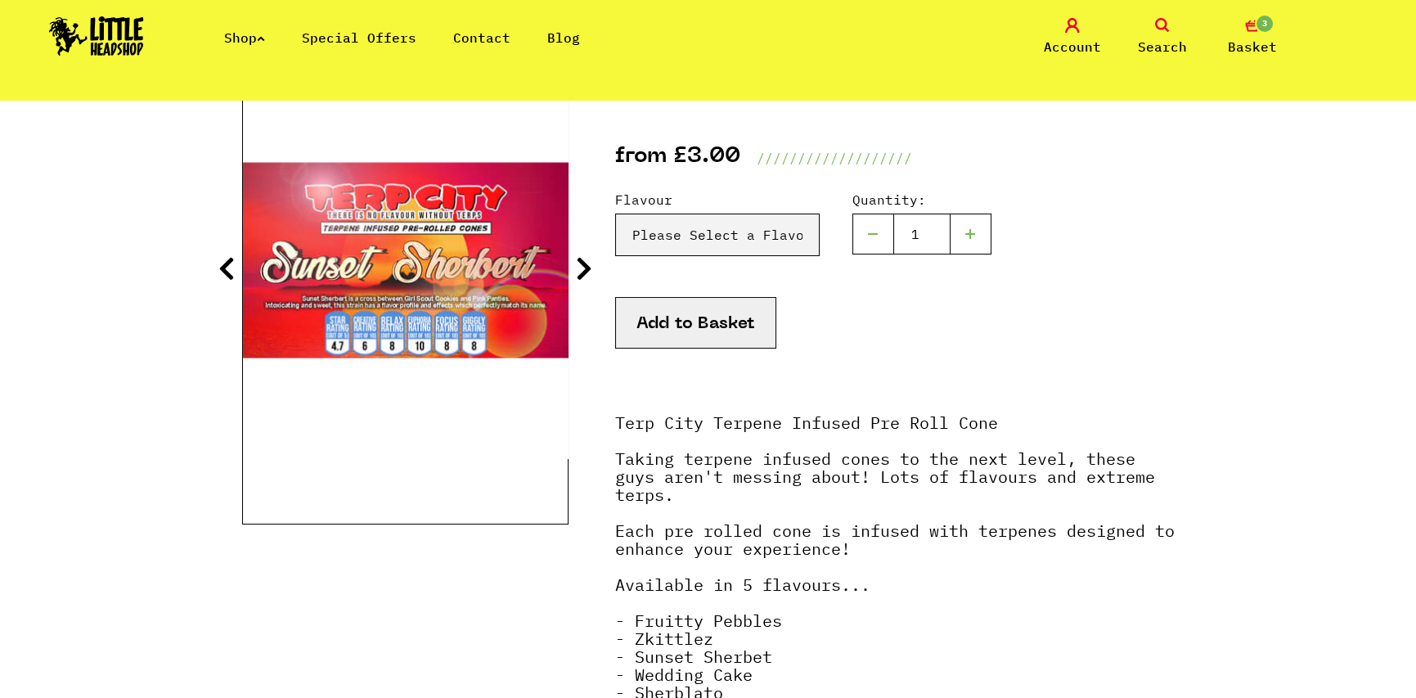
click at [578, 269] on icon at bounding box center [584, 268] width 16 height 26
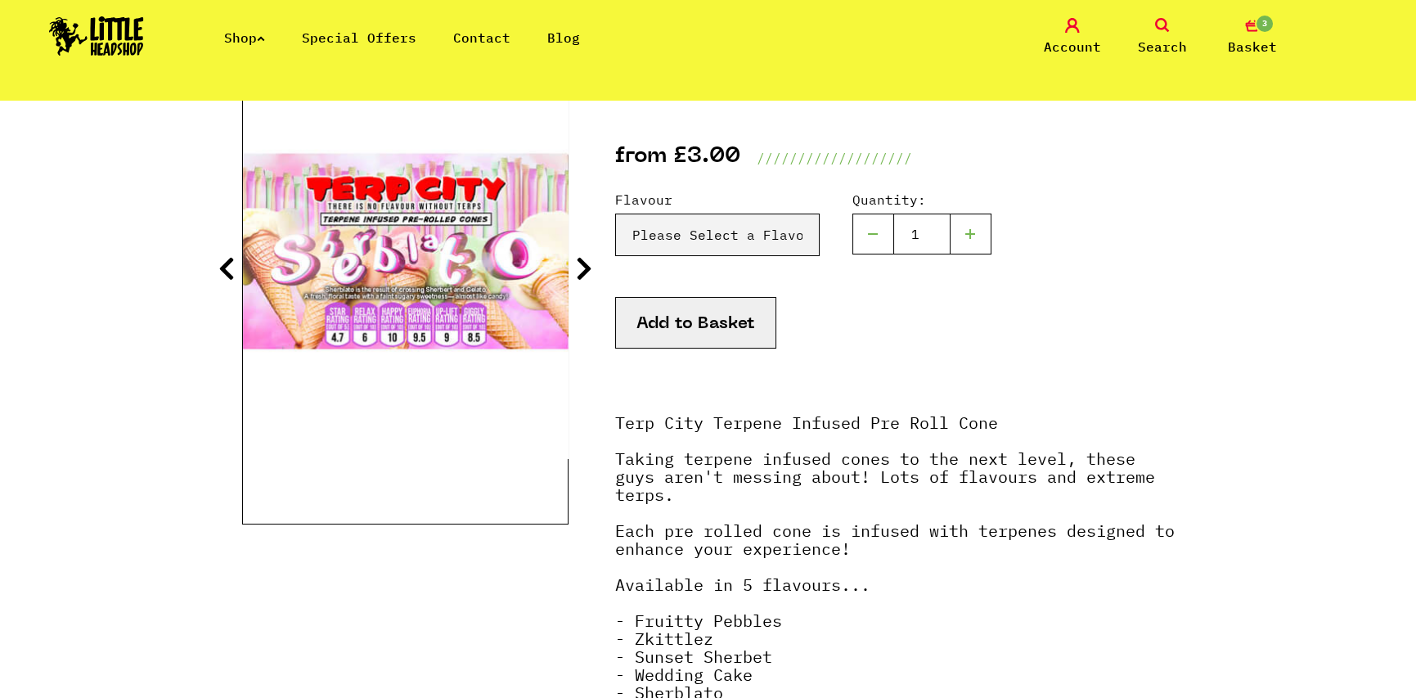
click at [580, 269] on icon at bounding box center [584, 268] width 16 height 26
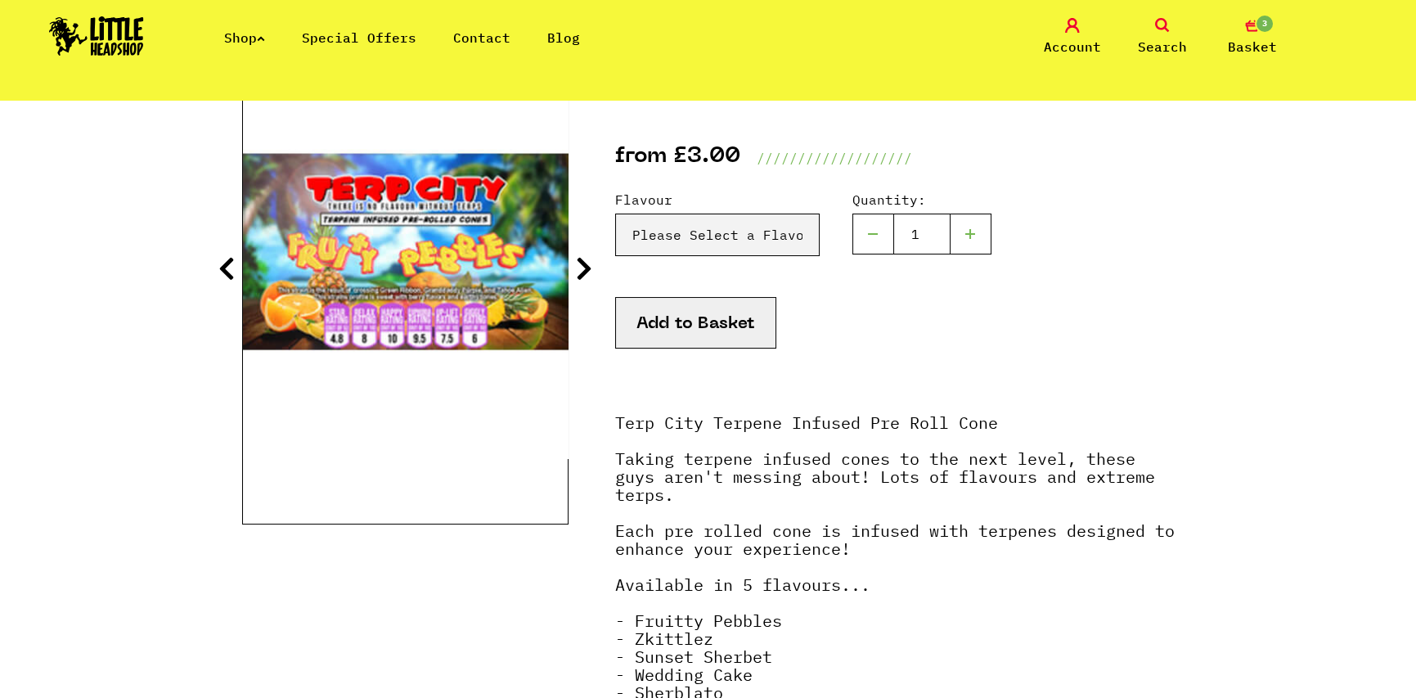
click at [580, 269] on icon at bounding box center [584, 268] width 16 height 26
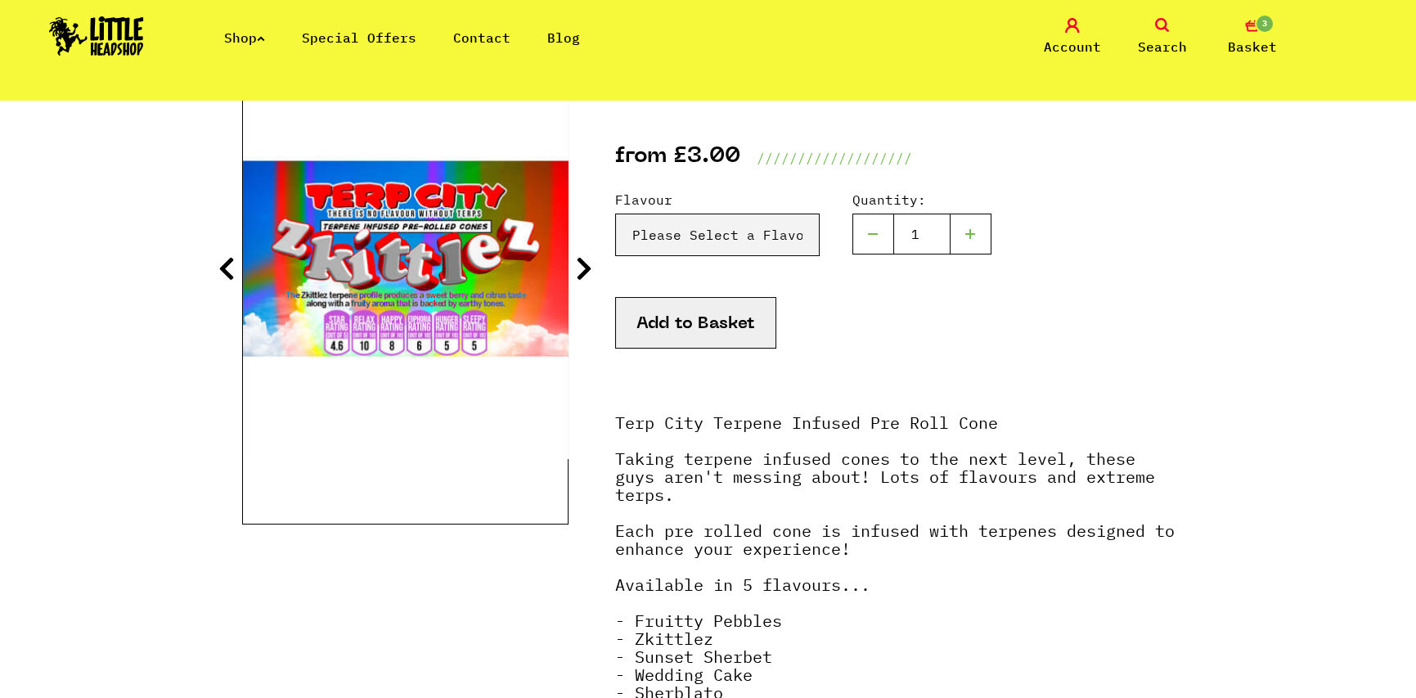
click at [580, 269] on icon at bounding box center [584, 268] width 16 height 26
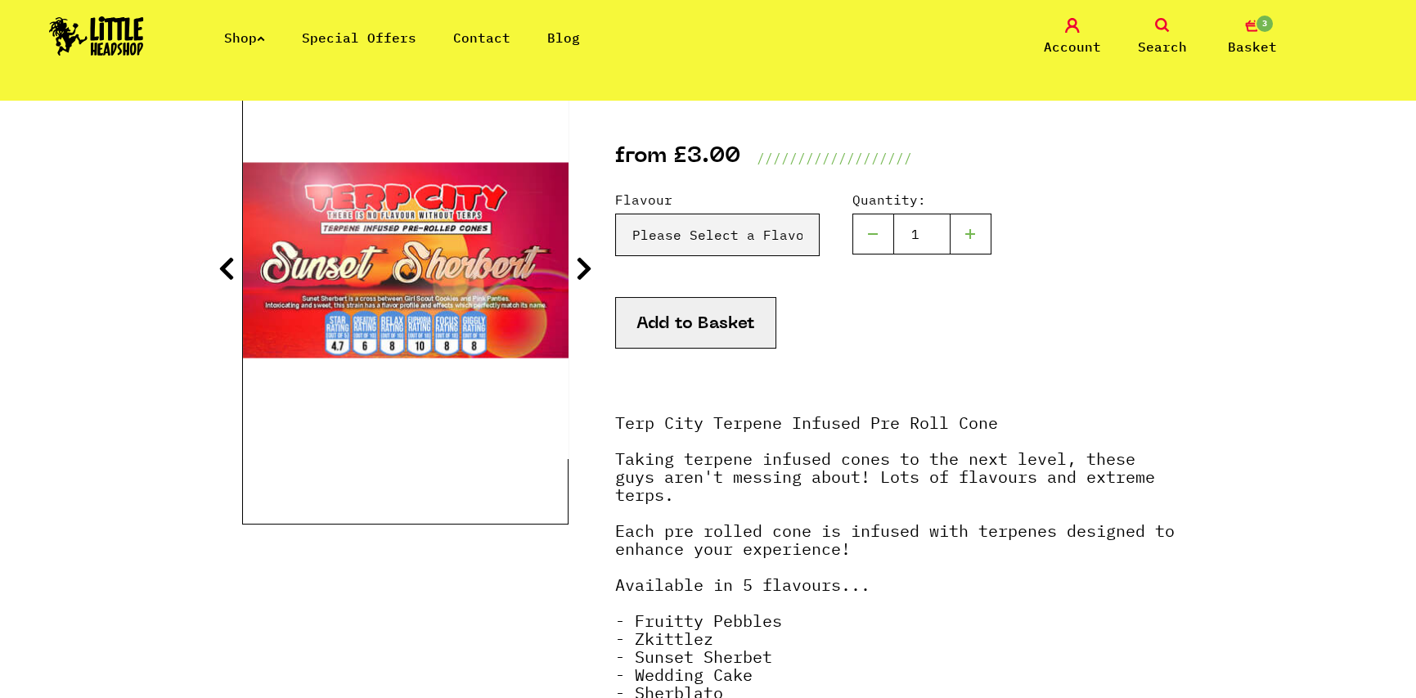
click at [580, 269] on icon at bounding box center [584, 268] width 16 height 26
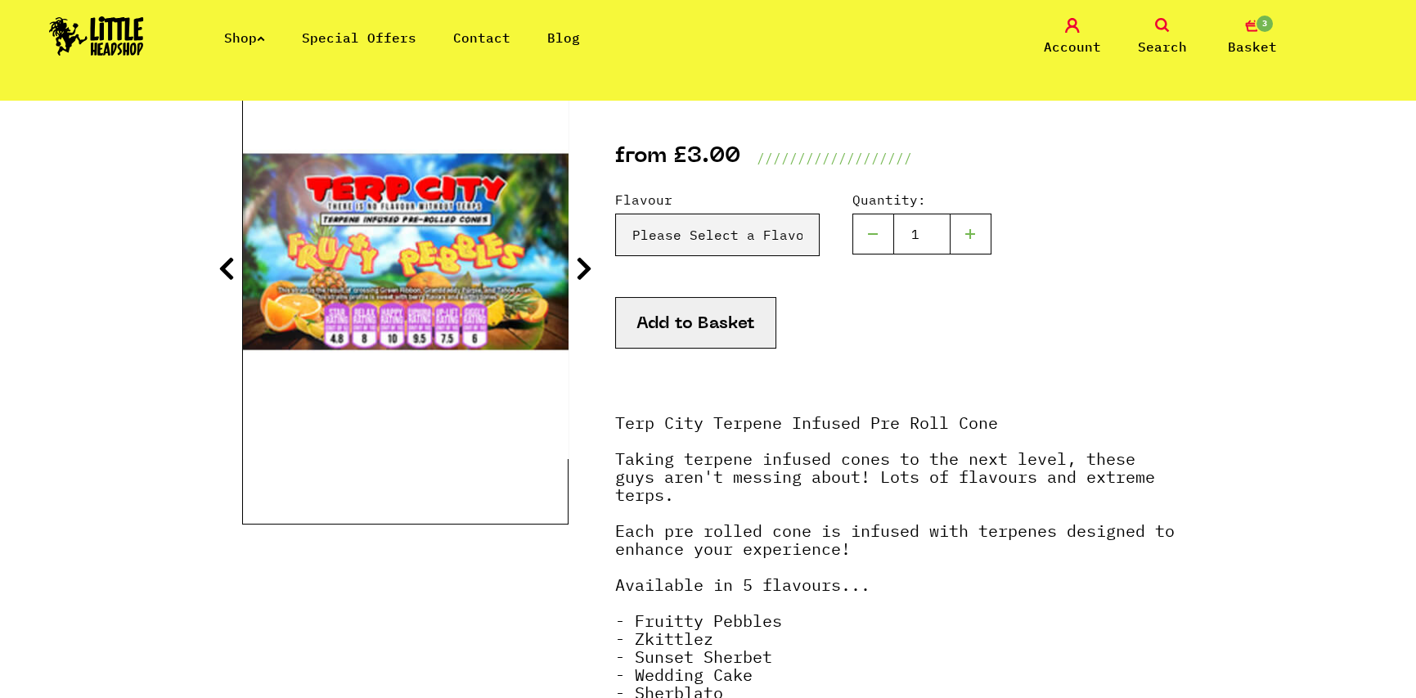
scroll to position [164, 0]
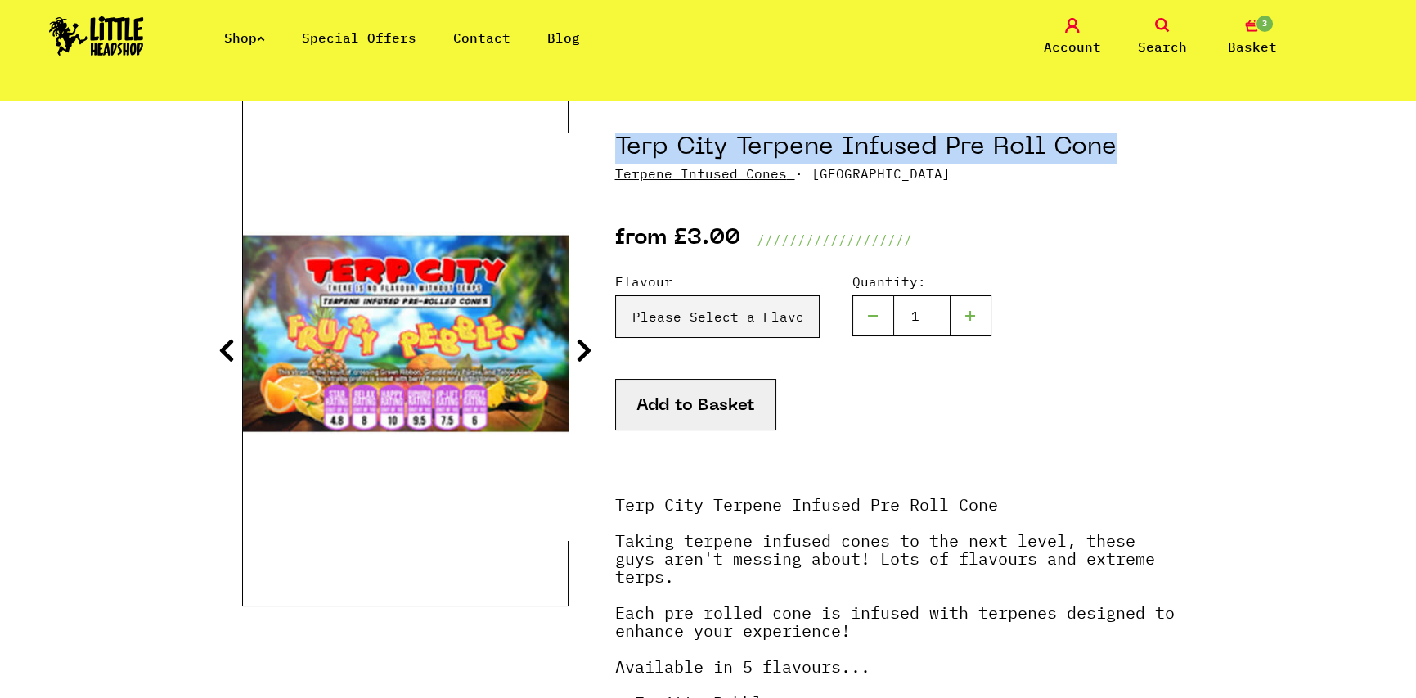
drag, startPoint x: 617, startPoint y: 150, endPoint x: 1113, endPoint y: 155, distance: 495.8
click at [1113, 155] on h1 "Terp City Terpene Infused Pre Roll Cone" at bounding box center [895, 148] width 560 height 31
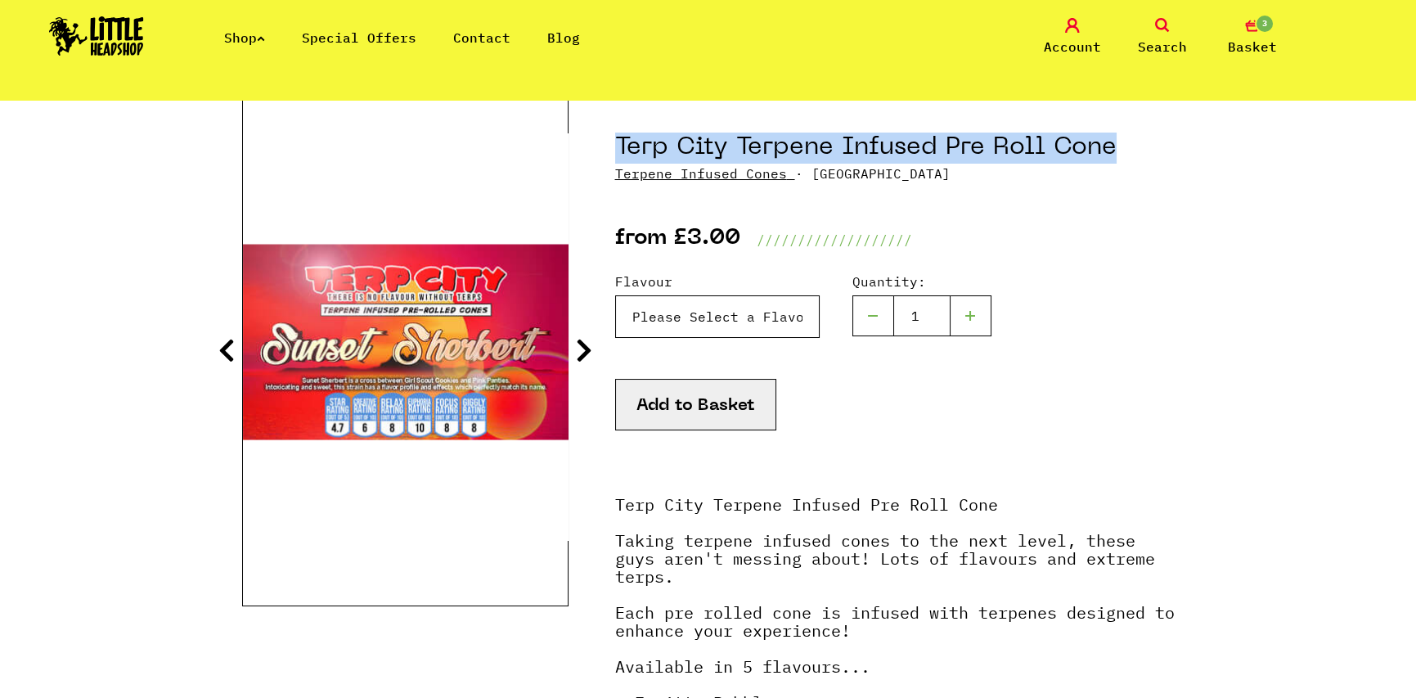
click at [725, 303] on select "Please Select a Flavour Fruity Pebbles - £3.00 Zkittlez - £3.00 Sunset Sherbet …" at bounding box center [717, 316] width 205 height 43
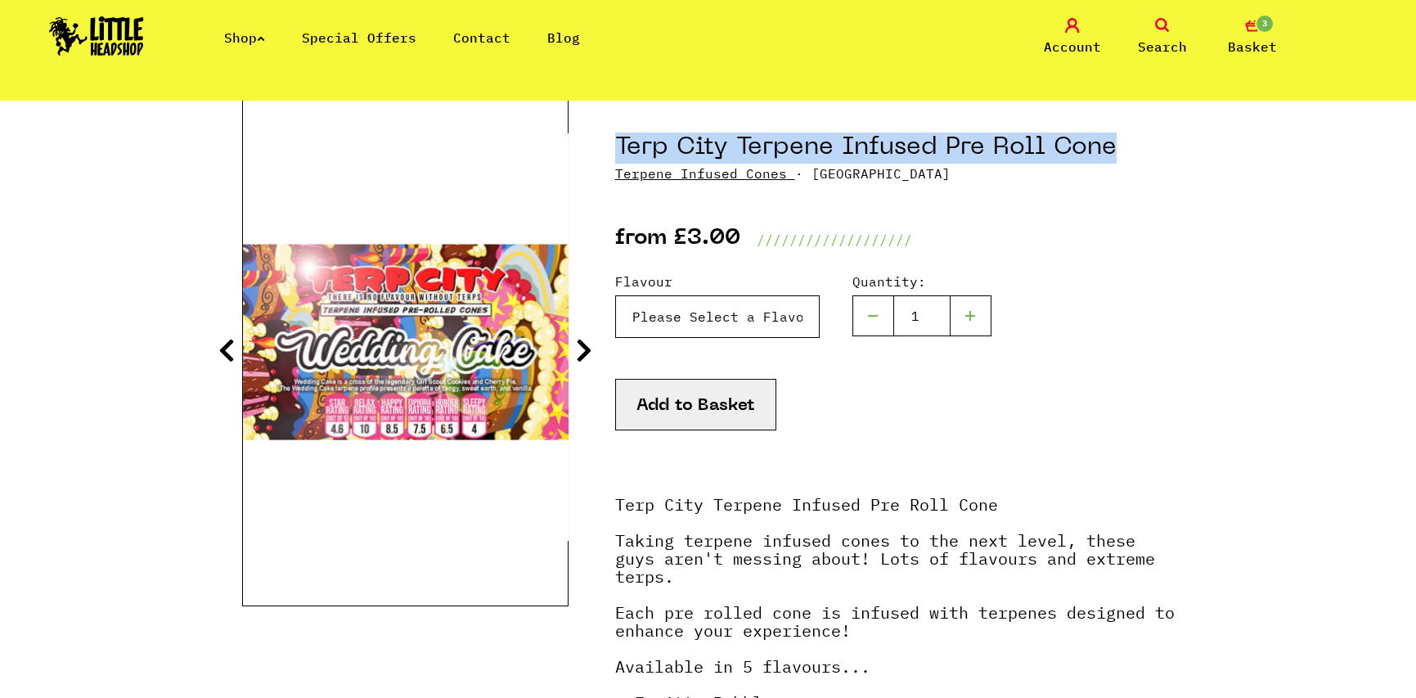
select select "747"
click at [615, 295] on select "Please Select a Flavour Fruity Pebbles - £3.00 Zkittlez - £3.00 Sunset Sherbet …" at bounding box center [717, 316] width 205 height 43
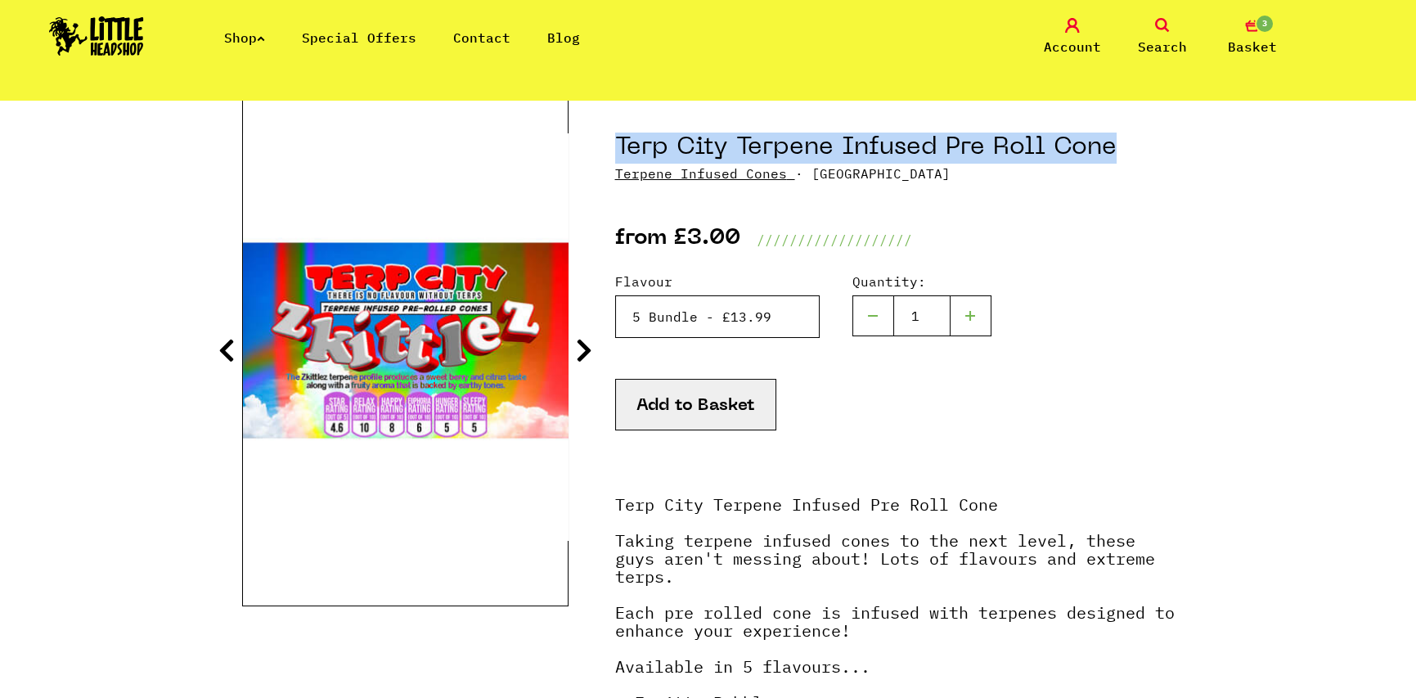
click at [704, 323] on select "Please Select a Flavour Fruity Pebbles - £3.00 Zkittlez - £3.00 Sunset Sherbet …" at bounding box center [717, 316] width 205 height 43
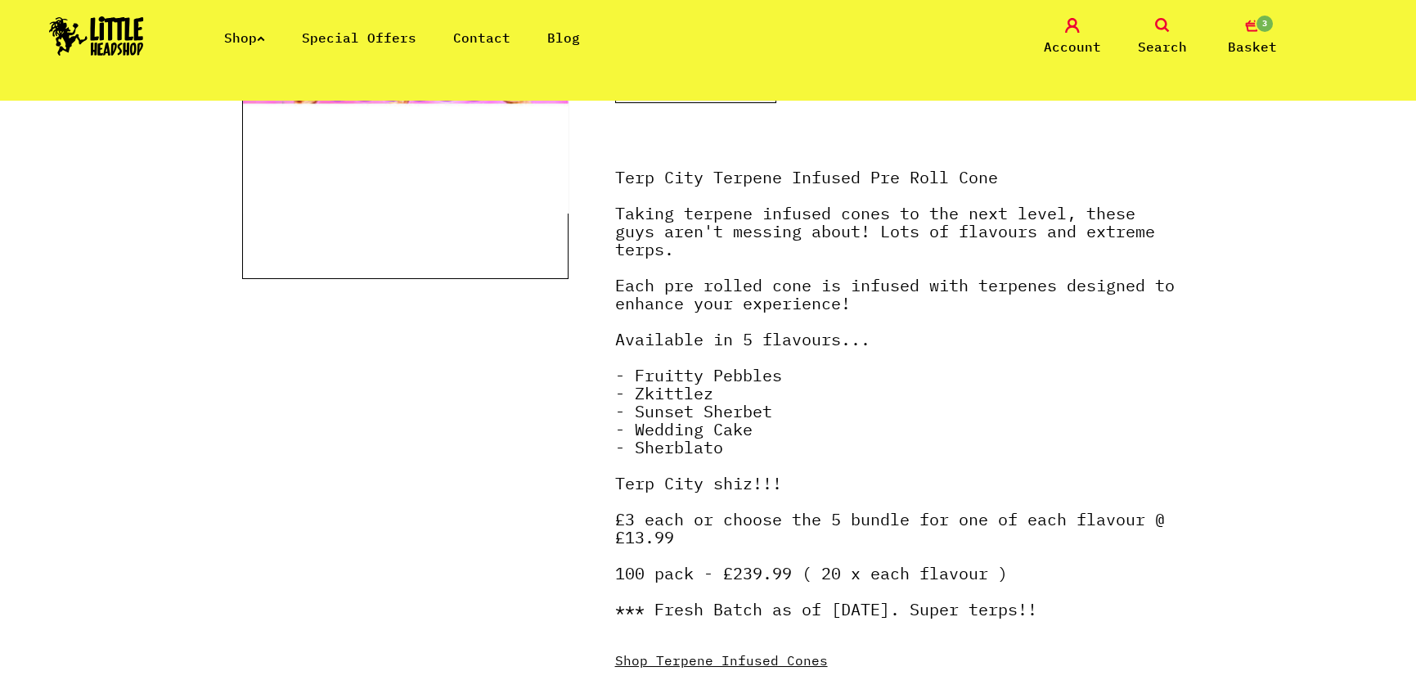
scroll to position [245, 0]
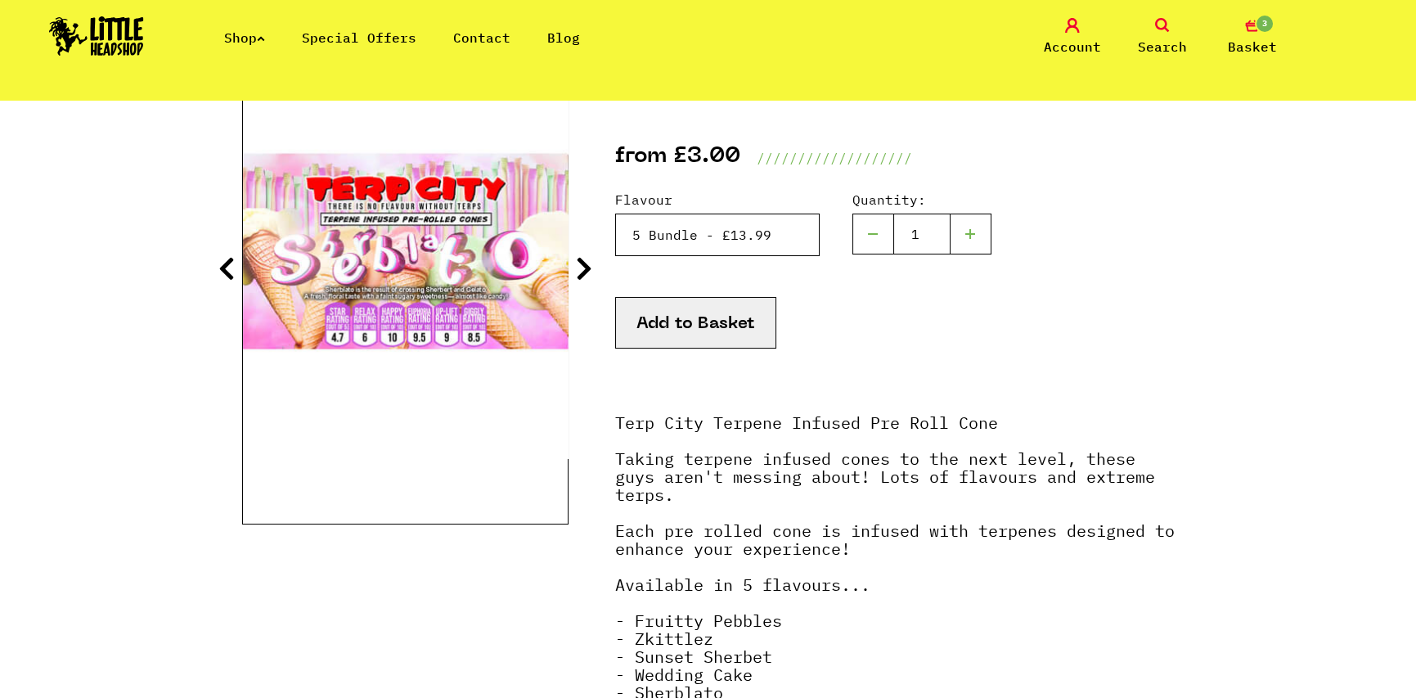
click at [683, 243] on select "Please Select a Flavour Fruity Pebbles - £3.00 Zkittlez - £3.00 Sunset Sherbet …" at bounding box center [717, 235] width 205 height 43
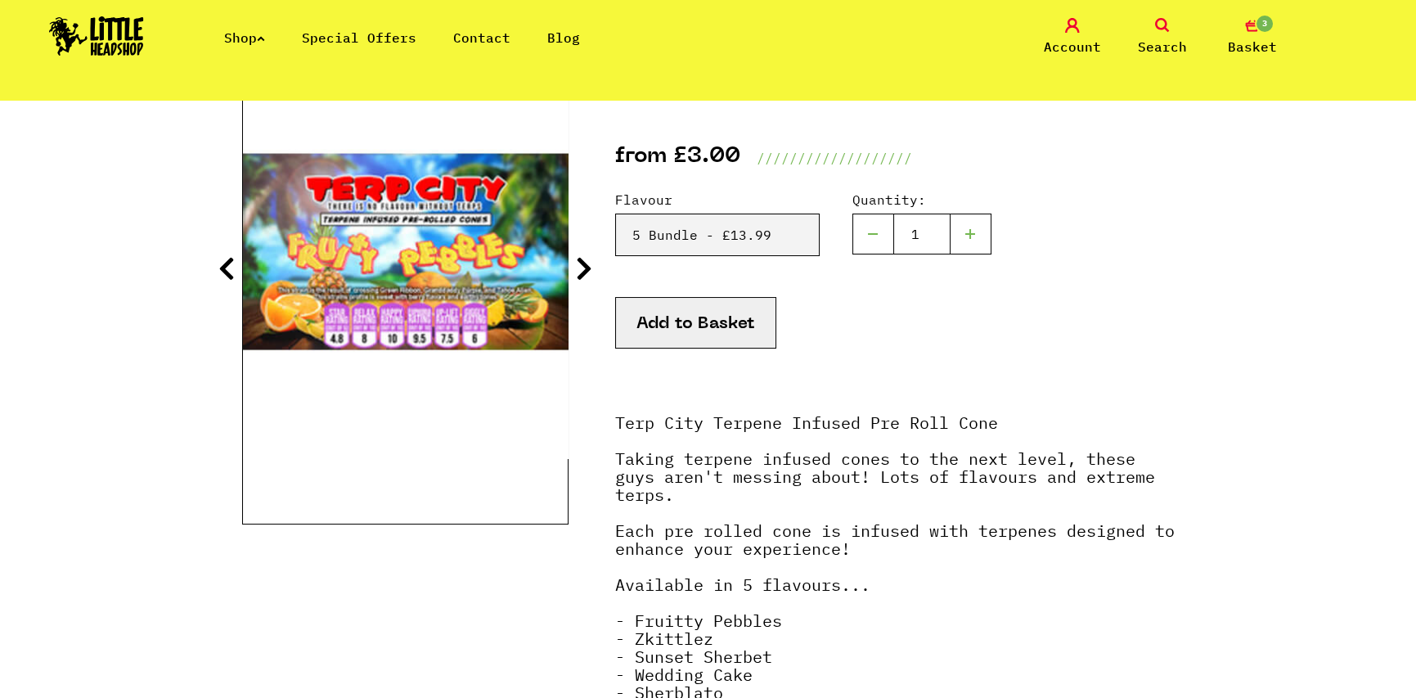
click at [978, 329] on div "Add to Basket" at bounding box center [895, 343] width 560 height 92
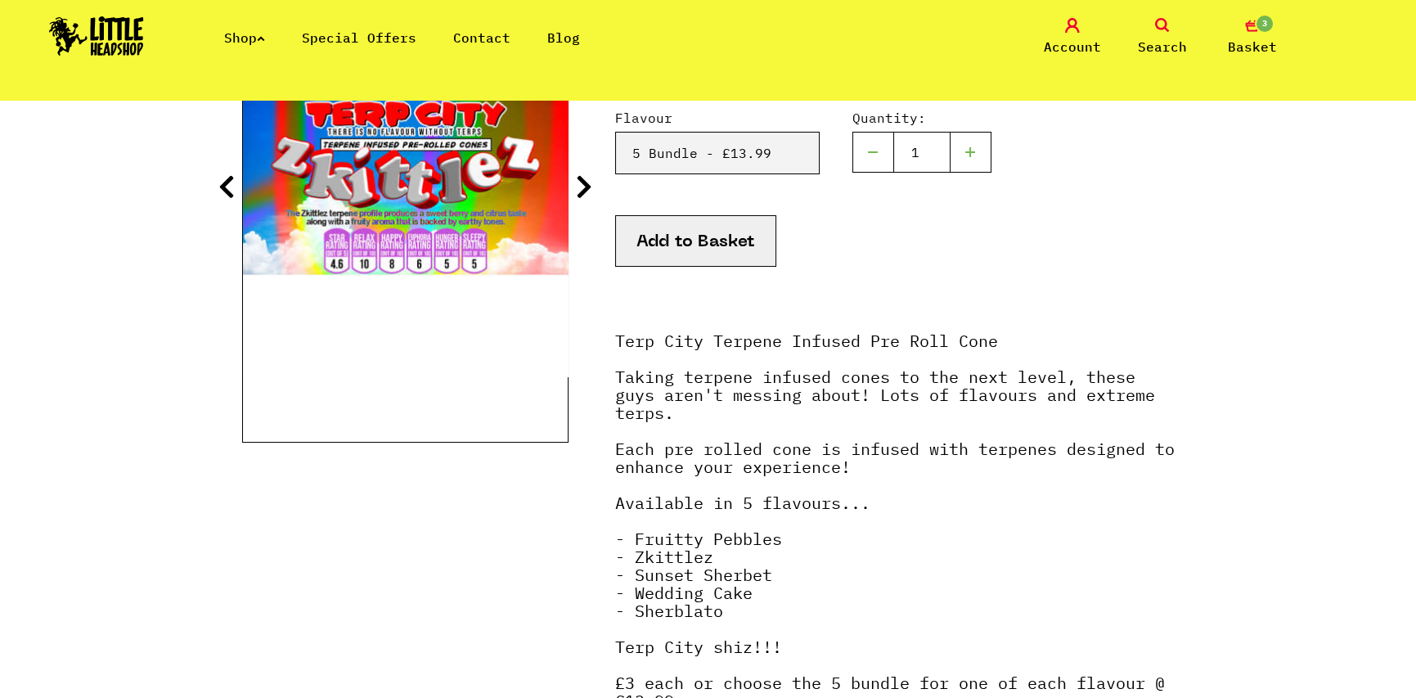
scroll to position [164, 0]
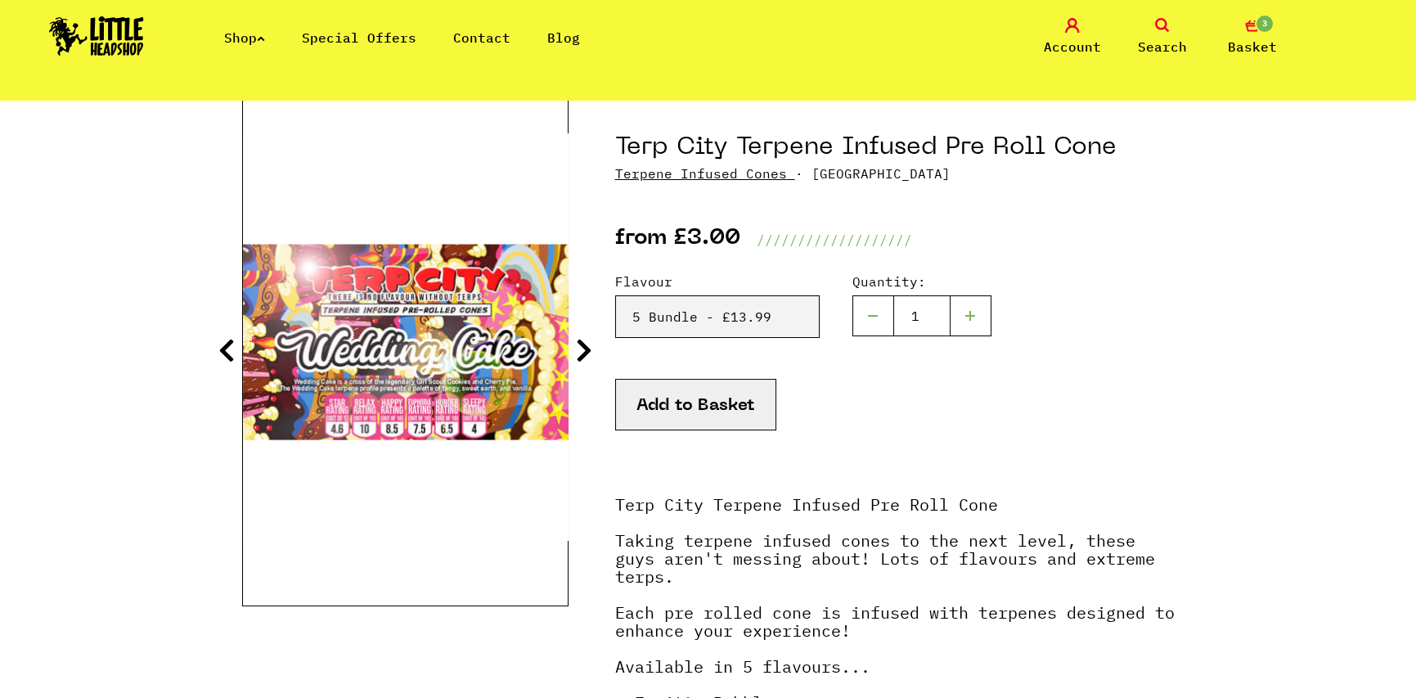
click at [408, 276] on img at bounding box center [406, 336] width 326 height 407
click at [224, 351] on icon at bounding box center [226, 350] width 16 height 26
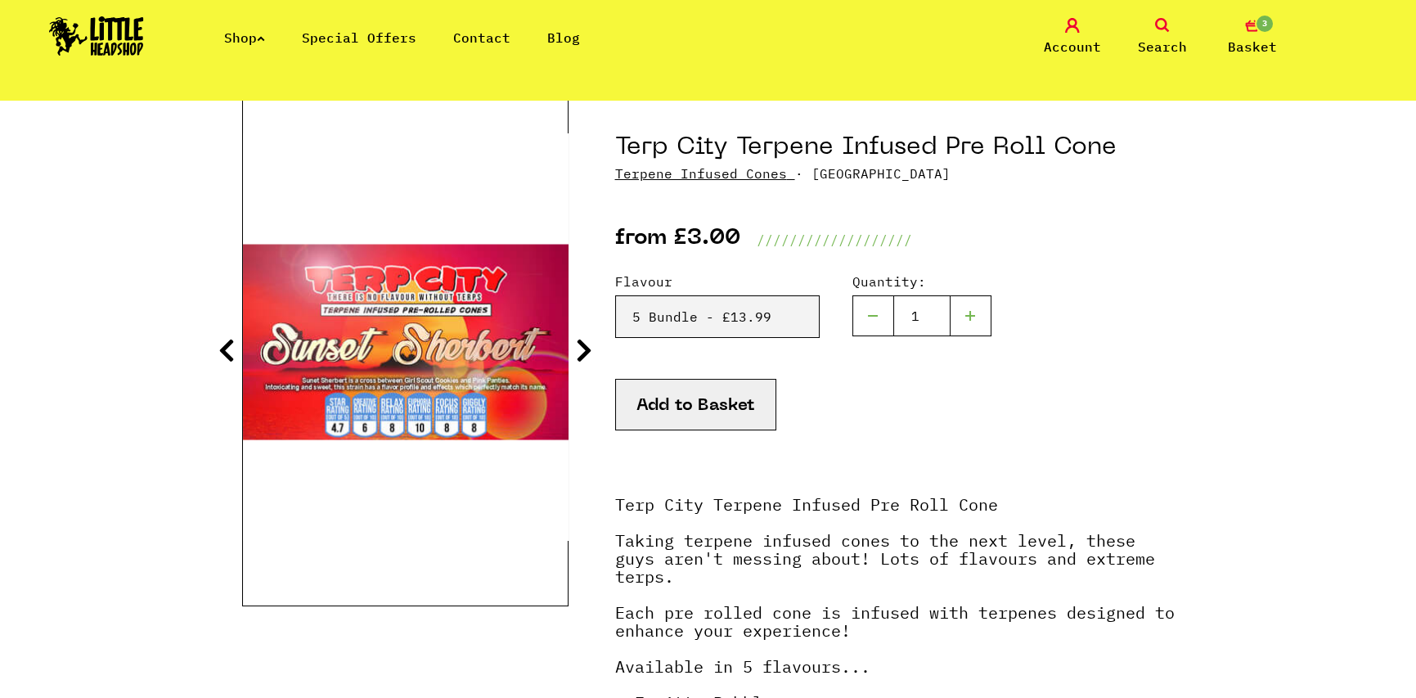
click at [224, 351] on icon at bounding box center [226, 350] width 16 height 26
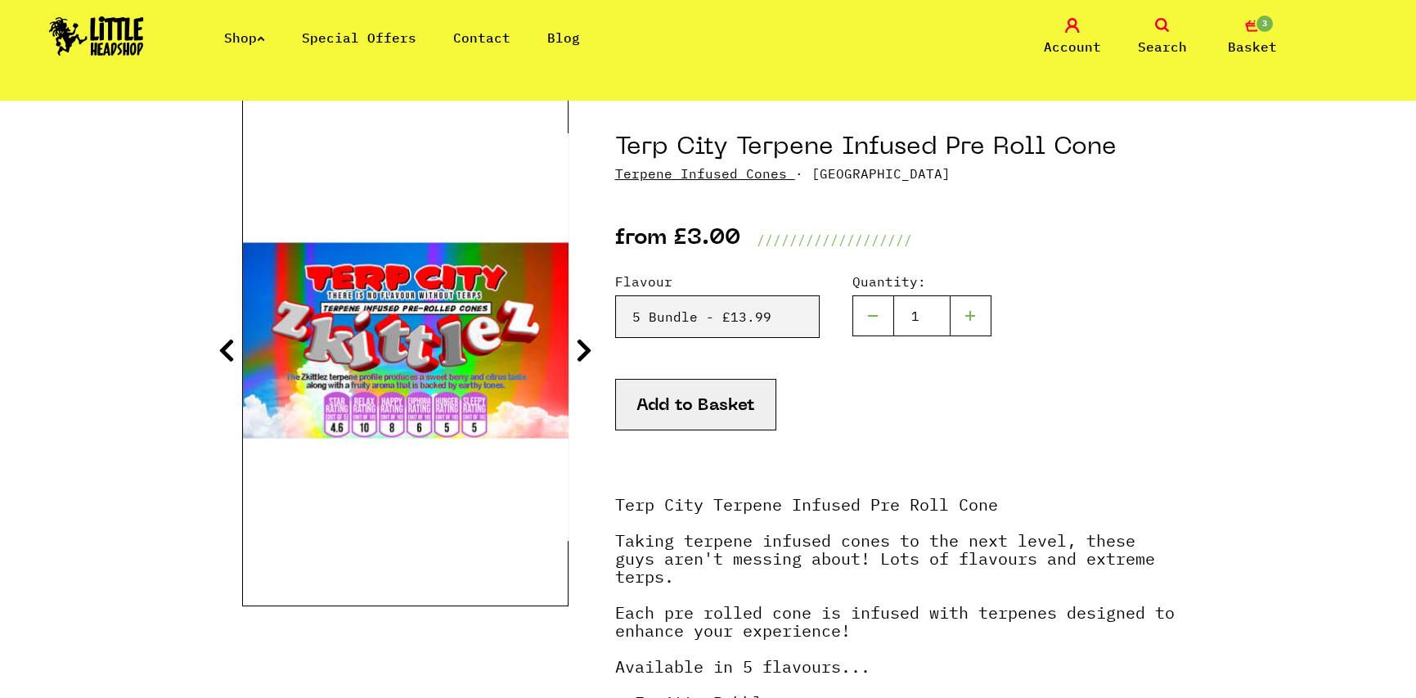
click at [224, 351] on icon at bounding box center [226, 350] width 16 height 26
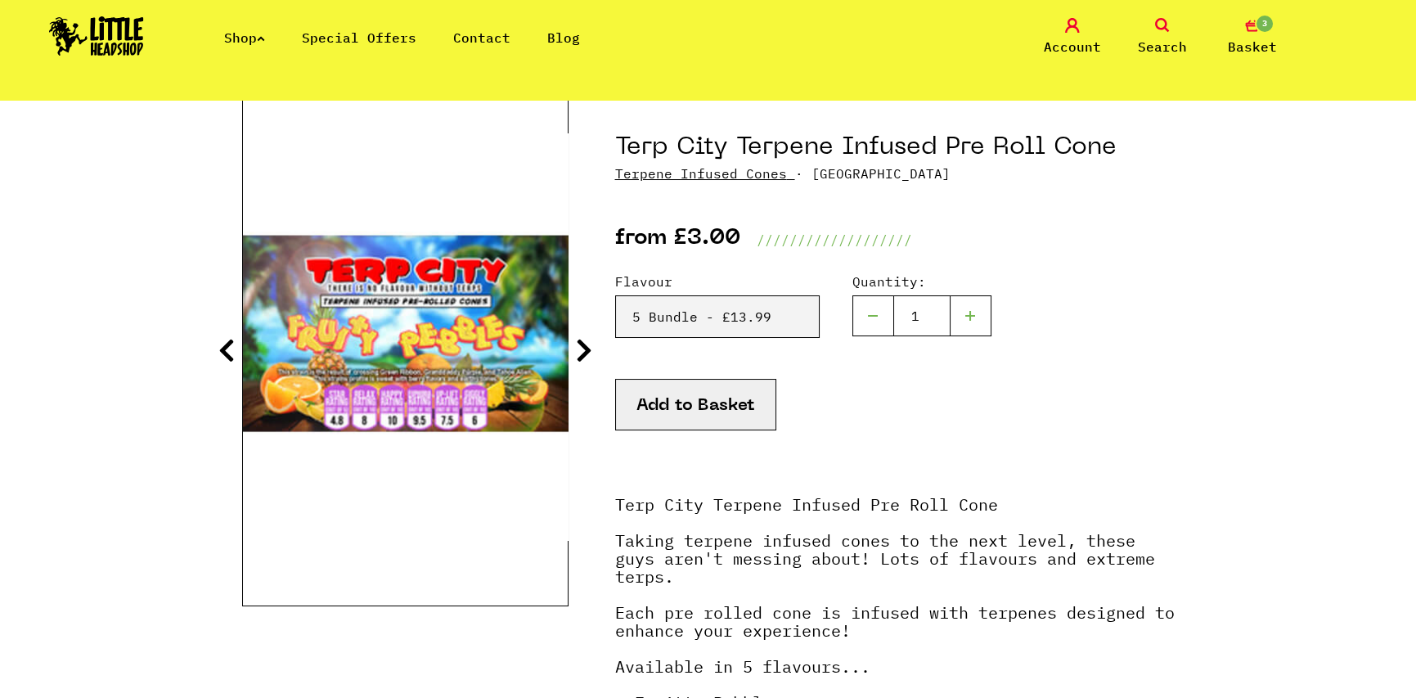
click at [303, 344] on img at bounding box center [406, 336] width 326 height 407
click at [226, 350] on icon at bounding box center [226, 350] width 16 height 26
click at [589, 348] on icon at bounding box center [584, 350] width 16 height 26
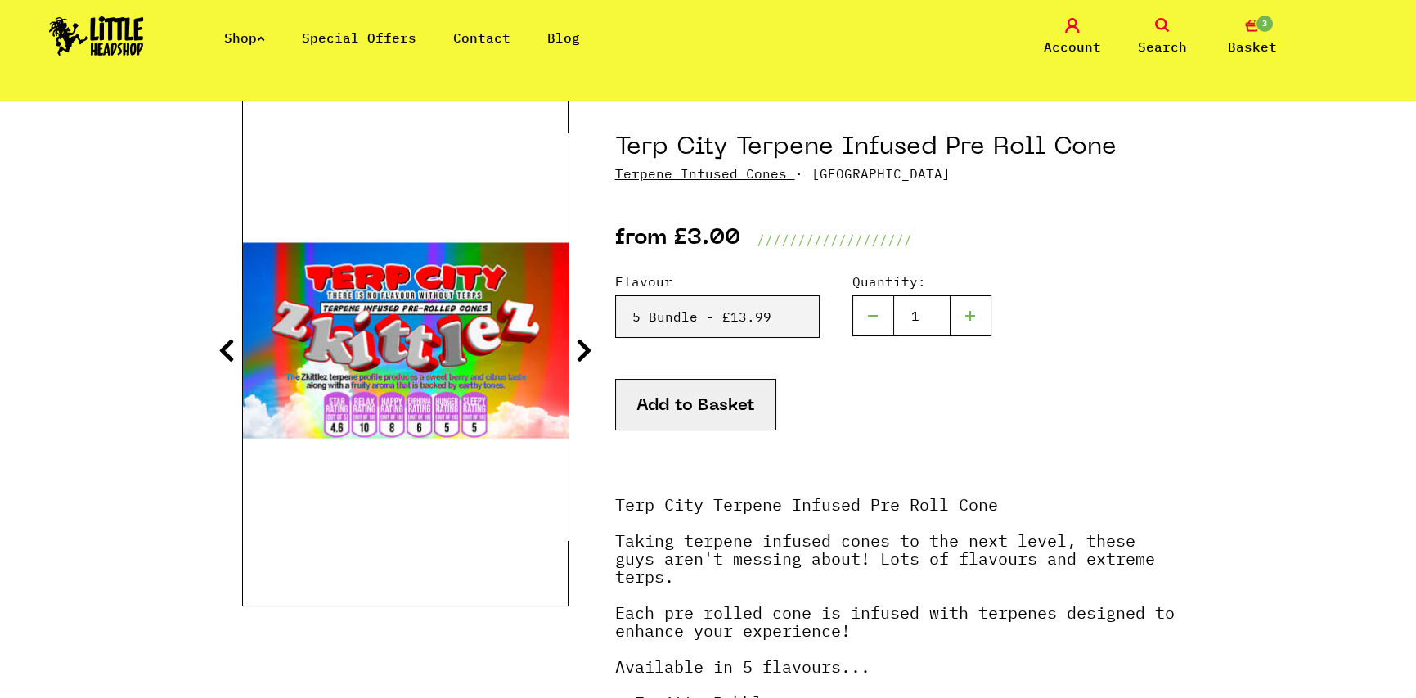
click at [589, 348] on icon at bounding box center [584, 350] width 16 height 26
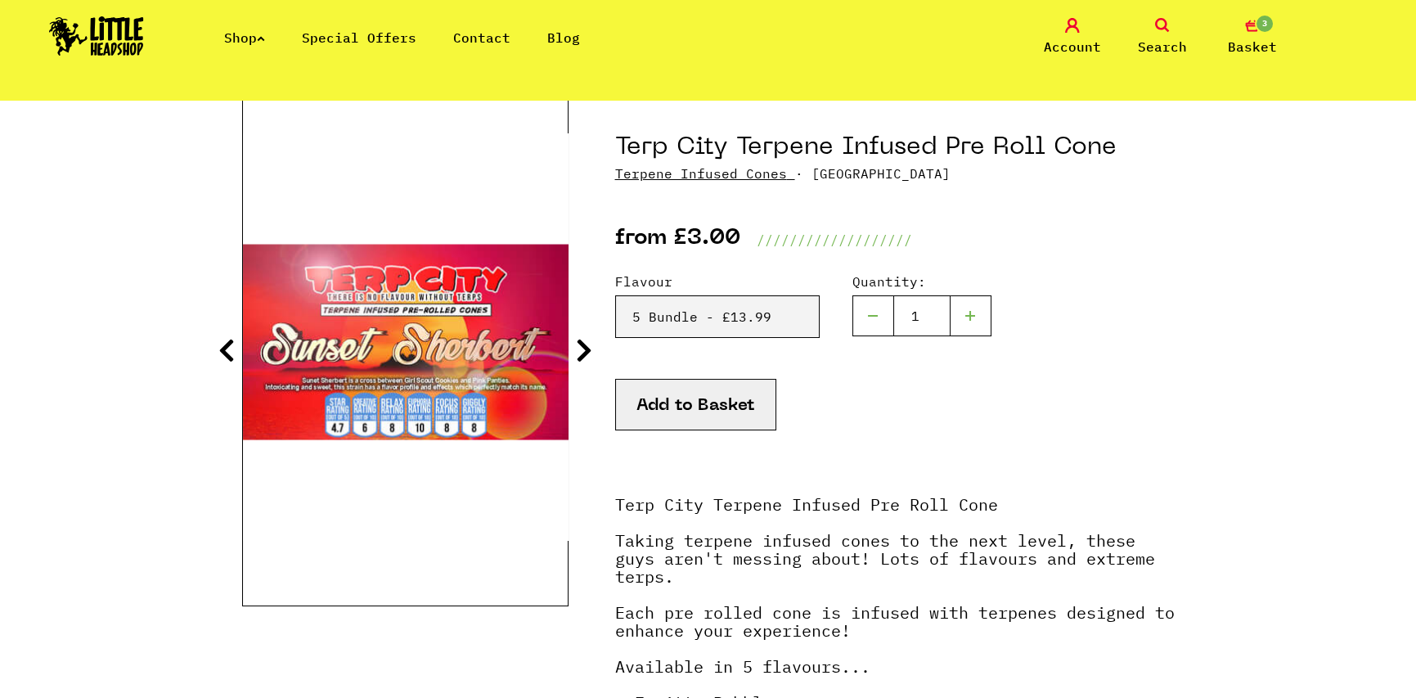
click at [589, 348] on icon at bounding box center [584, 350] width 16 height 26
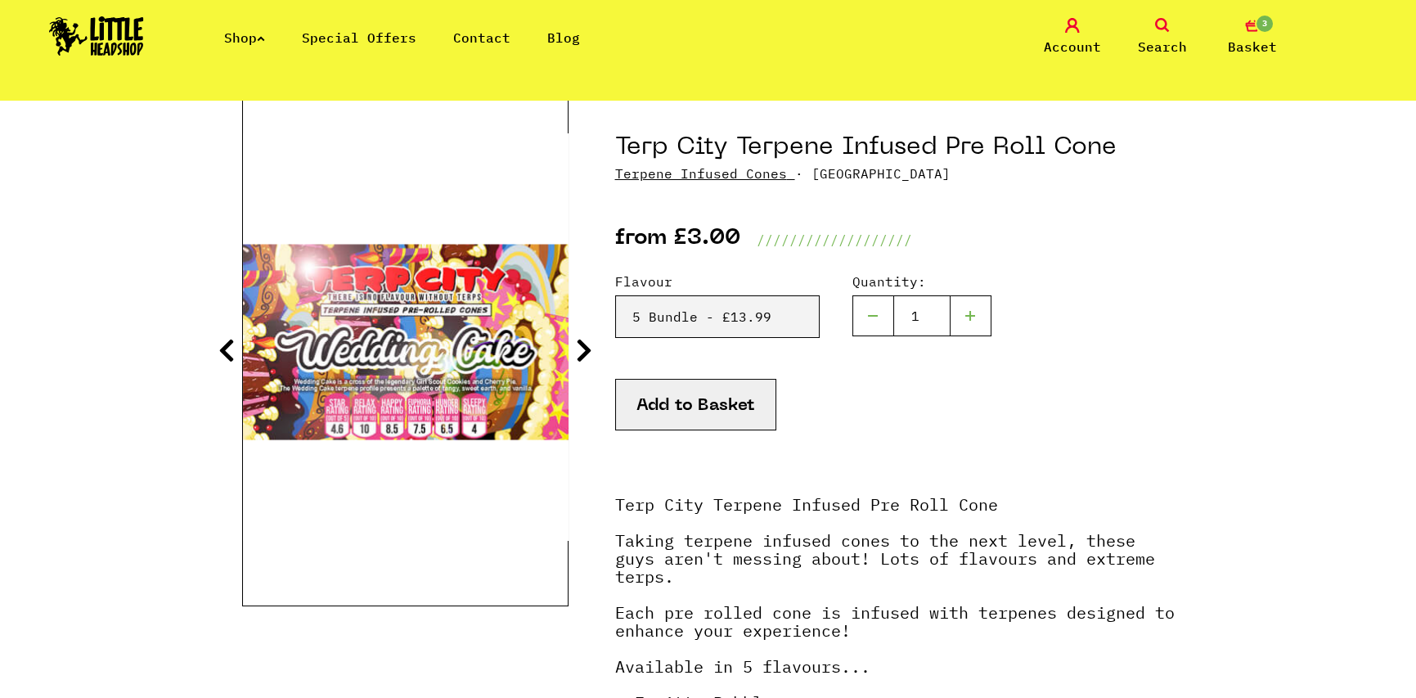
click at [218, 344] on icon at bounding box center [226, 350] width 16 height 26
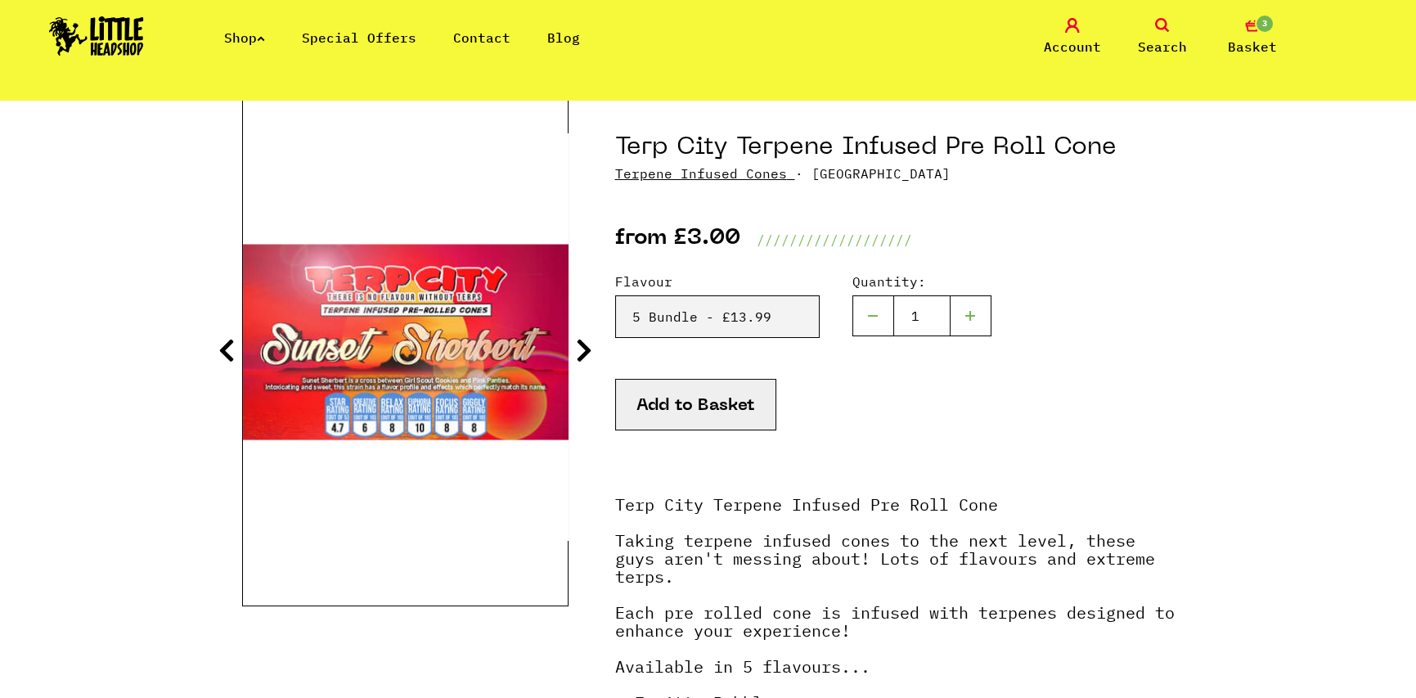
click at [570, 354] on section "Terp City Terpene Infused Pre Roll Cone Terpene Infused Cones · TCCONE" at bounding box center [708, 593] width 933 height 987
click at [578, 354] on icon at bounding box center [584, 350] width 16 height 26
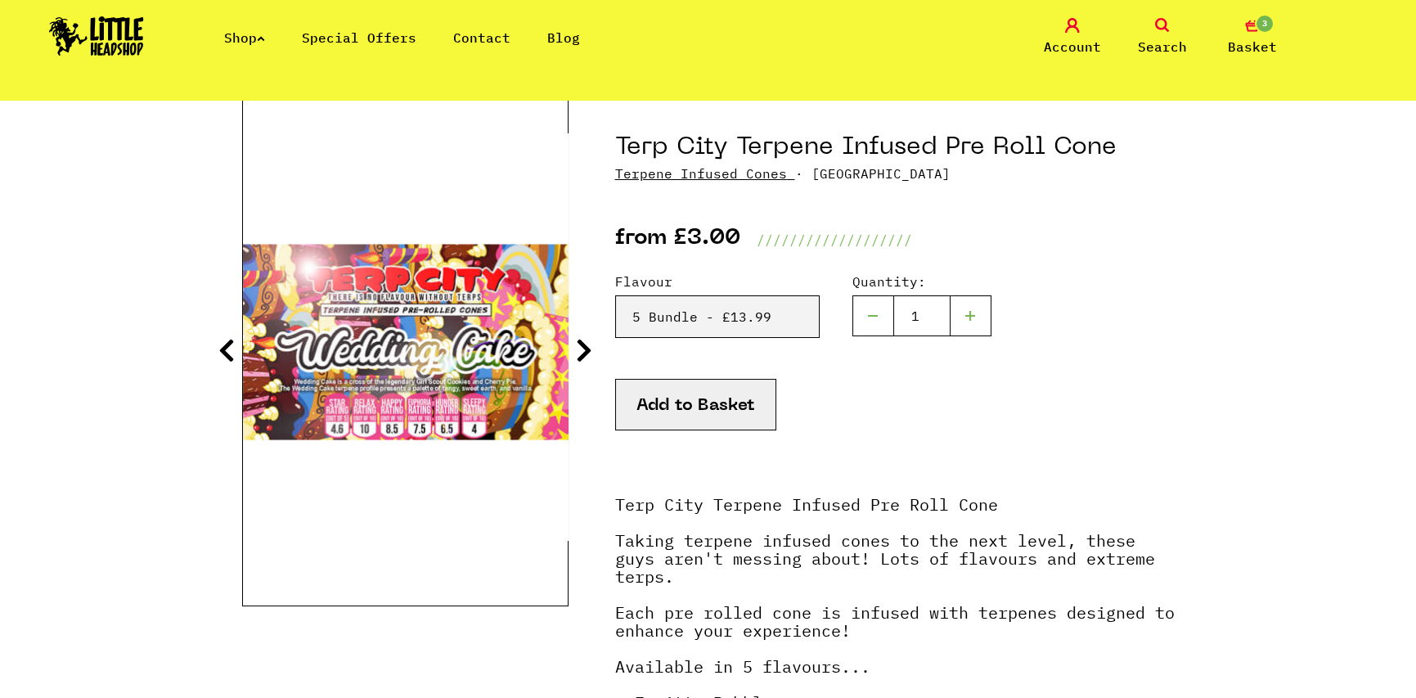
click at [578, 354] on icon at bounding box center [584, 350] width 16 height 26
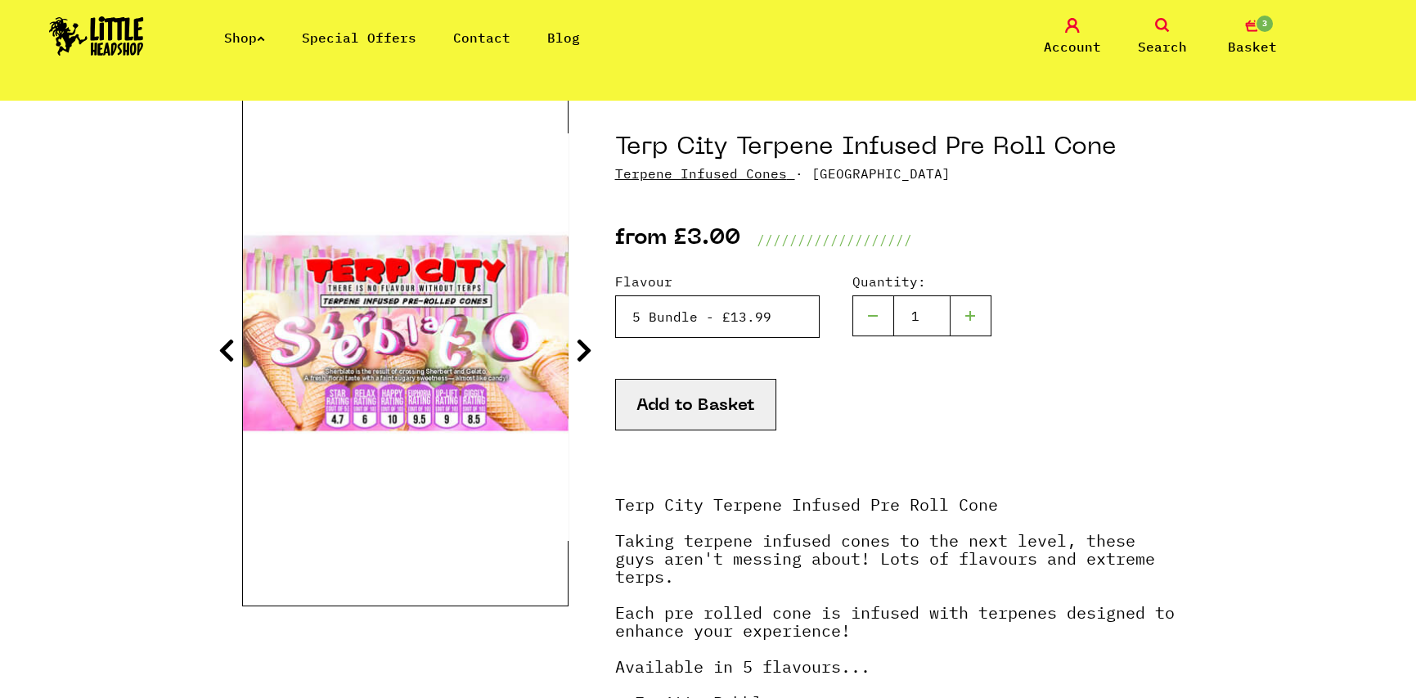
click at [665, 330] on select "Please Select a Flavour Fruity Pebbles - £3.00 Zkittlez - £3.00 Sunset Sherbet …" at bounding box center [717, 316] width 205 height 43
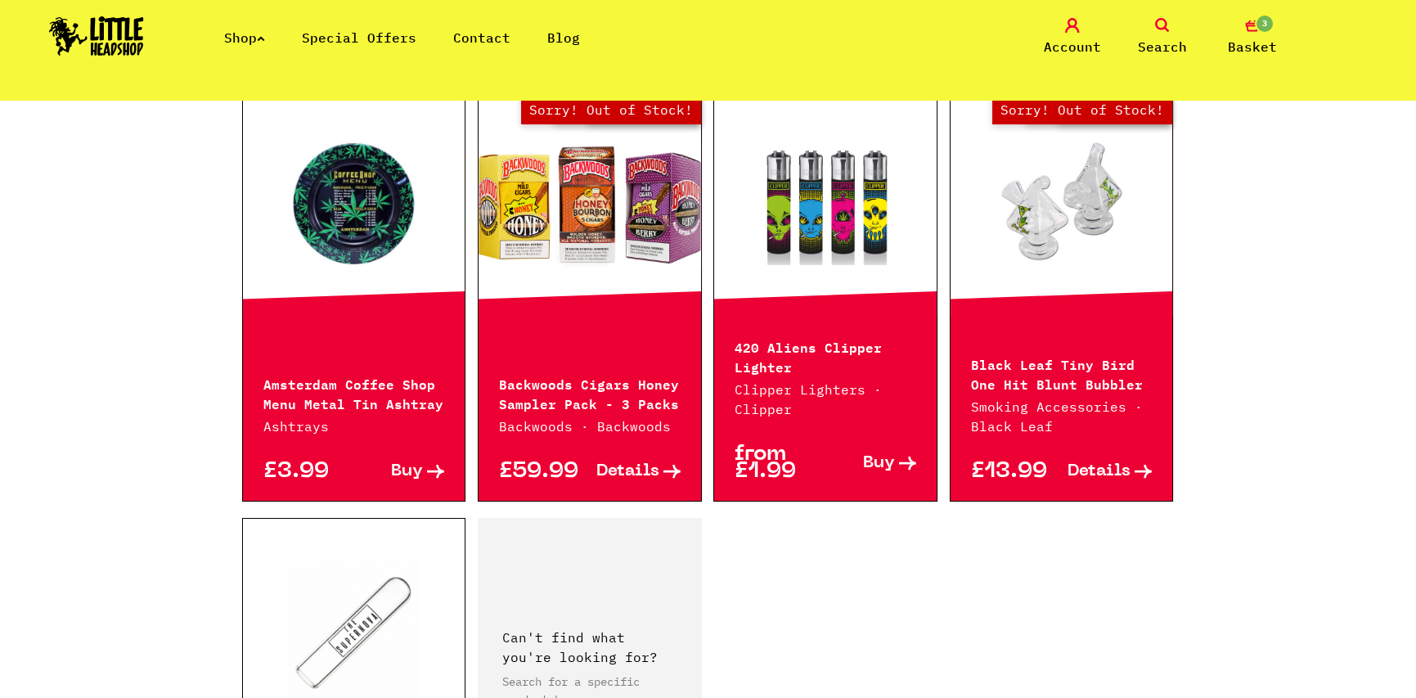
scroll to position [2618, 0]
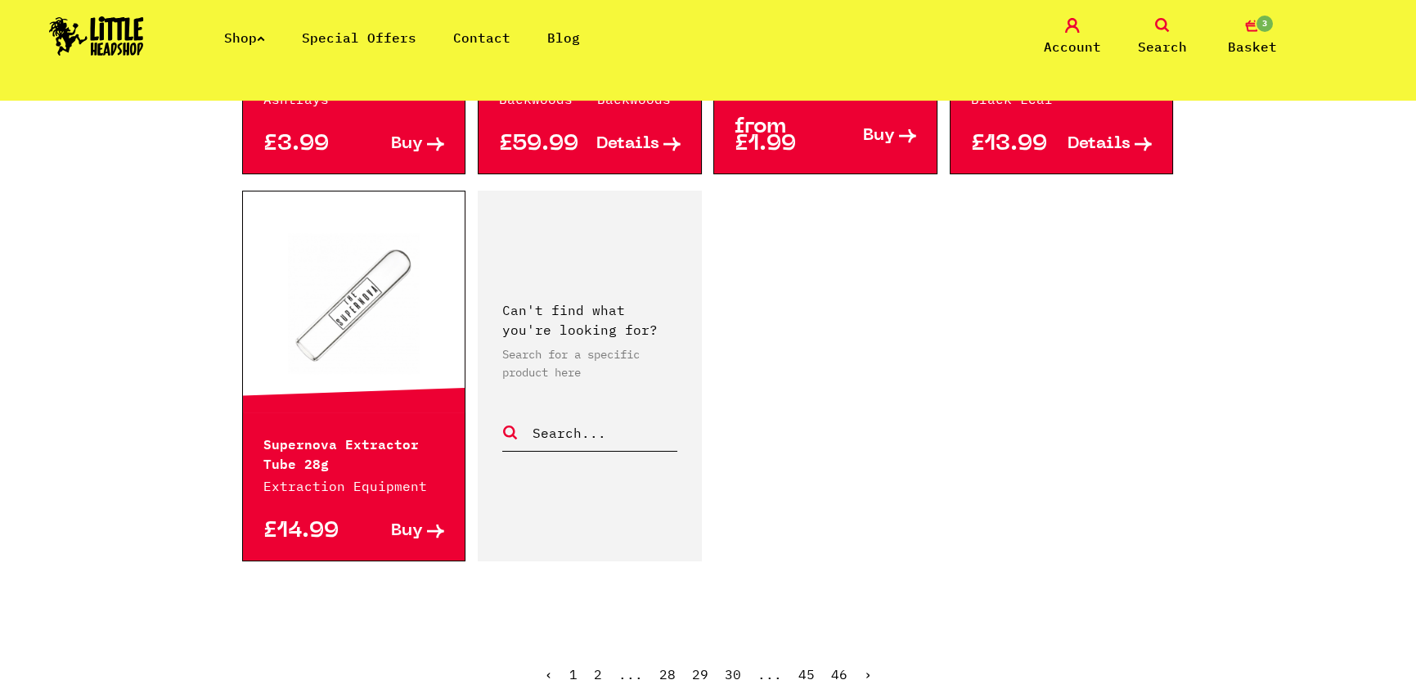
click at [867, 666] on link "›" at bounding box center [868, 674] width 8 height 16
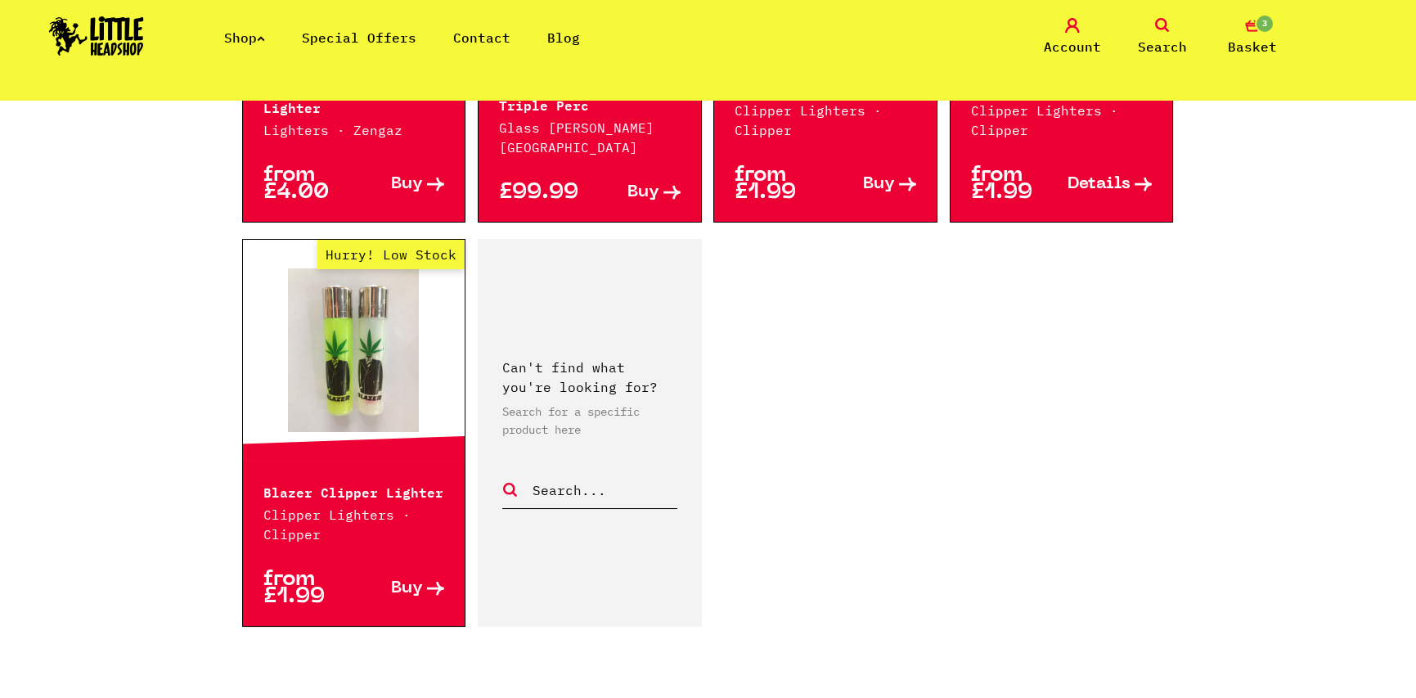
scroll to position [2618, 0]
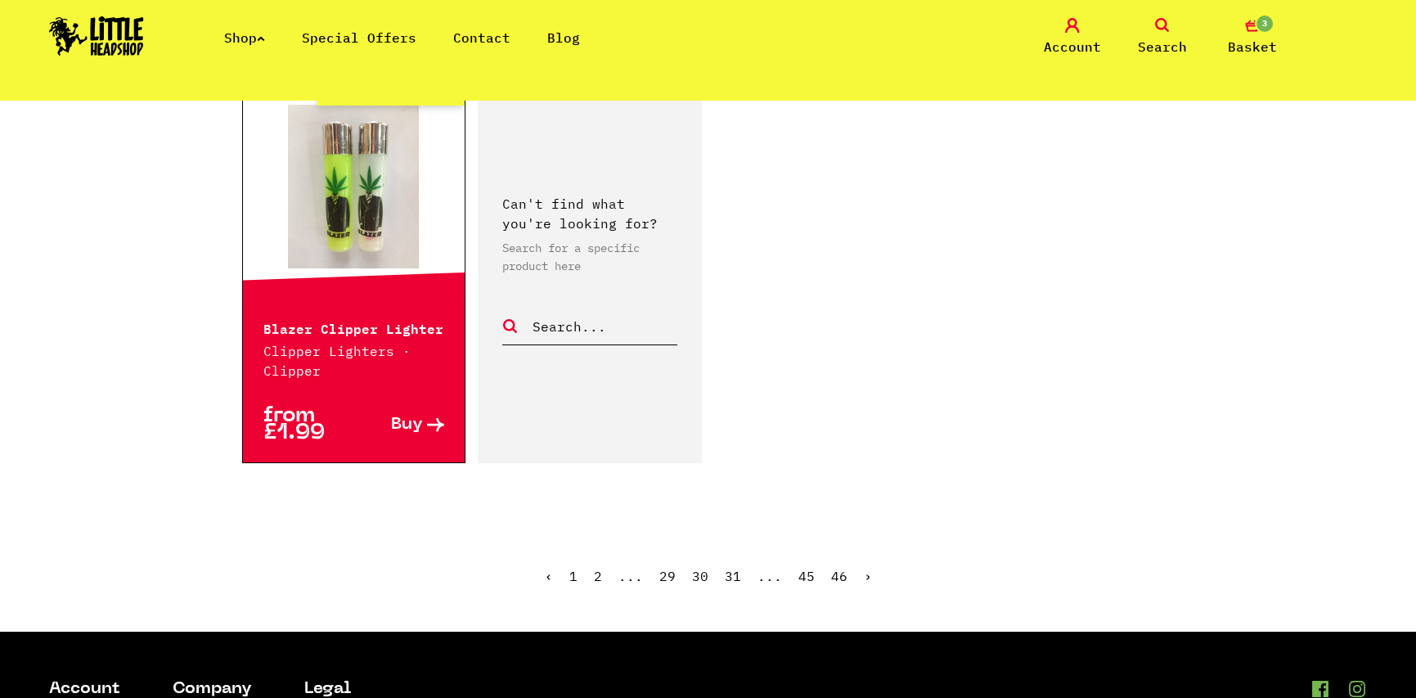
click at [859, 570] on ul "‹ 1 2 ... 29 30 31 ... 45 46 ›" at bounding box center [708, 588] width 933 height 70
click at [864, 568] on link "›" at bounding box center [868, 576] width 8 height 16
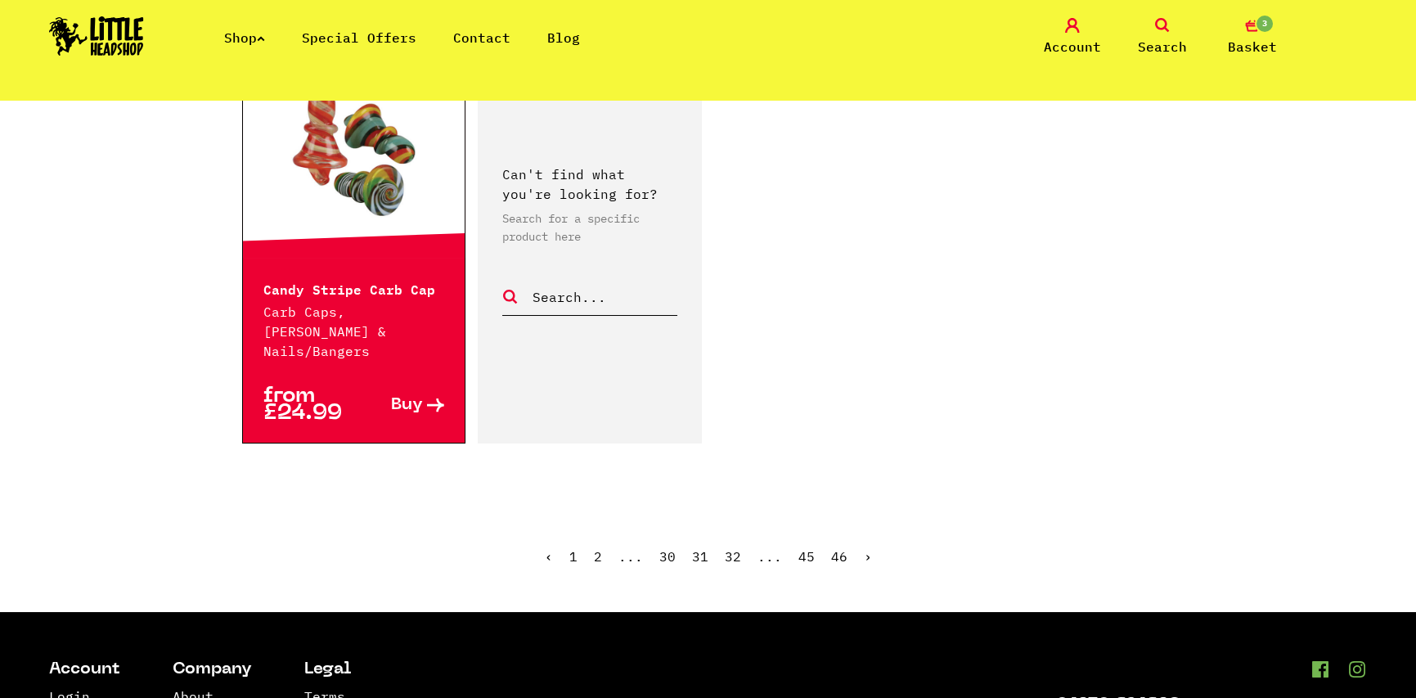
scroll to position [2699, 0]
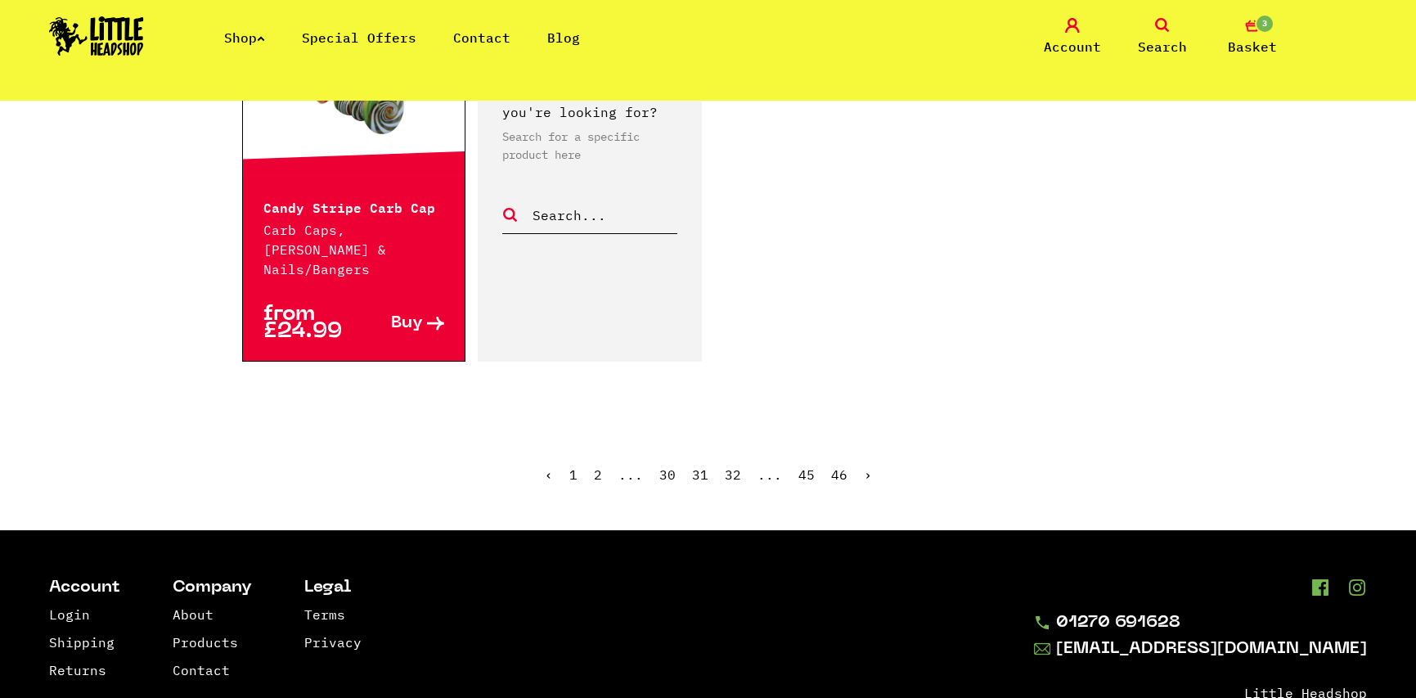
click at [864, 466] on link "›" at bounding box center [868, 474] width 8 height 16
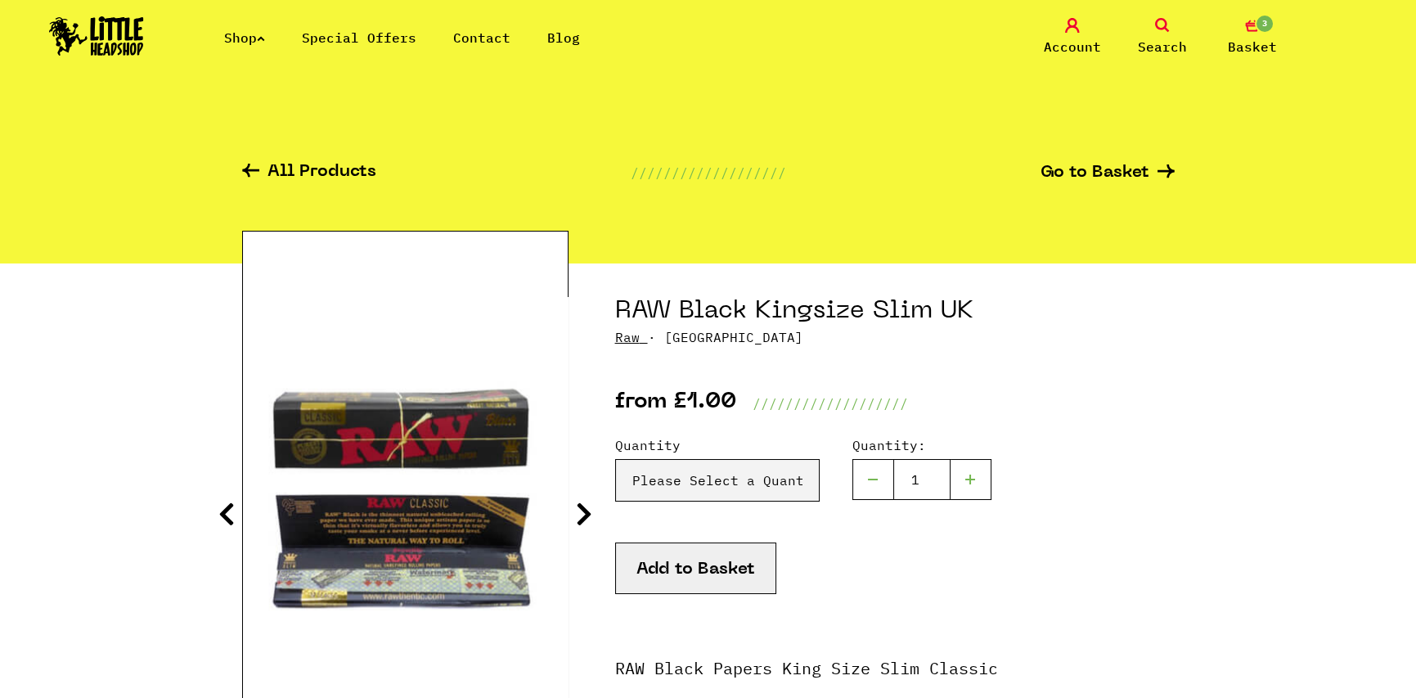
scroll to position [164, 0]
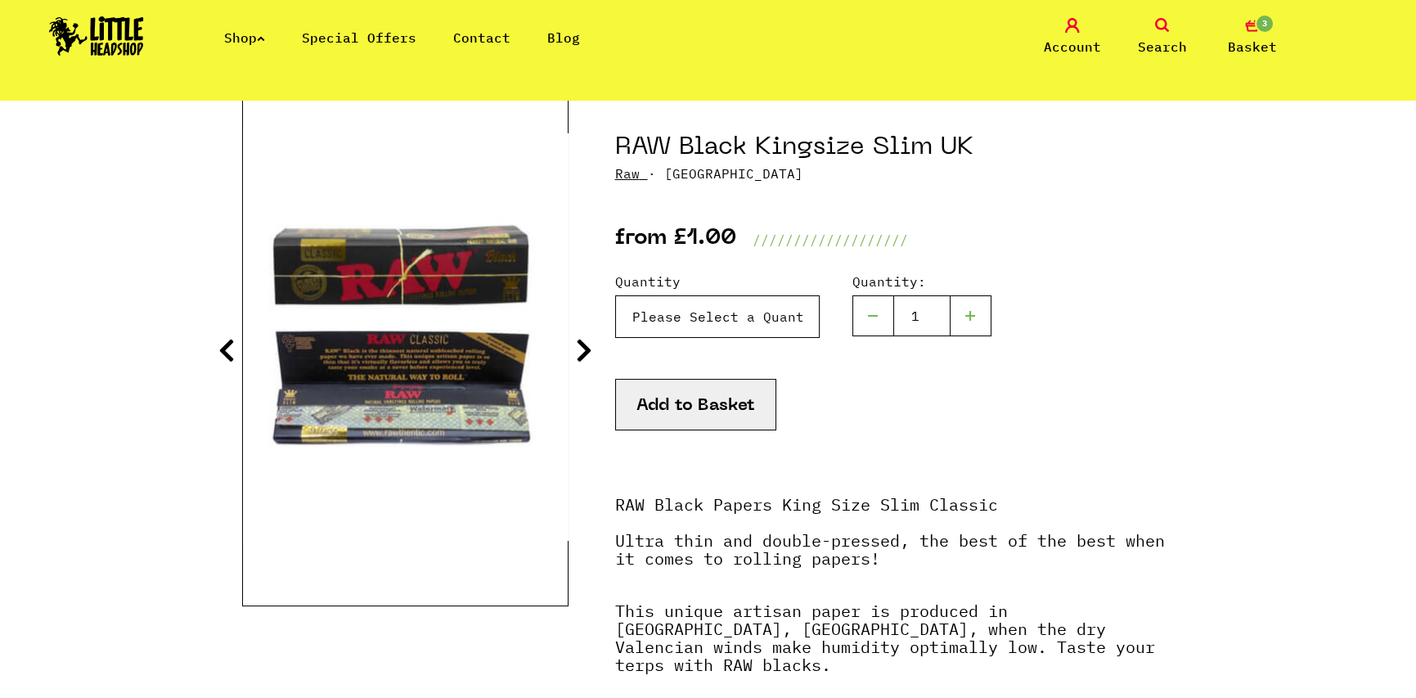
click at [735, 311] on select "Please Select a Quantity X 1 - £1.00 X 6 - £5.00 Box (50pc) - £30.00" at bounding box center [717, 316] width 205 height 43
click at [721, 331] on select "Please Select a Quantity X 1 - £1.00 X 6 - £5.00 Box (50pc) - £30.00" at bounding box center [717, 316] width 205 height 43
select select "536"
click at [615, 295] on select "Please Select a Quantity X 1 - £1.00 X 6 - £5.00 Box (50pc) - £30.00" at bounding box center [717, 316] width 205 height 43
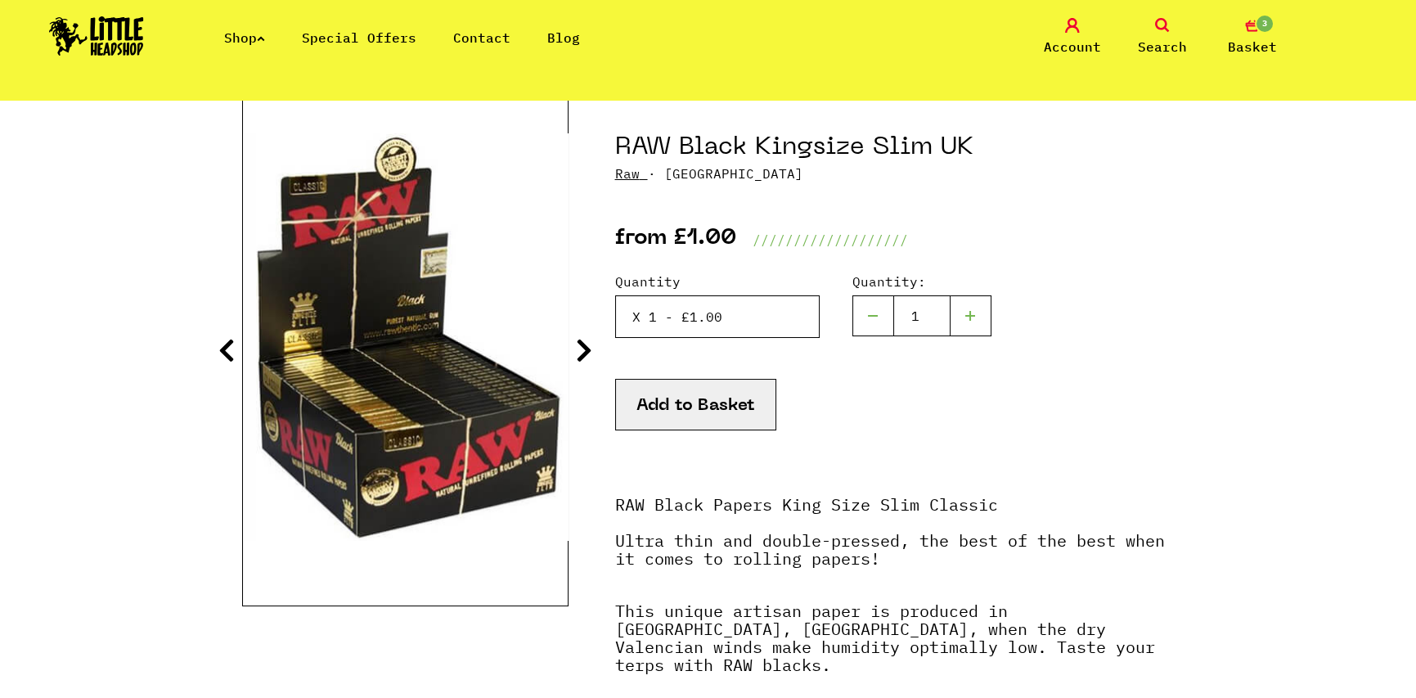
click at [709, 329] on select "Please Select a Quantity X 1 - £1.00 X 6 - £5.00 Box (50pc) - £30.00" at bounding box center [717, 316] width 205 height 43
click at [708, 325] on select "Please Select a Quantity X 1 - £1.00 X 6 - £5.00 Box (50pc) - £30.00" at bounding box center [717, 316] width 205 height 43
click at [694, 411] on button "Add to Basket" at bounding box center [695, 405] width 161 height 52
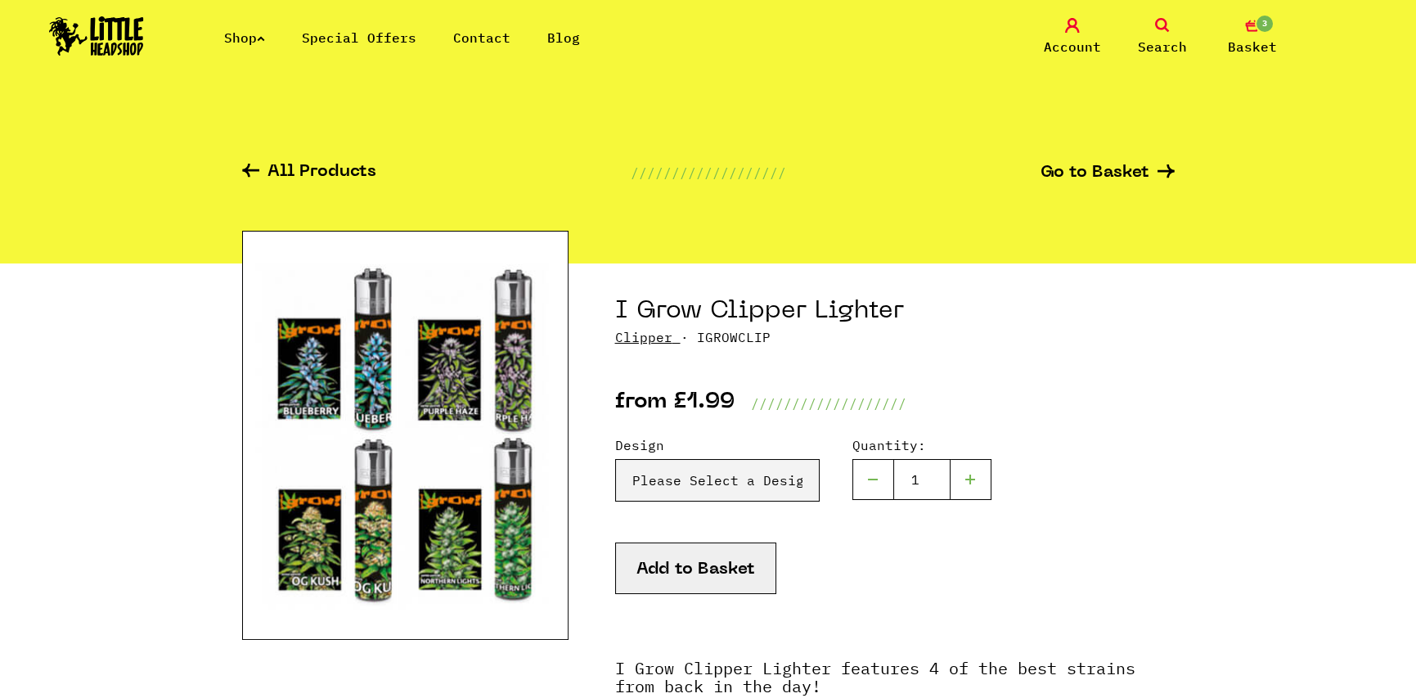
scroll to position [82, 0]
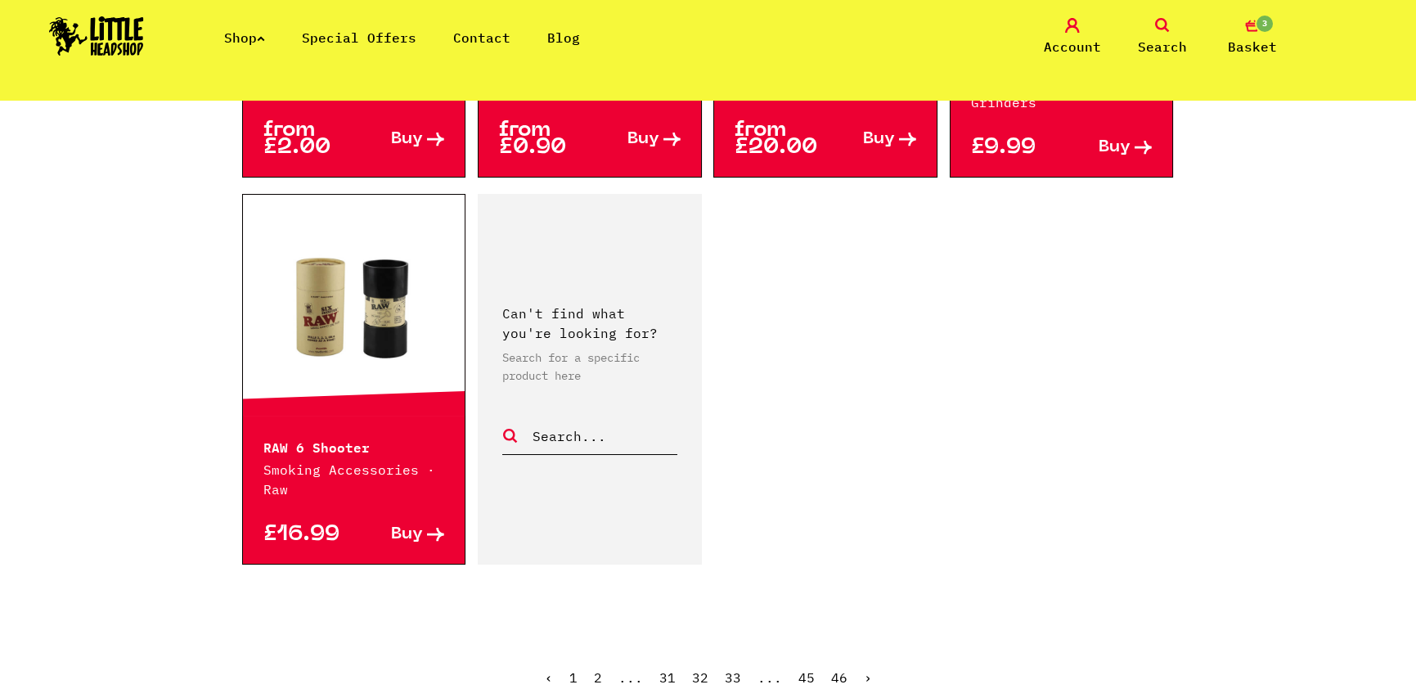
scroll to position [2781, 0]
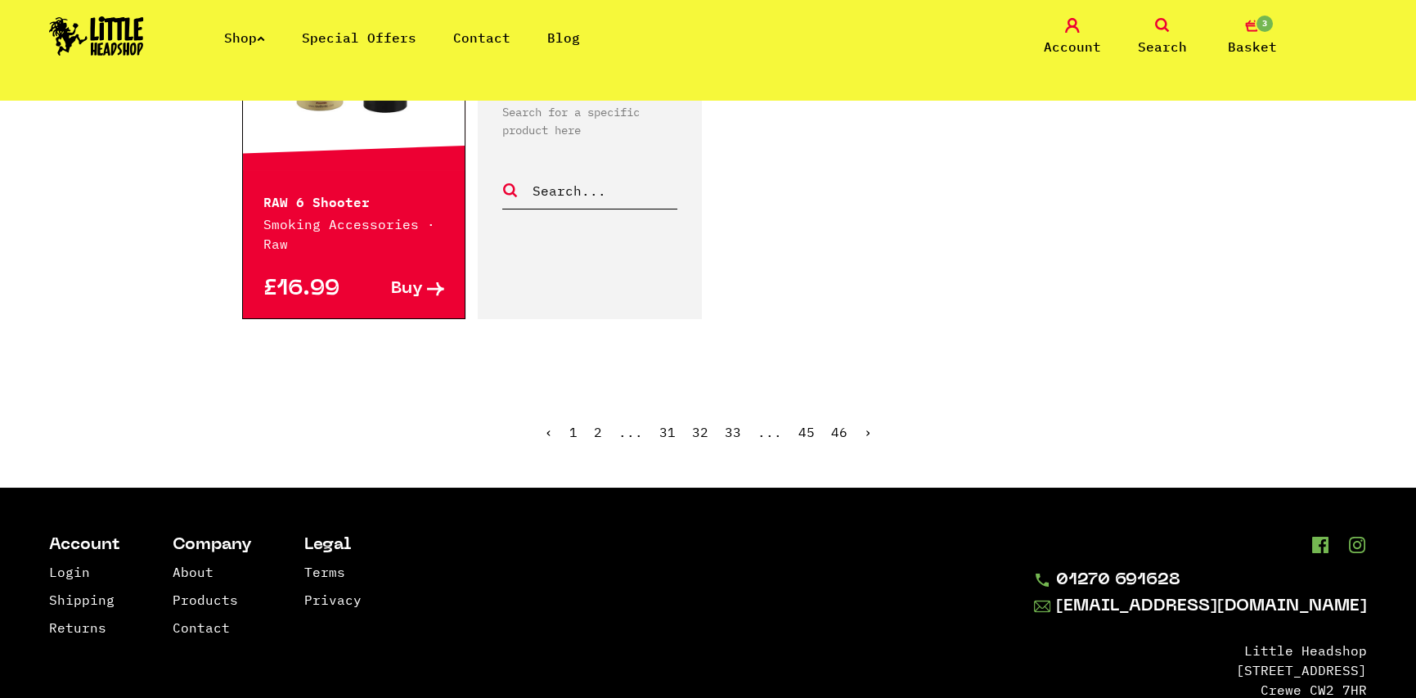
click at [867, 424] on link "›" at bounding box center [868, 432] width 8 height 16
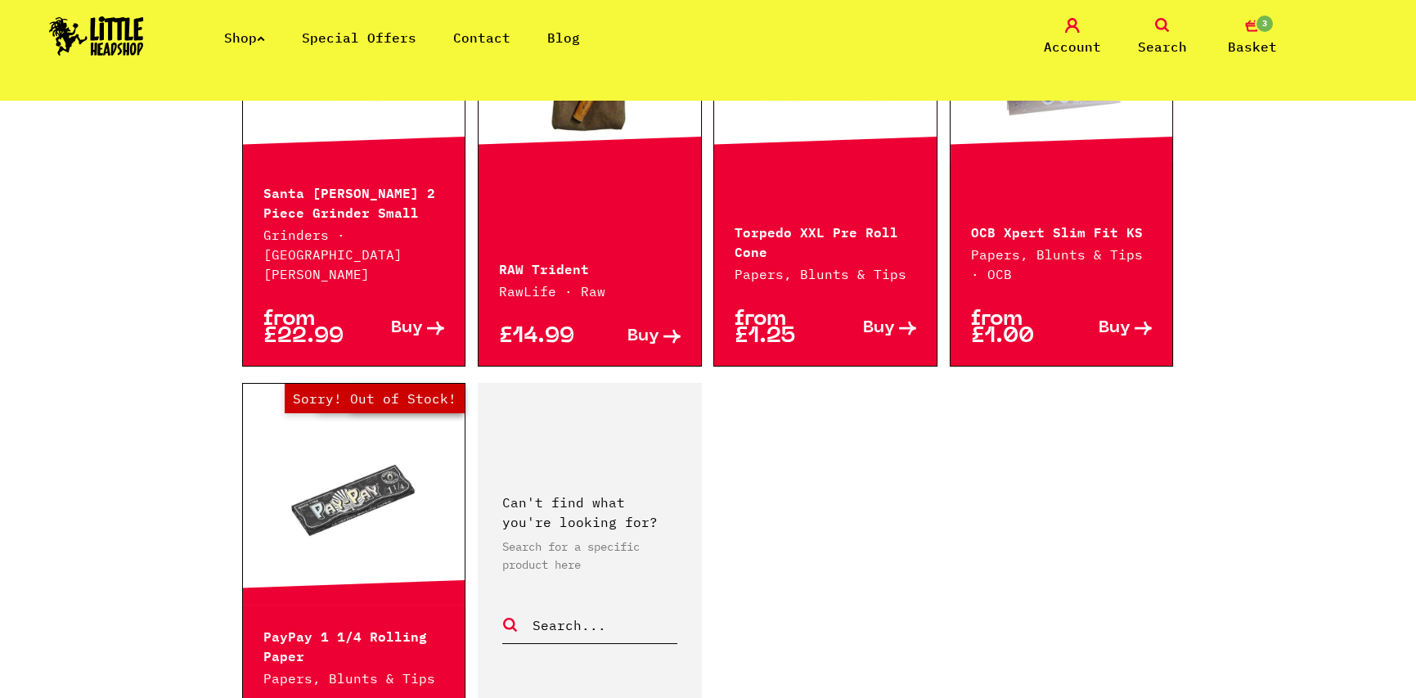
scroll to position [2699, 0]
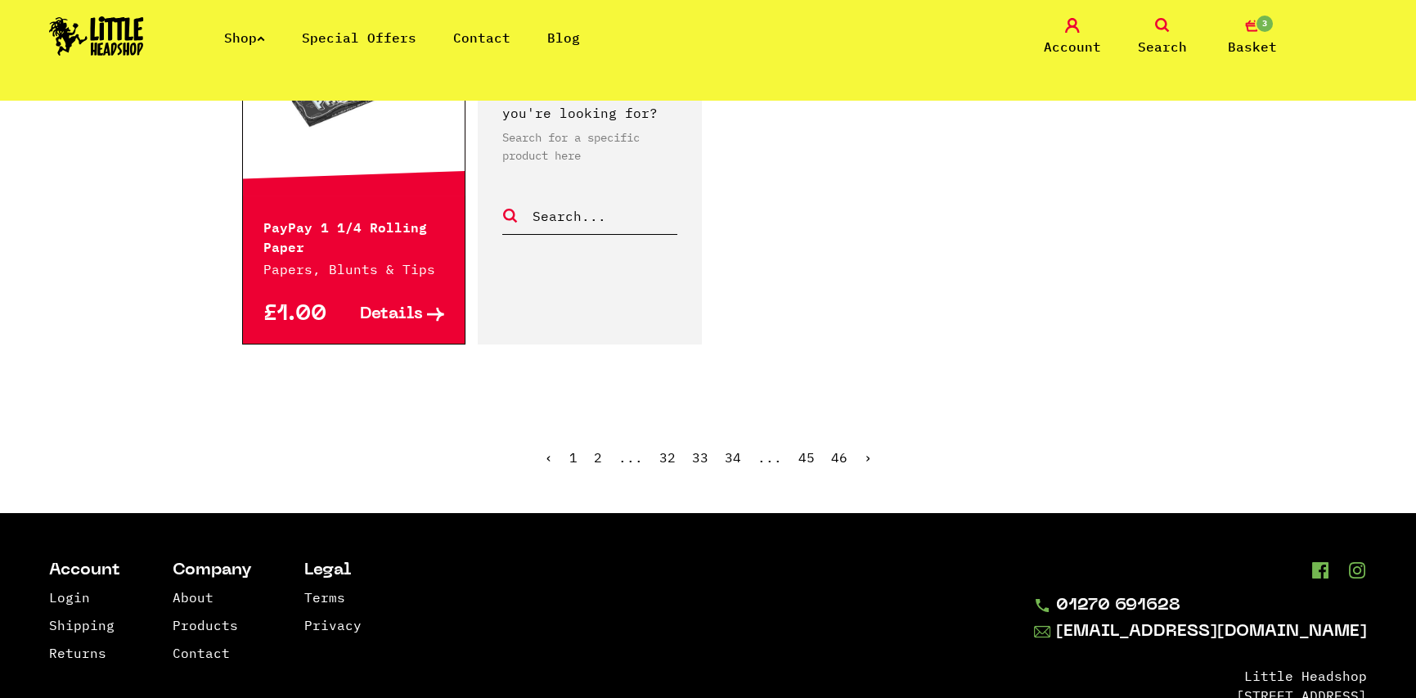
click at [864, 449] on link "›" at bounding box center [868, 457] width 8 height 16
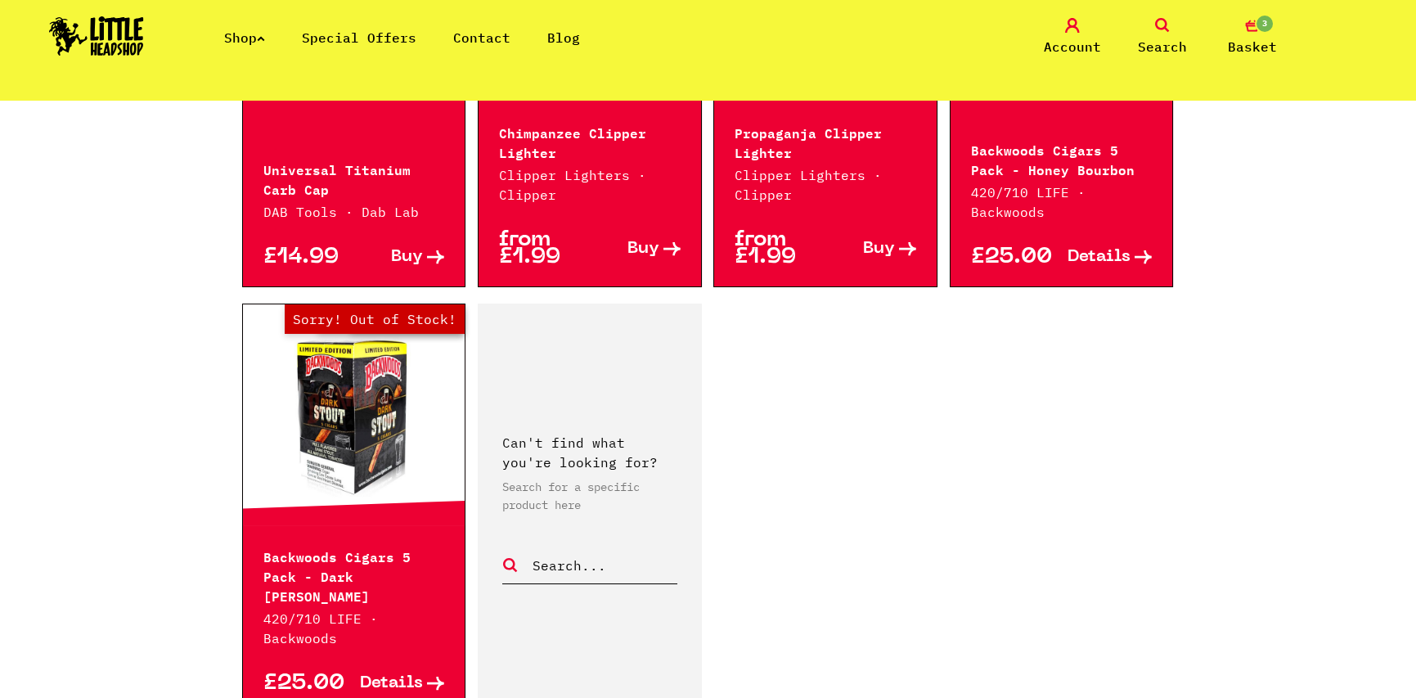
scroll to position [2699, 0]
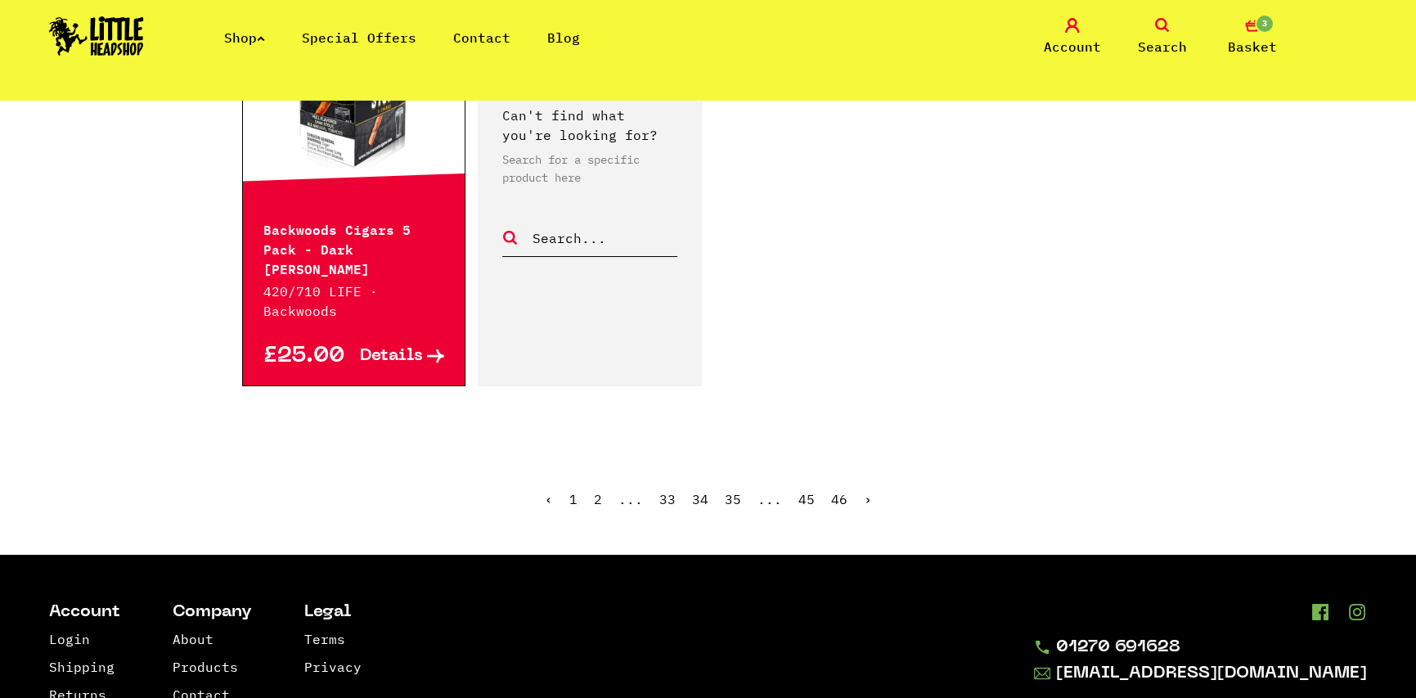
click at [867, 491] on link "›" at bounding box center [868, 499] width 8 height 16
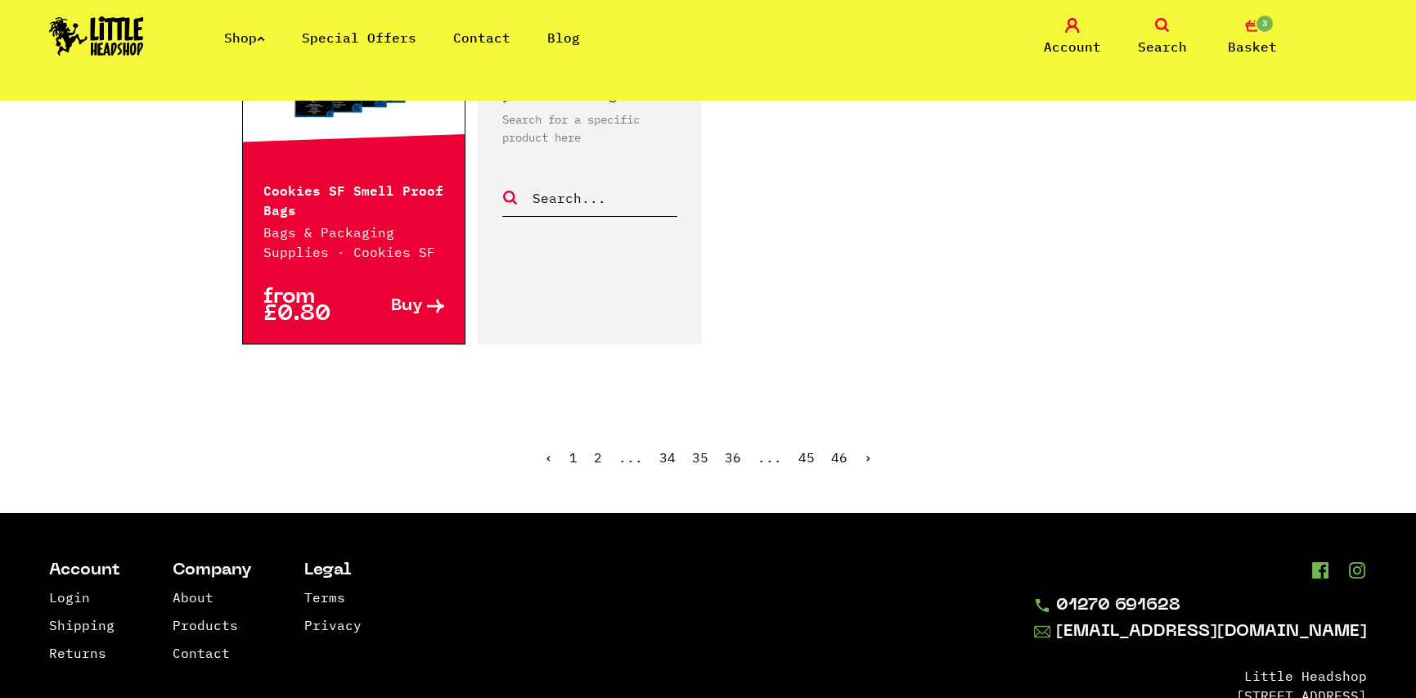
scroll to position [2781, 0]
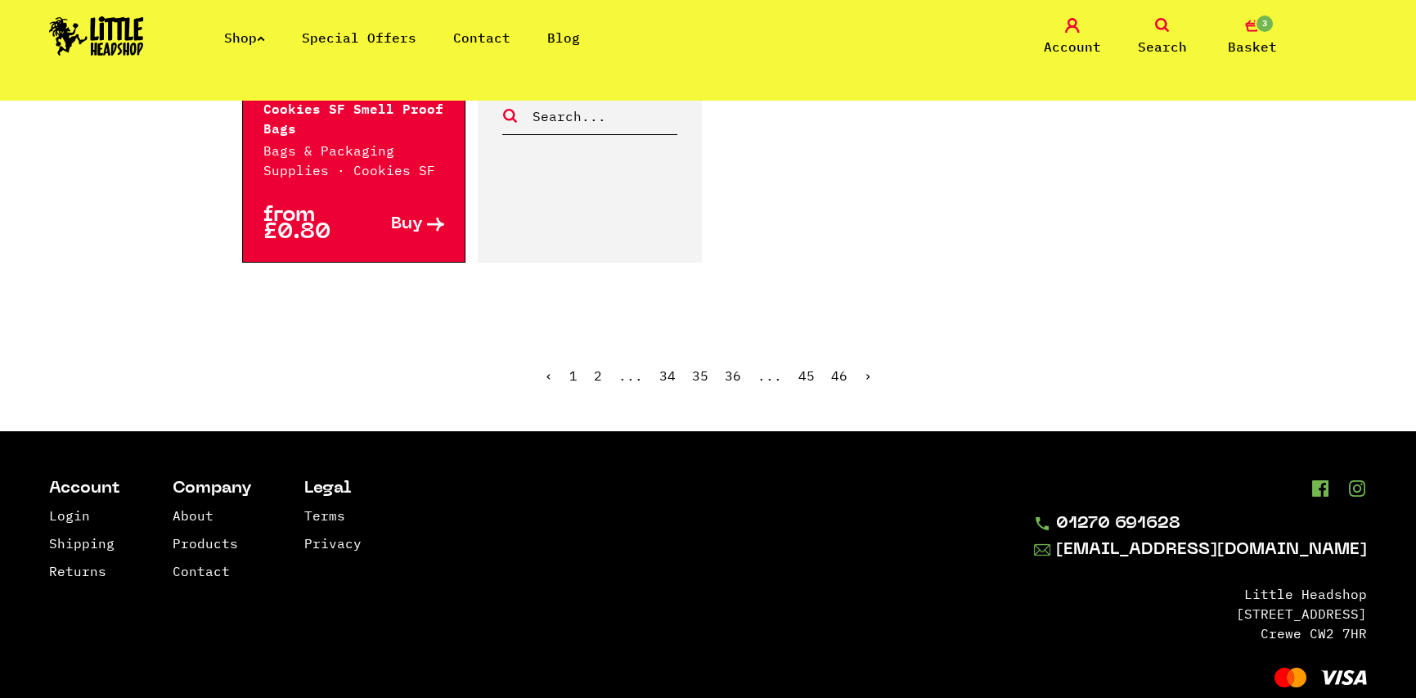
click at [864, 370] on link "›" at bounding box center [868, 375] width 8 height 16
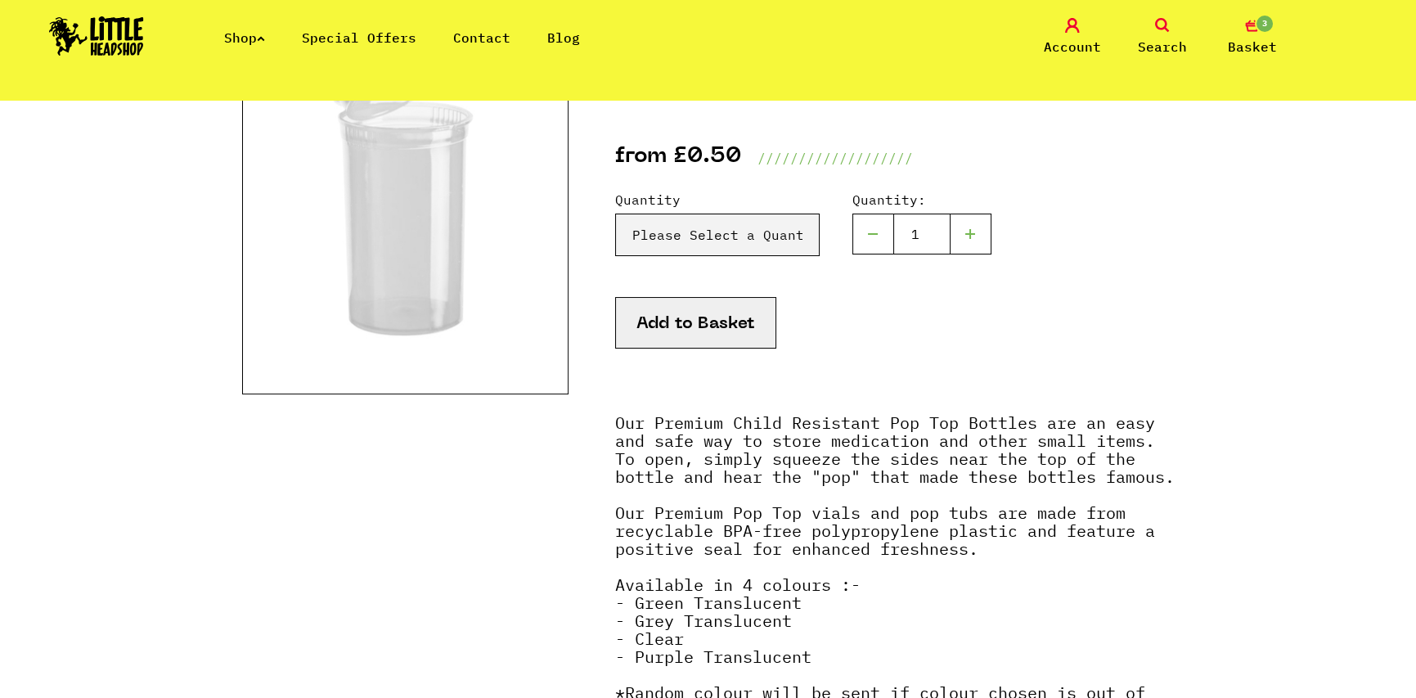
scroll to position [164, 0]
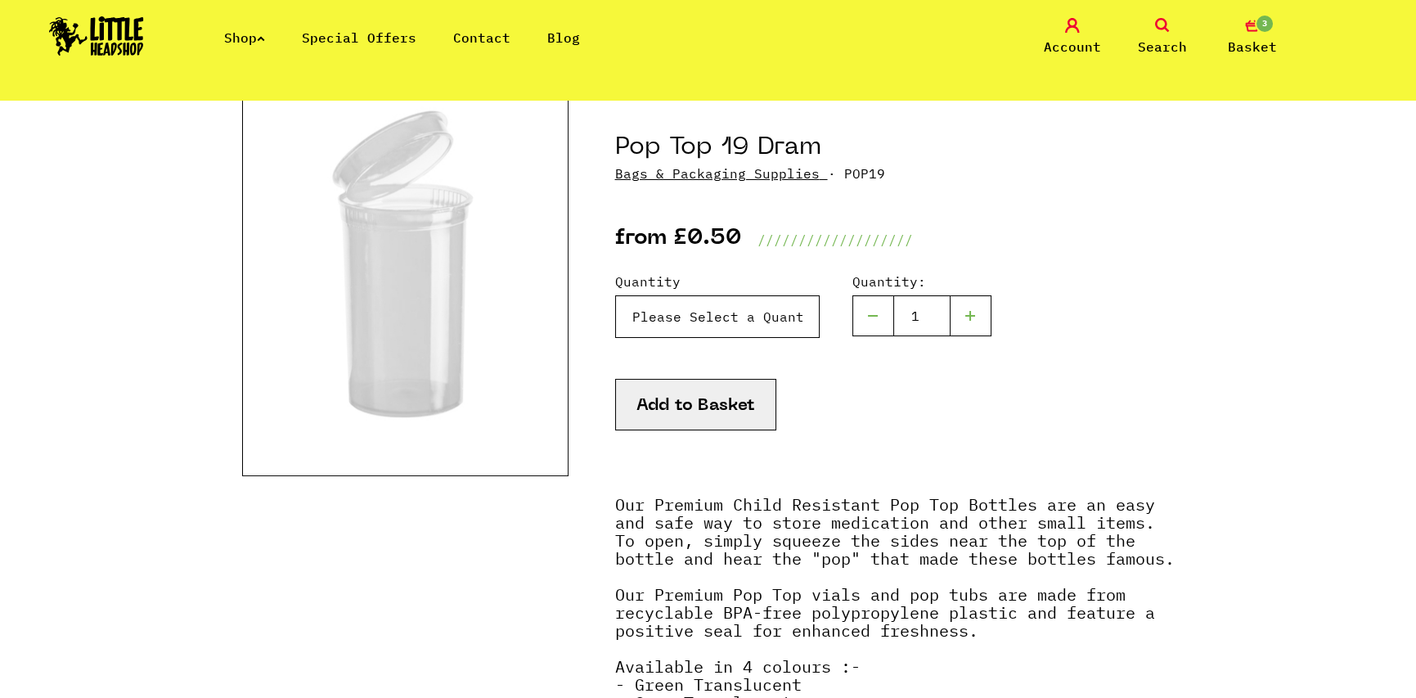
click at [716, 319] on select "Please Select a Quantity X 1 (Green) - £0.50 X 1 (Grey) - £0.50 X 1 (Clear) - £…" at bounding box center [717, 316] width 205 height 43
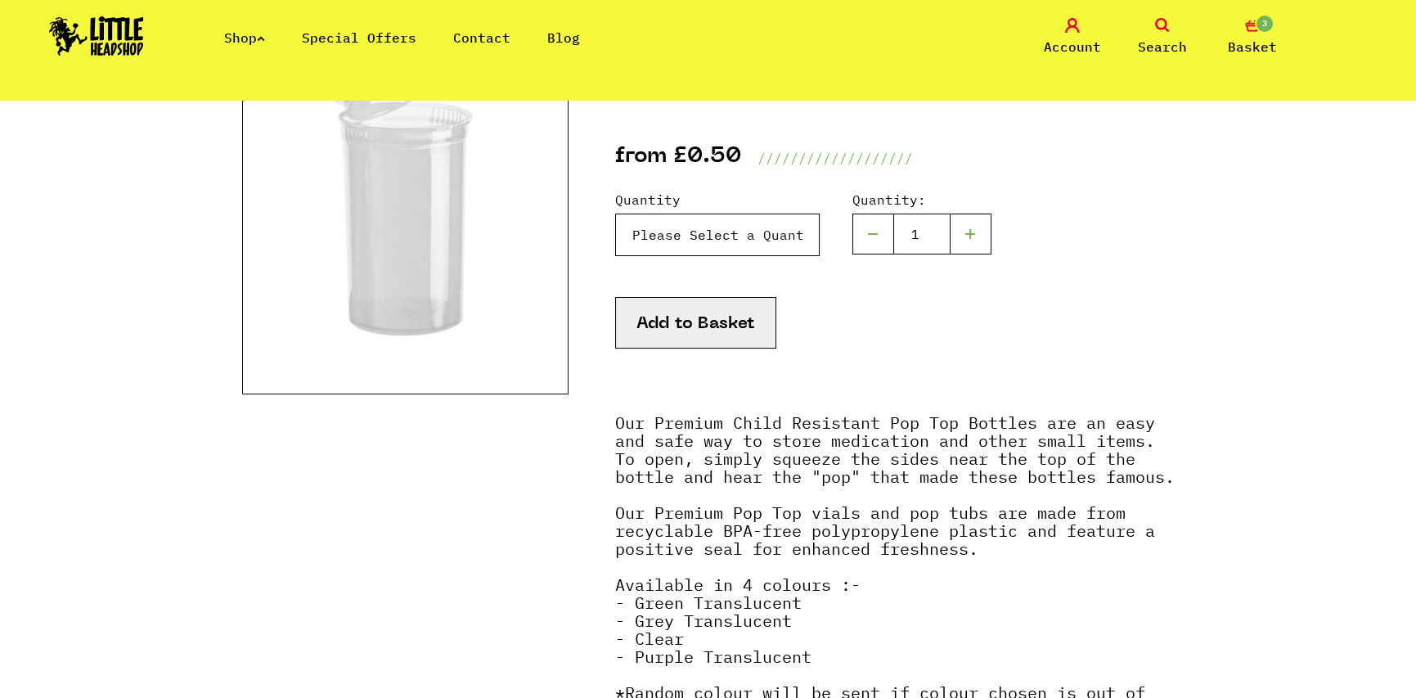
scroll to position [327, 0]
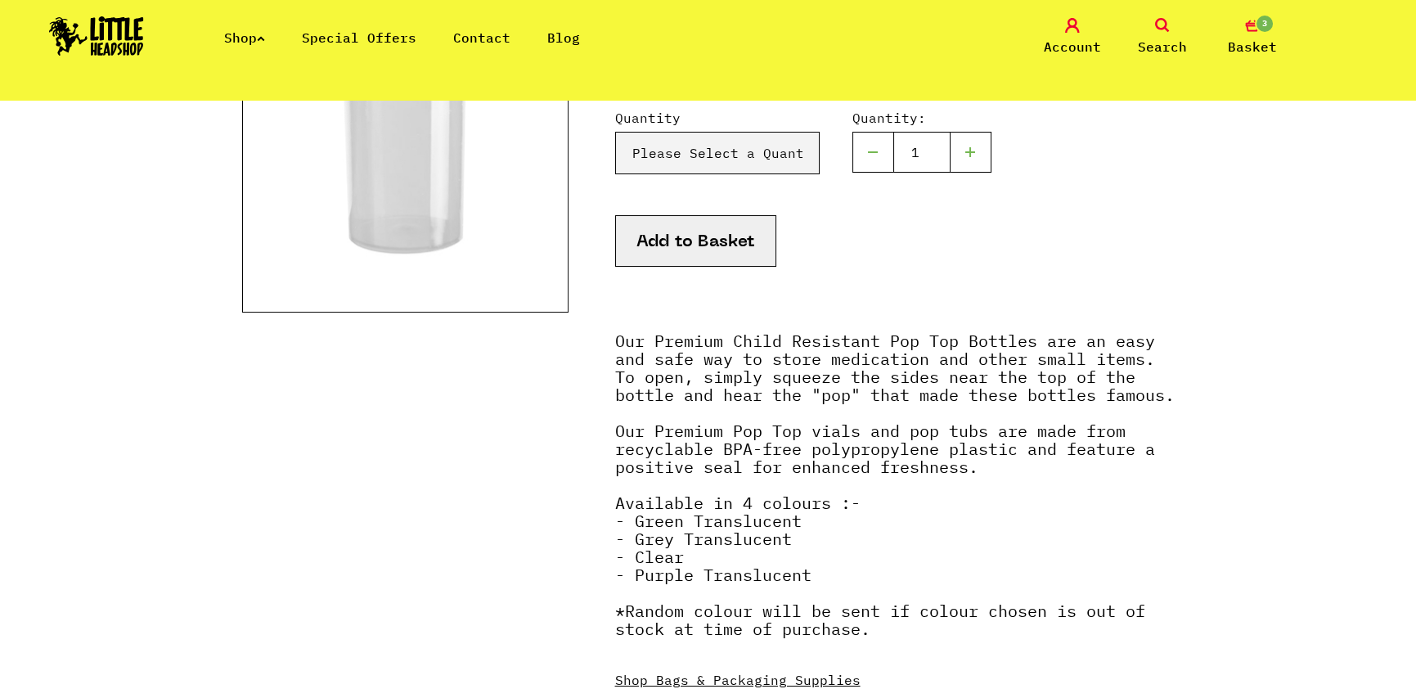
click at [663, 226] on button "Add to Basket" at bounding box center [695, 241] width 161 height 52
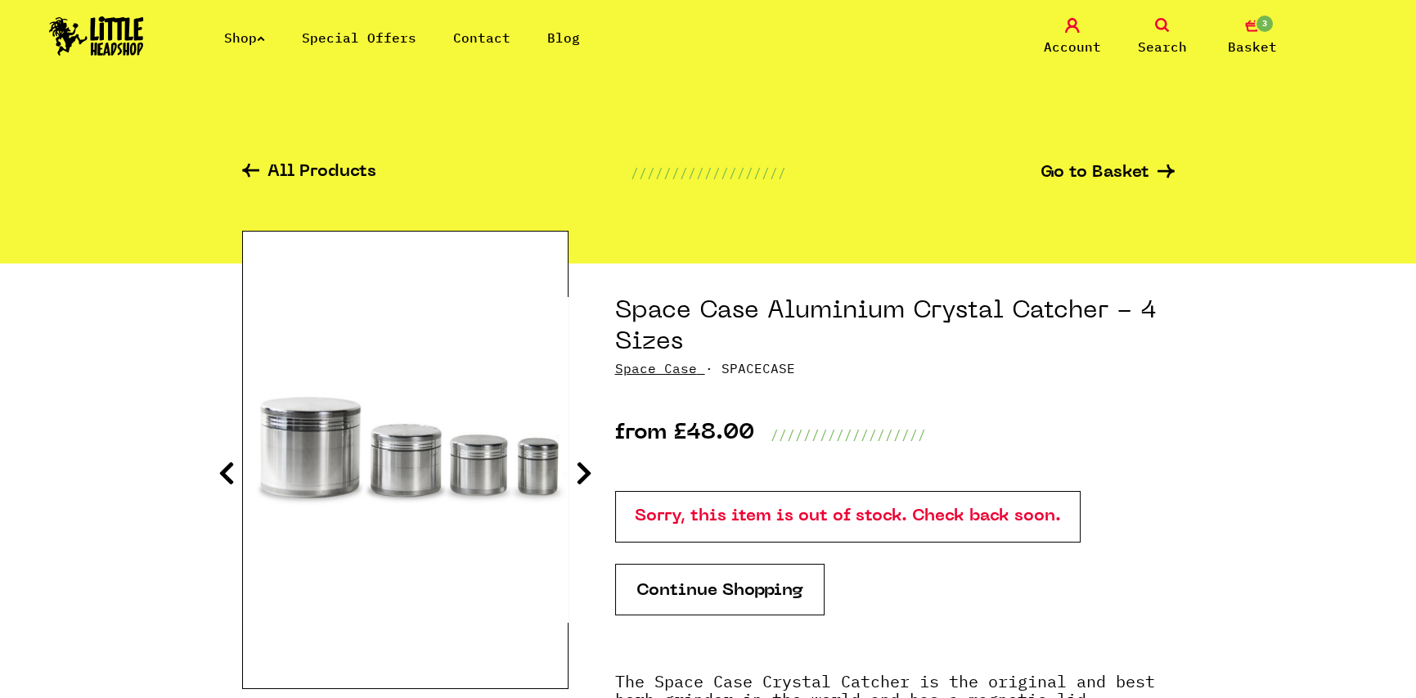
scroll to position [82, 0]
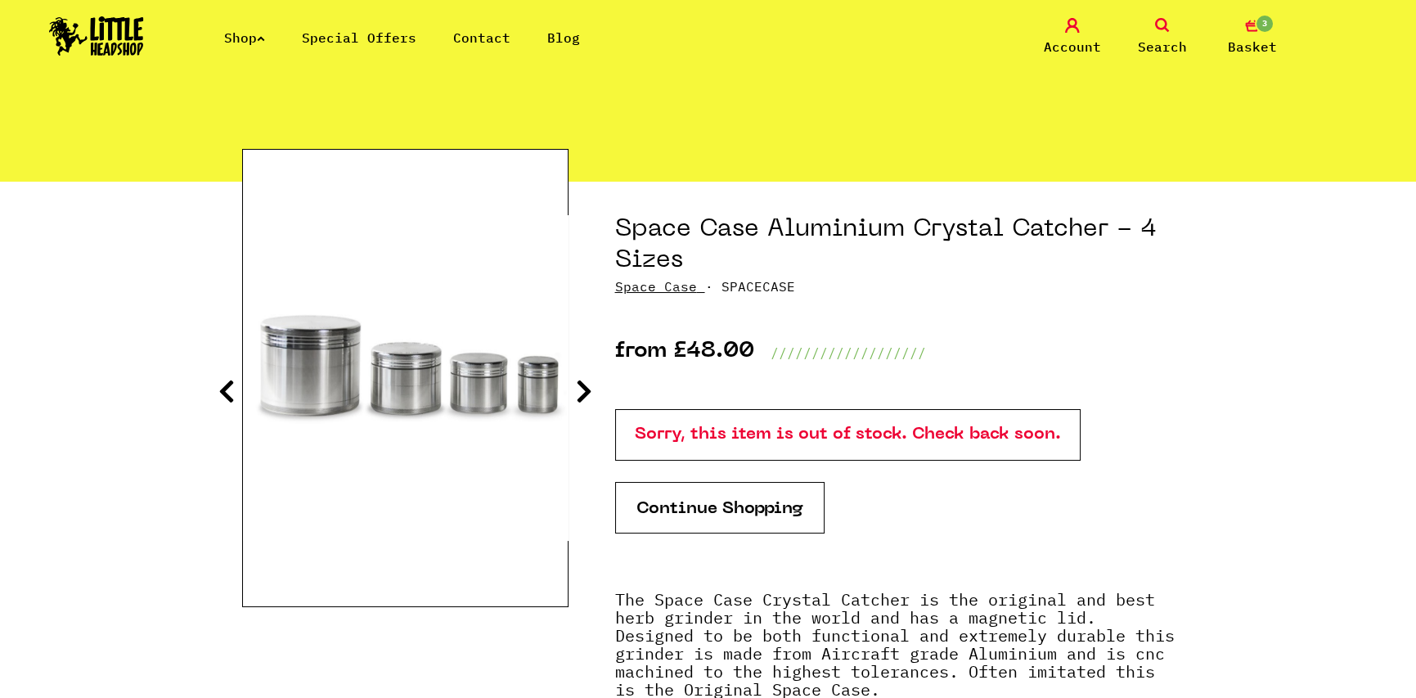
click at [582, 387] on icon at bounding box center [584, 391] width 16 height 26
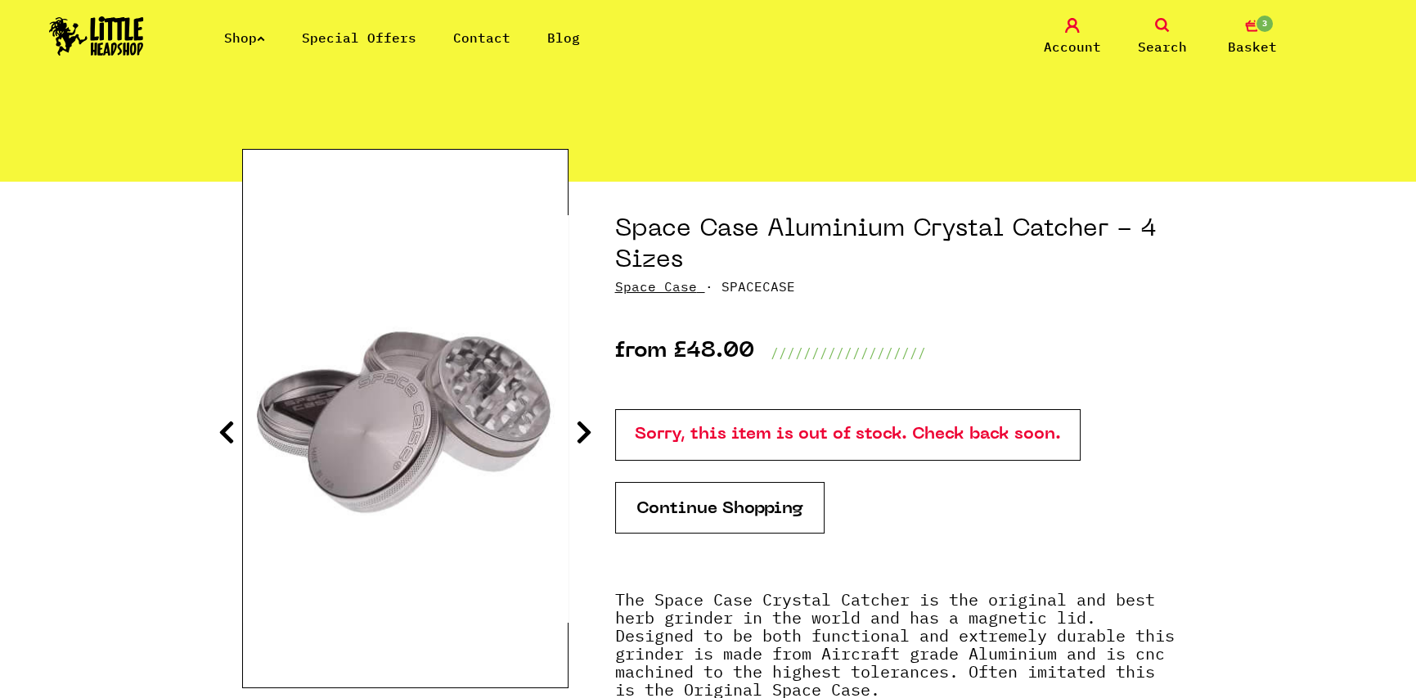
click at [582, 429] on icon at bounding box center [584, 432] width 16 height 26
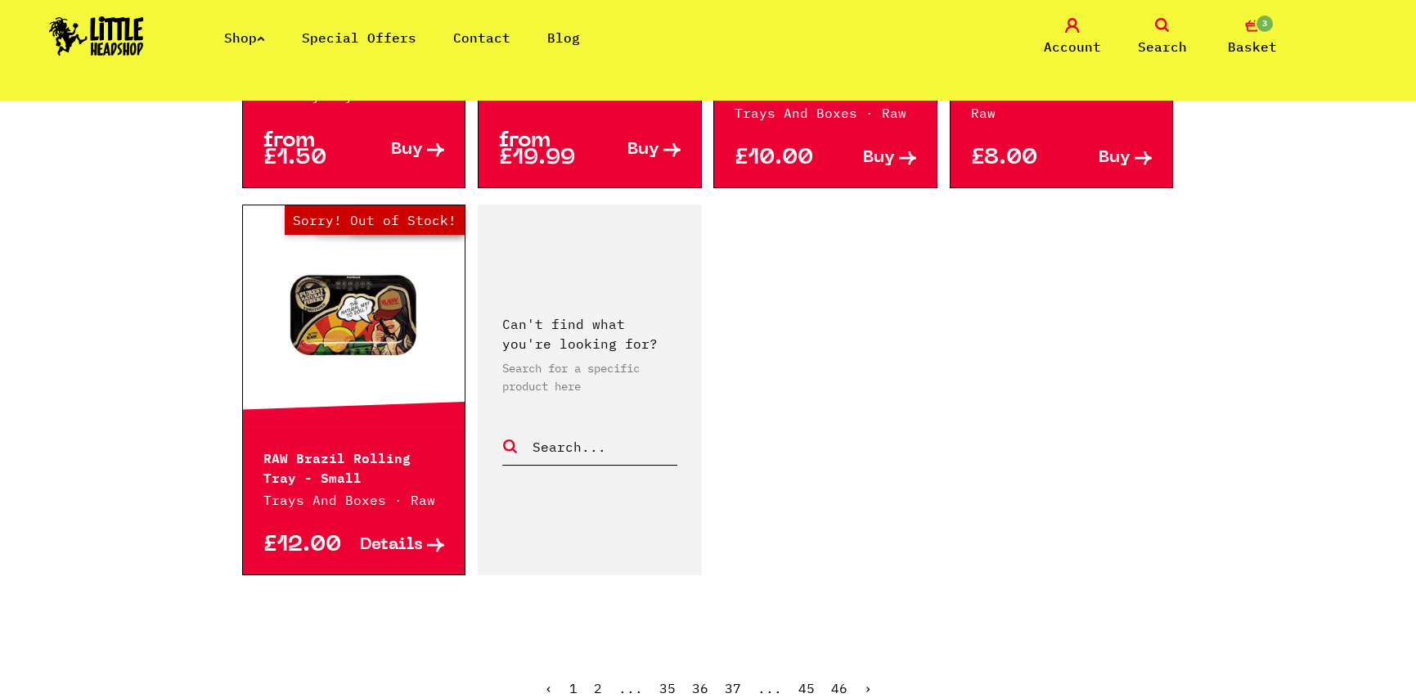
scroll to position [2699, 0]
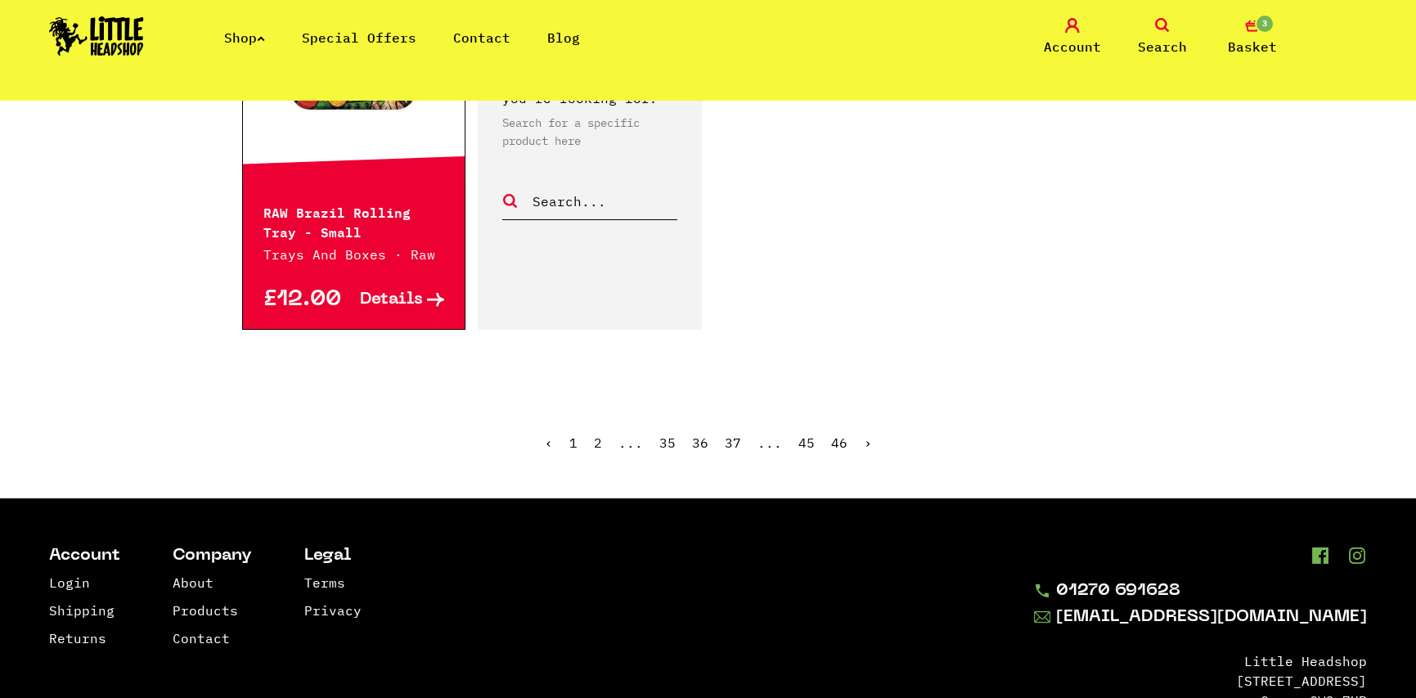
click at [870, 422] on ul "‹ 1 2 ... 35 36 37 ... 45 46 ›" at bounding box center [708, 455] width 933 height 70
click at [867, 434] on link "›" at bounding box center [868, 442] width 8 height 16
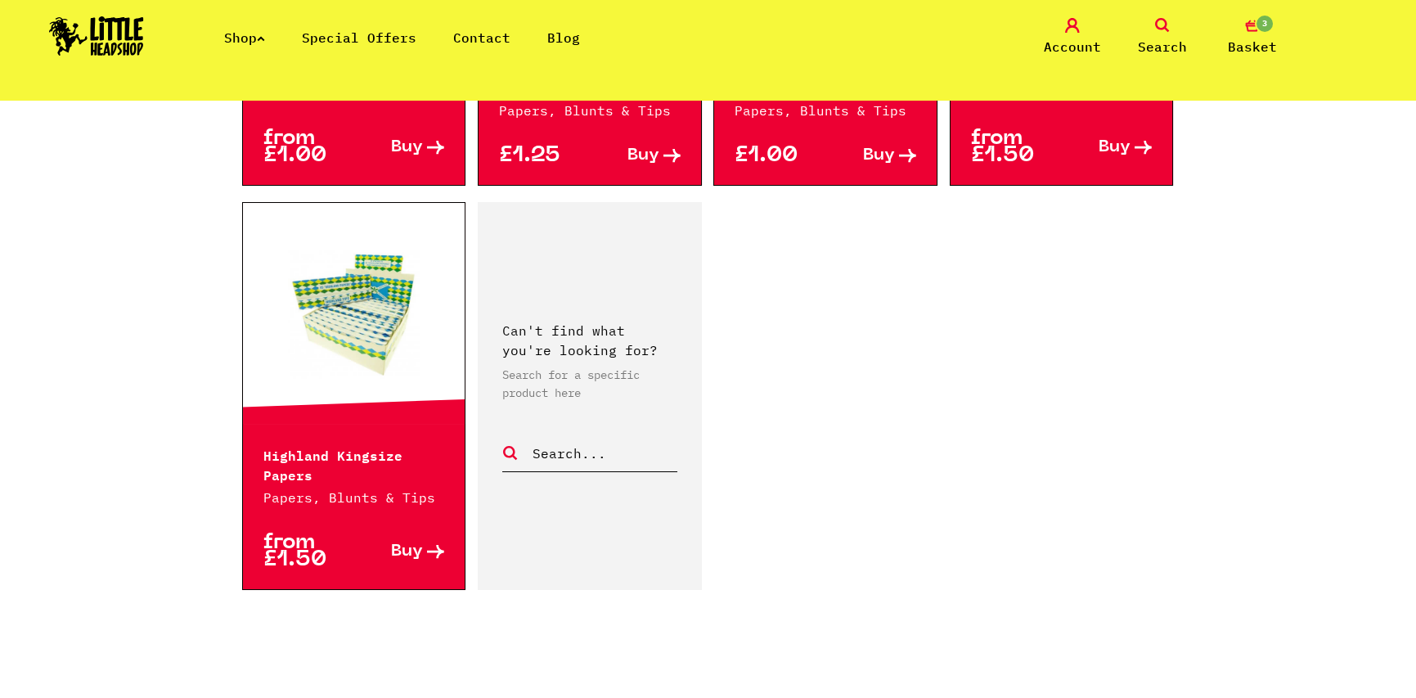
scroll to position [2536, 0]
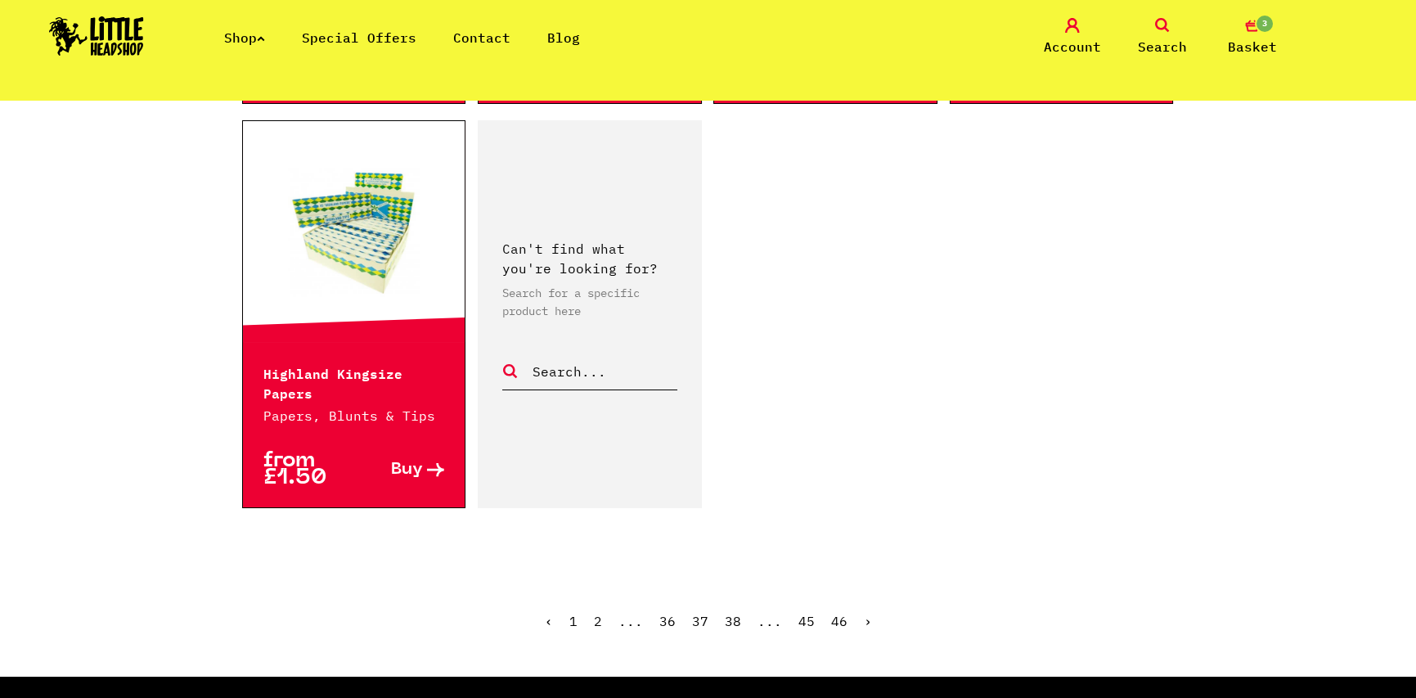
click at [864, 613] on link "›" at bounding box center [868, 621] width 8 height 16
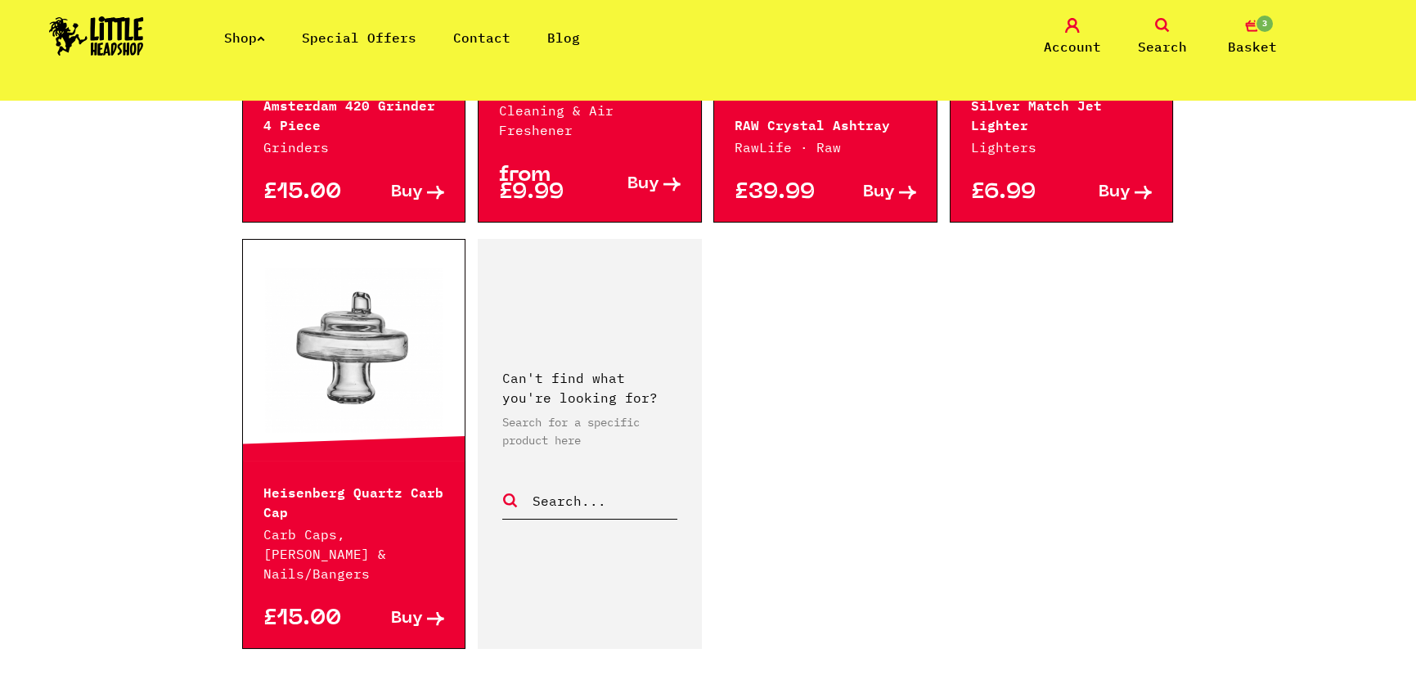
scroll to position [2618, 0]
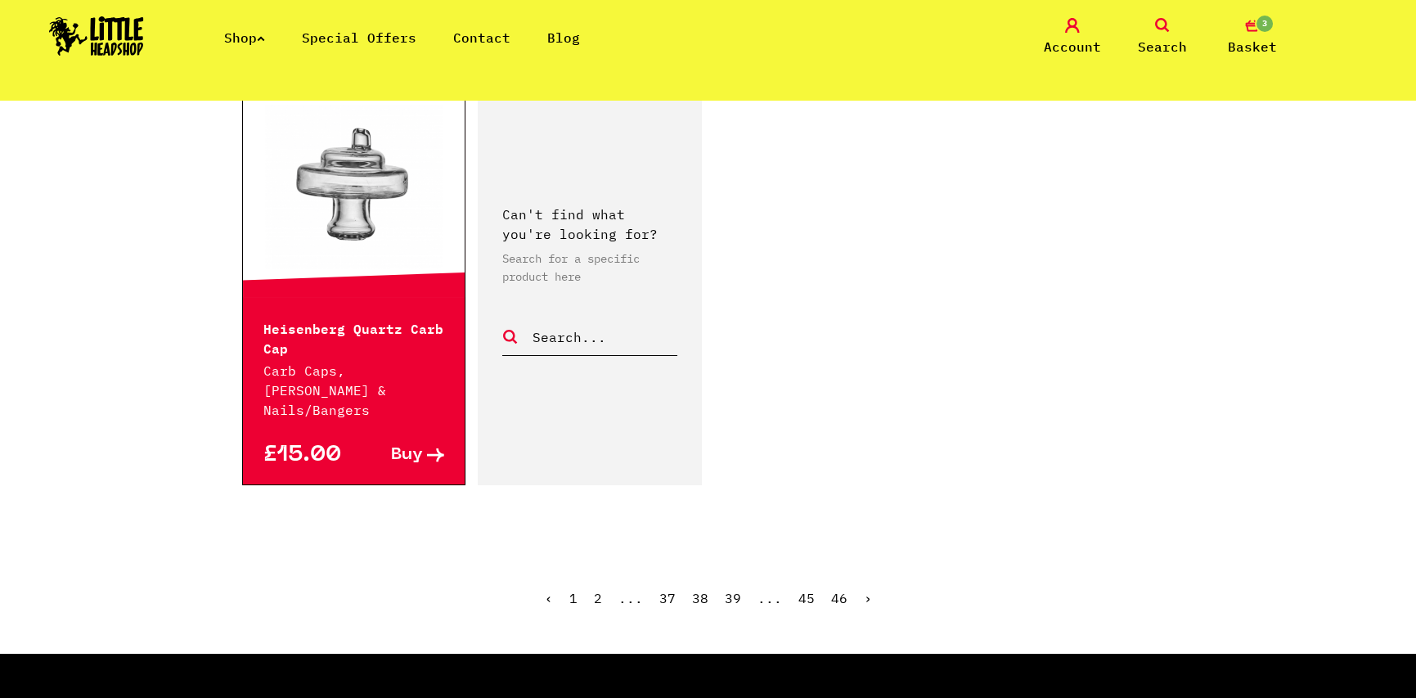
click at [864, 590] on link "›" at bounding box center [868, 598] width 8 height 16
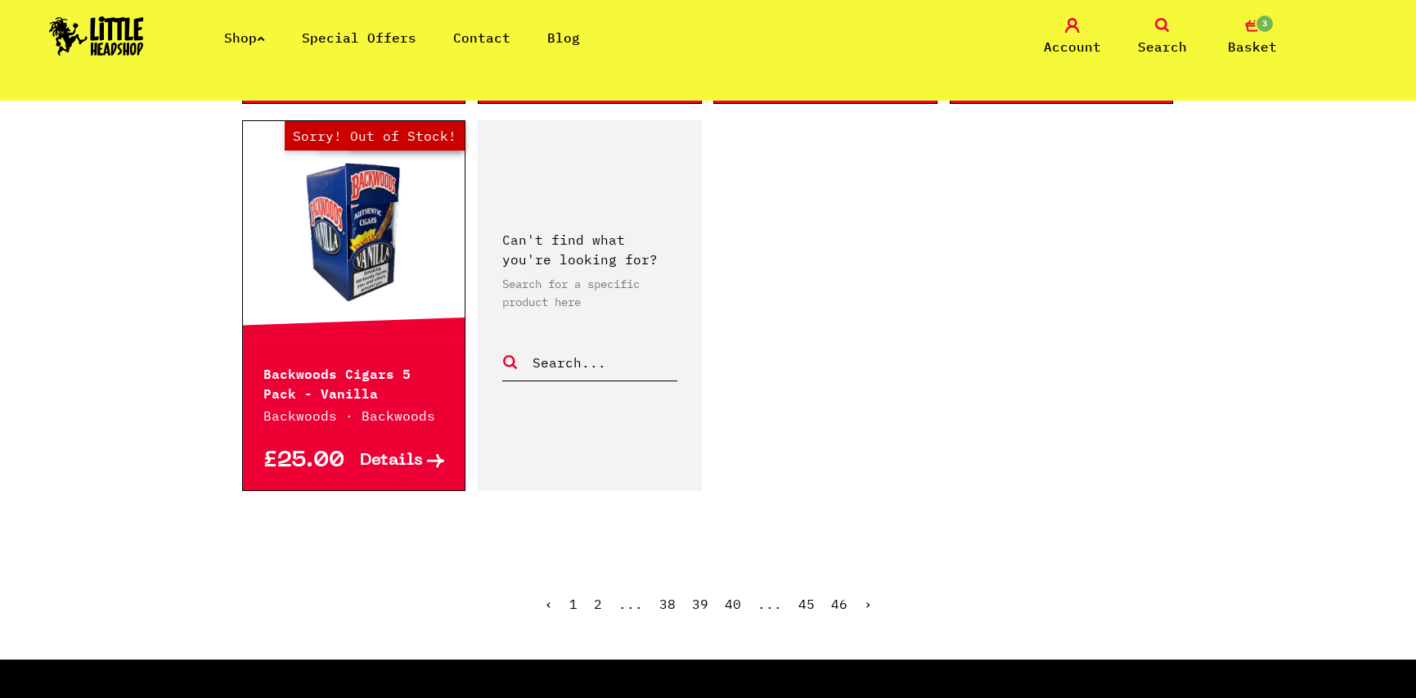
scroll to position [2618, 0]
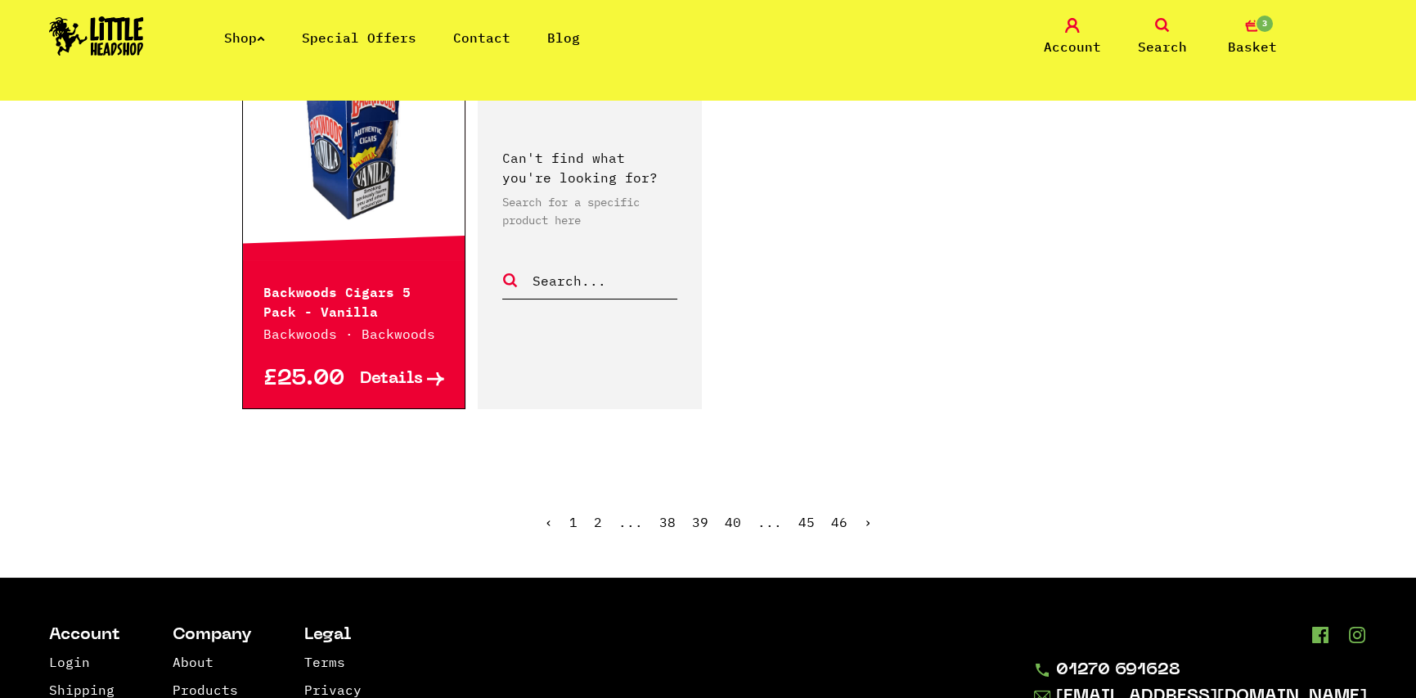
click at [872, 499] on ul "‹ 1 2 ... 38 39 40 ... 45 46 ›" at bounding box center [708, 534] width 933 height 70
click at [864, 514] on link "›" at bounding box center [868, 522] width 8 height 16
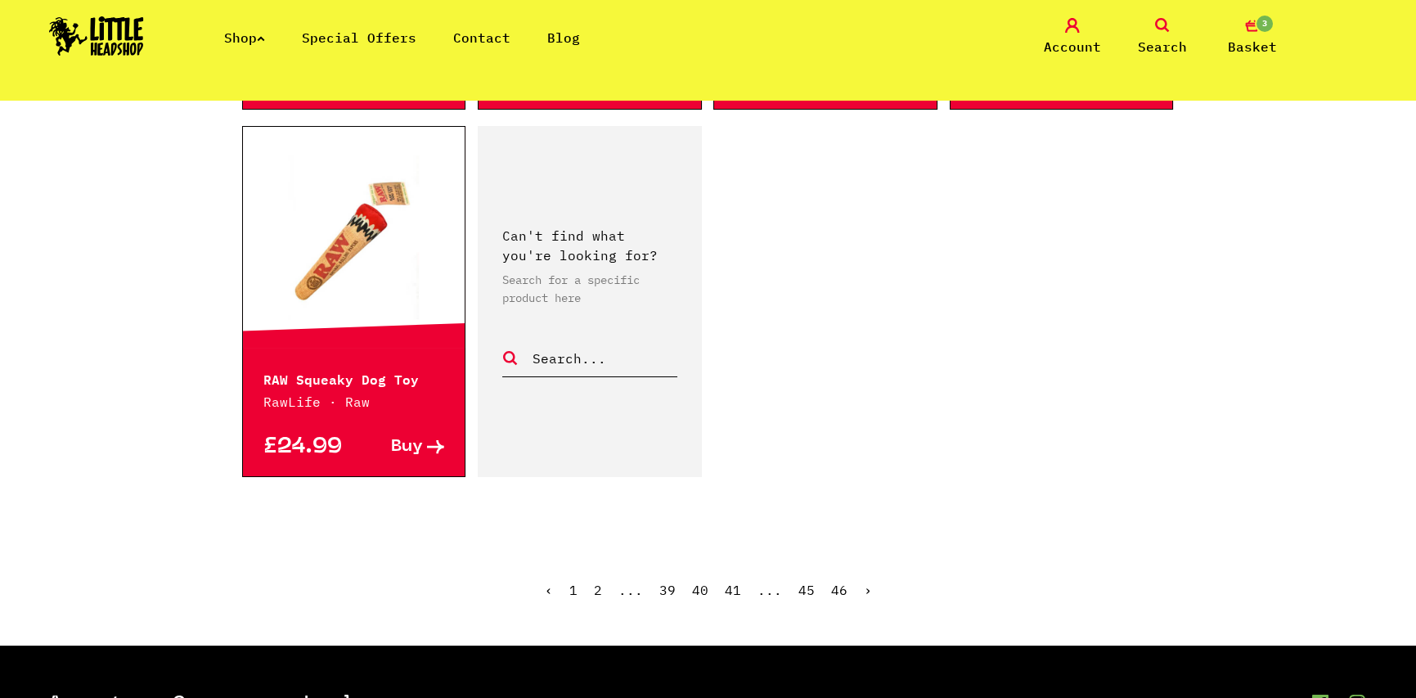
scroll to position [2536, 0]
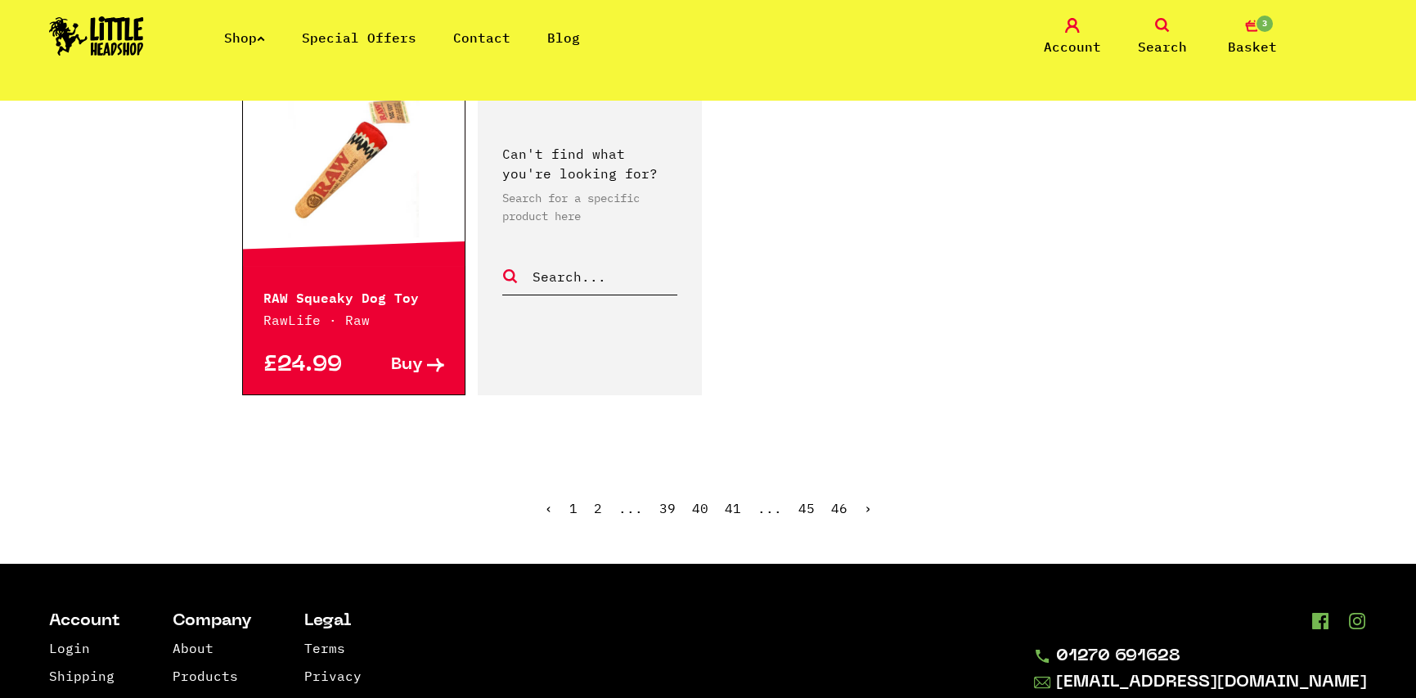
click at [864, 500] on link "›" at bounding box center [868, 508] width 8 height 16
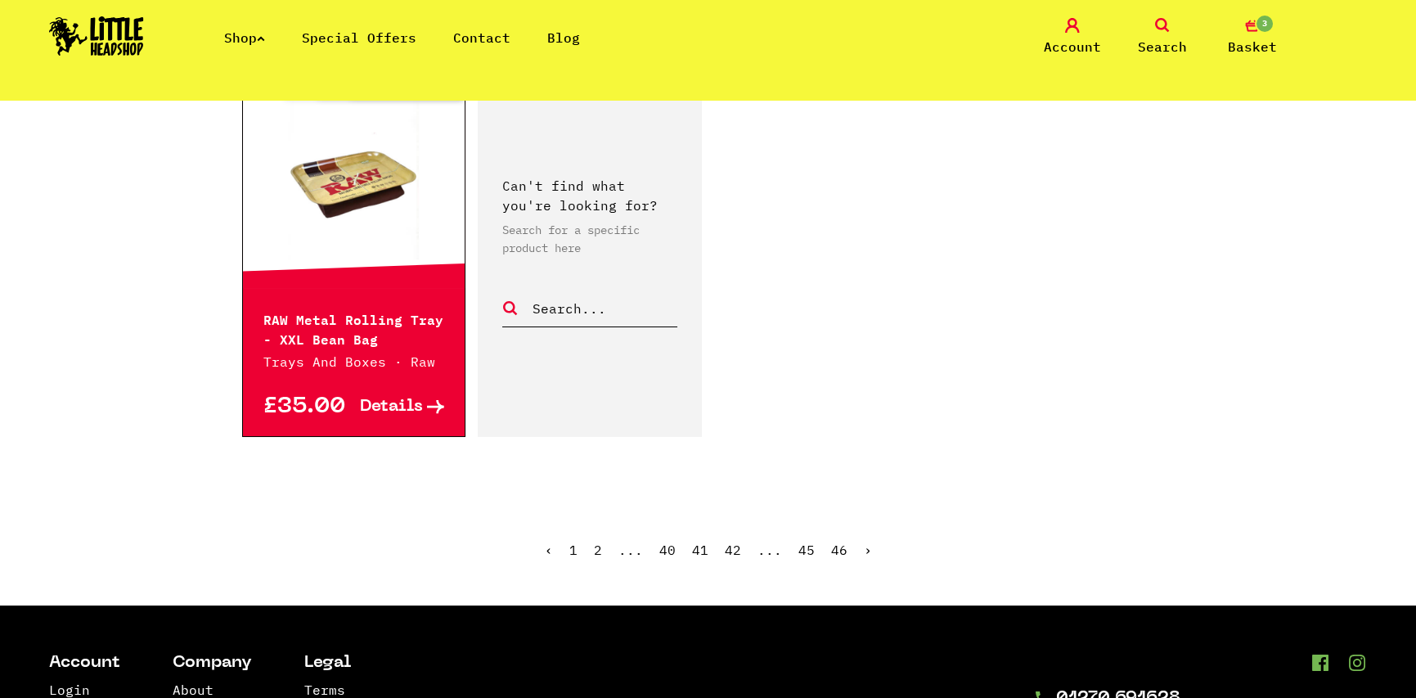
scroll to position [2618, 0]
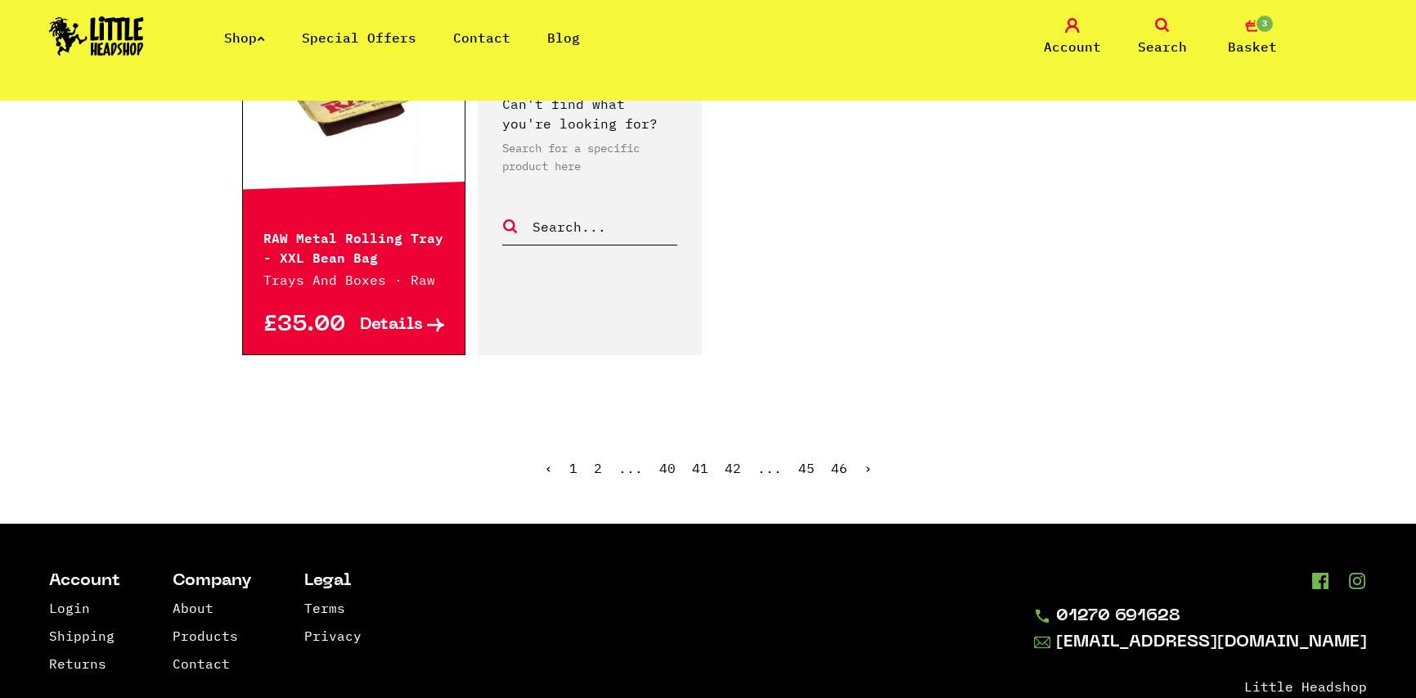
click at [868, 445] on ul "‹ 1 2 ... 40 41 42 ... 45 46 ›" at bounding box center [708, 480] width 933 height 70
click at [866, 460] on link "›" at bounding box center [868, 468] width 8 height 16
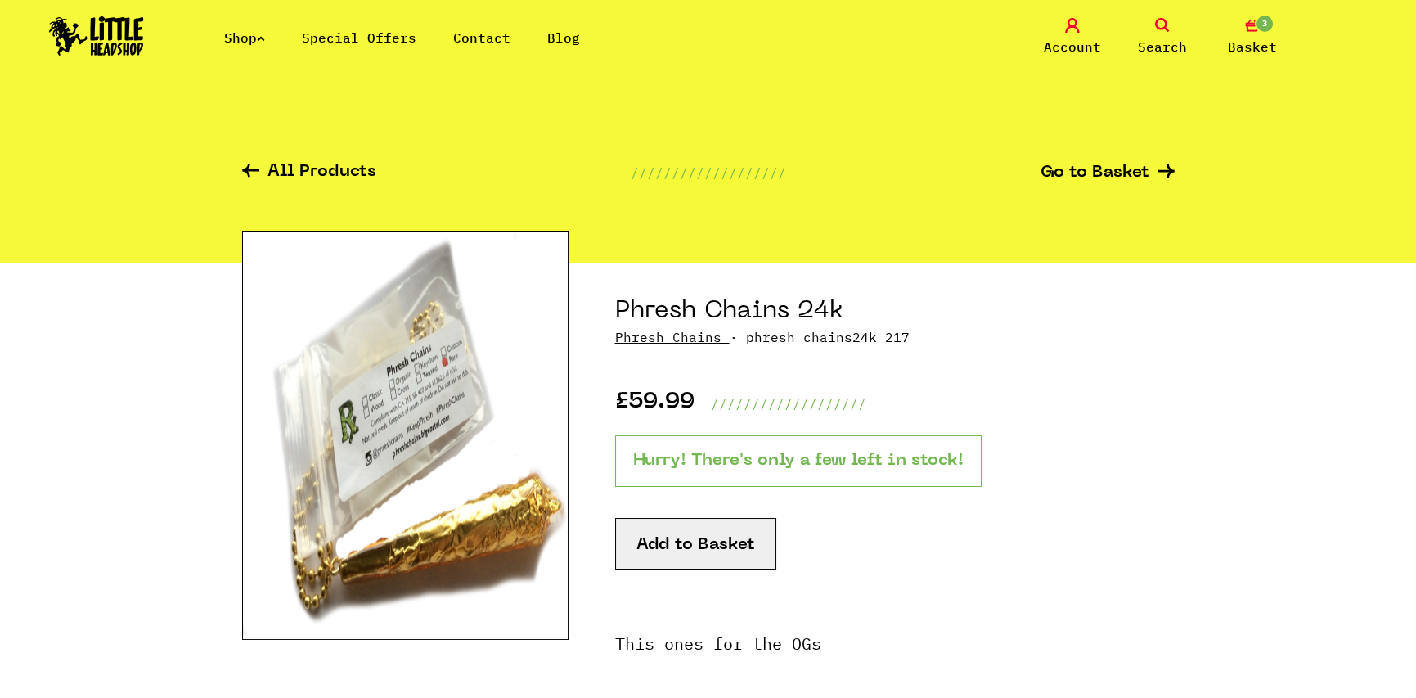
scroll to position [245, 0]
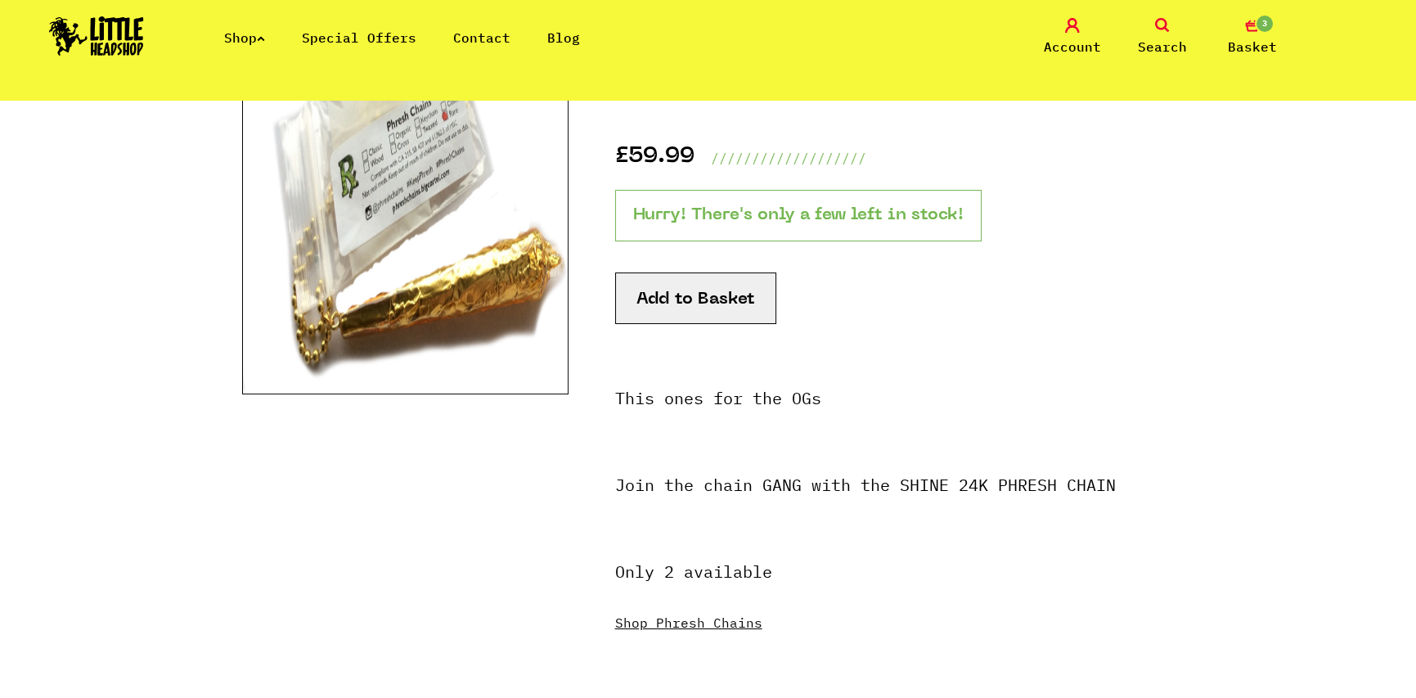
click at [711, 612] on p at bounding box center [895, 605] width 560 height 16
click at [709, 619] on link "Shop Phresh Chains" at bounding box center [688, 622] width 147 height 16
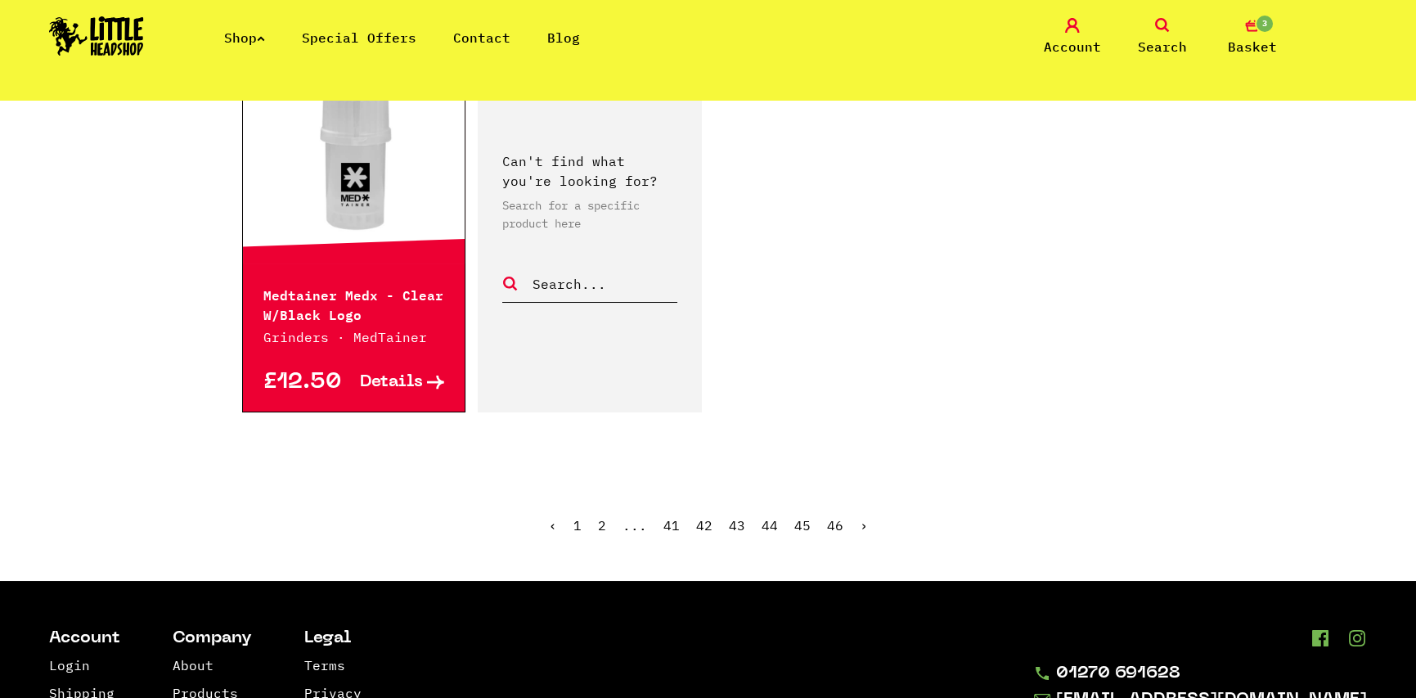
scroll to position [2618, 0]
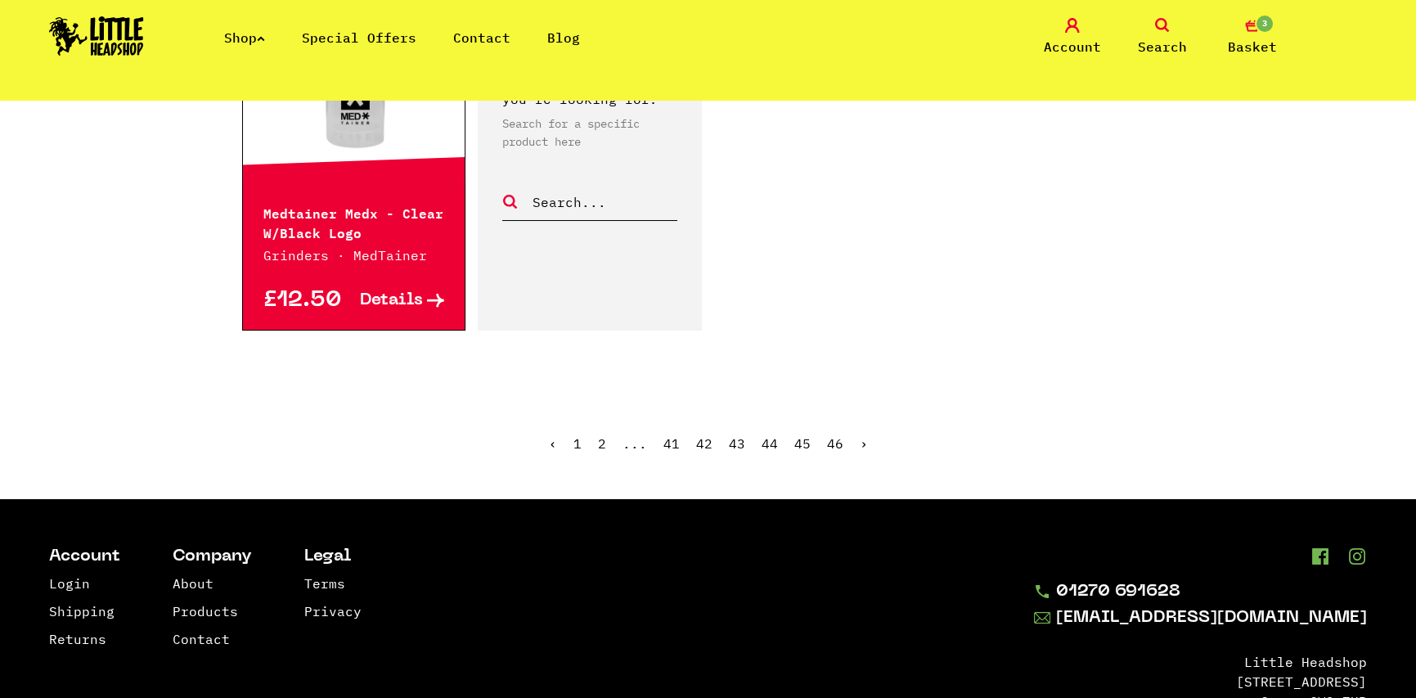
click at [860, 439] on link "›" at bounding box center [864, 443] width 8 height 16
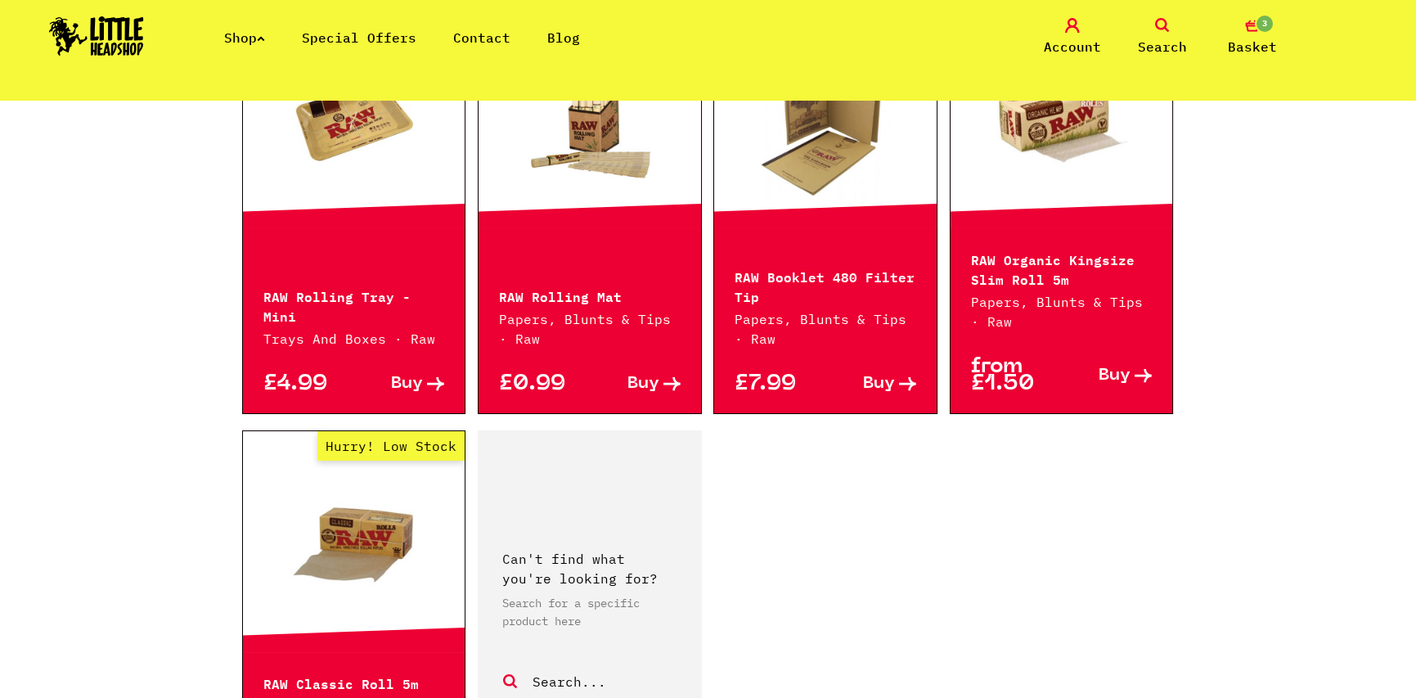
scroll to position [2536, 0]
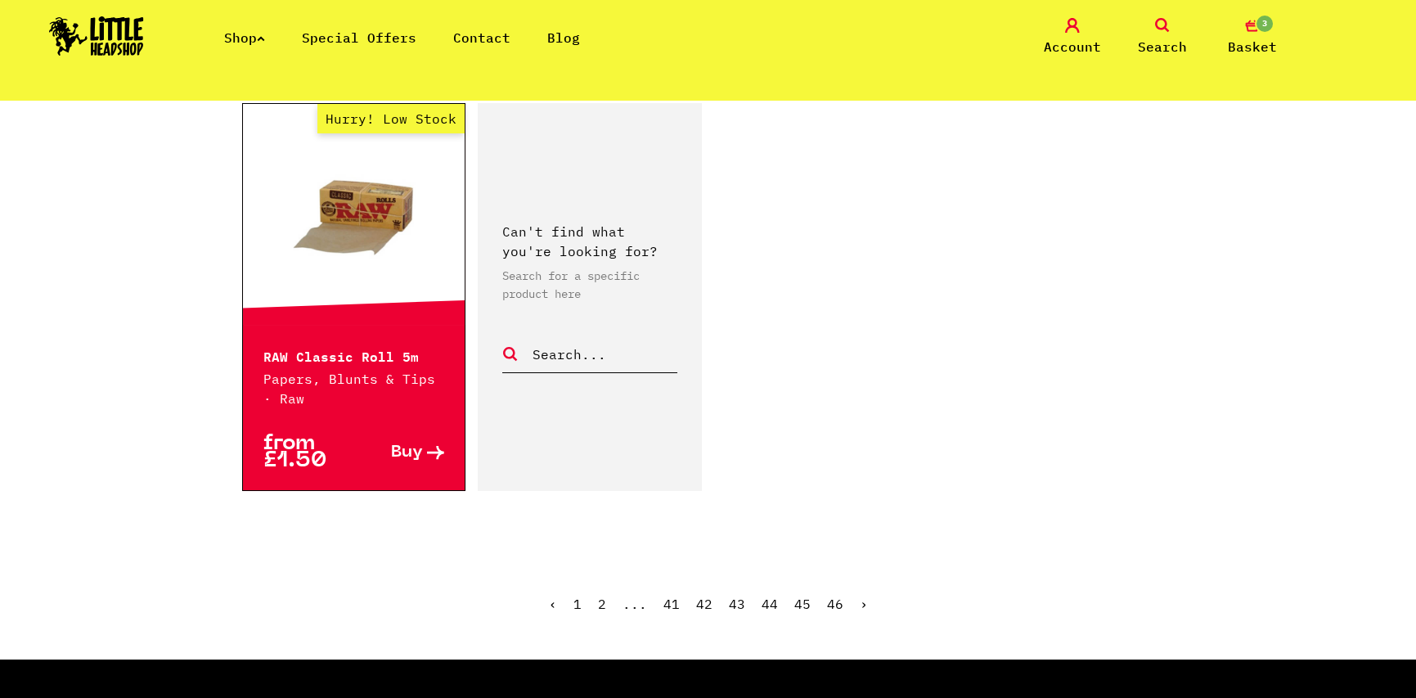
click at [852, 590] on ul "‹ 1 2 ... 41 42 43 44 45 46 ›" at bounding box center [708, 616] width 933 height 70
click at [860, 596] on link "›" at bounding box center [864, 604] width 8 height 16
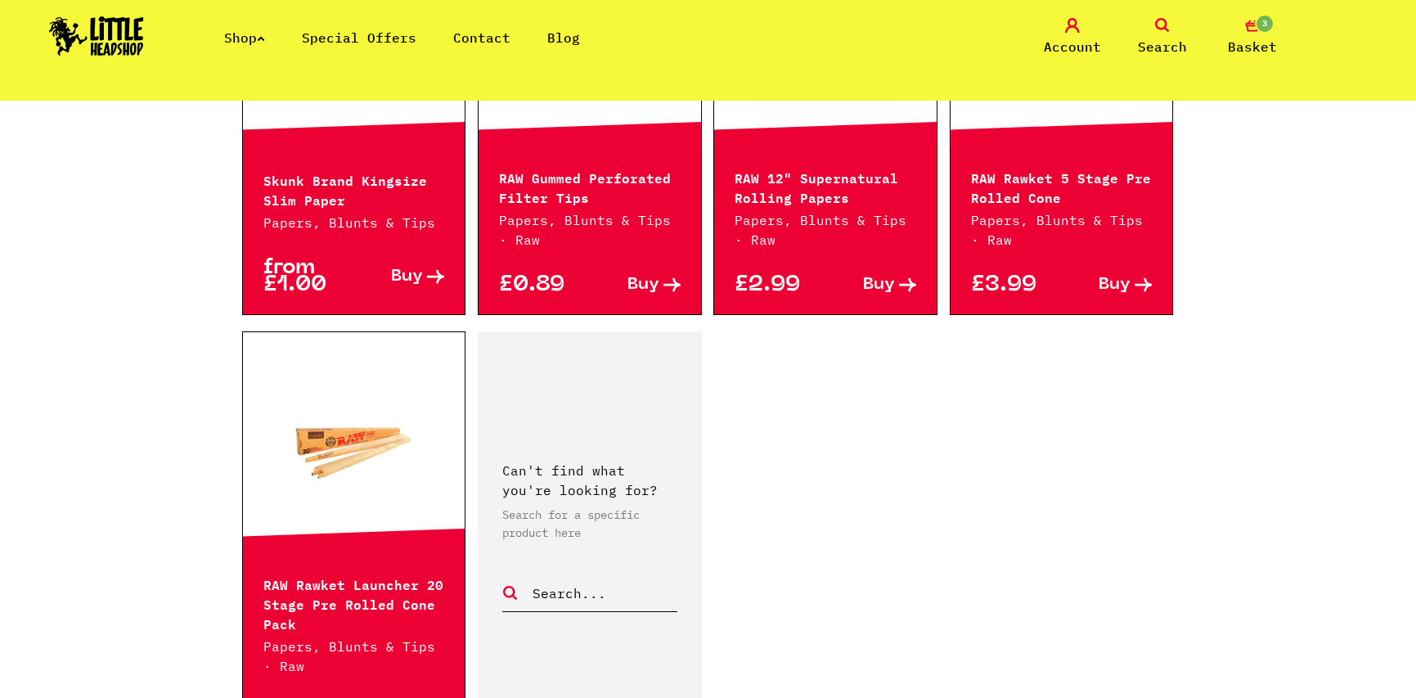
scroll to position [2536, 0]
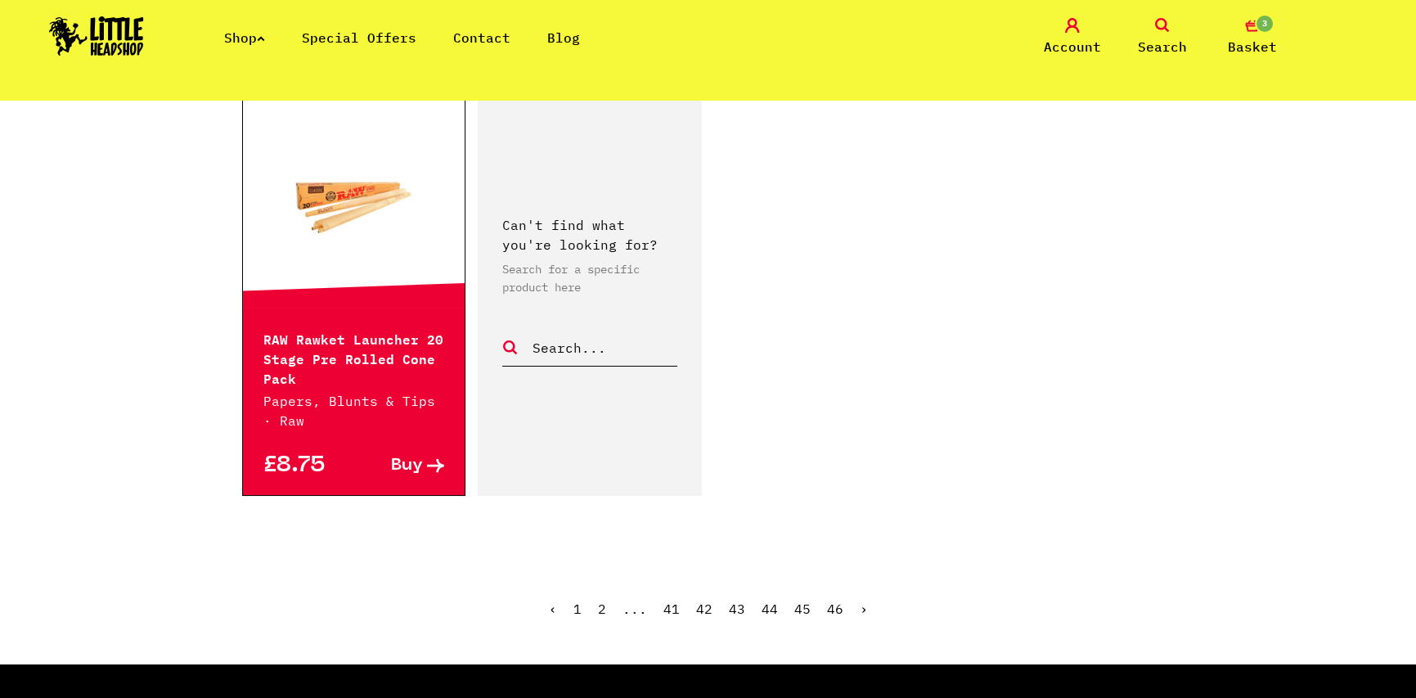
click at [854, 588] on ul "‹ 1 2 ... 41 42 43 44 45 46 ›" at bounding box center [708, 621] width 933 height 70
click at [860, 600] on link "›" at bounding box center [864, 608] width 8 height 16
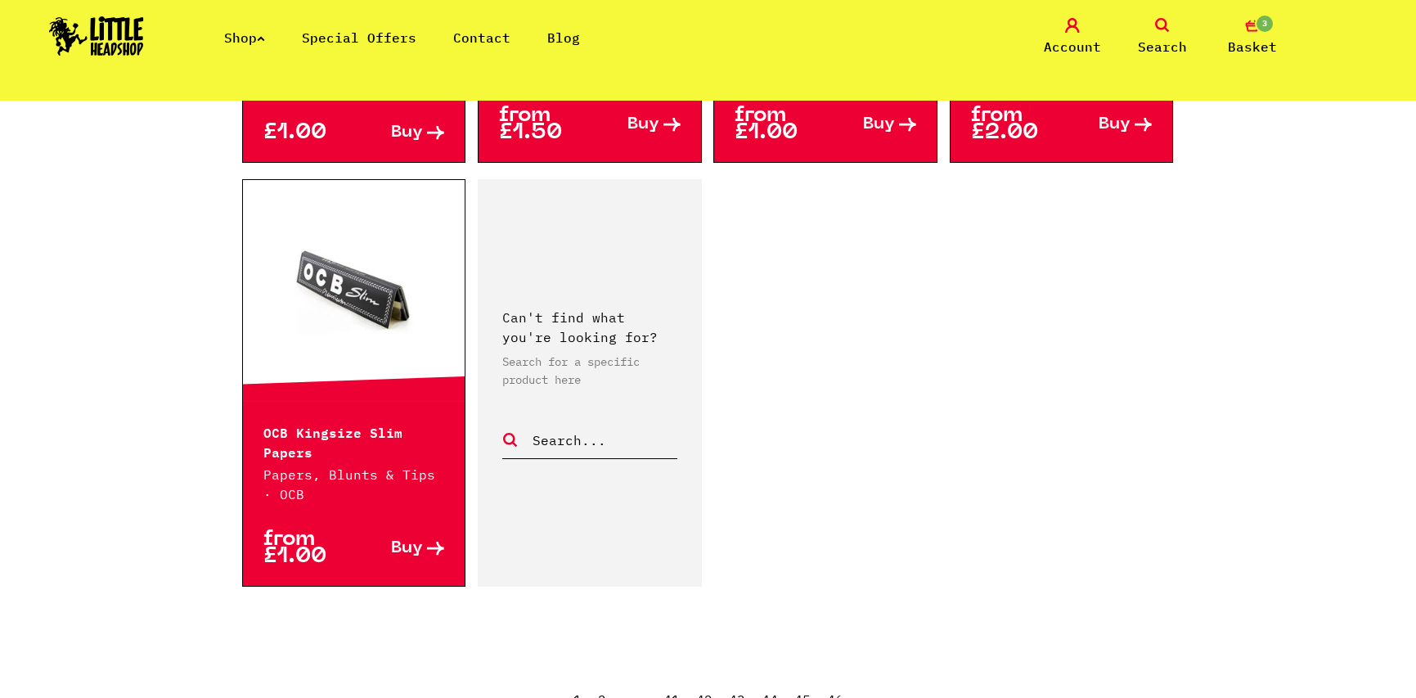
scroll to position [2863, 0]
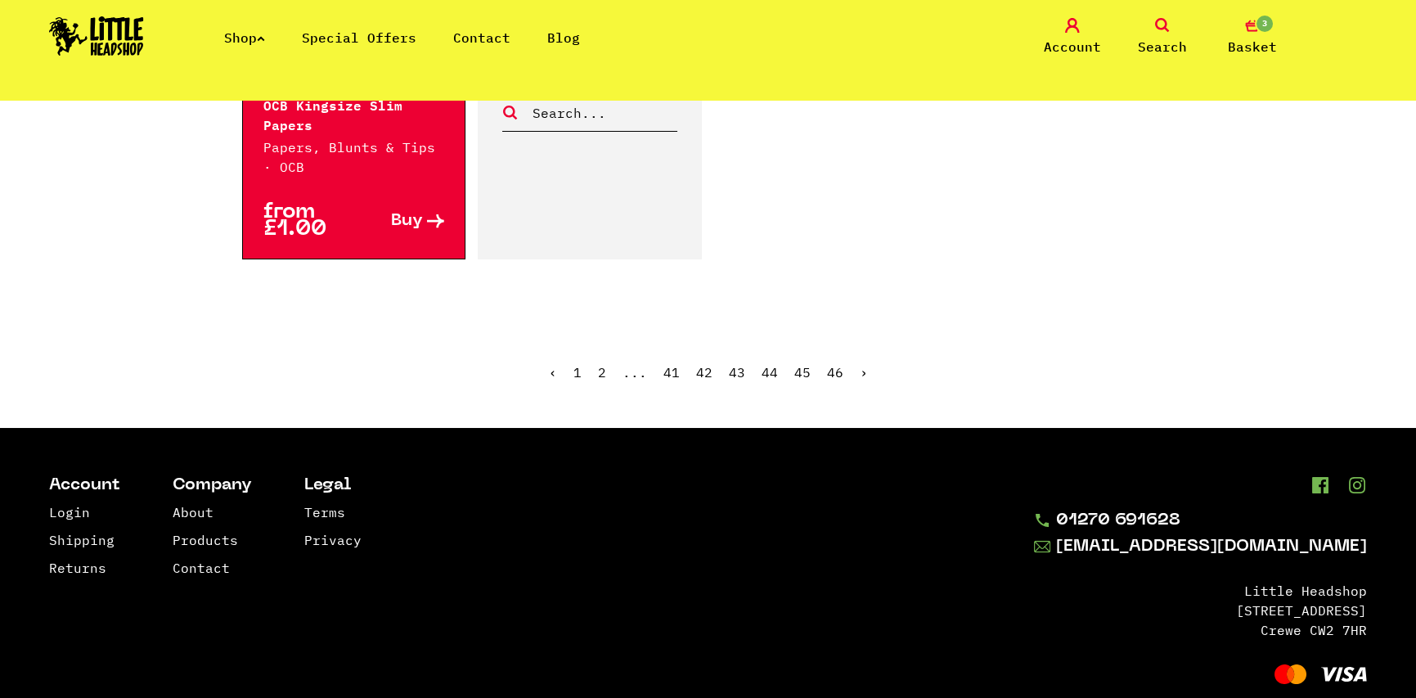
click at [860, 372] on link "›" at bounding box center [864, 372] width 8 height 16
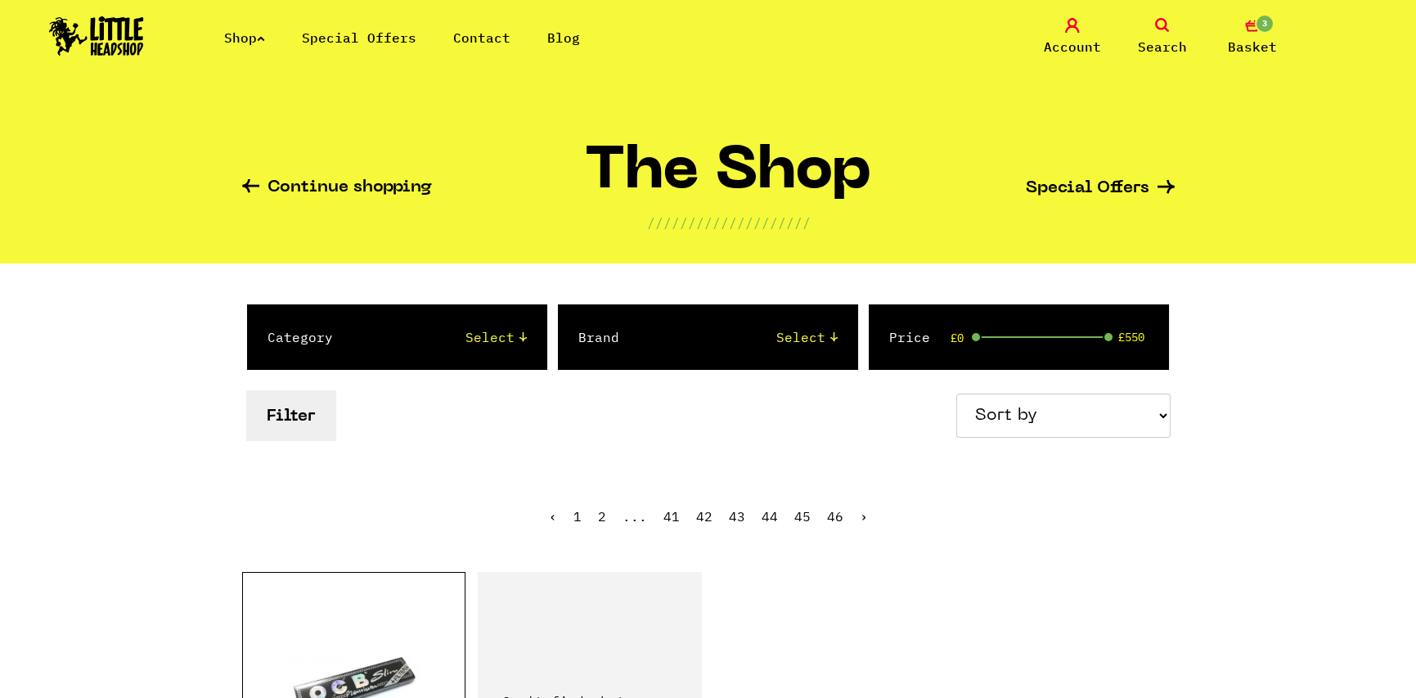
click at [264, 43] on link "Shop" at bounding box center [244, 37] width 41 height 16
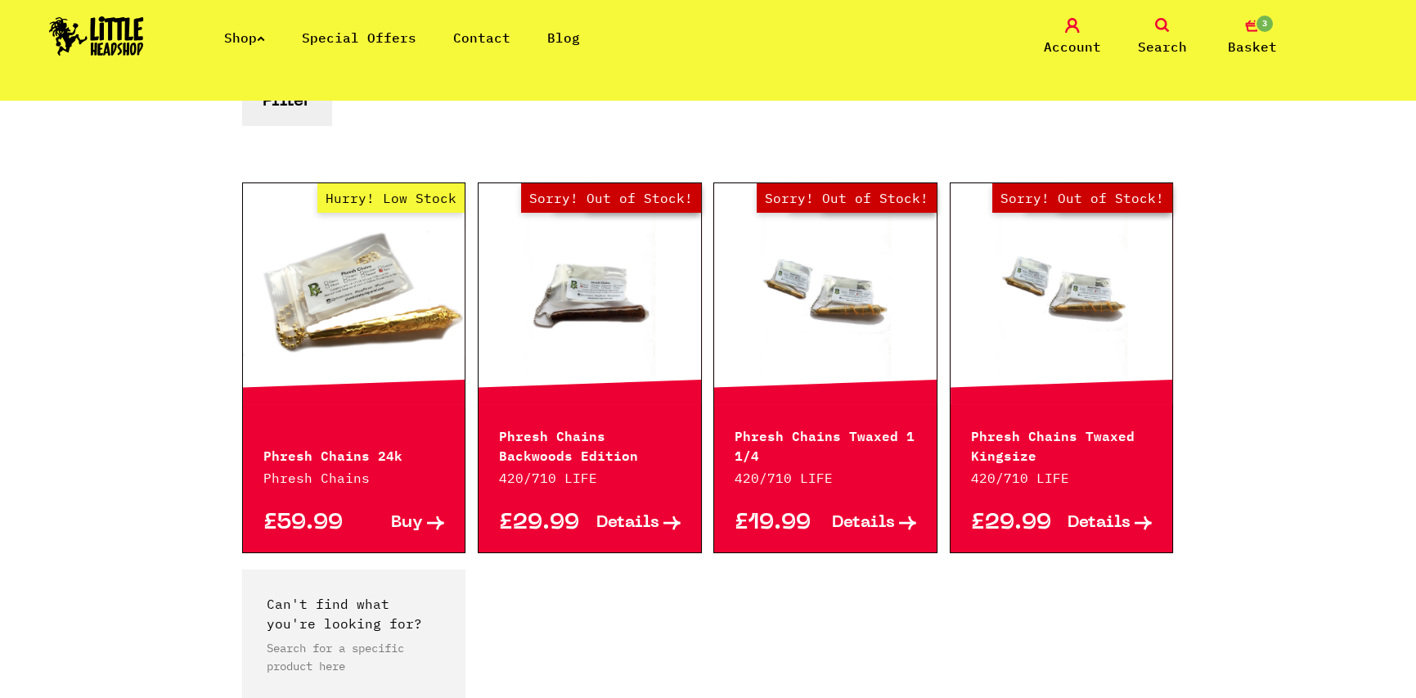
scroll to position [573, 0]
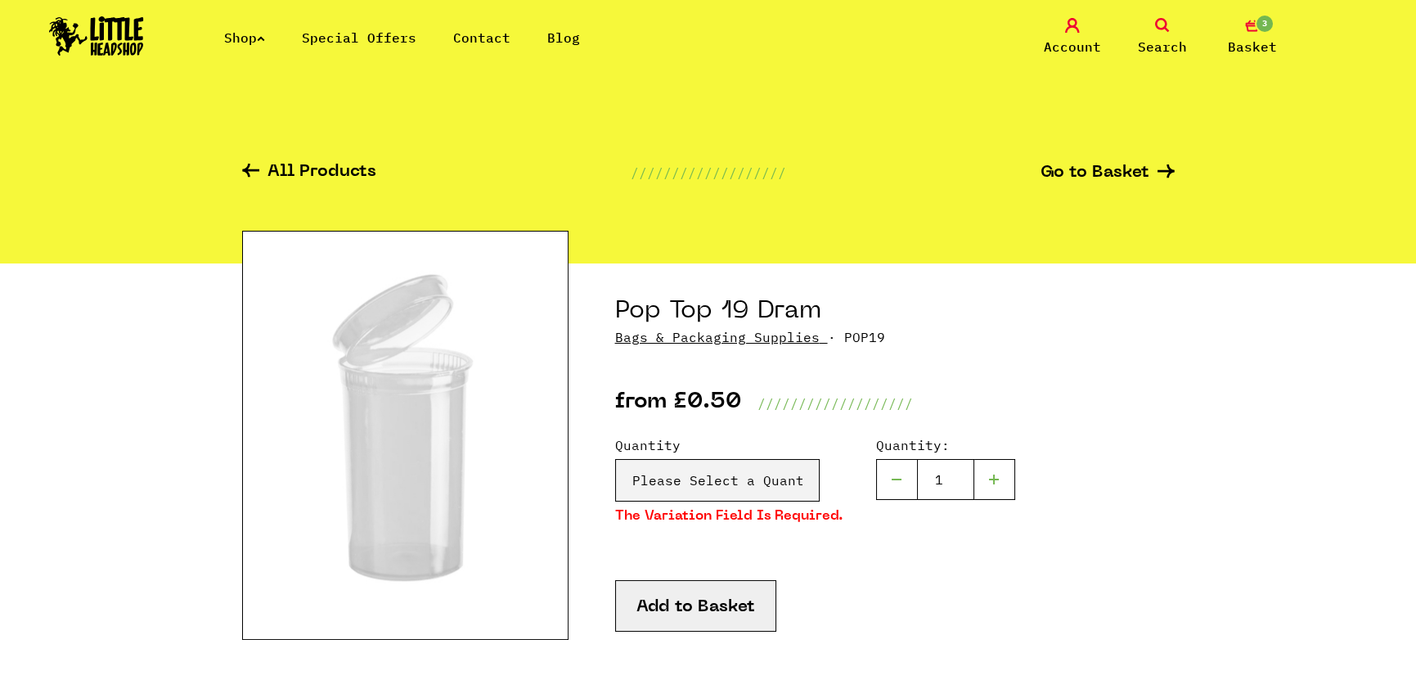
scroll to position [164, 0]
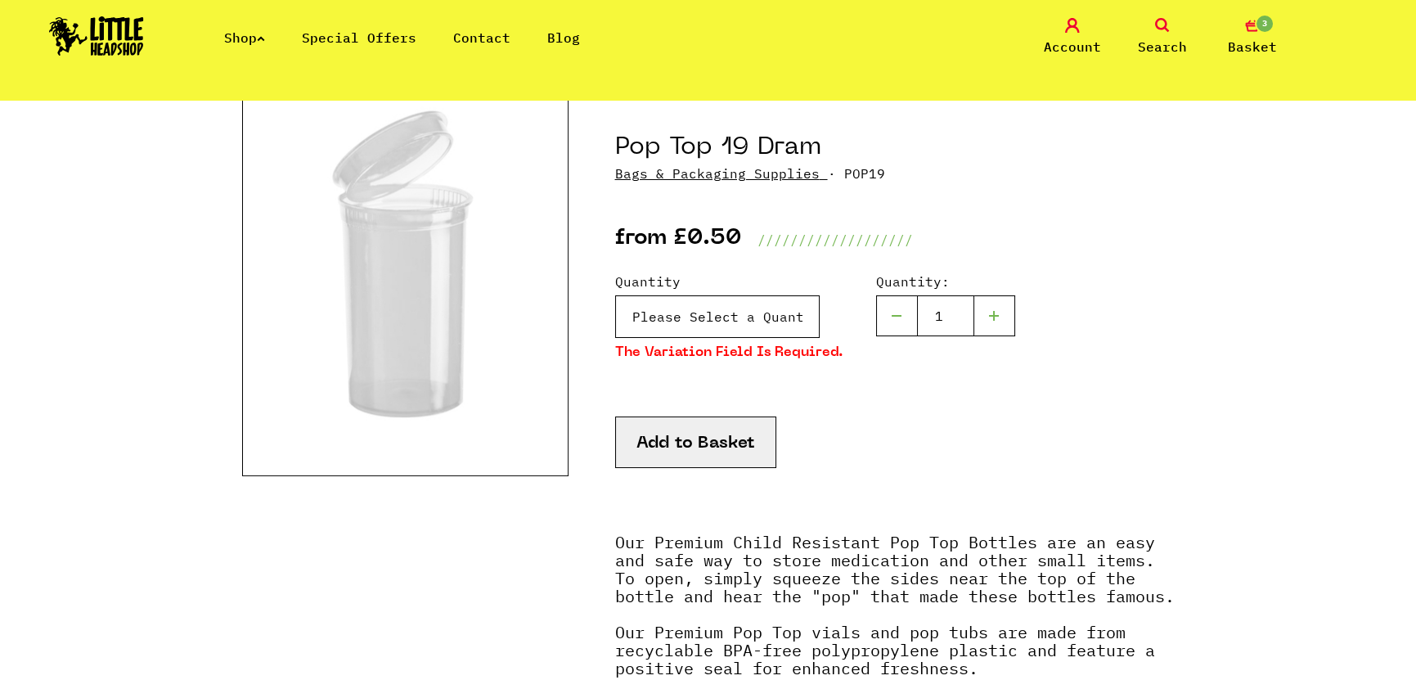
click at [690, 296] on select "Please Select a Quantity X 1 (Green) - £0.50 X 1 (Grey) - £0.50 X 1 (Clear) - £…" at bounding box center [717, 316] width 205 height 43
click at [695, 311] on select "Please Select a Quantity X 1 (Green) - £0.50 X 1 (Grey) - £0.50 X 1 (Clear) - £…" at bounding box center [717, 316] width 205 height 43
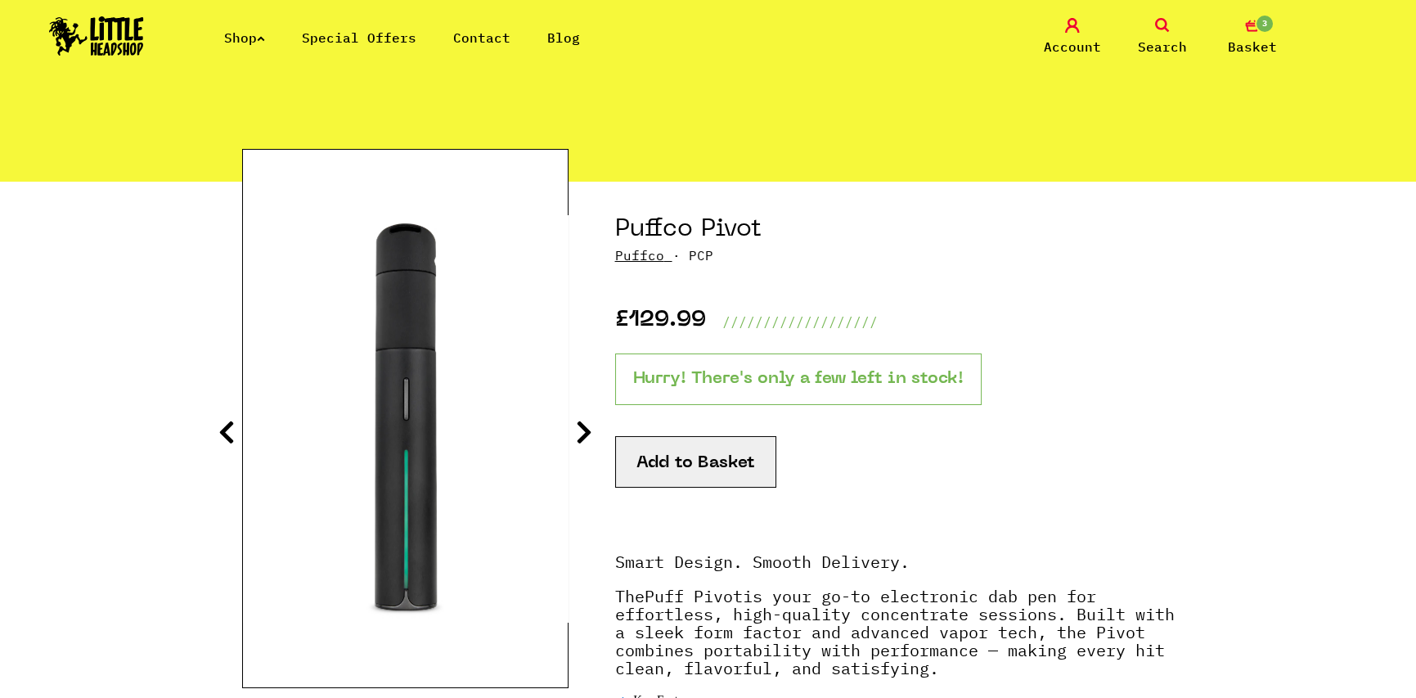
scroll to position [164, 0]
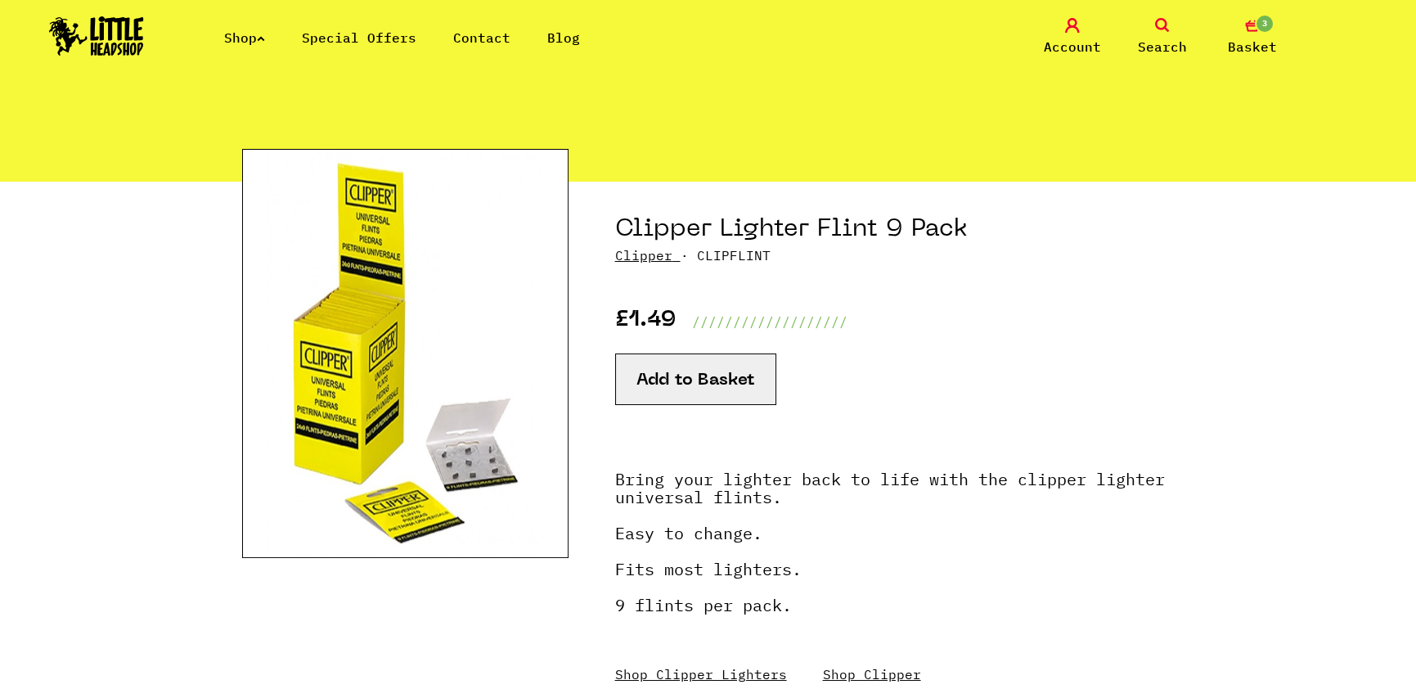
scroll to position [164, 0]
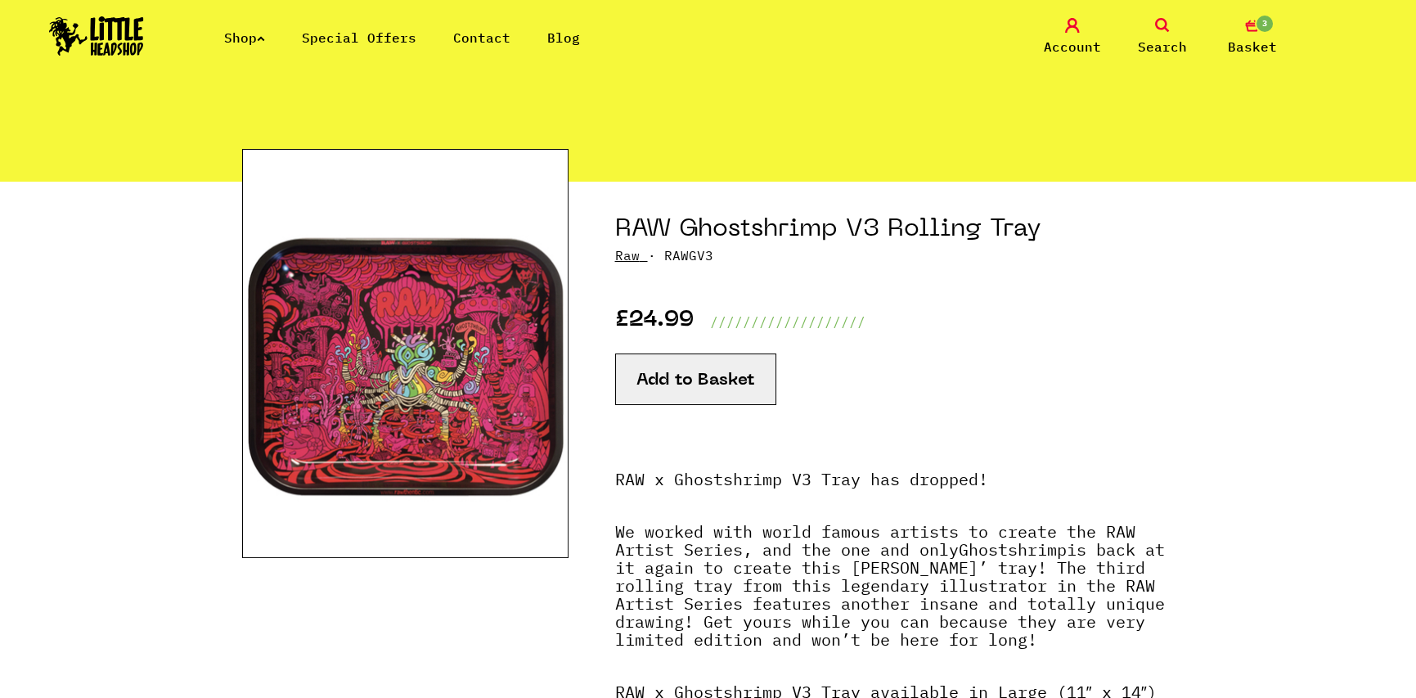
scroll to position [245, 0]
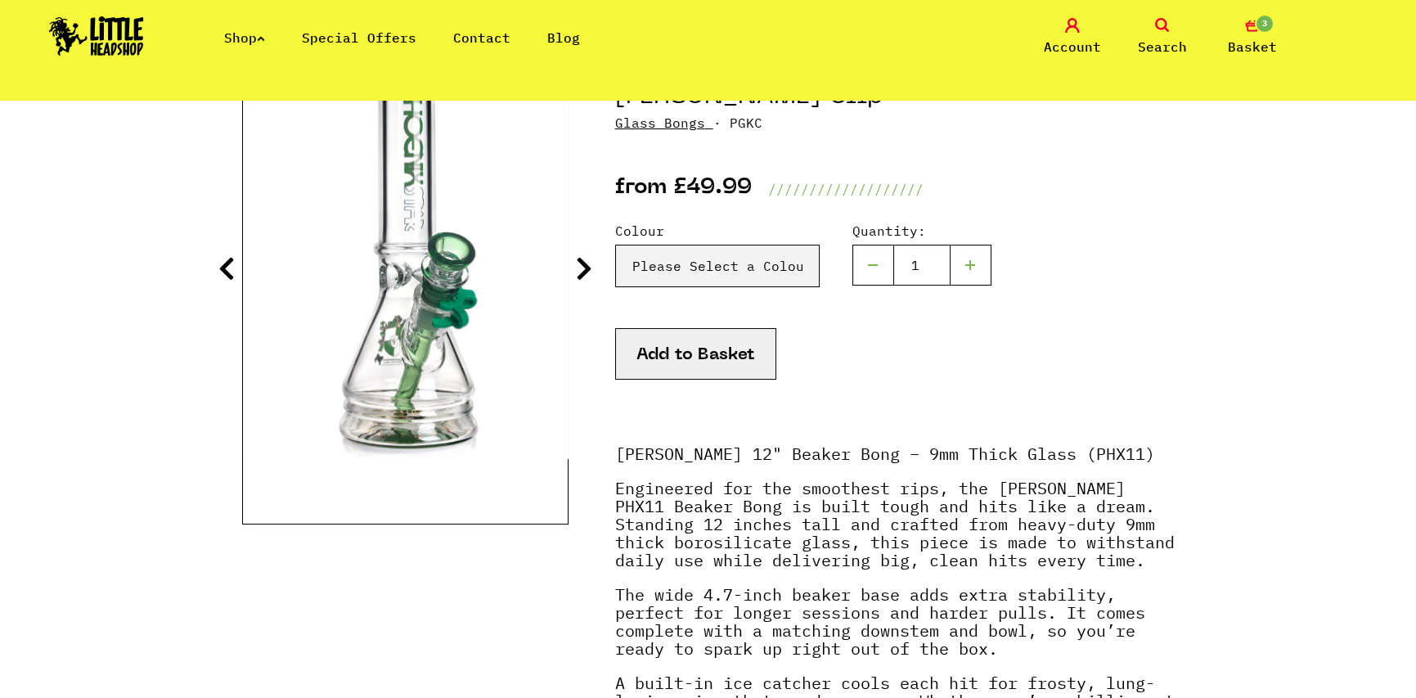
scroll to position [164, 0]
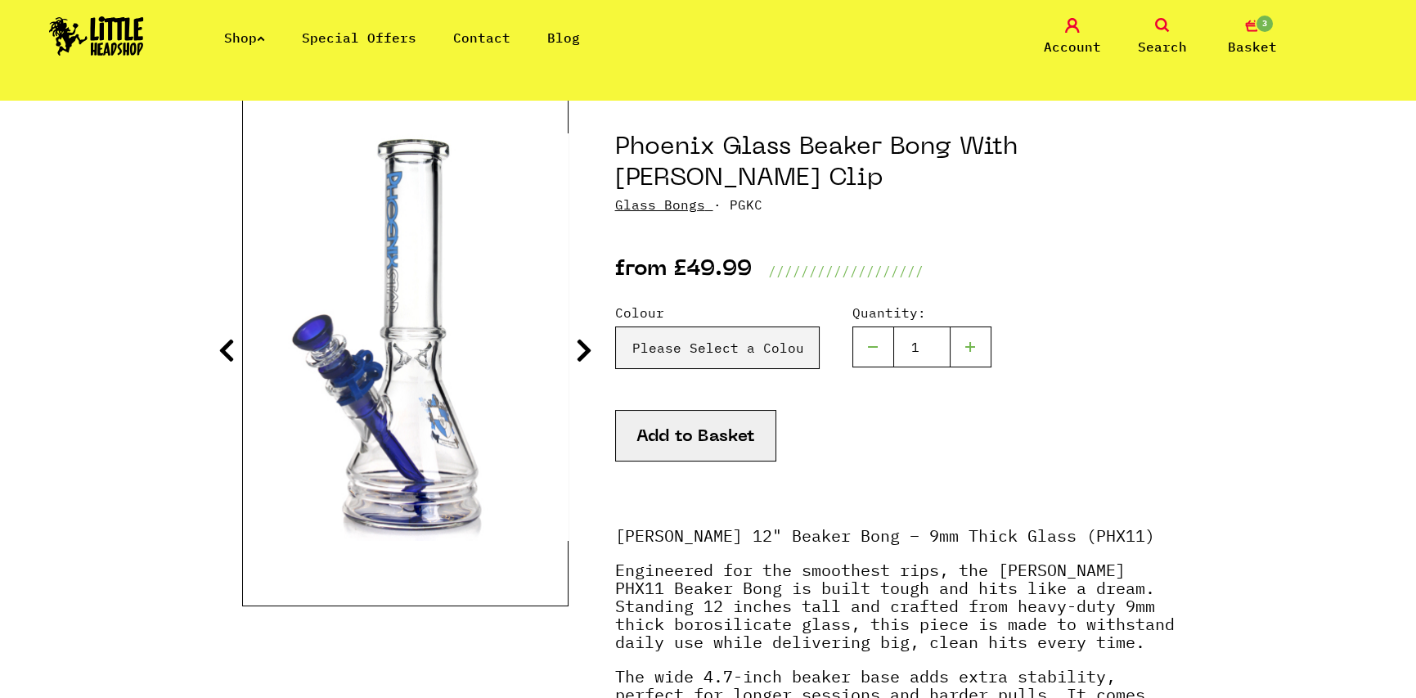
click at [579, 350] on icon at bounding box center [584, 350] width 16 height 26
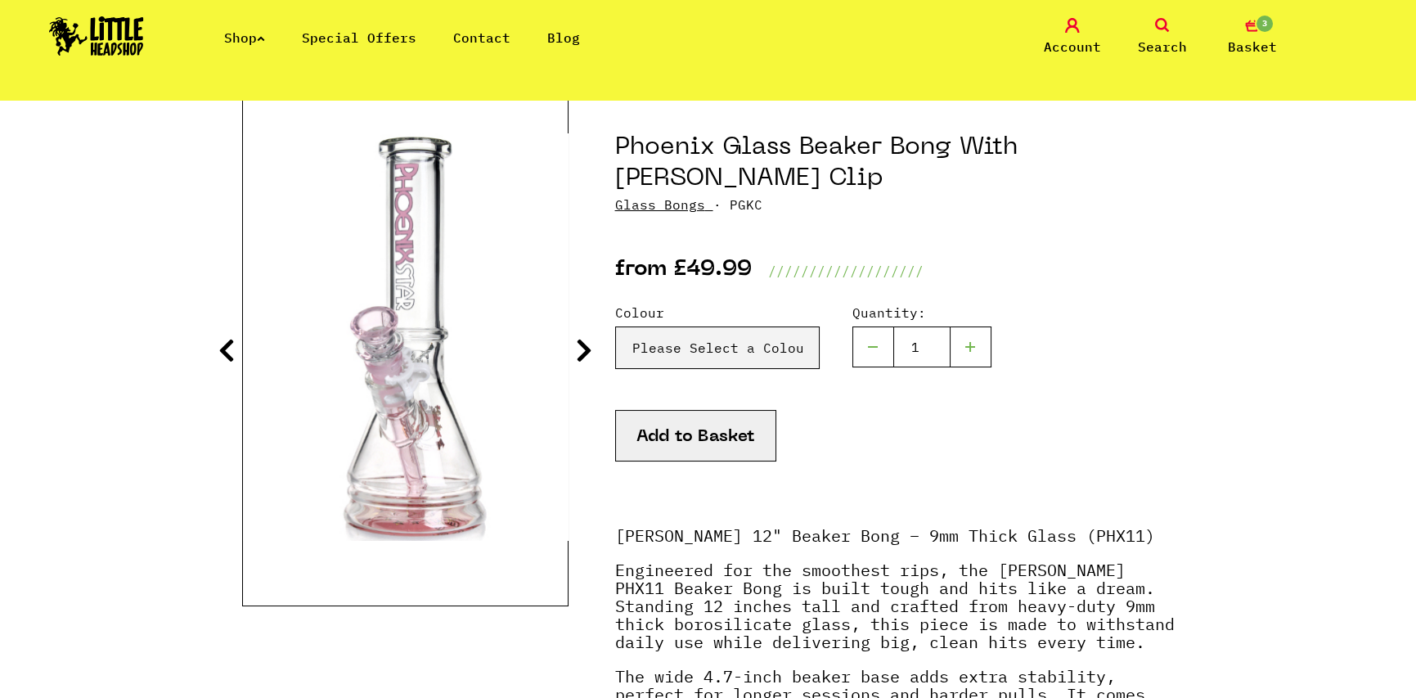
click at [579, 350] on icon at bounding box center [584, 350] width 16 height 26
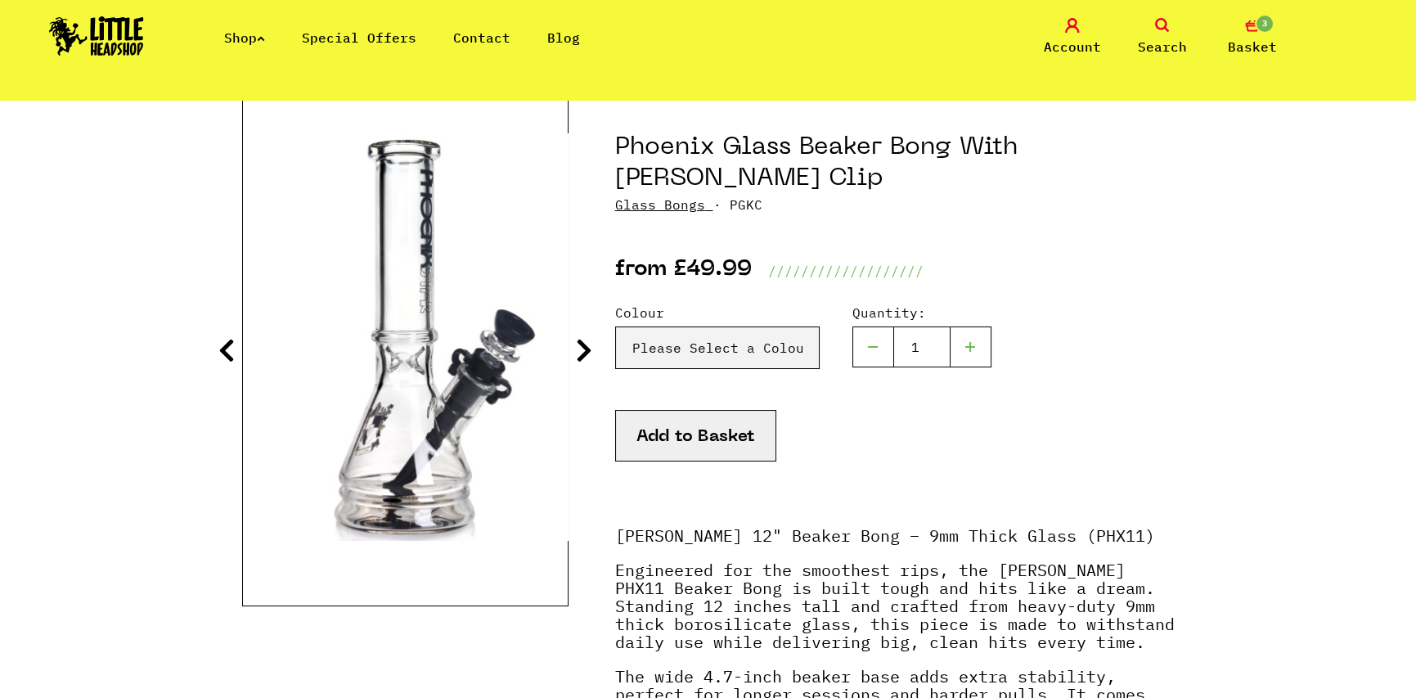
click at [579, 350] on icon at bounding box center [584, 350] width 16 height 26
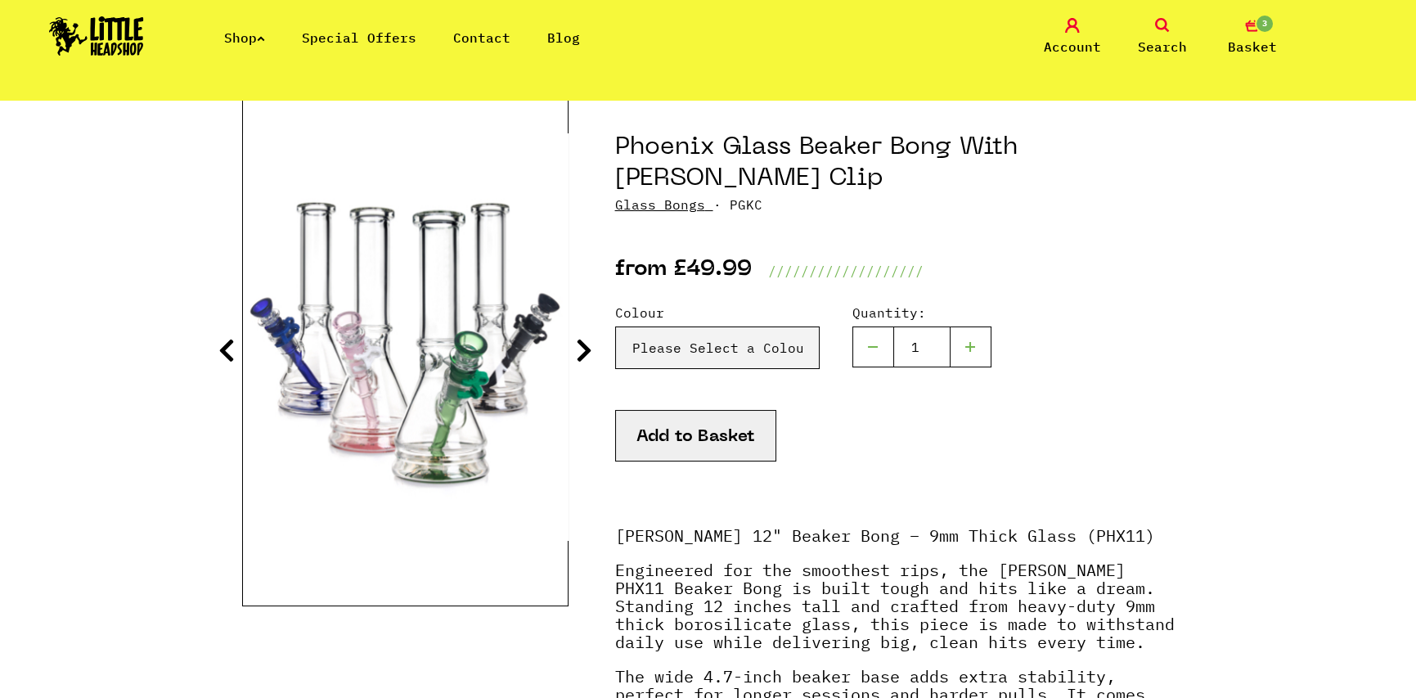
click at [579, 350] on icon at bounding box center [584, 350] width 16 height 26
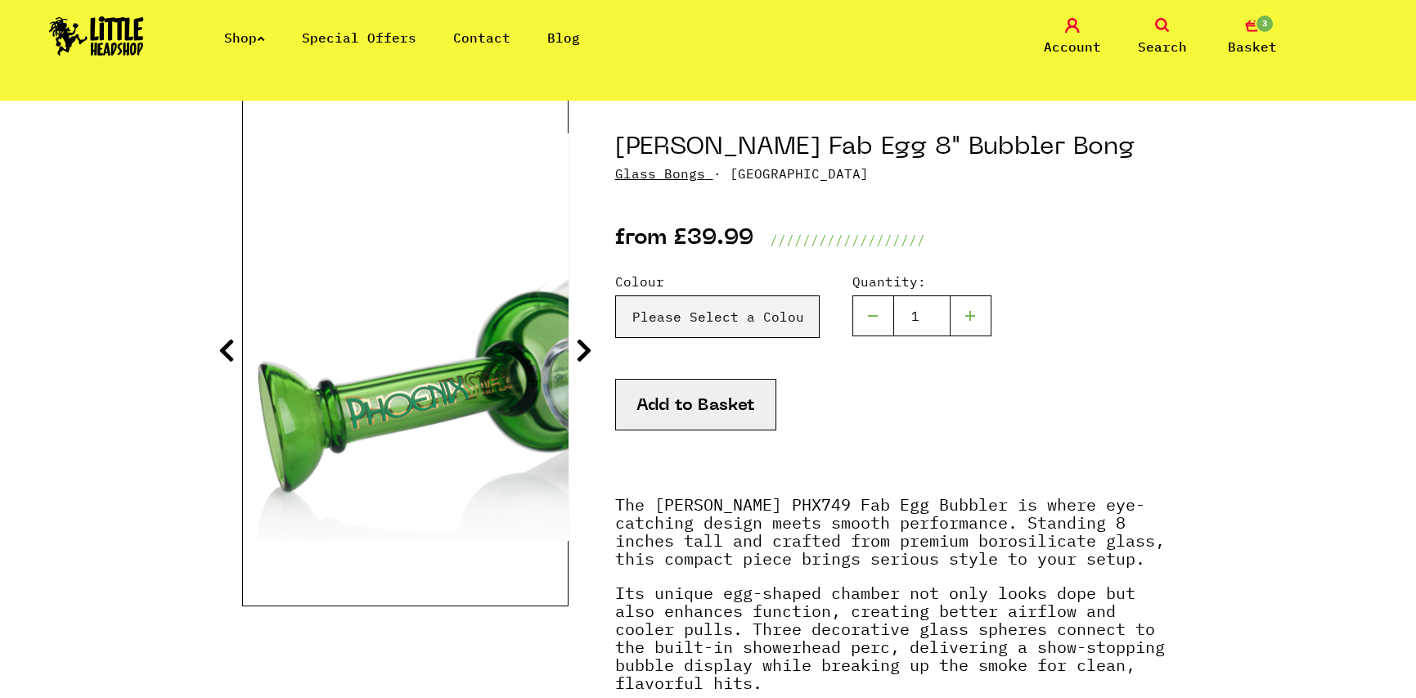
scroll to position [245, 0]
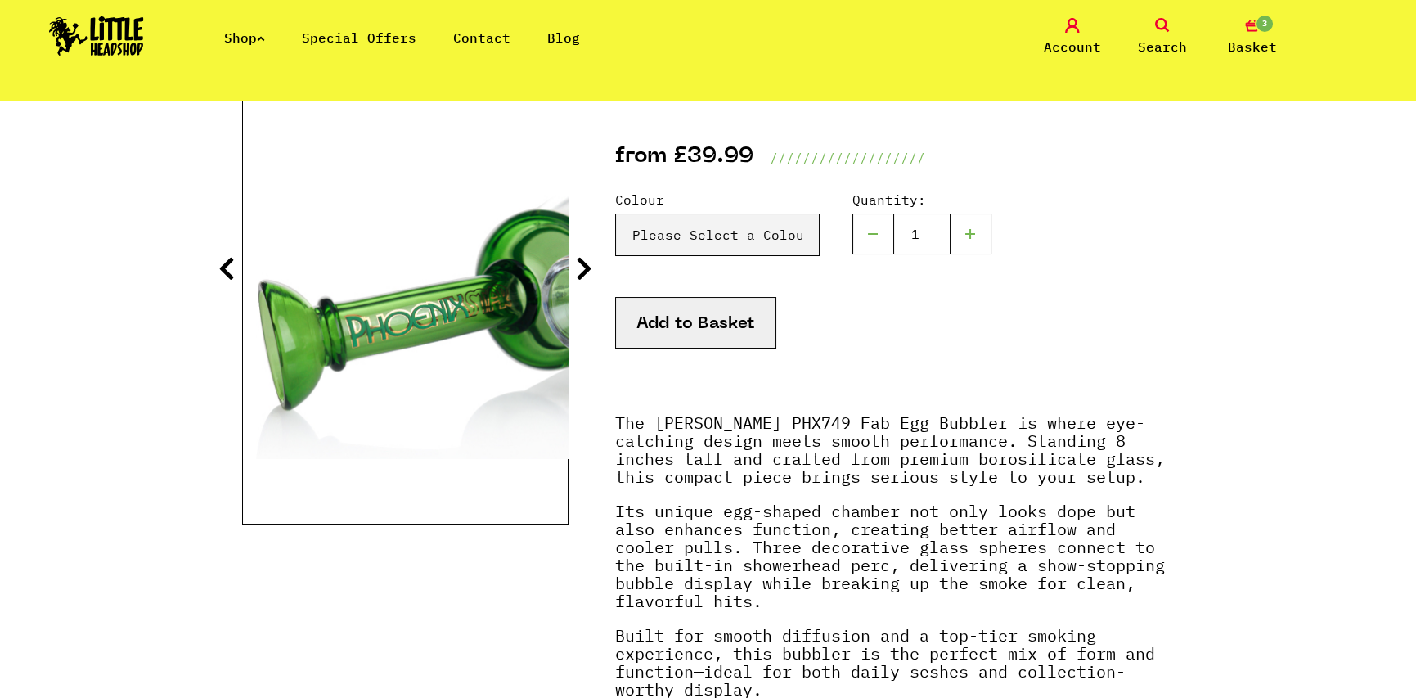
click at [576, 271] on icon at bounding box center [584, 268] width 16 height 26
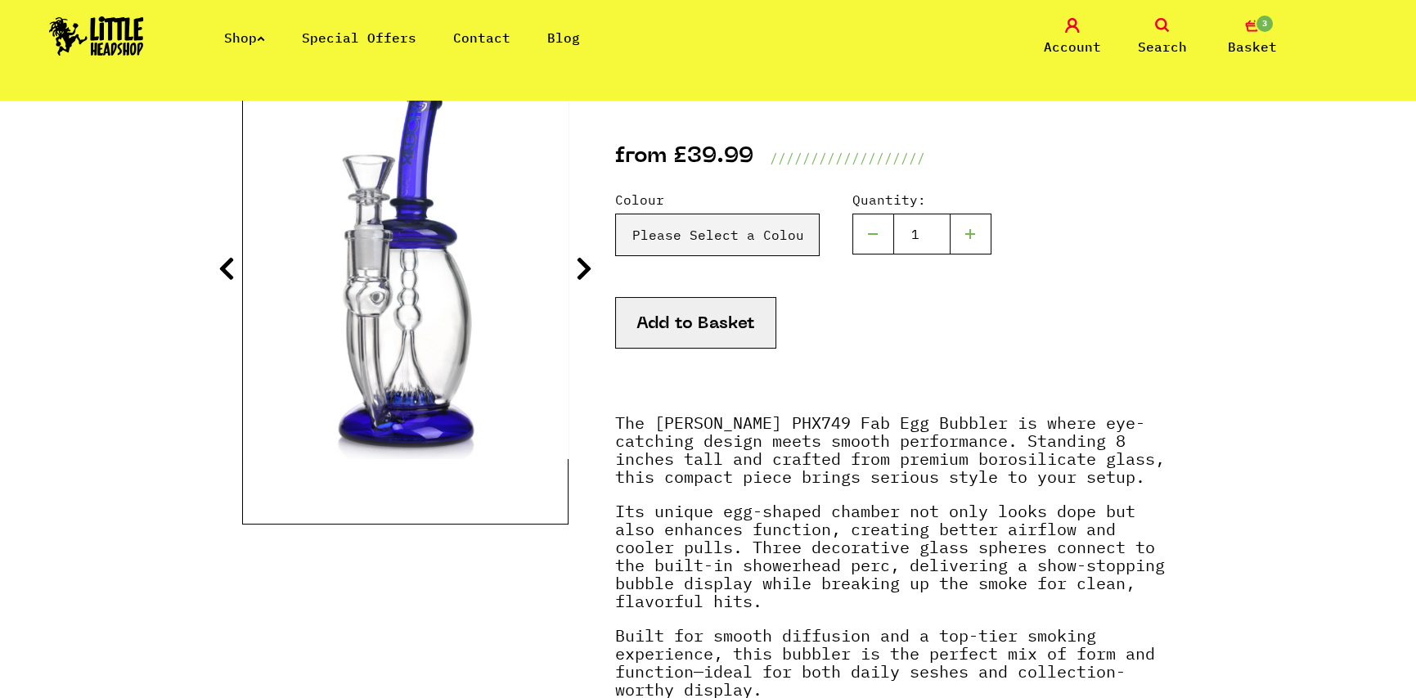
scroll to position [164, 0]
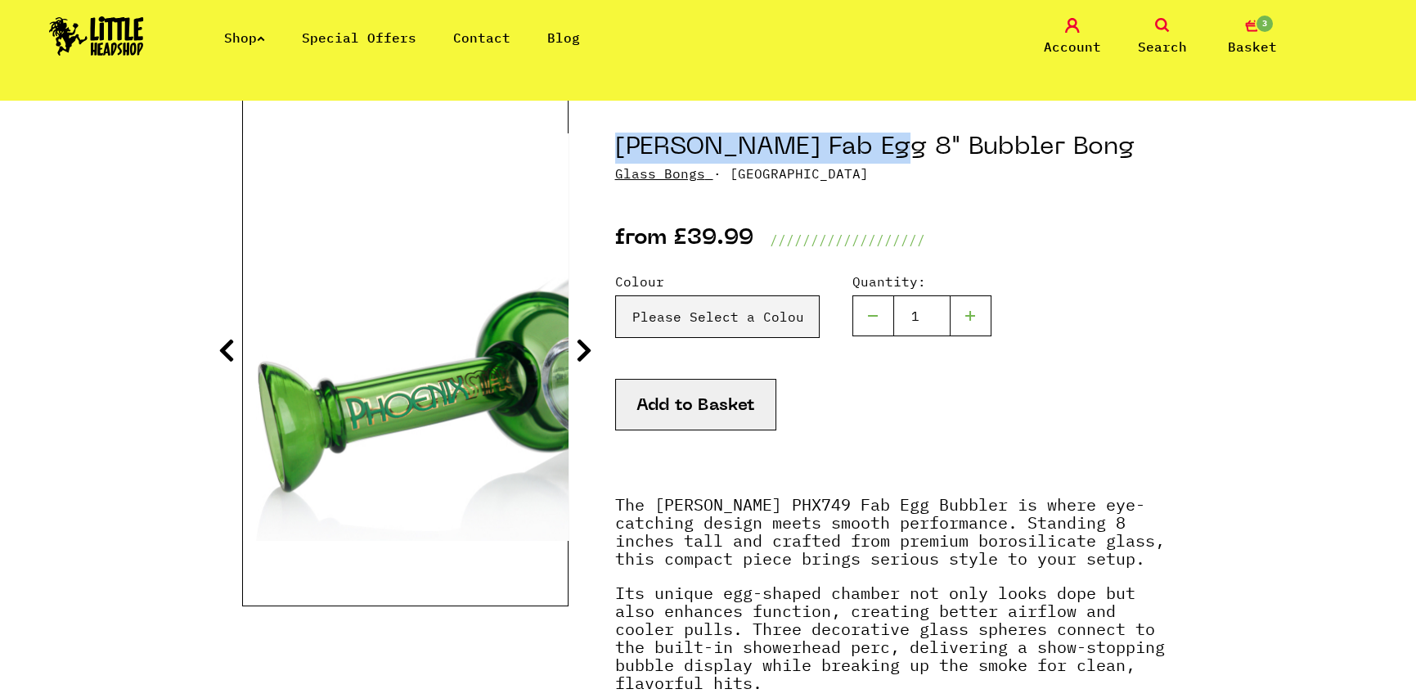
drag, startPoint x: 615, startPoint y: 149, endPoint x: 880, endPoint y: 152, distance: 265.1
click at [880, 152] on h1 "Phoenix Star Fab Egg 8" Bubbler Bong" at bounding box center [895, 148] width 560 height 31
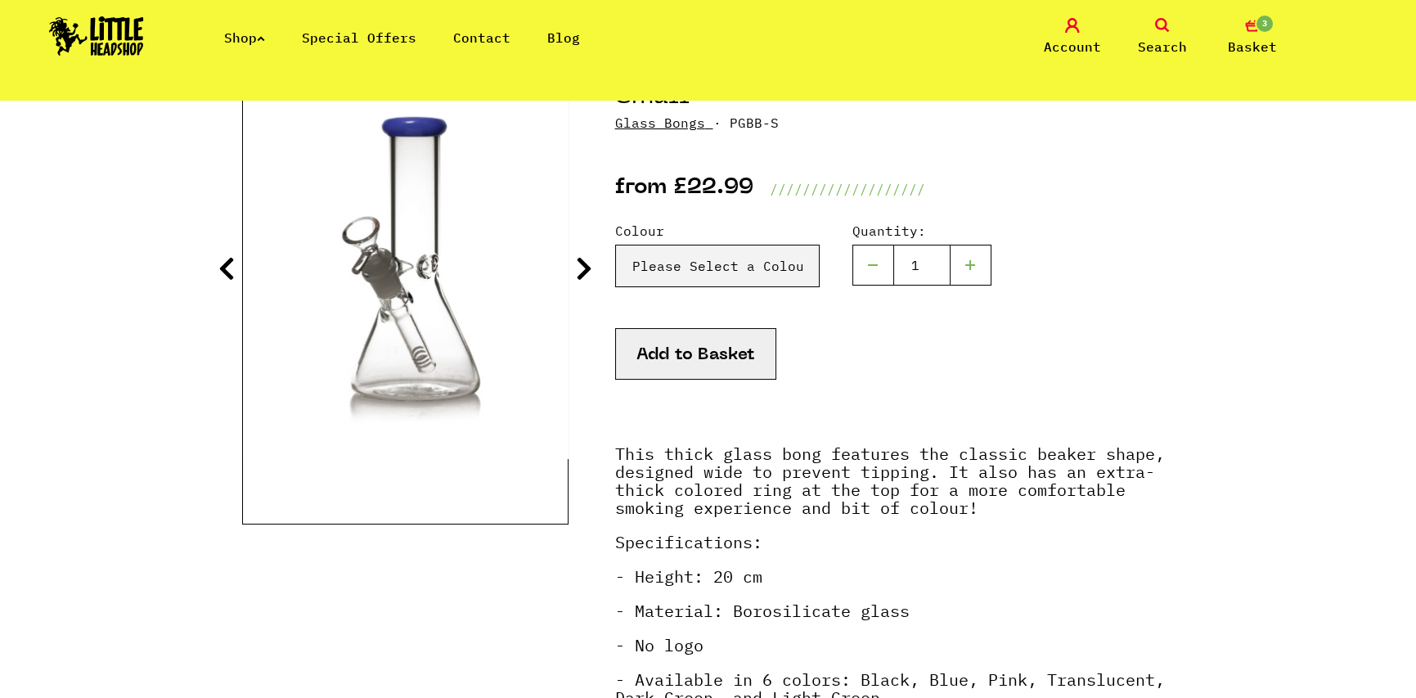
scroll to position [164, 0]
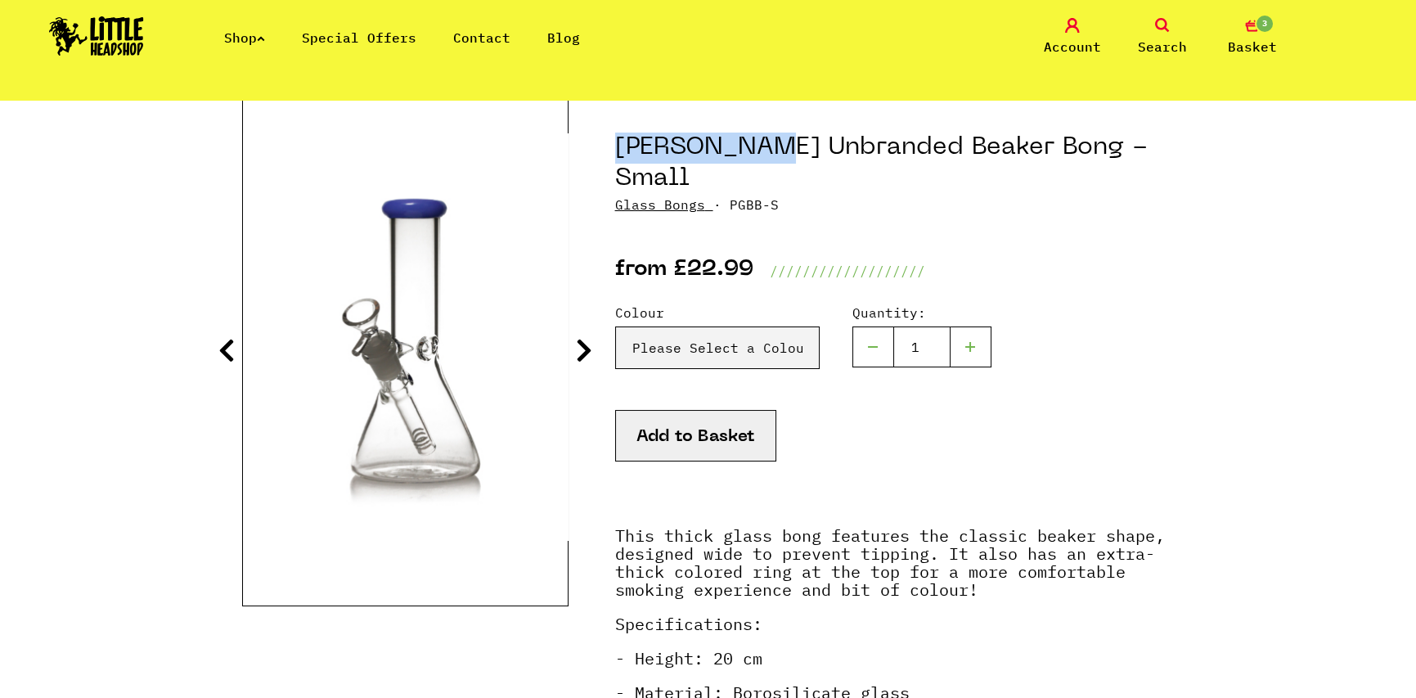
drag, startPoint x: 615, startPoint y: 151, endPoint x: 766, endPoint y: 159, distance: 150.7
click at [766, 159] on h1 "[PERSON_NAME] Unbranded Beaker Bong - Small" at bounding box center [895, 164] width 560 height 62
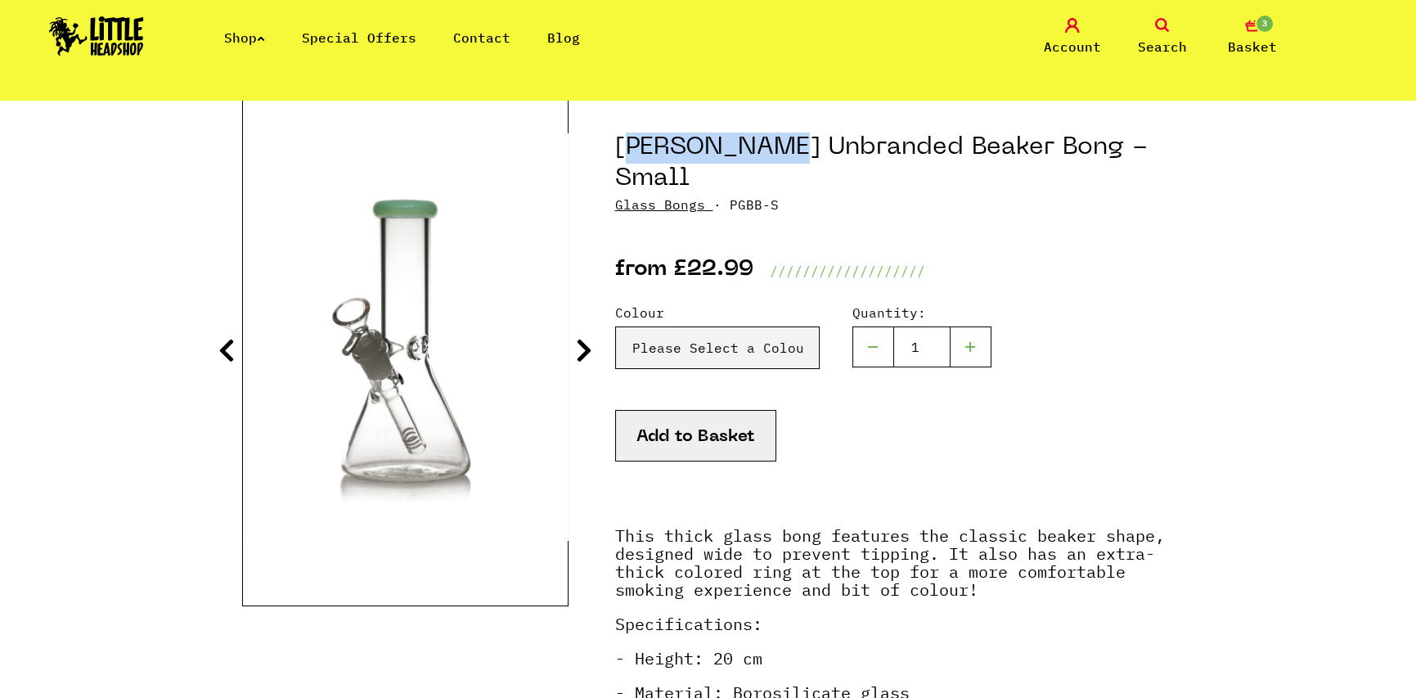
drag, startPoint x: 766, startPoint y: 154, endPoint x: 632, endPoint y: 152, distance: 135.0
click at [623, 152] on h1 "[PERSON_NAME] Unbranded Beaker Bong - Small" at bounding box center [895, 164] width 560 height 62
drag, startPoint x: 632, startPoint y: 152, endPoint x: 613, endPoint y: 150, distance: 19.0
click at [614, 150] on section "Phoenix Star Unbranded Beaker Bong - Small Glass Bongs Colour" at bounding box center [708, 532] width 933 height 864
drag, startPoint x: 613, startPoint y: 150, endPoint x: 763, endPoint y: 158, distance: 150.7
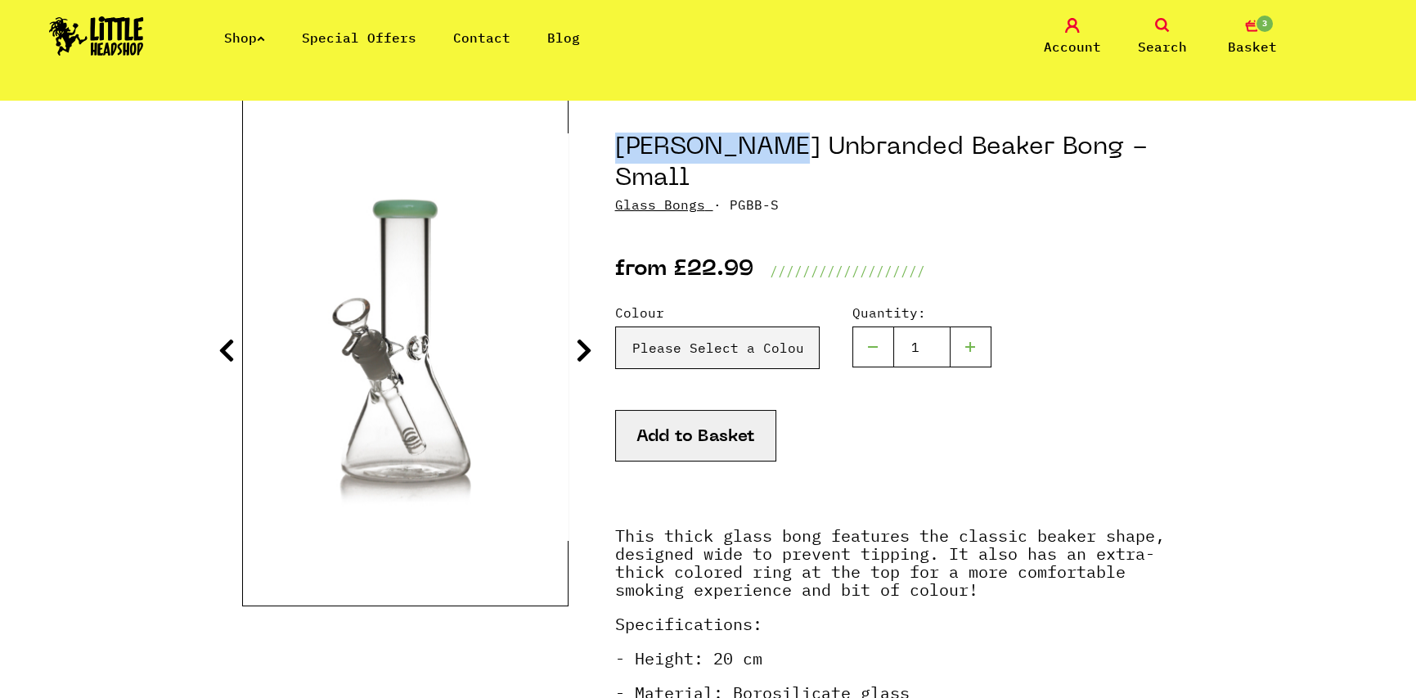
click at [763, 158] on section "Phoenix Star Unbranded Beaker Bong - Small Glass Bongs Colour" at bounding box center [708, 532] width 933 height 864
copy h1 "Phoenix Star"
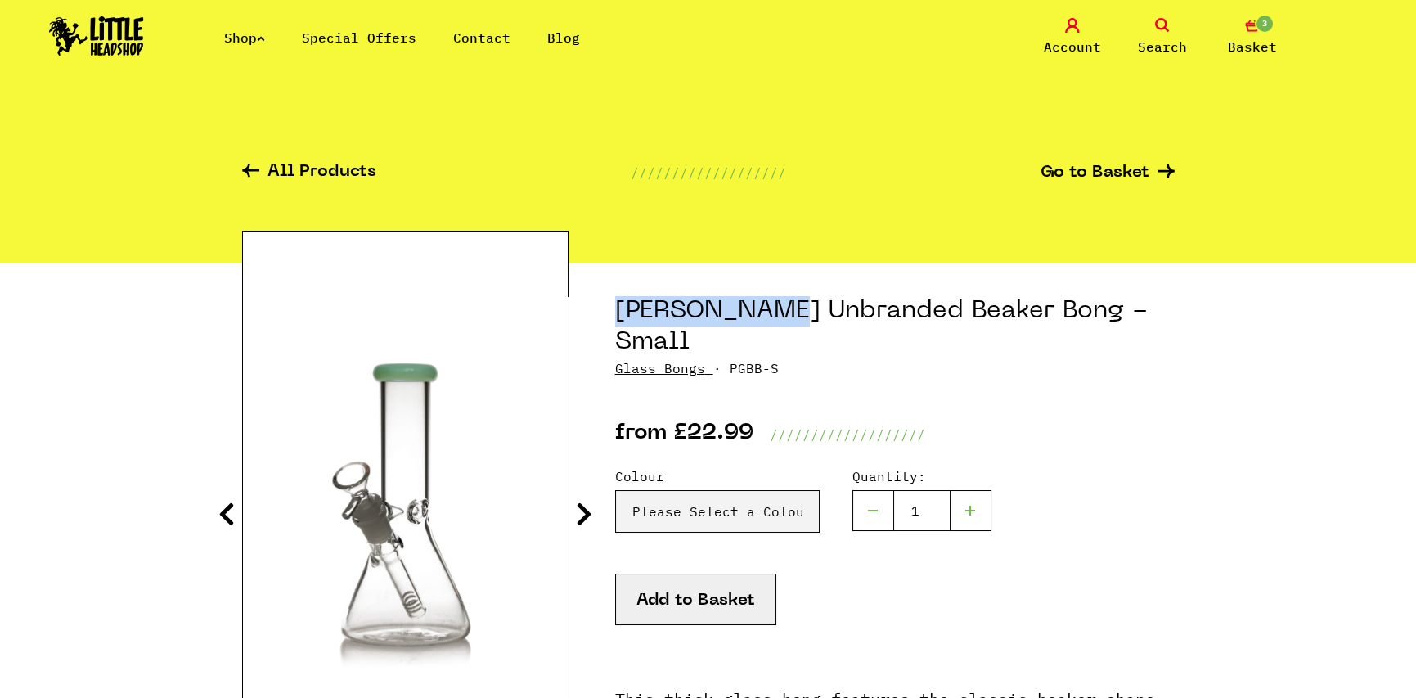
click at [1150, 31] on link "Search" at bounding box center [1162, 37] width 82 height 38
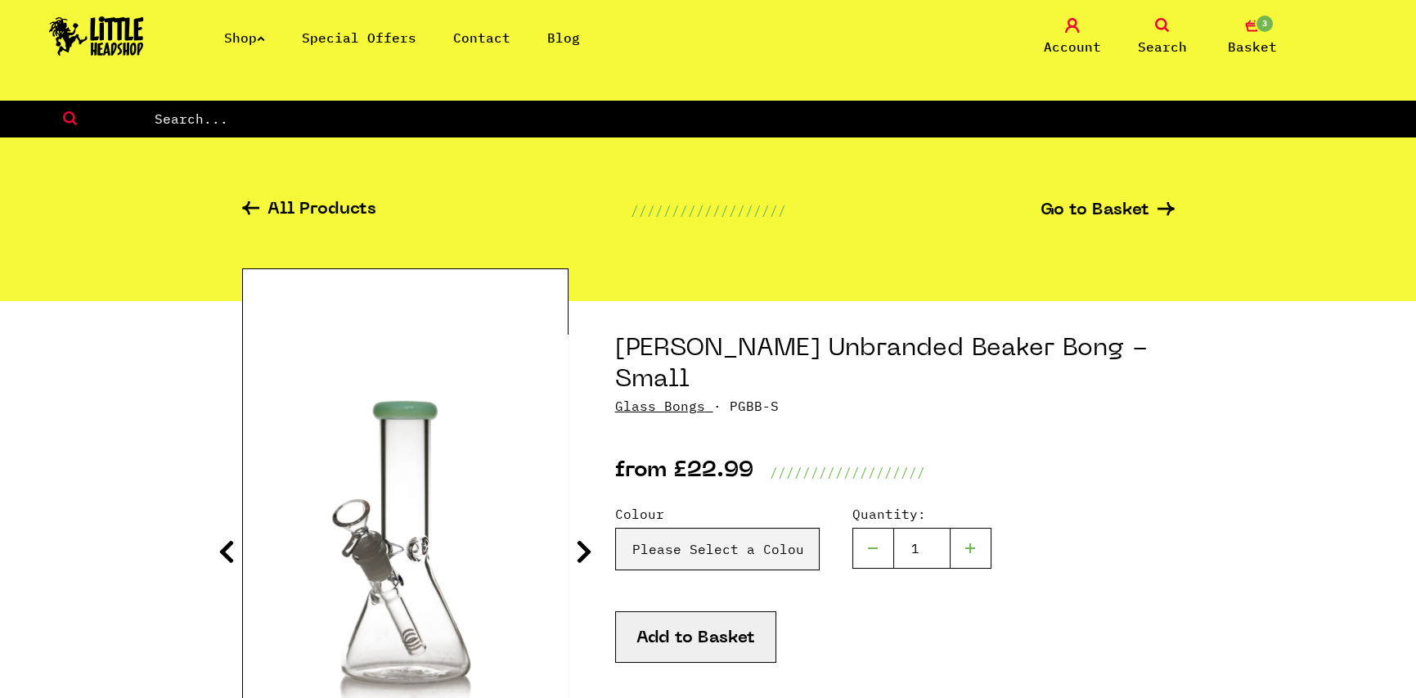
click at [373, 112] on input "text" at bounding box center [784, 118] width 1263 height 21
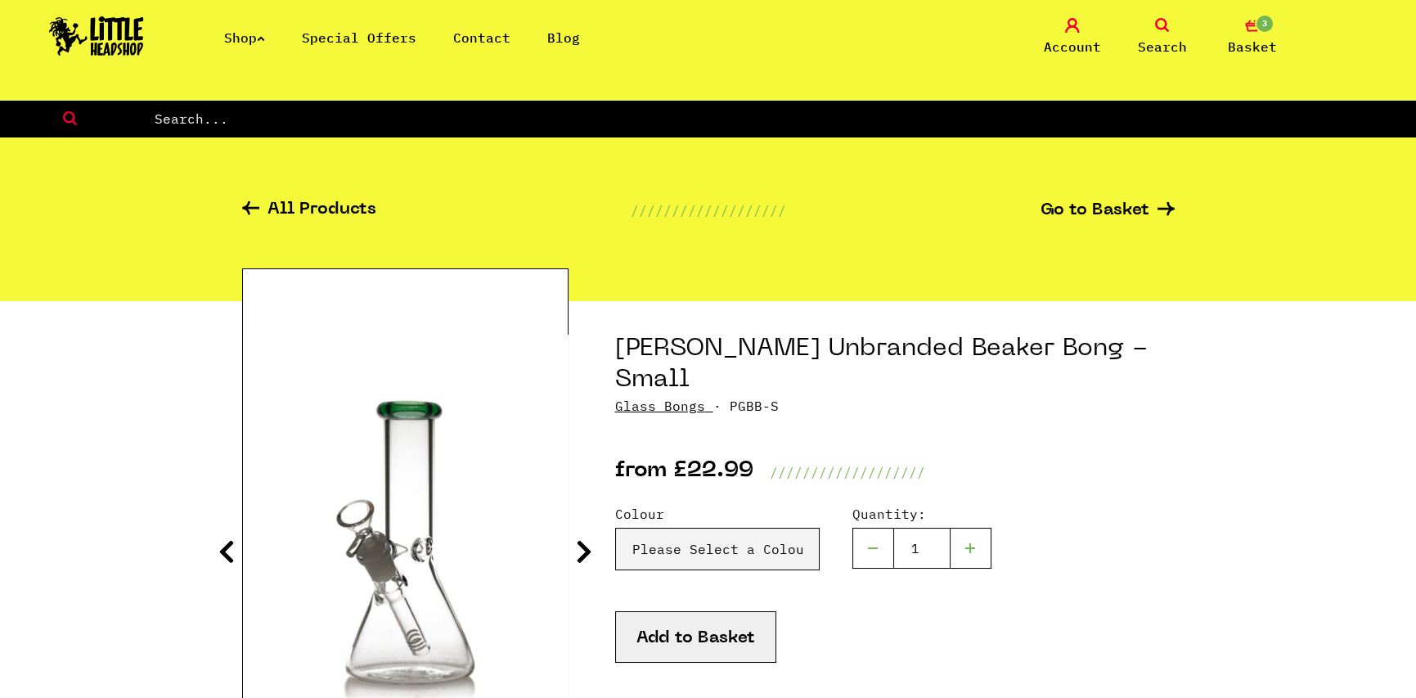
paste input "Phoenix Star"
type input "Phoenix Star"
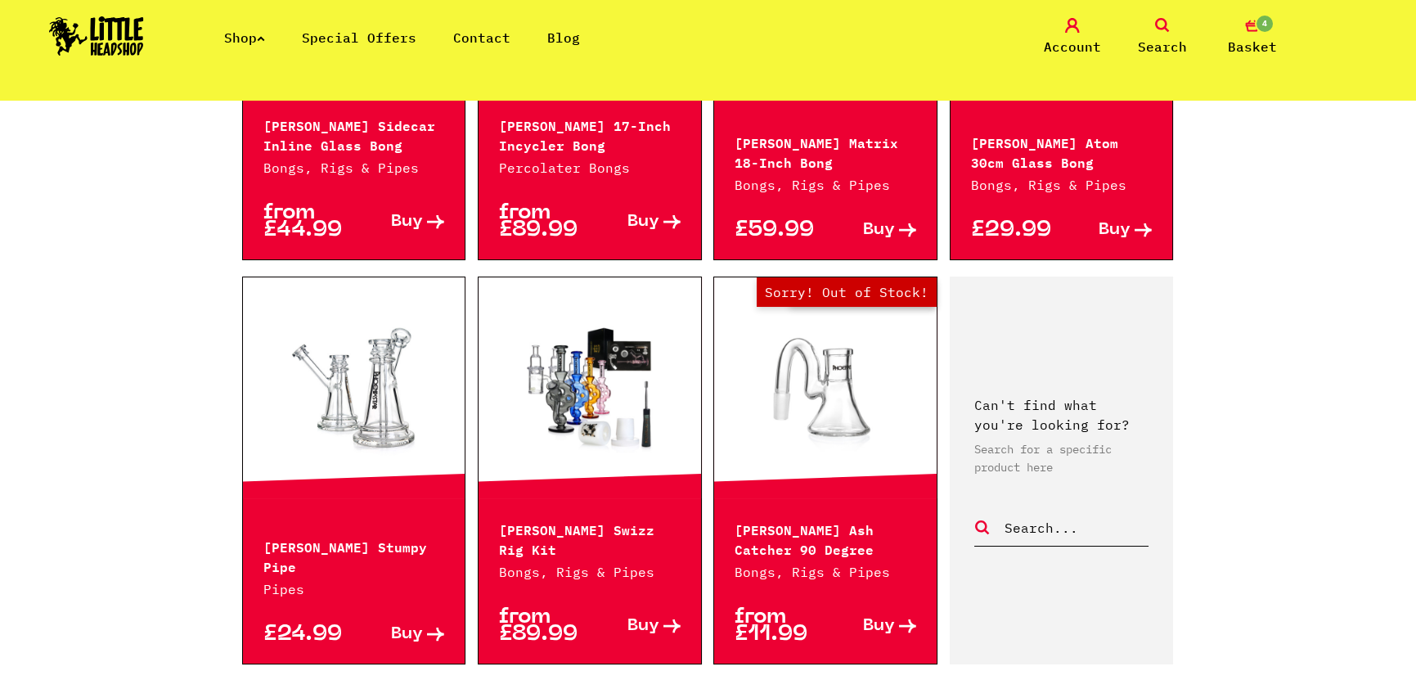
scroll to position [1718, 0]
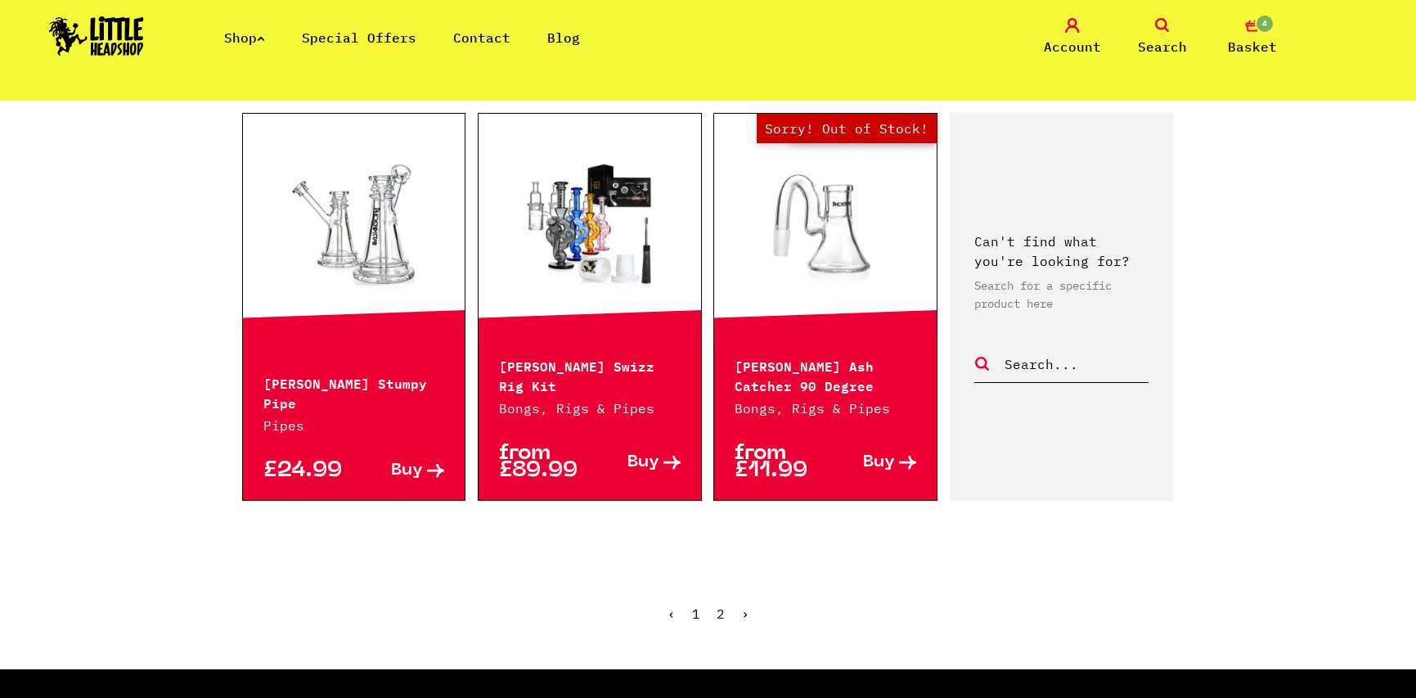
click at [717, 617] on link "2" at bounding box center [721, 613] width 8 height 16
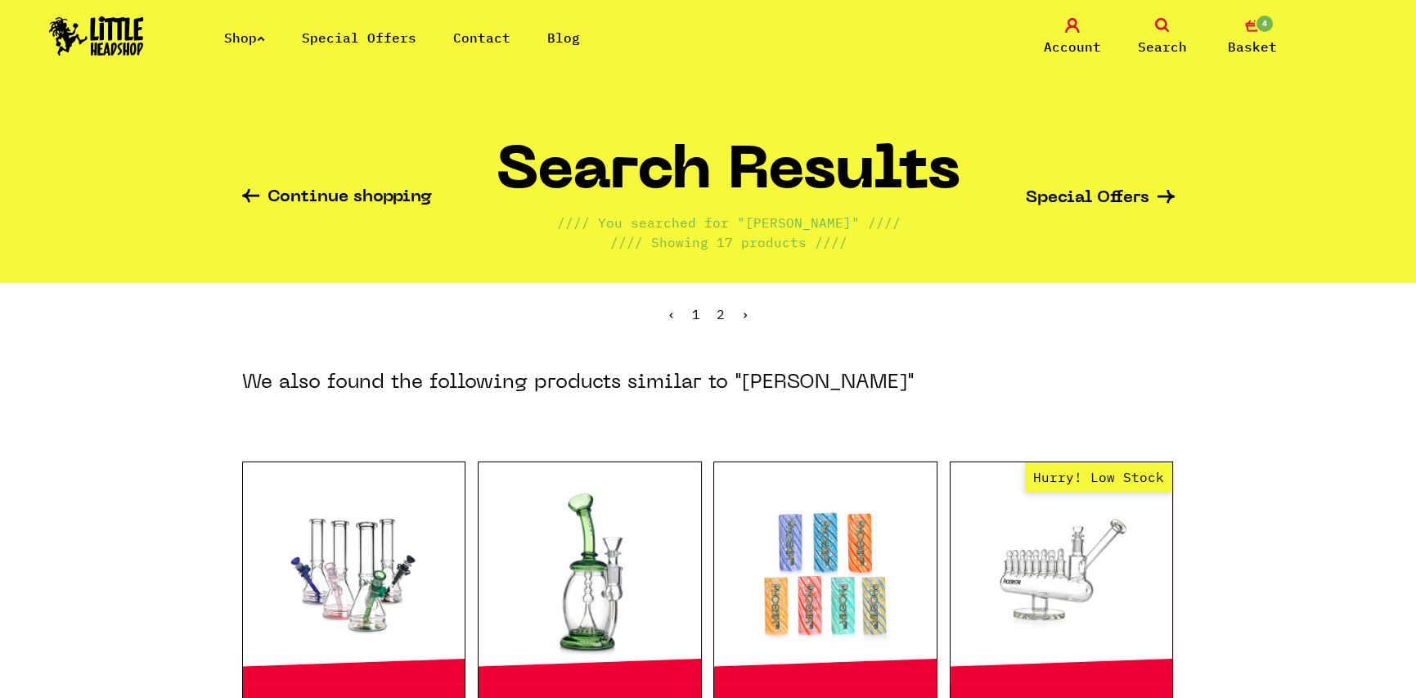
click at [1148, 22] on link "Search" at bounding box center [1162, 37] width 82 height 38
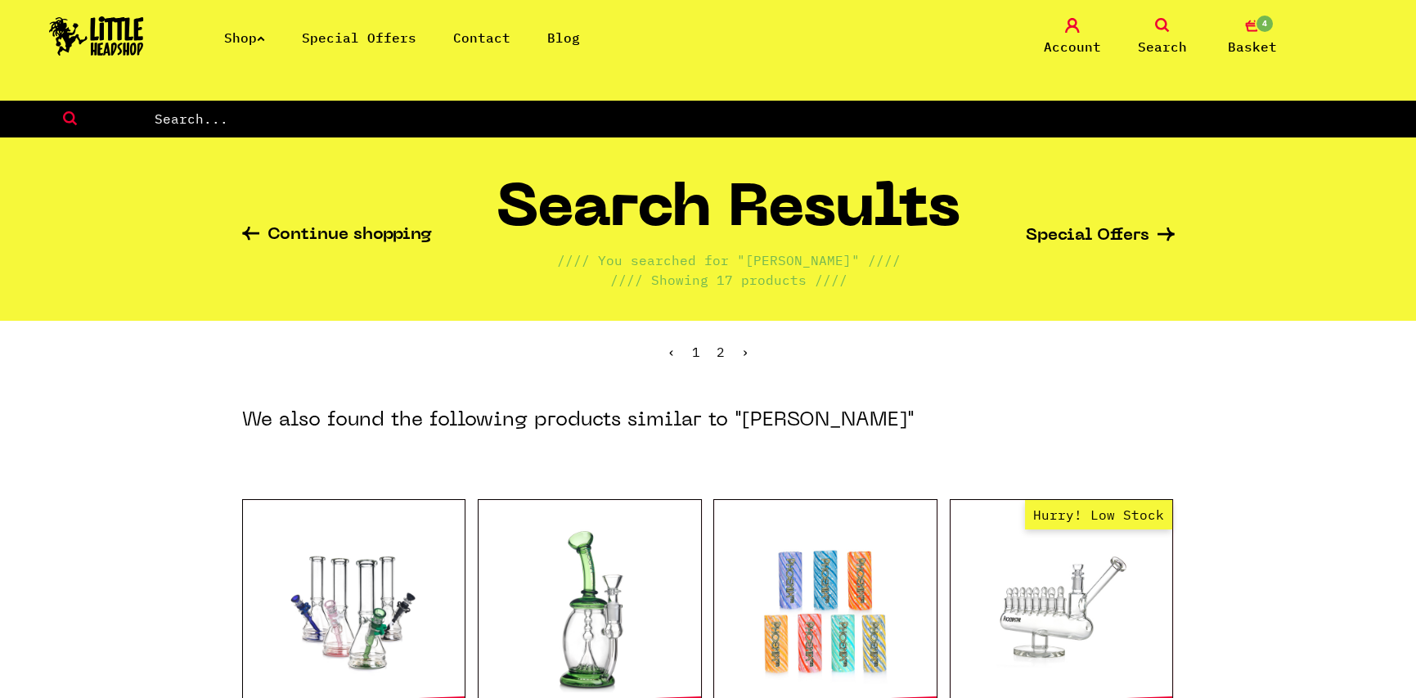
click at [702, 125] on form at bounding box center [708, 119] width 1416 height 38
click at [694, 119] on input "text" at bounding box center [784, 118] width 1263 height 21
type input "glass tip"
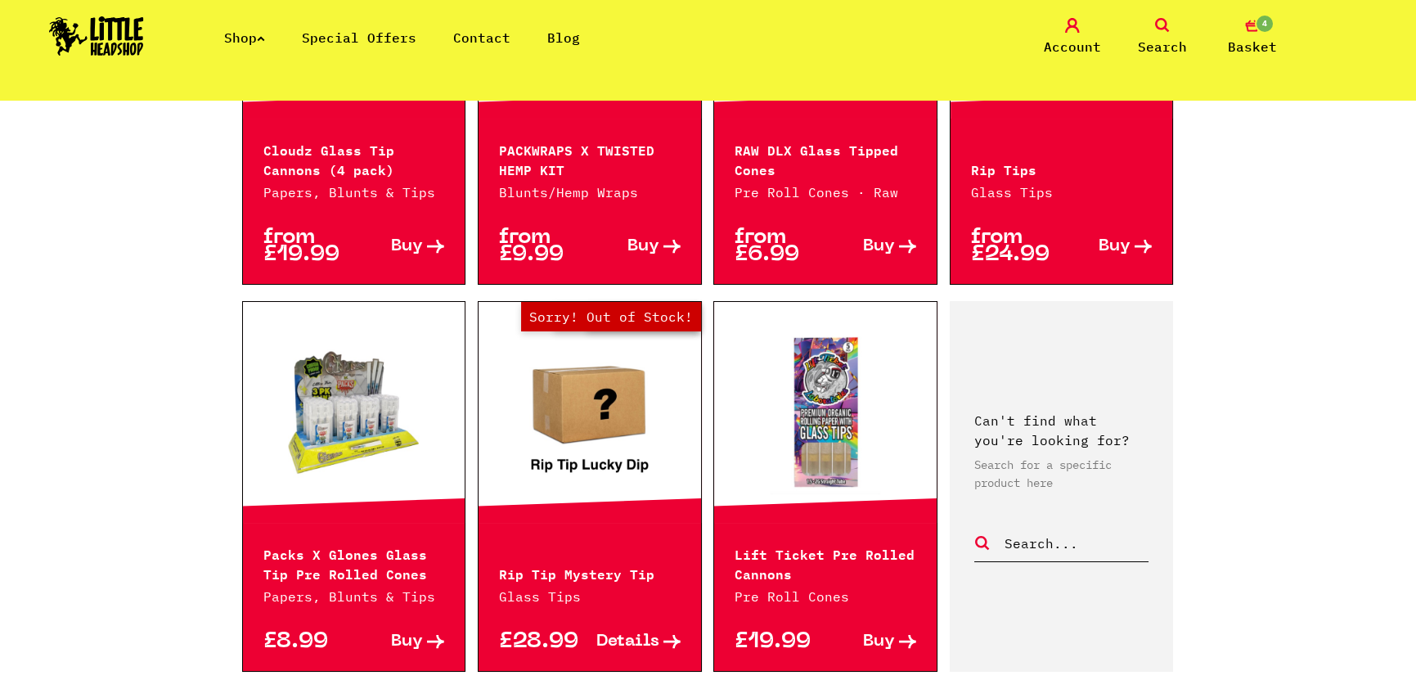
scroll to position [1963, 0]
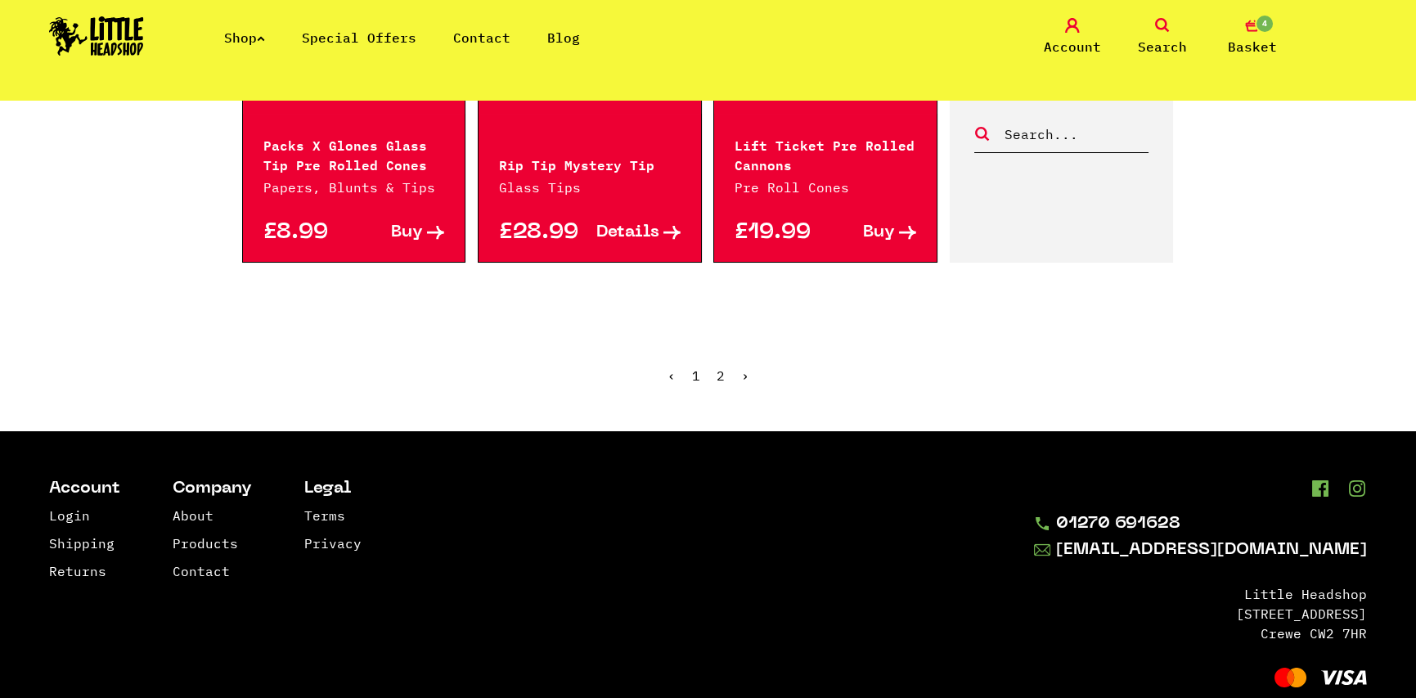
click at [721, 367] on link "2" at bounding box center [721, 375] width 8 height 16
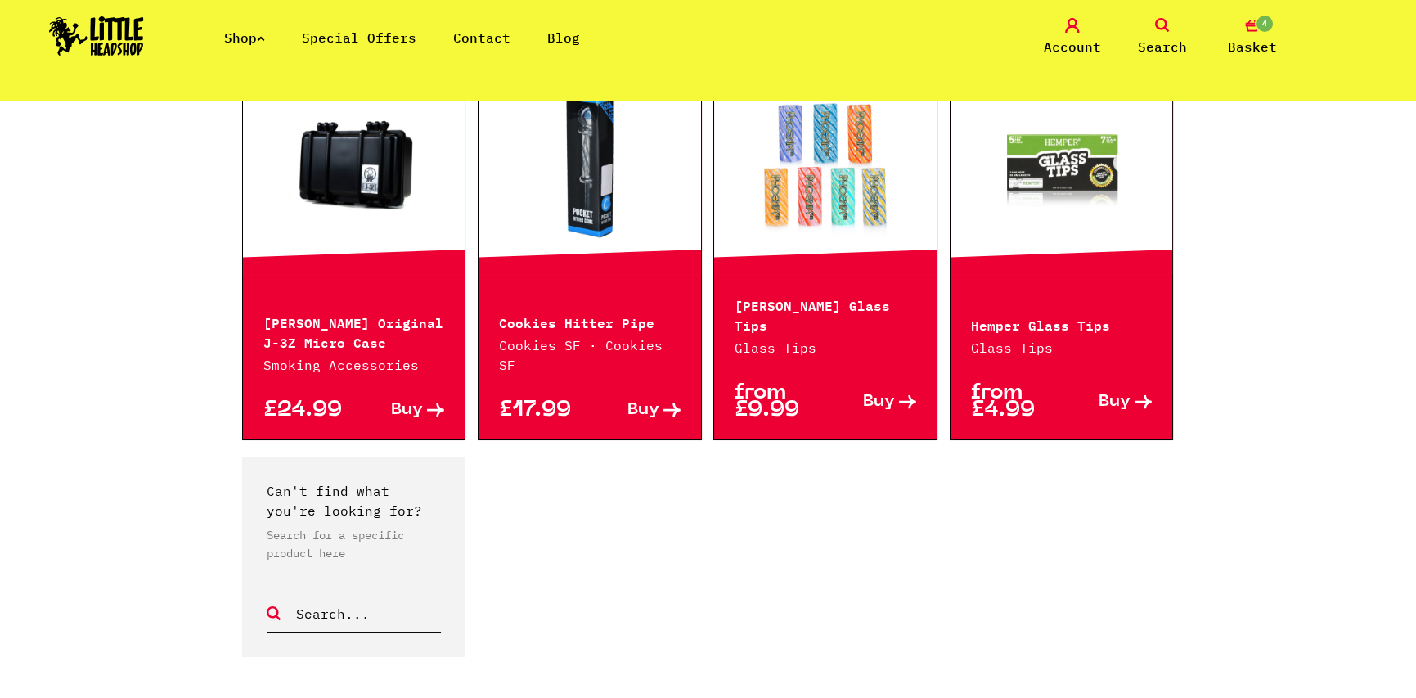
scroll to position [327, 0]
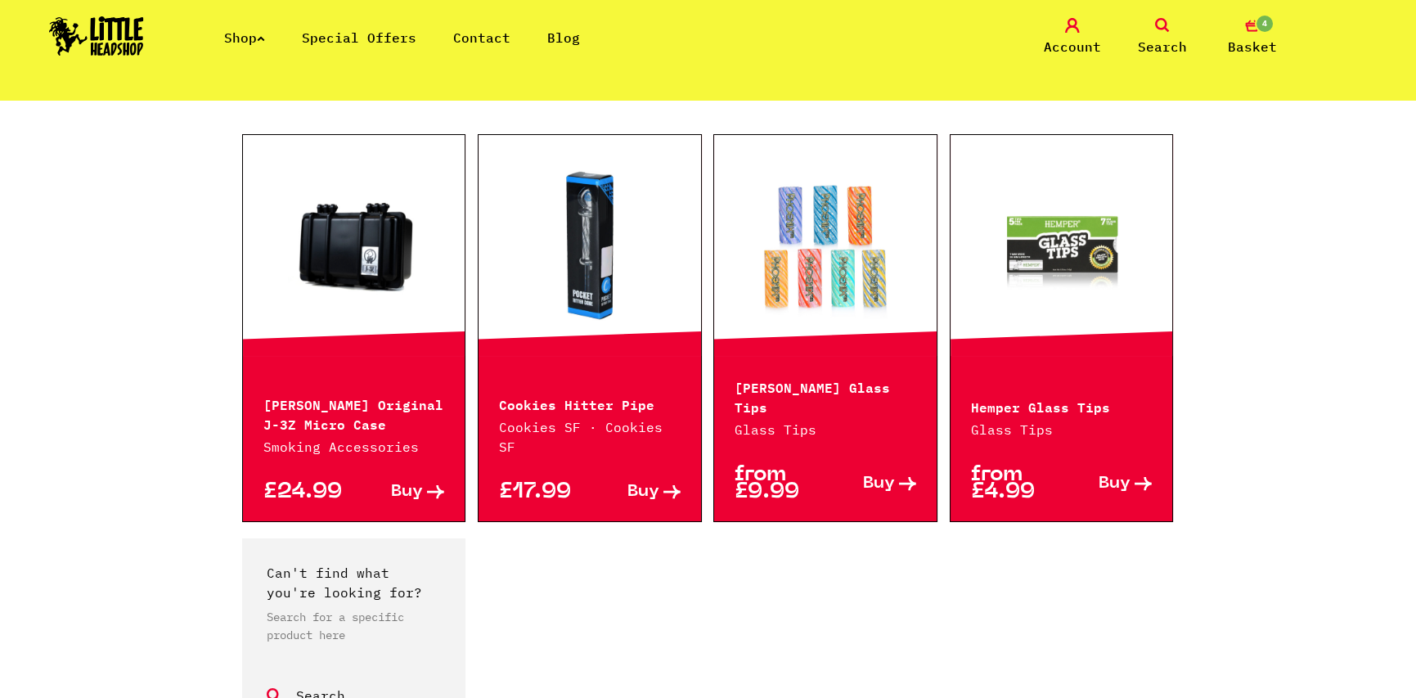
click at [1260, 35] on link "4 Basket" at bounding box center [1252, 37] width 82 height 38
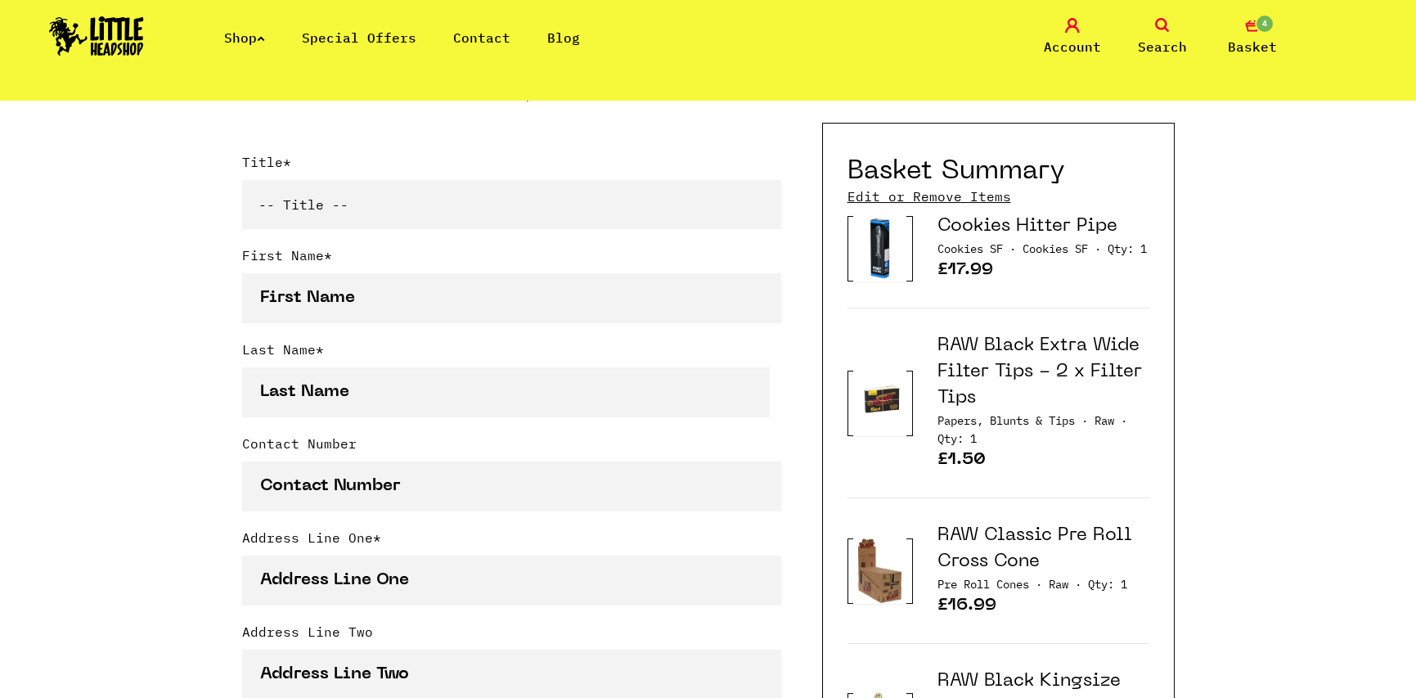
scroll to position [491, 0]
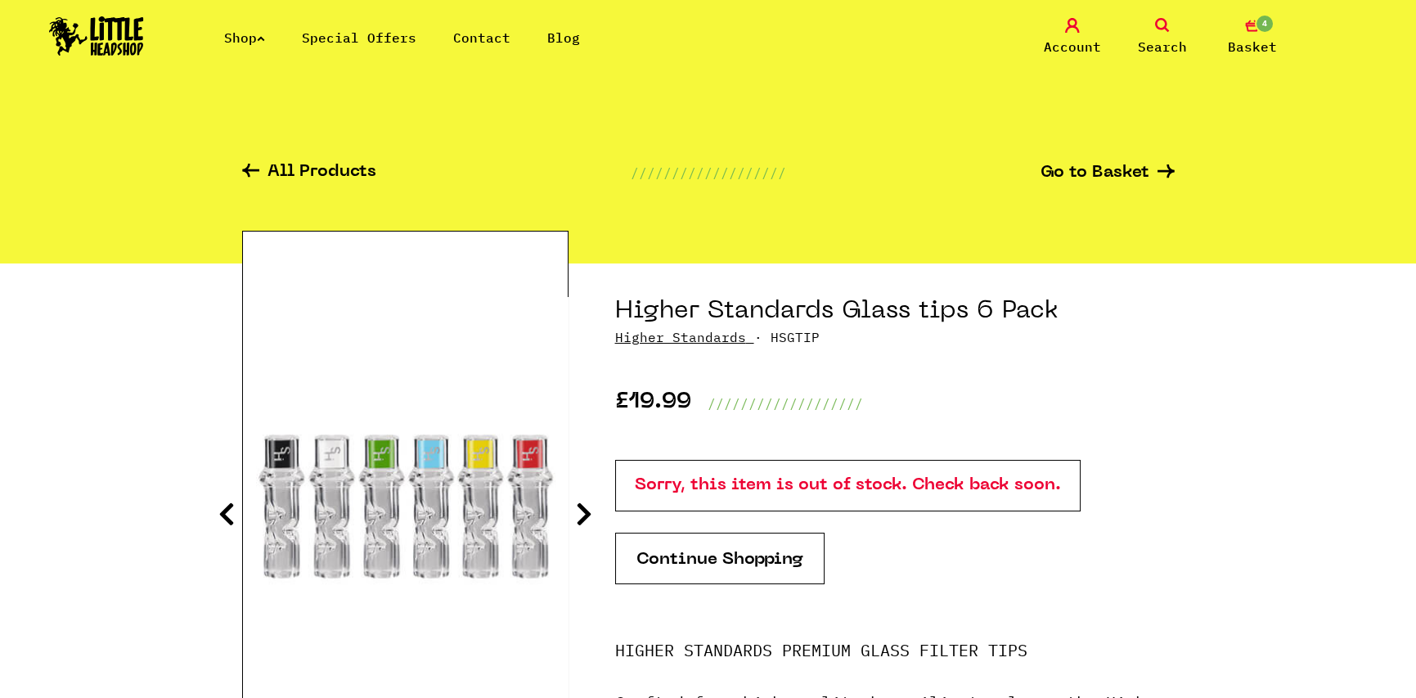
scroll to position [82, 0]
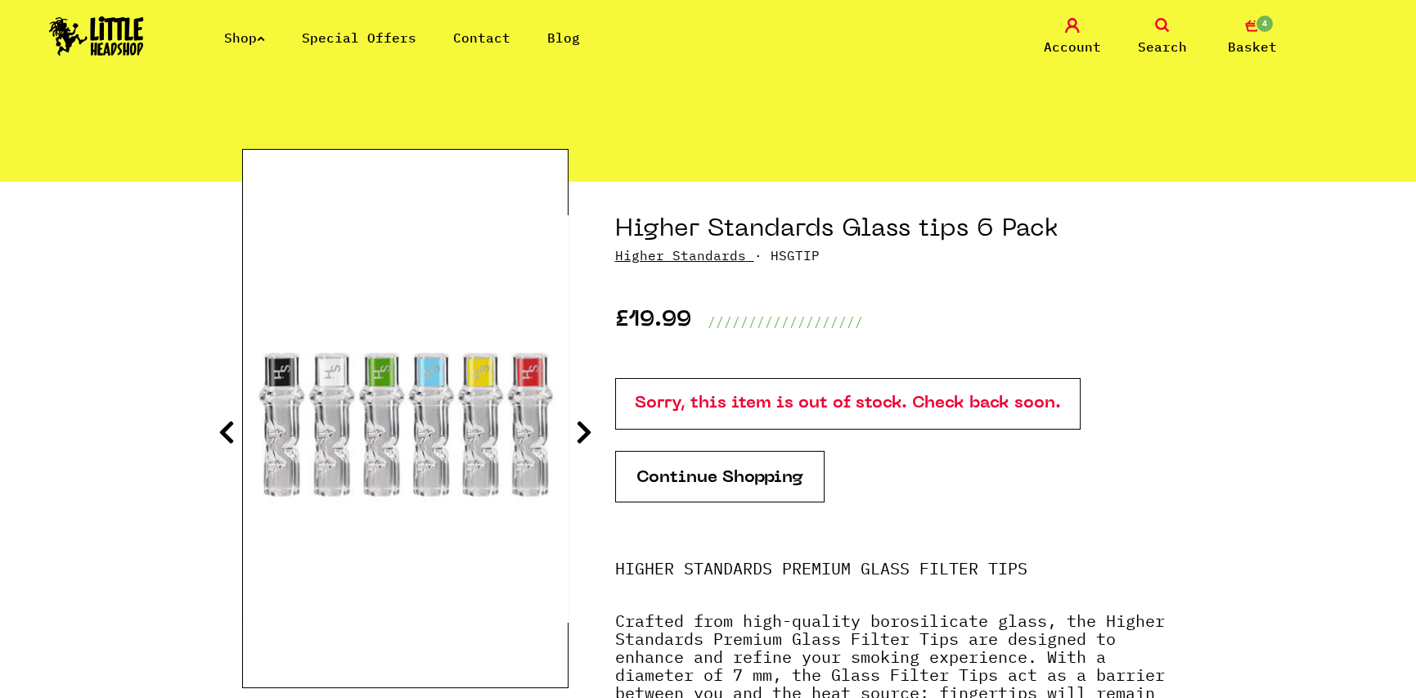
click at [589, 434] on icon at bounding box center [584, 432] width 16 height 26
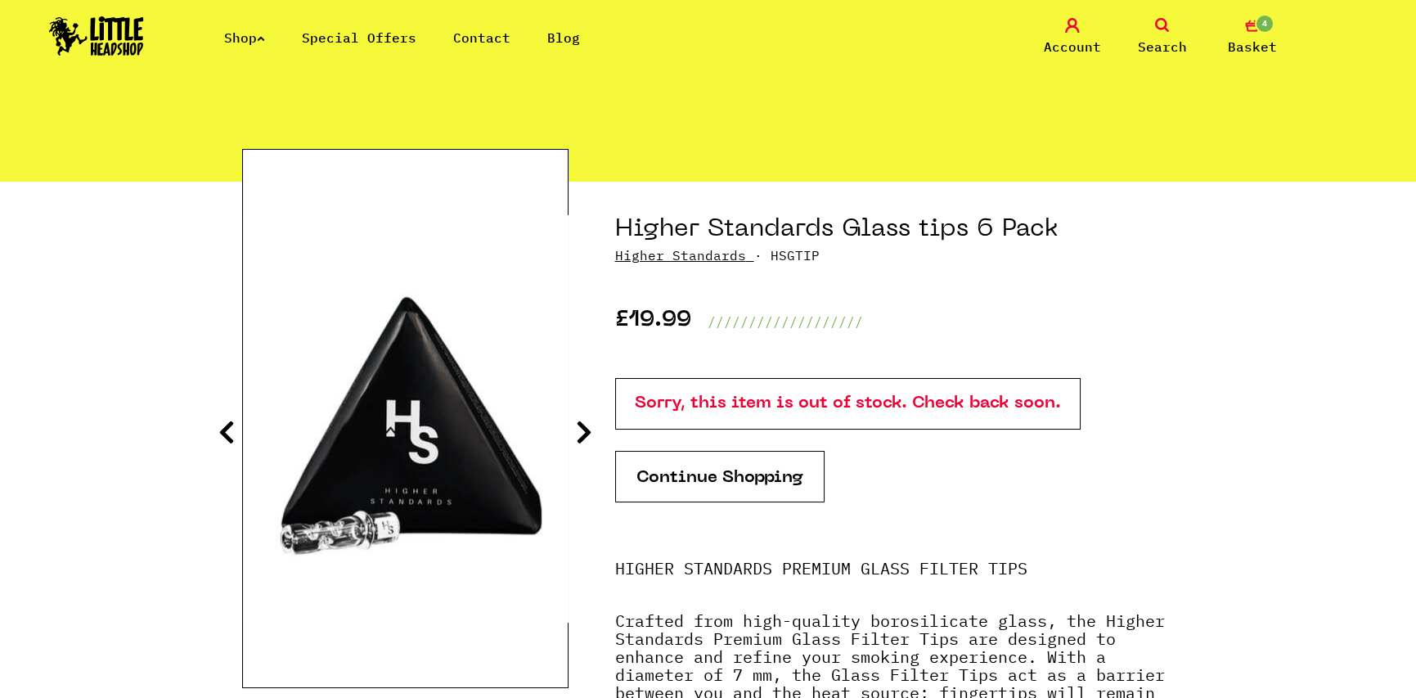
click at [589, 432] on icon at bounding box center [584, 432] width 16 height 26
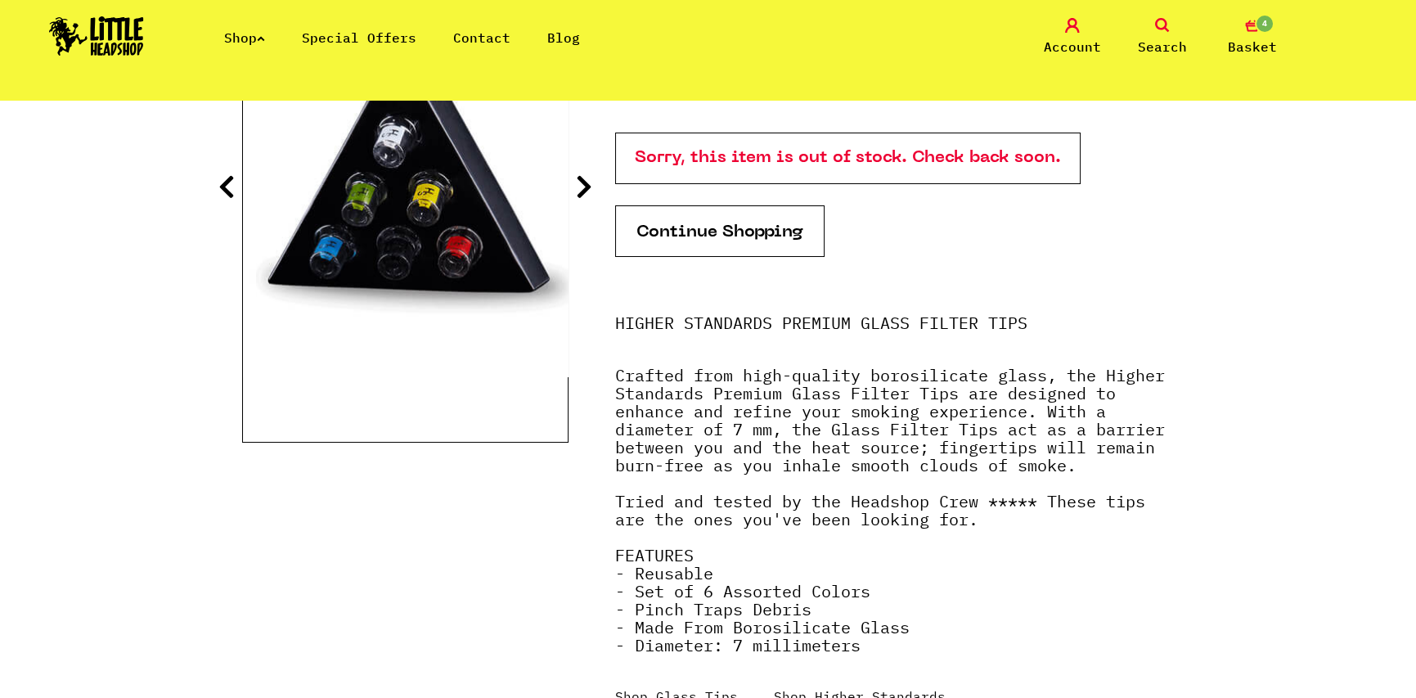
scroll to position [491, 0]
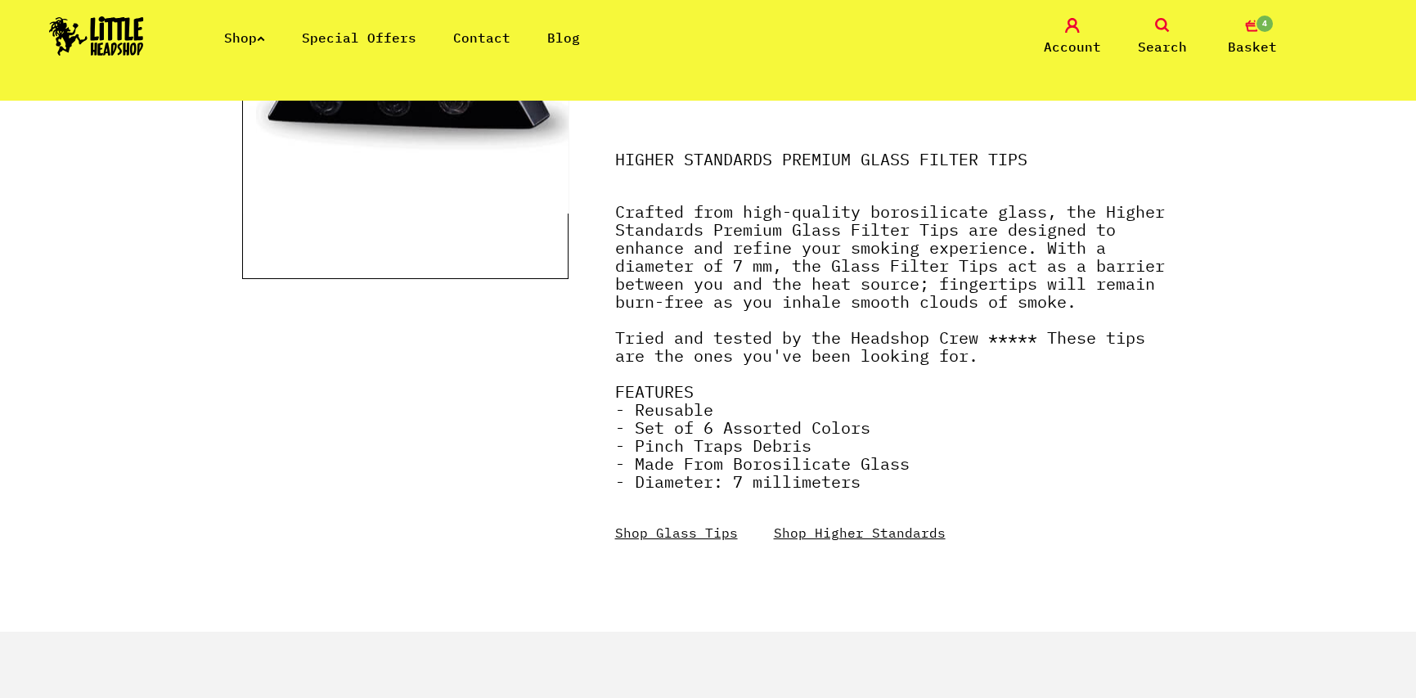
click at [697, 533] on link "Shop Glass Tips" at bounding box center [676, 532] width 123 height 16
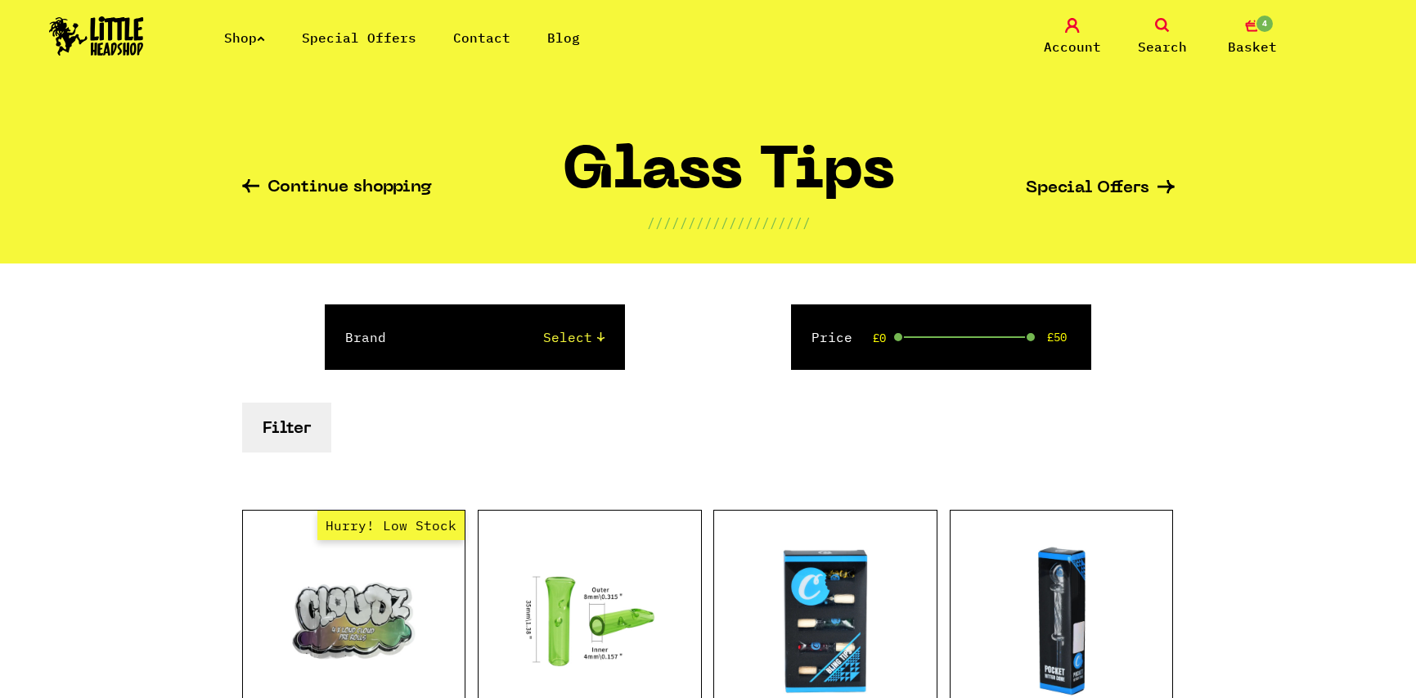
scroll to position [245, 0]
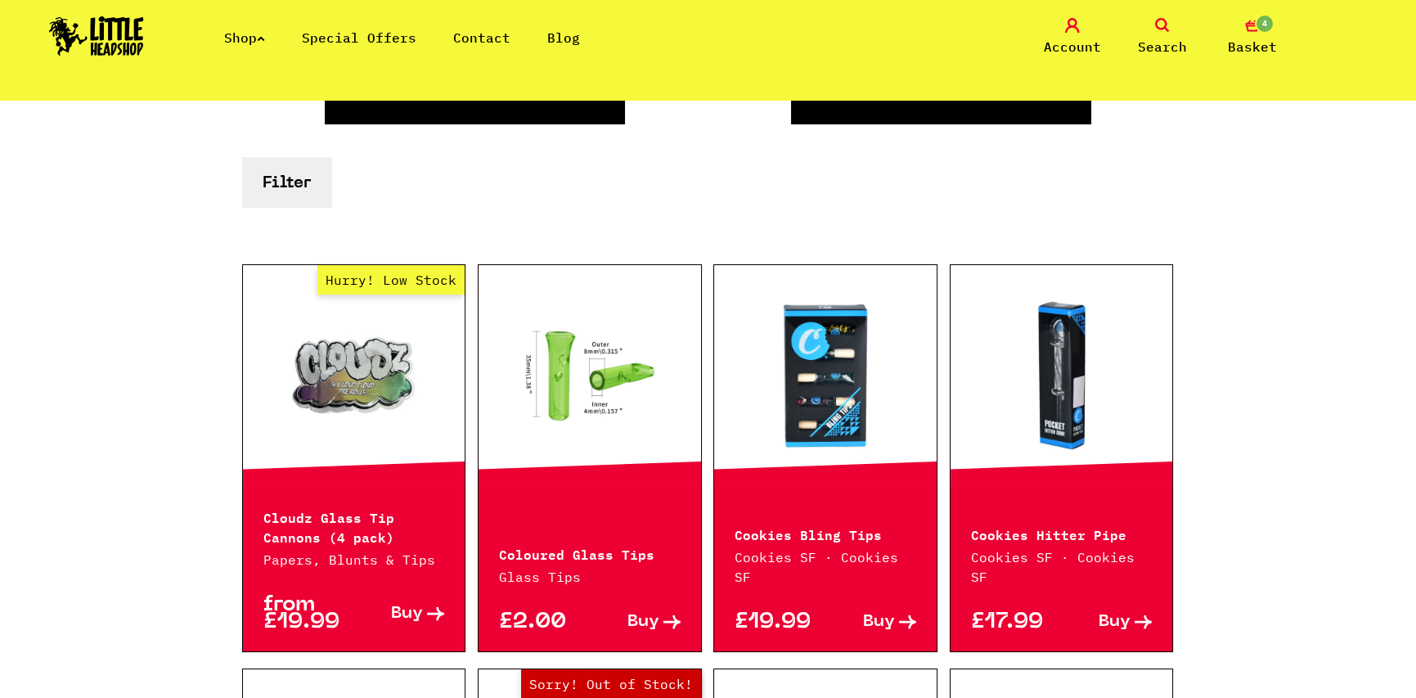
click at [808, 397] on link at bounding box center [825, 376] width 223 height 164
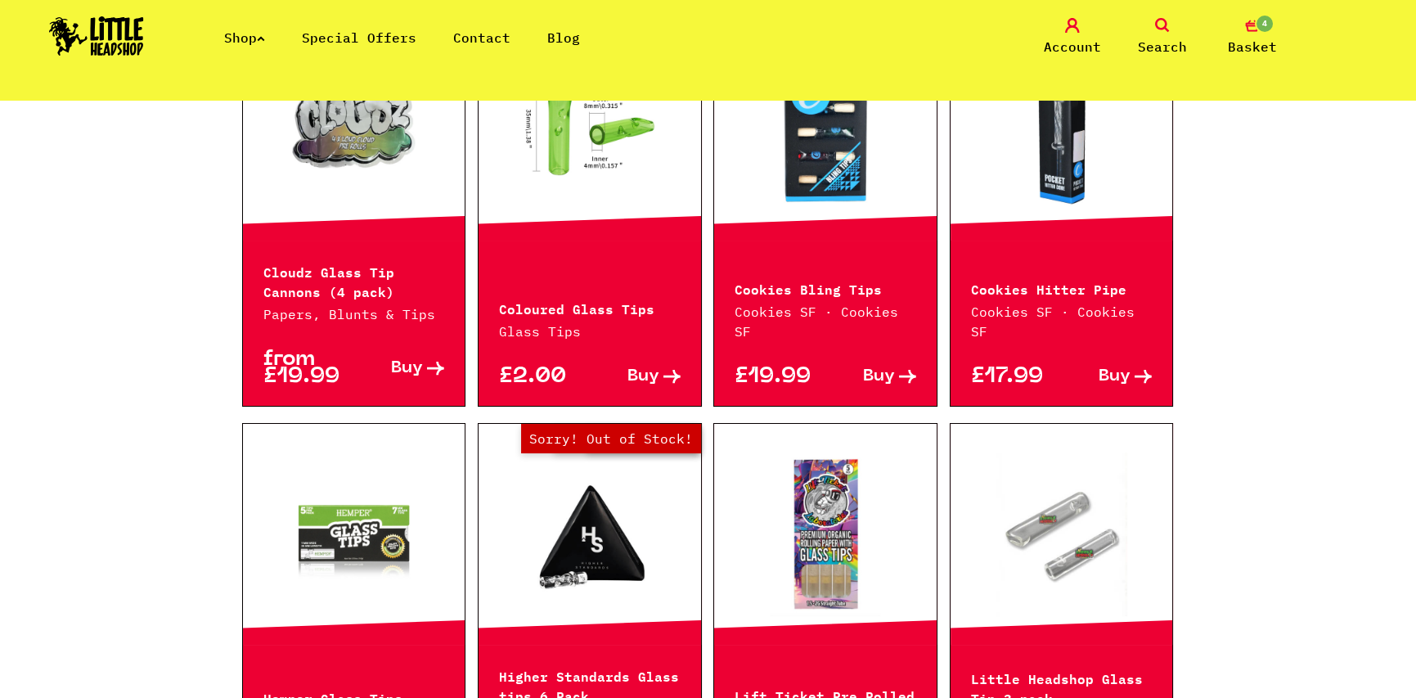
scroll to position [409, 0]
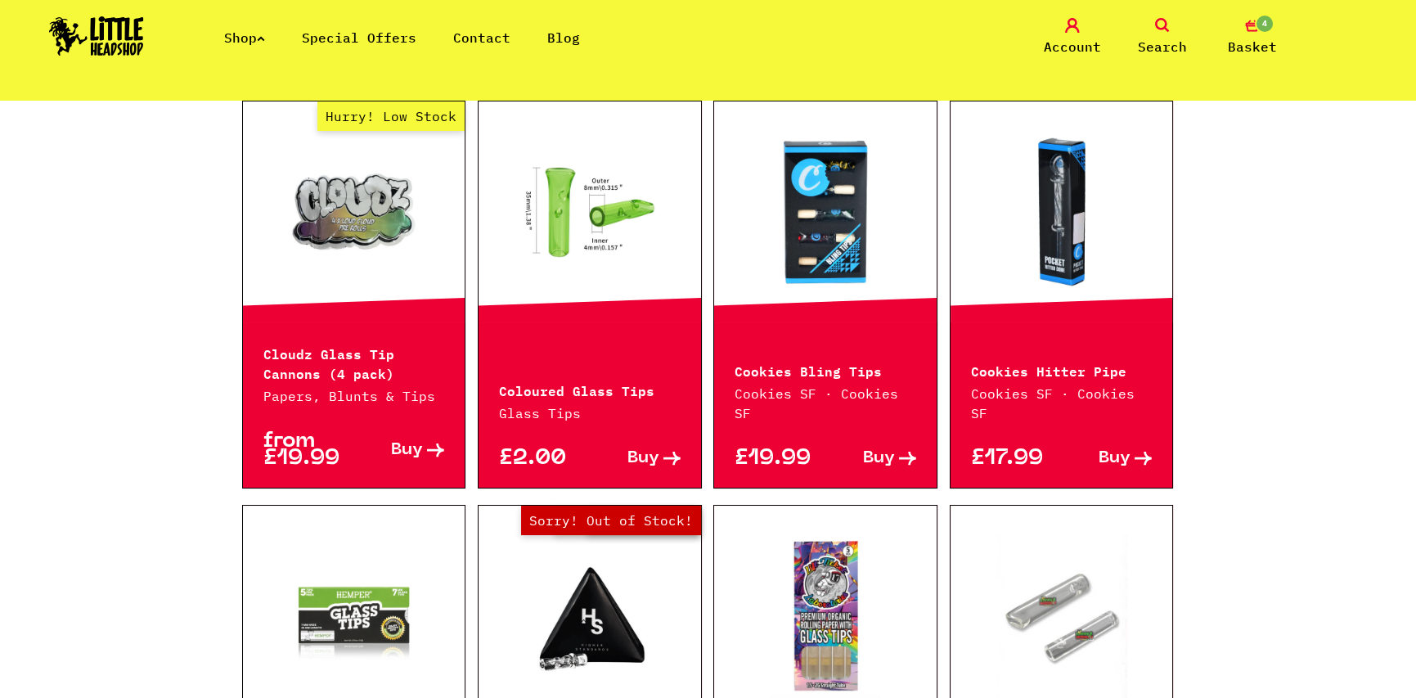
click at [1041, 256] on link at bounding box center [1062, 212] width 223 height 164
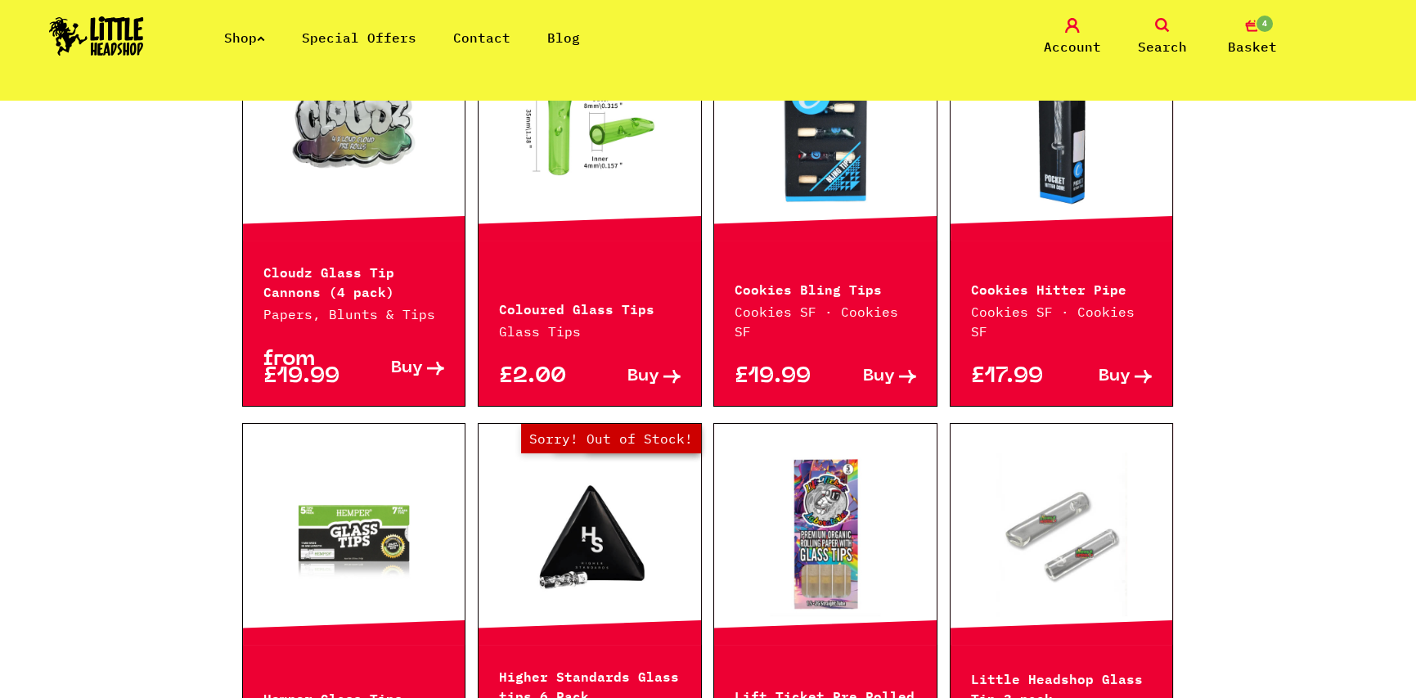
scroll to position [654, 0]
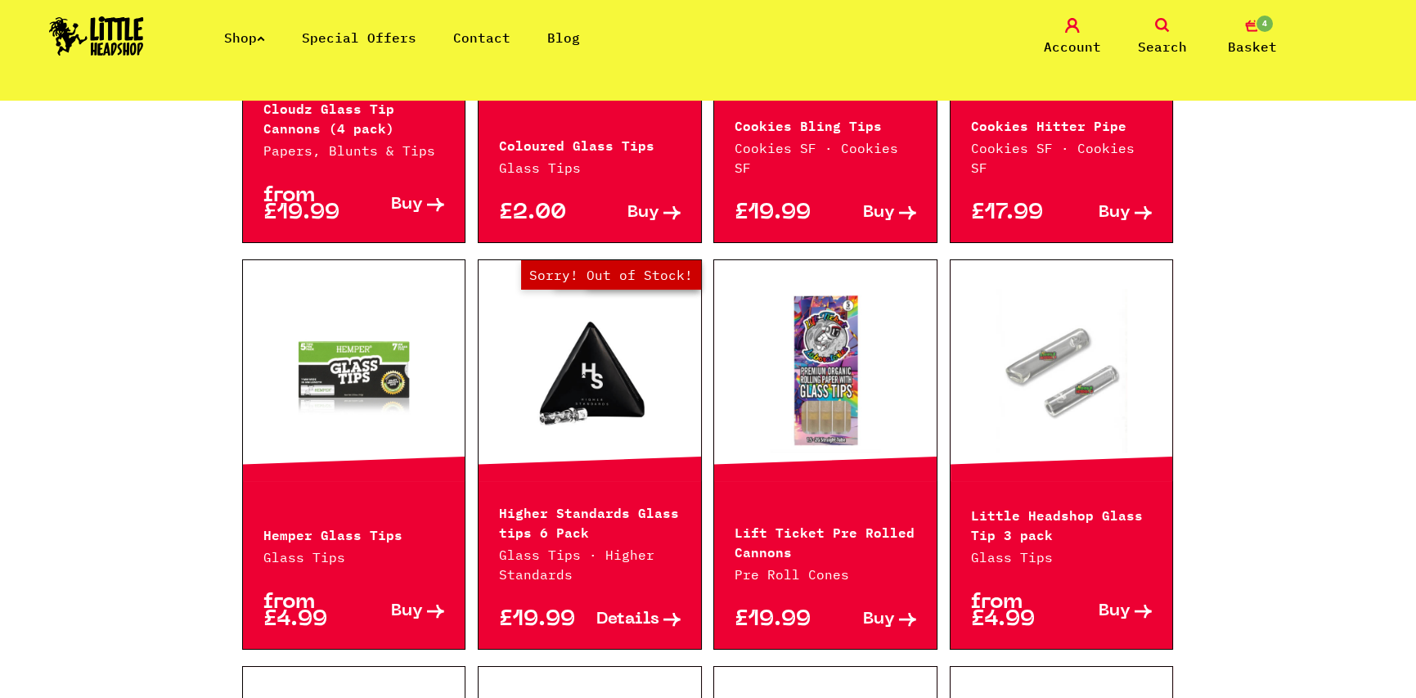
click at [549, 384] on link "Out of Stock Hurry! Low Stock Sorry! Out of Stock!" at bounding box center [590, 371] width 223 height 164
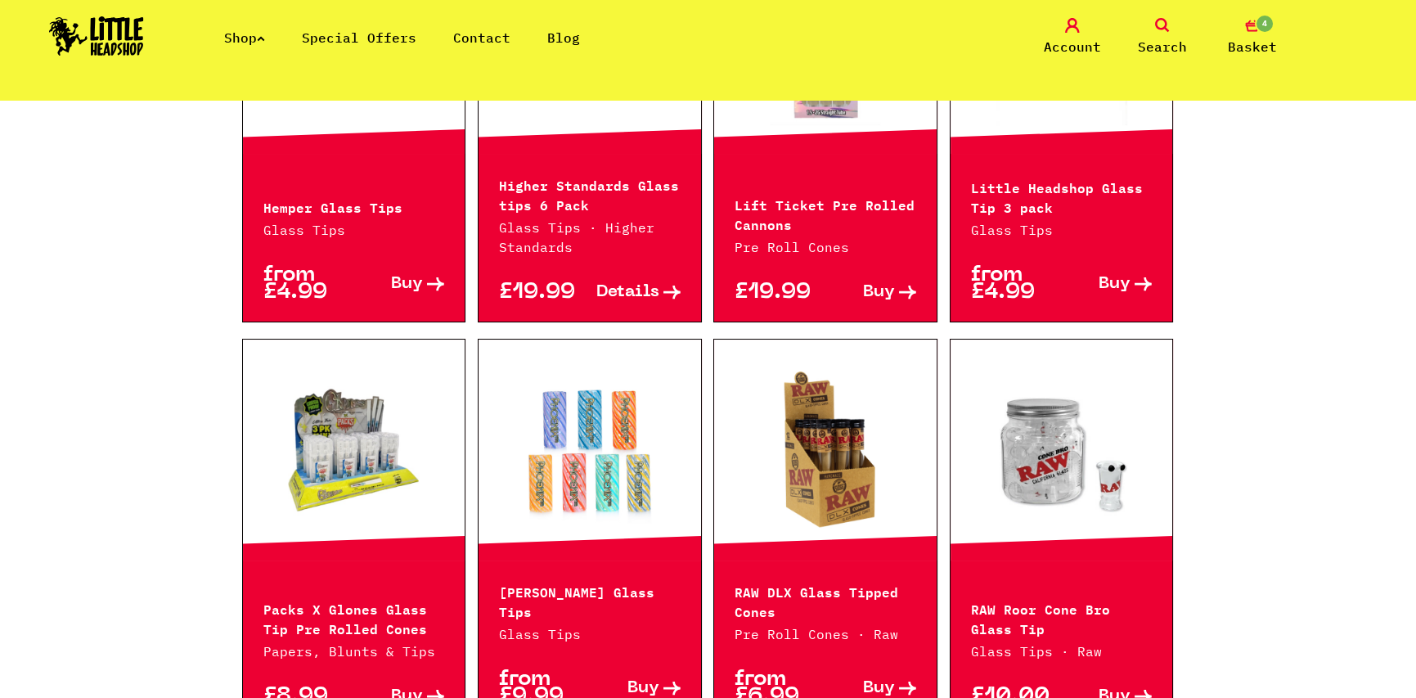
scroll to position [1063, 0]
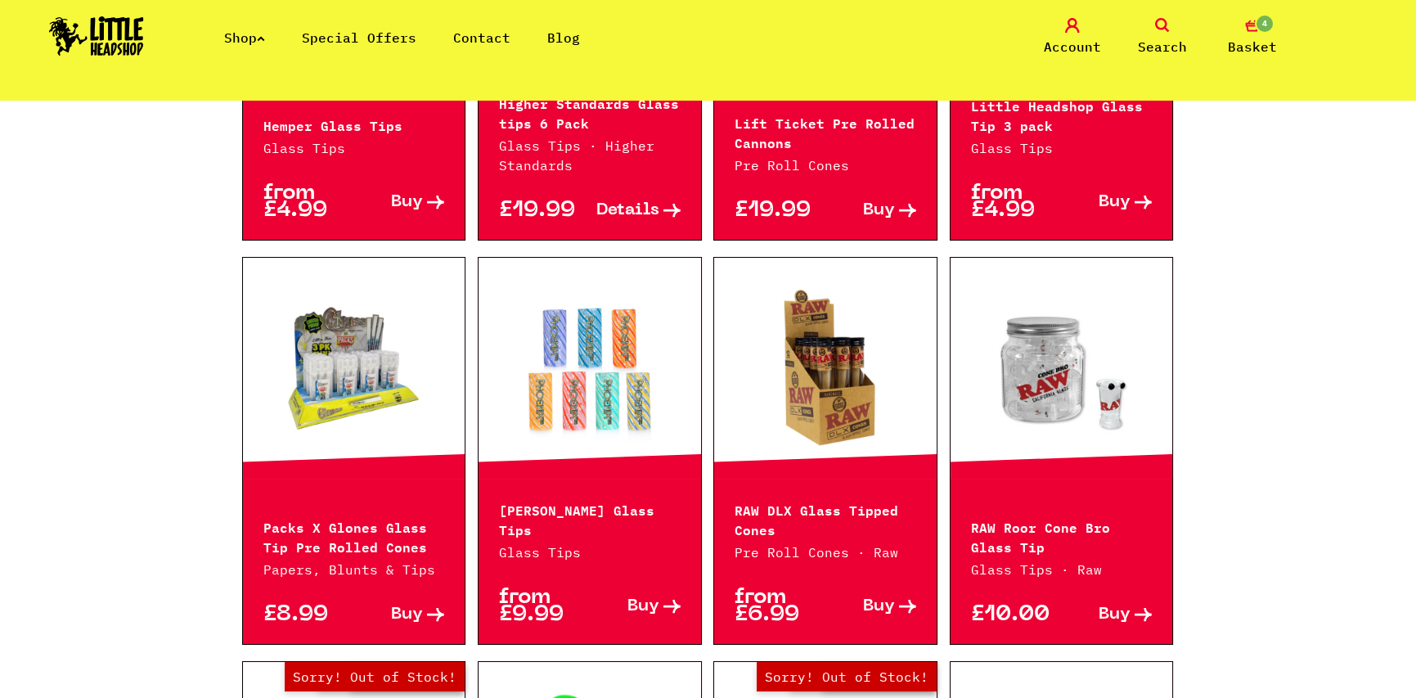
click at [593, 328] on link at bounding box center [590, 368] width 223 height 164
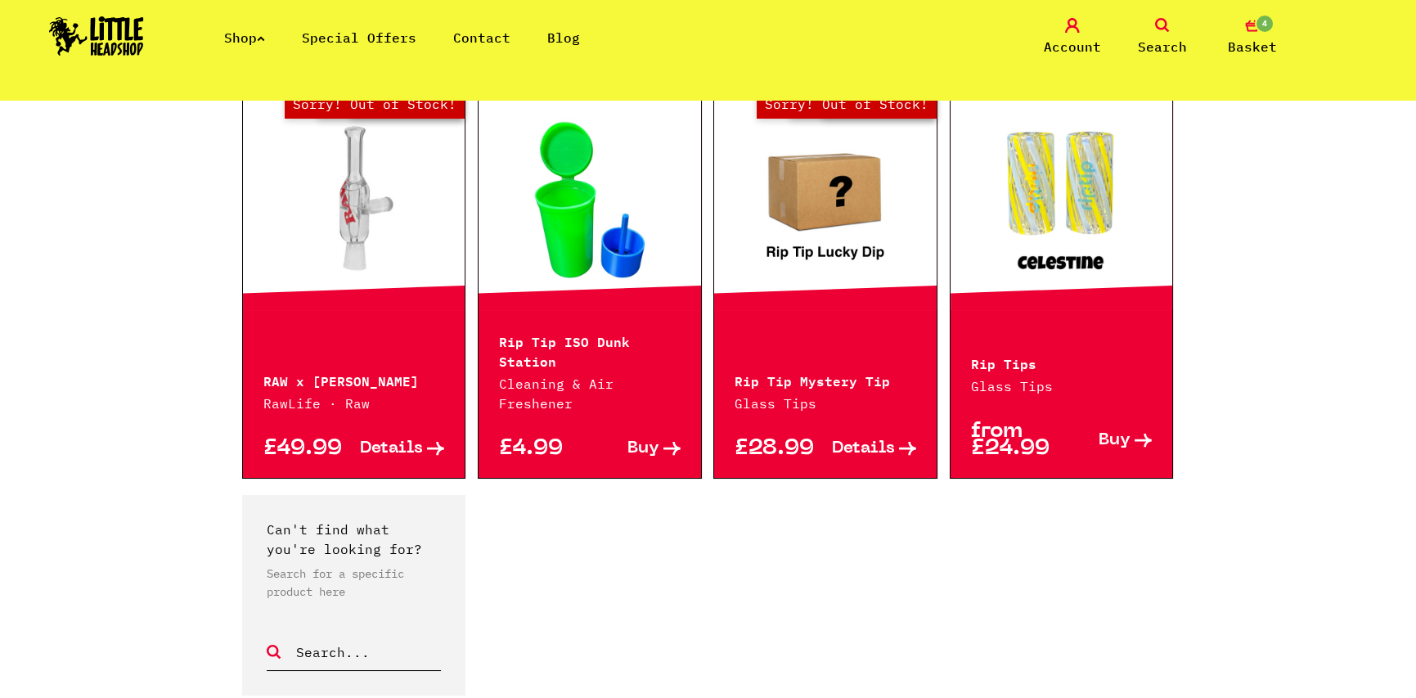
scroll to position [1472, 0]
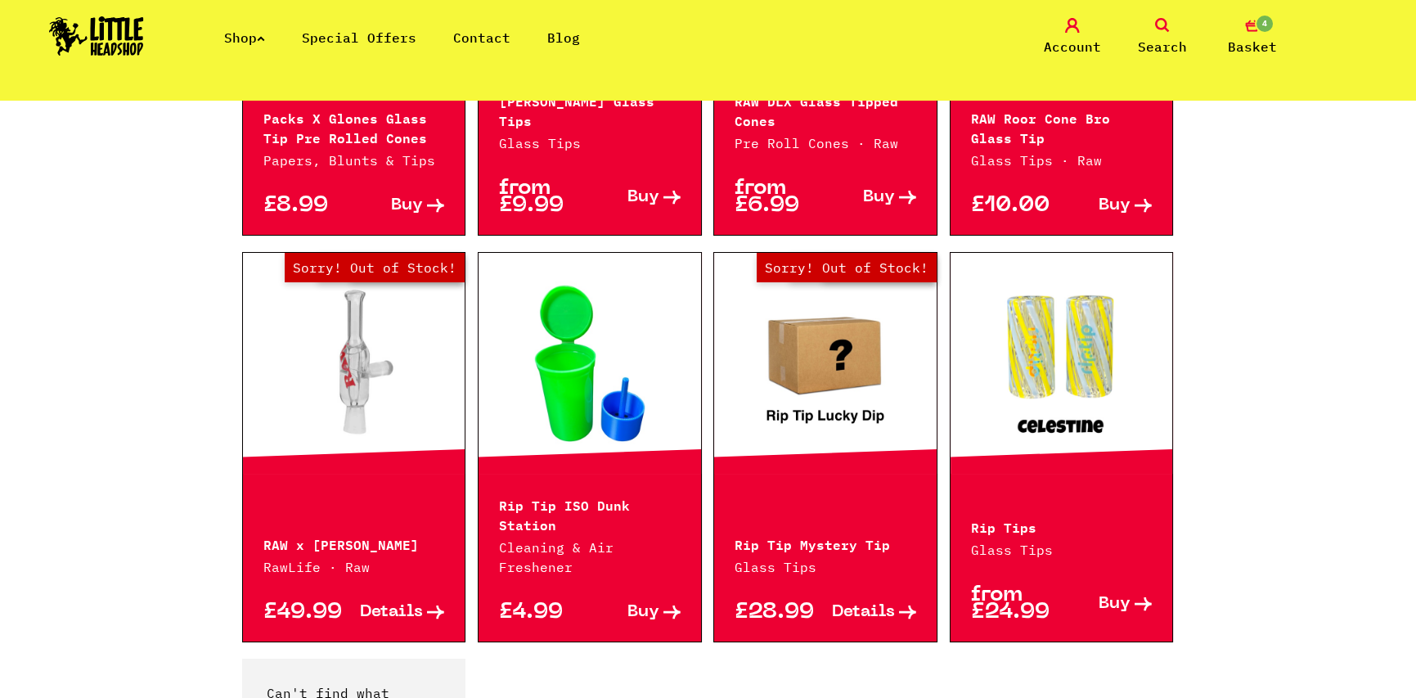
click at [1085, 357] on link at bounding box center [1062, 363] width 223 height 164
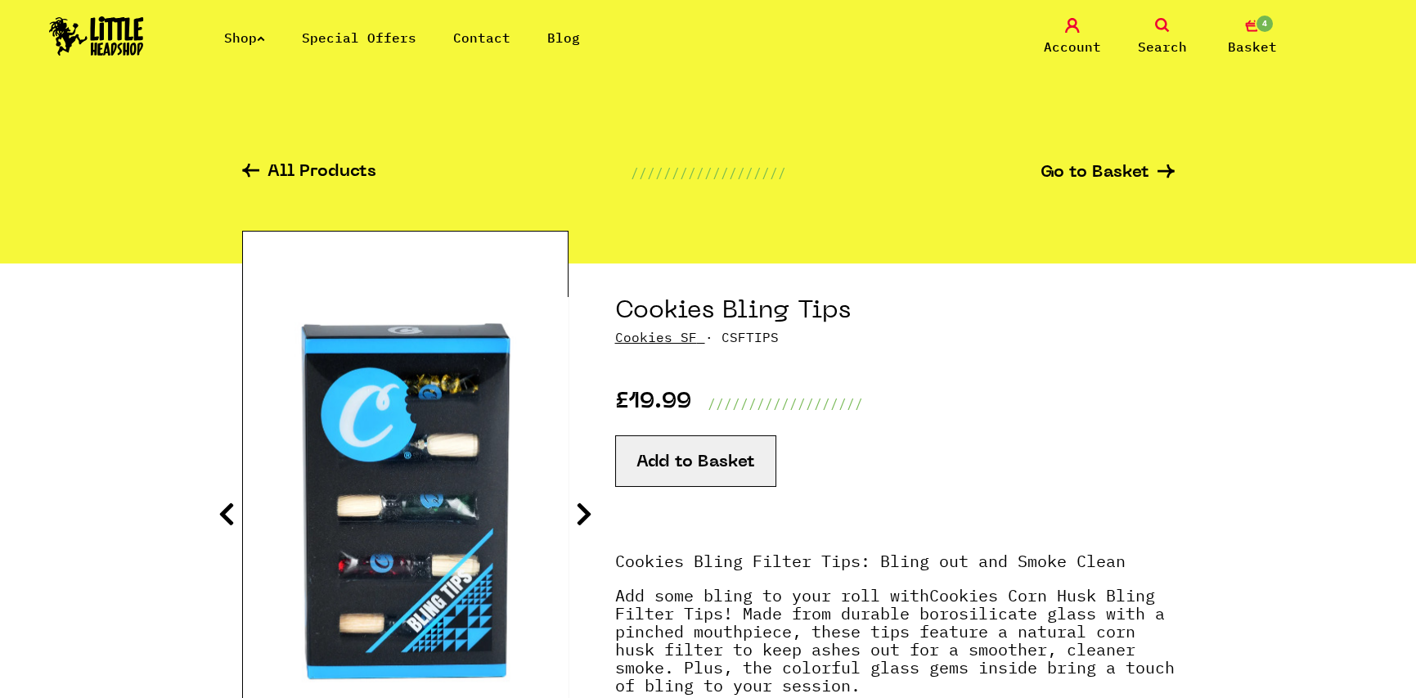
scroll to position [164, 0]
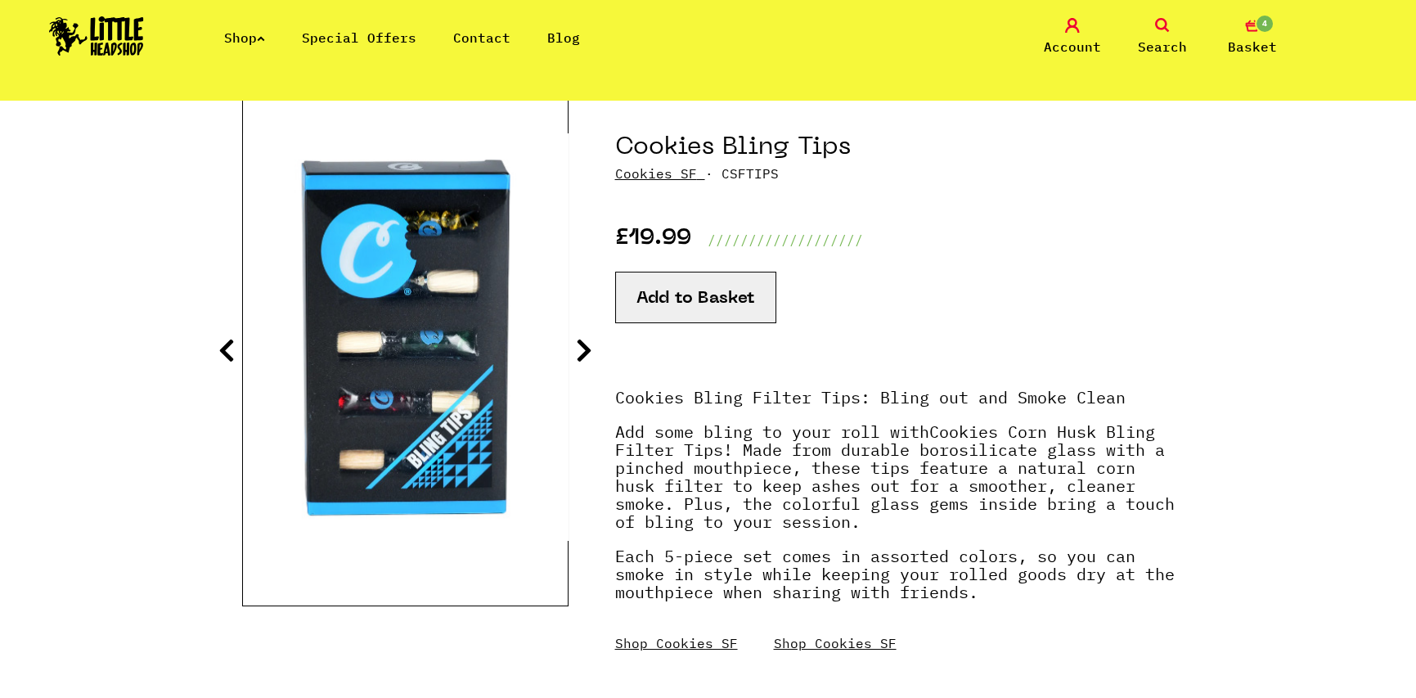
click at [589, 359] on icon at bounding box center [584, 350] width 16 height 26
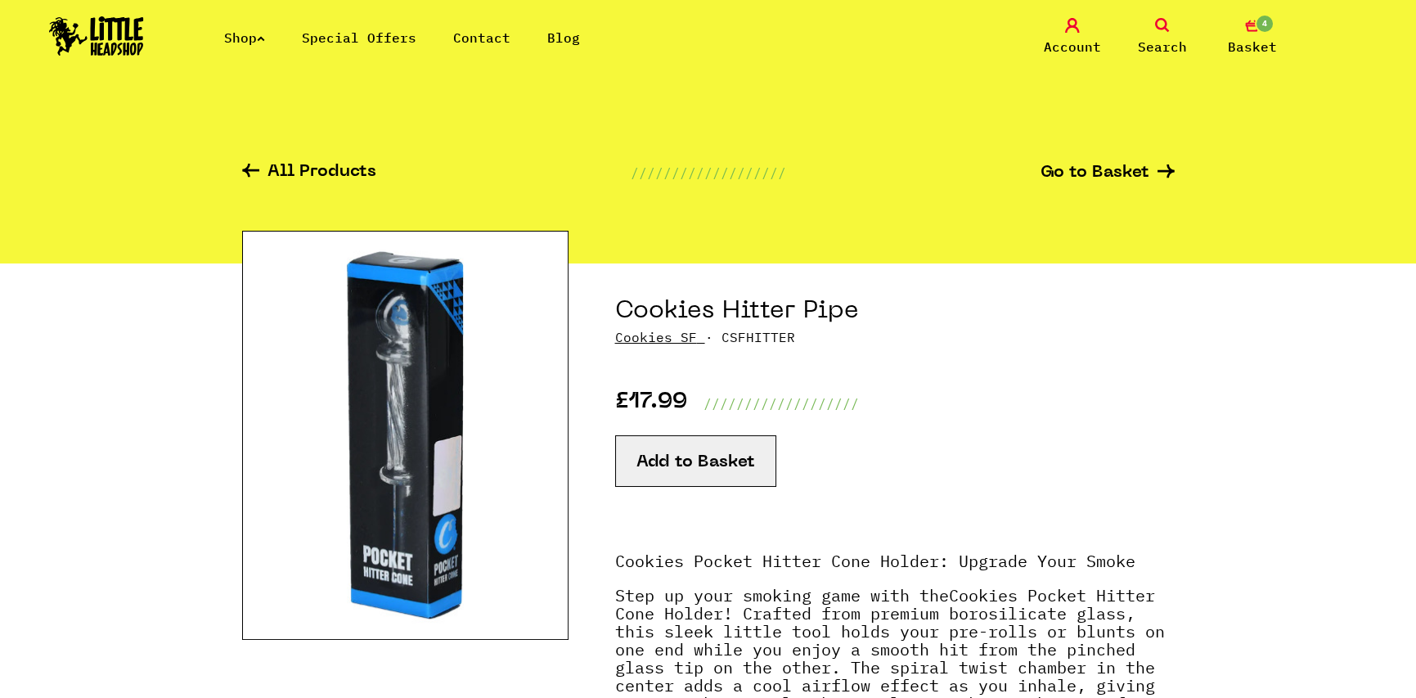
scroll to position [82, 0]
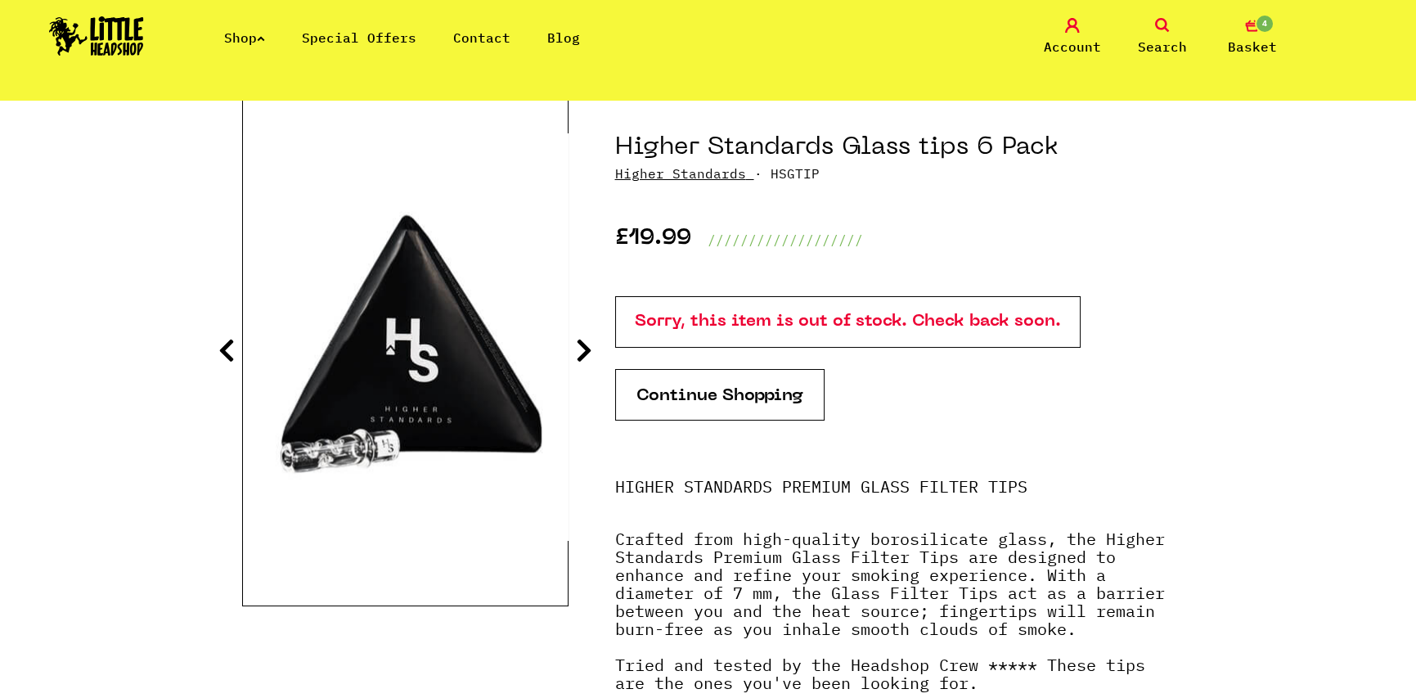
scroll to position [245, 0]
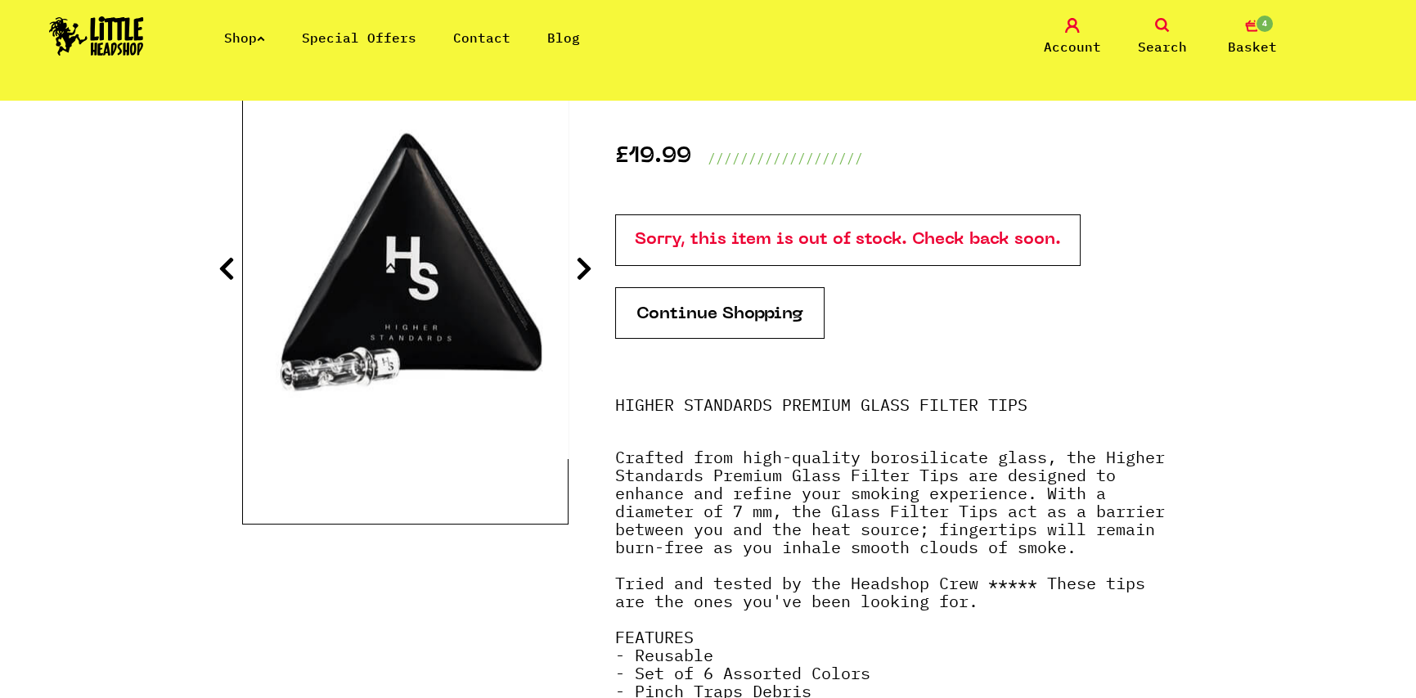
click at [583, 259] on icon at bounding box center [584, 268] width 16 height 26
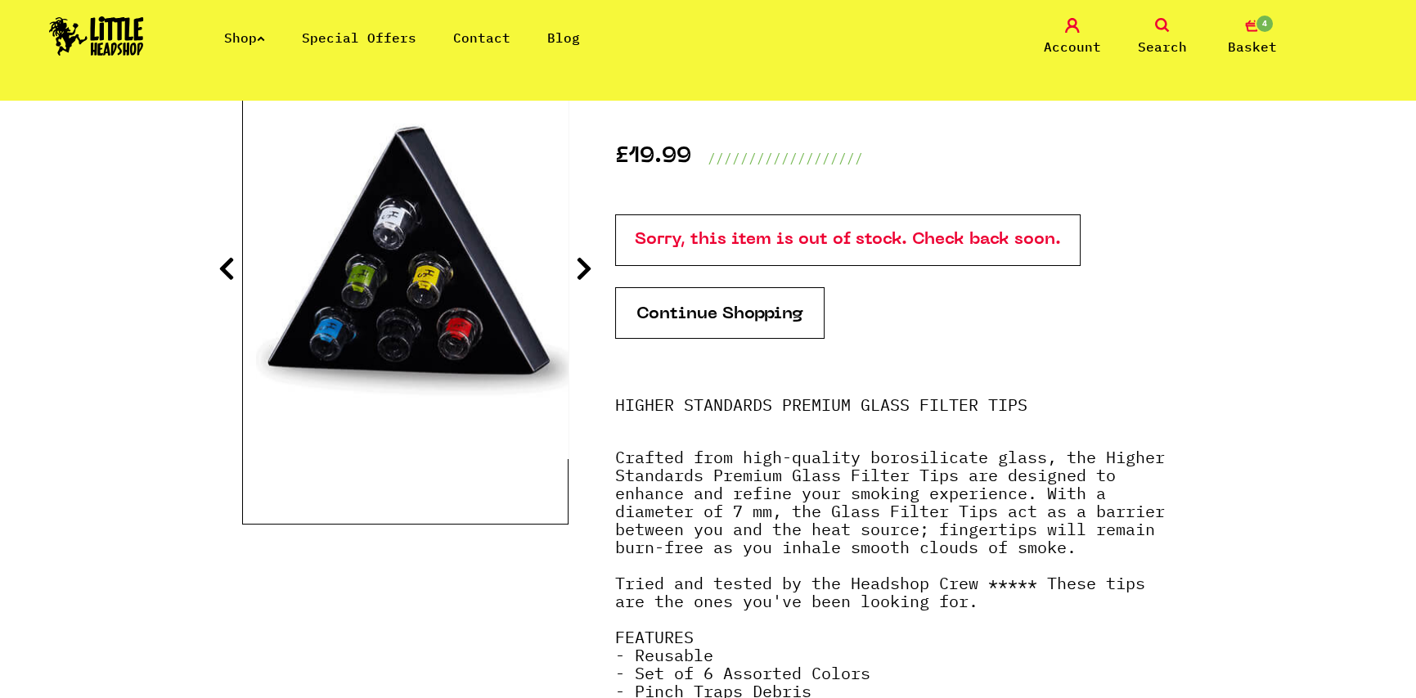
click at [583, 259] on icon at bounding box center [584, 268] width 16 height 26
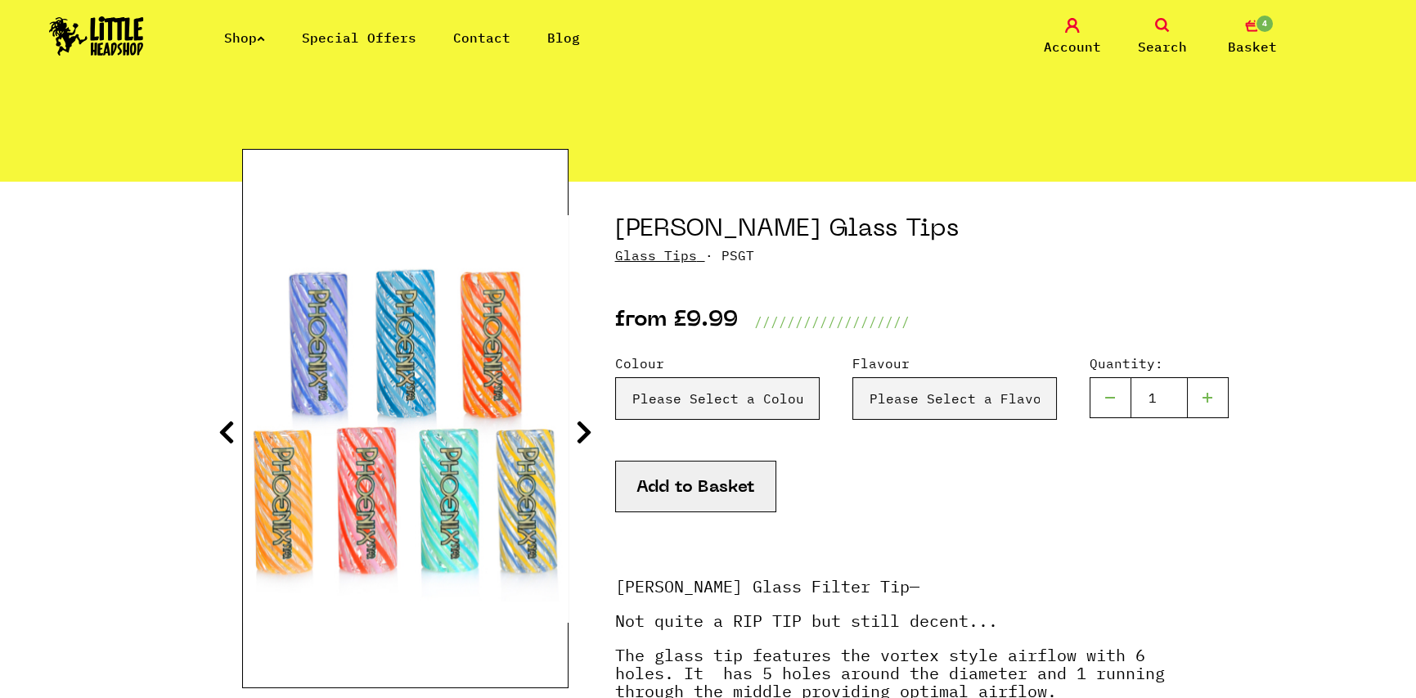
scroll to position [164, 0]
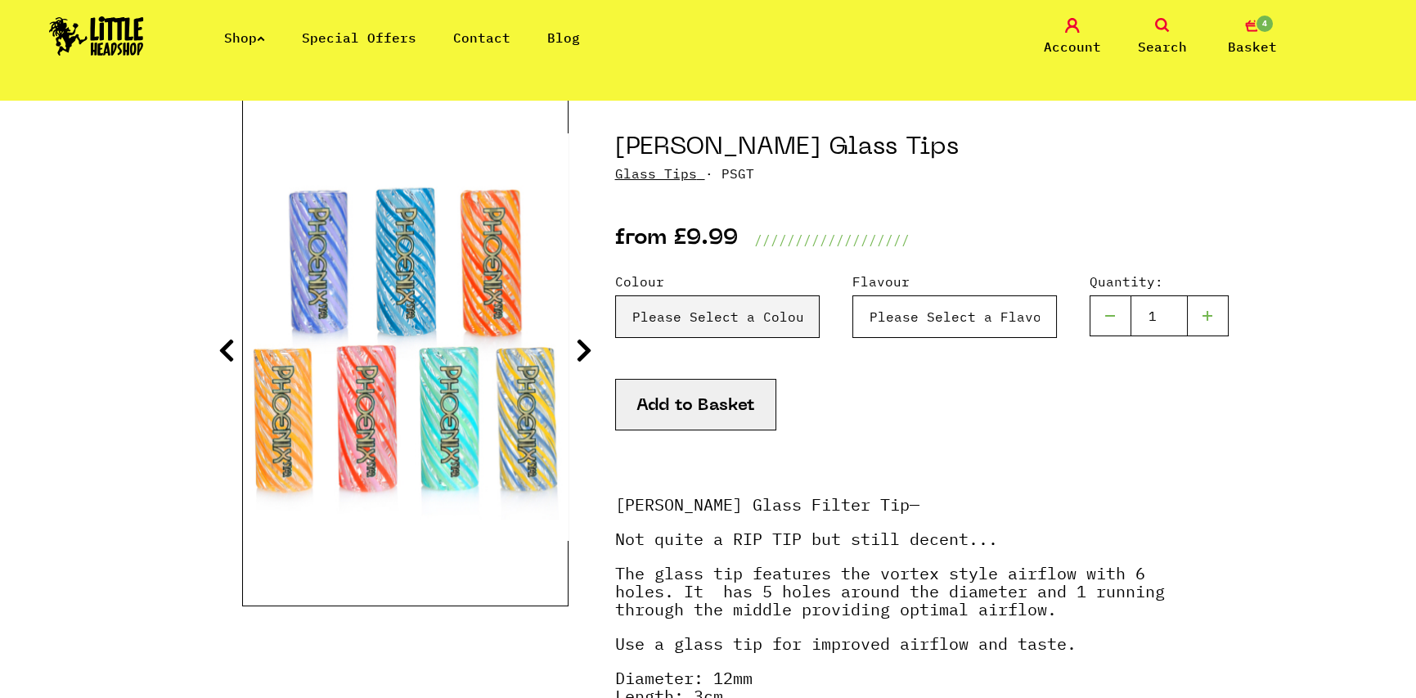
click at [900, 317] on select "Please Select a Flavour Turqouise - £9.99" at bounding box center [954, 316] width 205 height 43
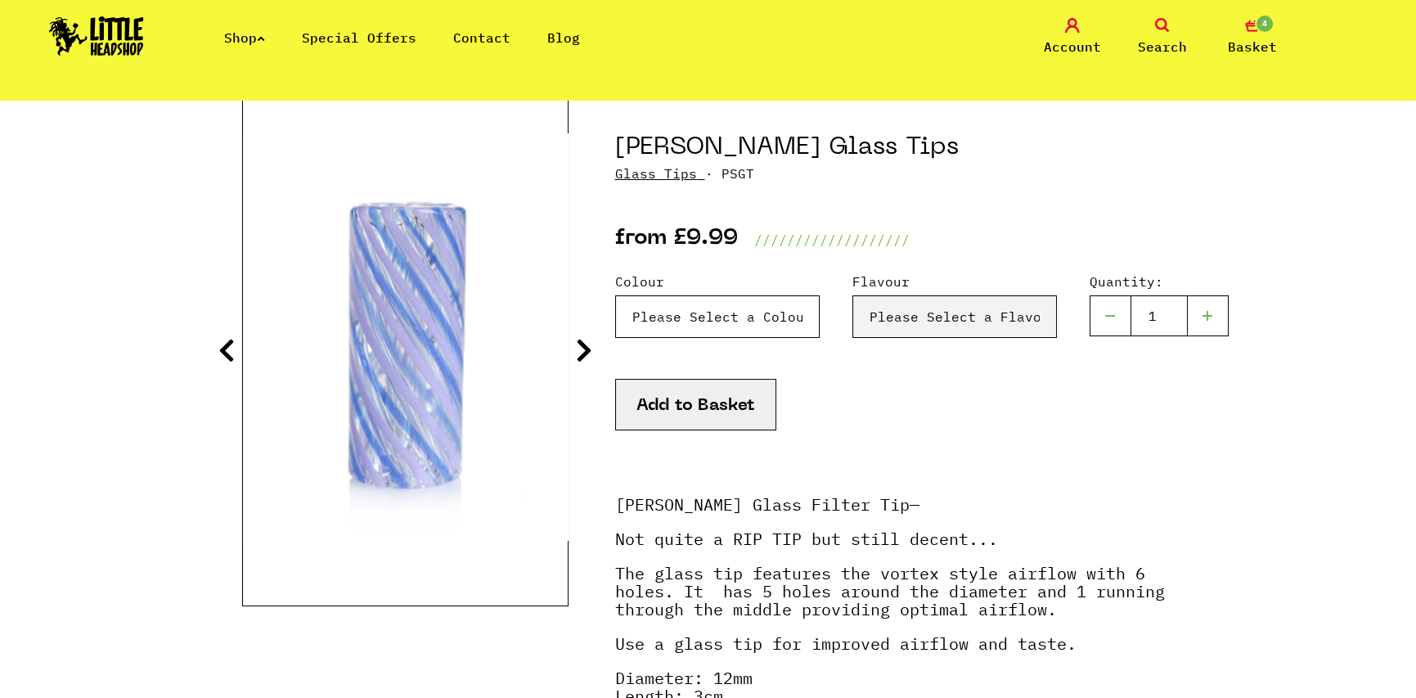
click at [748, 317] on select "Please Select a Colour Blue & Lilac - £9.99 Blue - £9.99 Orange & Red - £9.99 Y…" at bounding box center [717, 316] width 205 height 43
select select "2009"
click at [615, 295] on select "Please Select a Colour Blue & Lilac - £9.99 Blue - £9.99 Orange & Red - £9.99 Y…" at bounding box center [717, 316] width 205 height 43
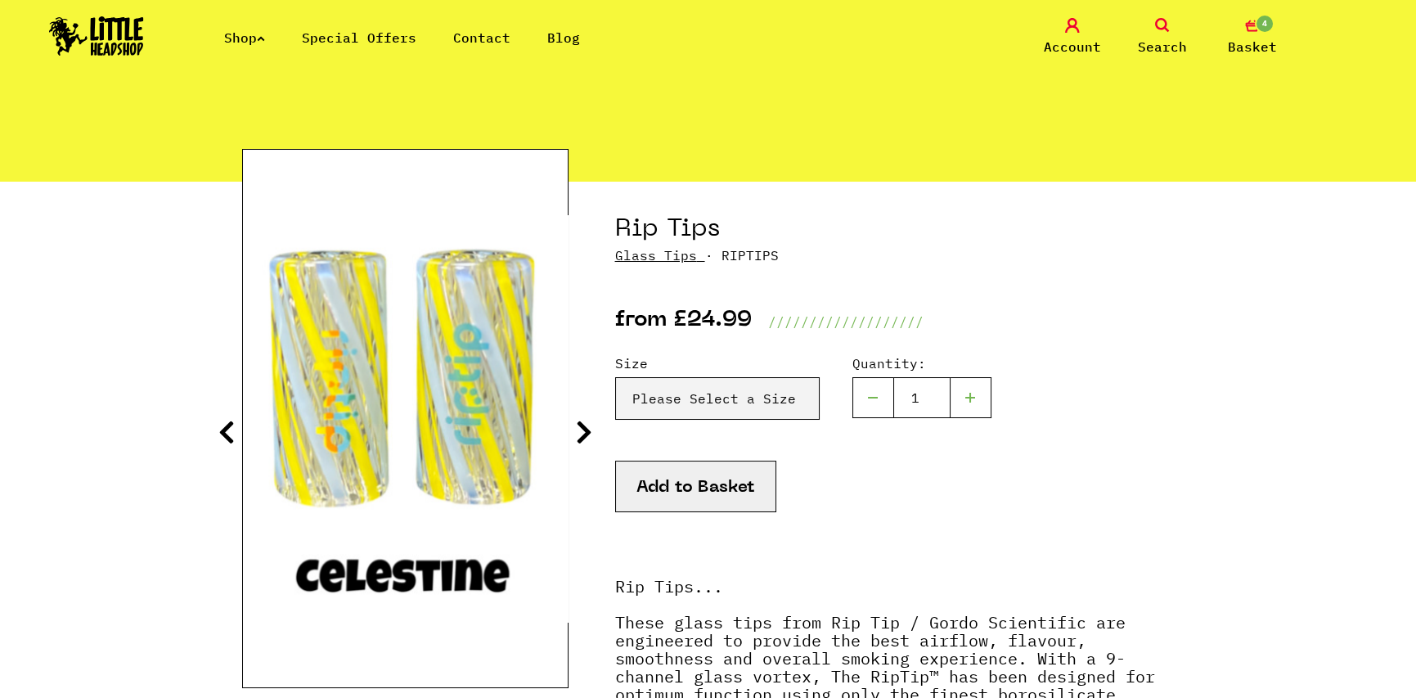
scroll to position [164, 0]
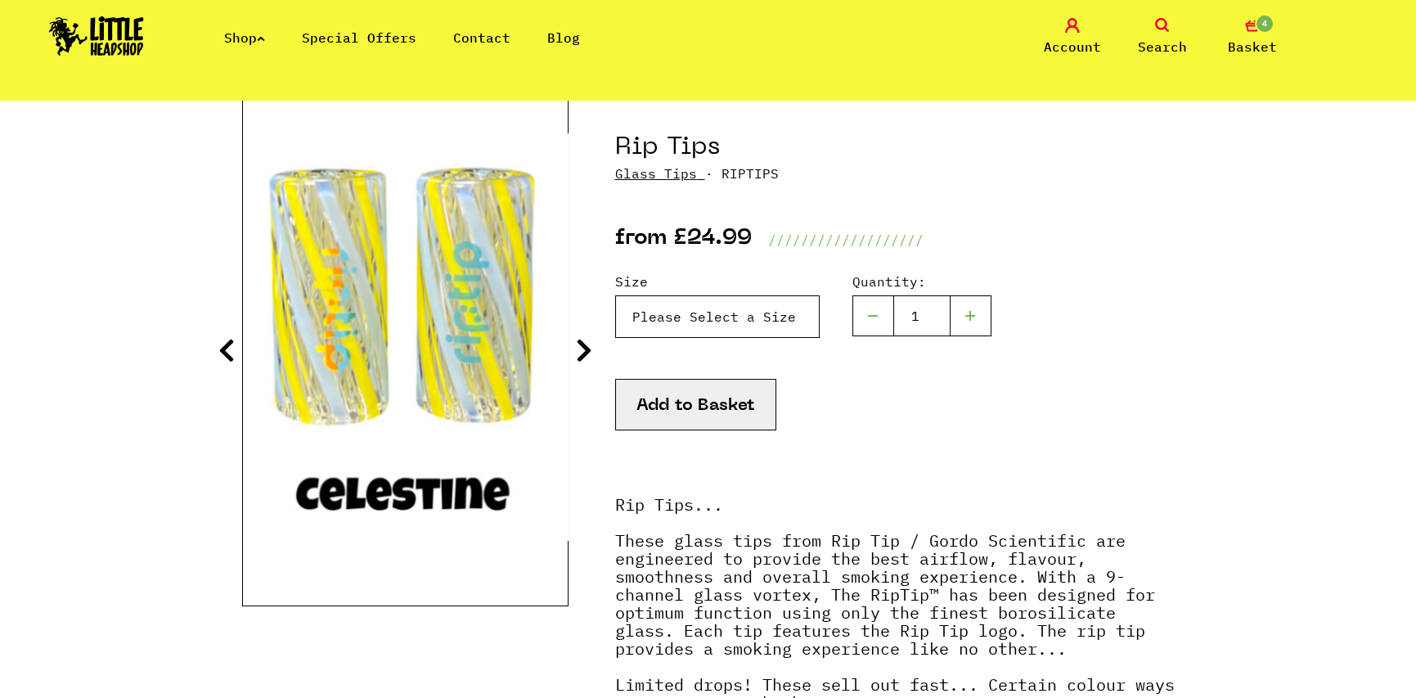
click at [708, 309] on select "Please Select a Size Rip Tips - Size 7 - Clear - £24.99 (Out of Stock) Rip Tips…" at bounding box center [717, 316] width 205 height 43
click at [699, 310] on select "Please Select a Size Rip Tips - Size 7 - Clear - £24.99 (Out of Stock) Rip Tips…" at bounding box center [717, 316] width 205 height 43
